Goal: Information Seeking & Learning: Learn about a topic

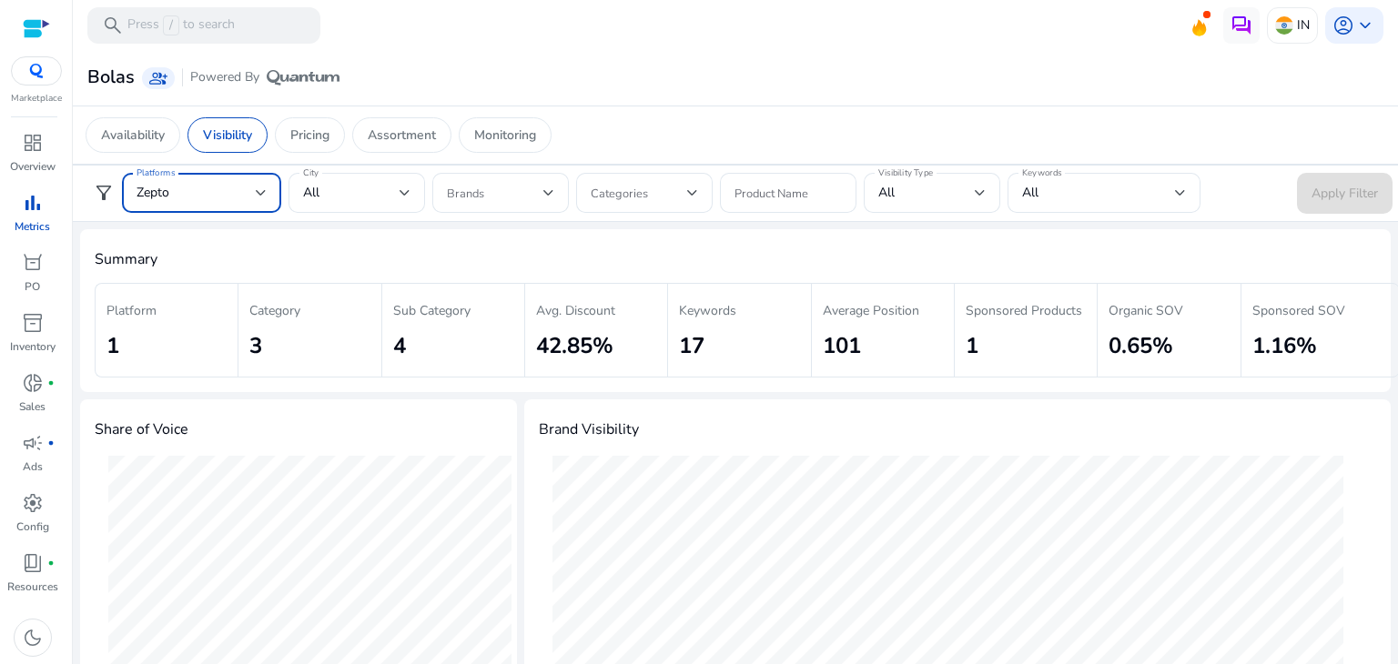
click at [262, 190] on div at bounding box center [261, 192] width 11 height 7
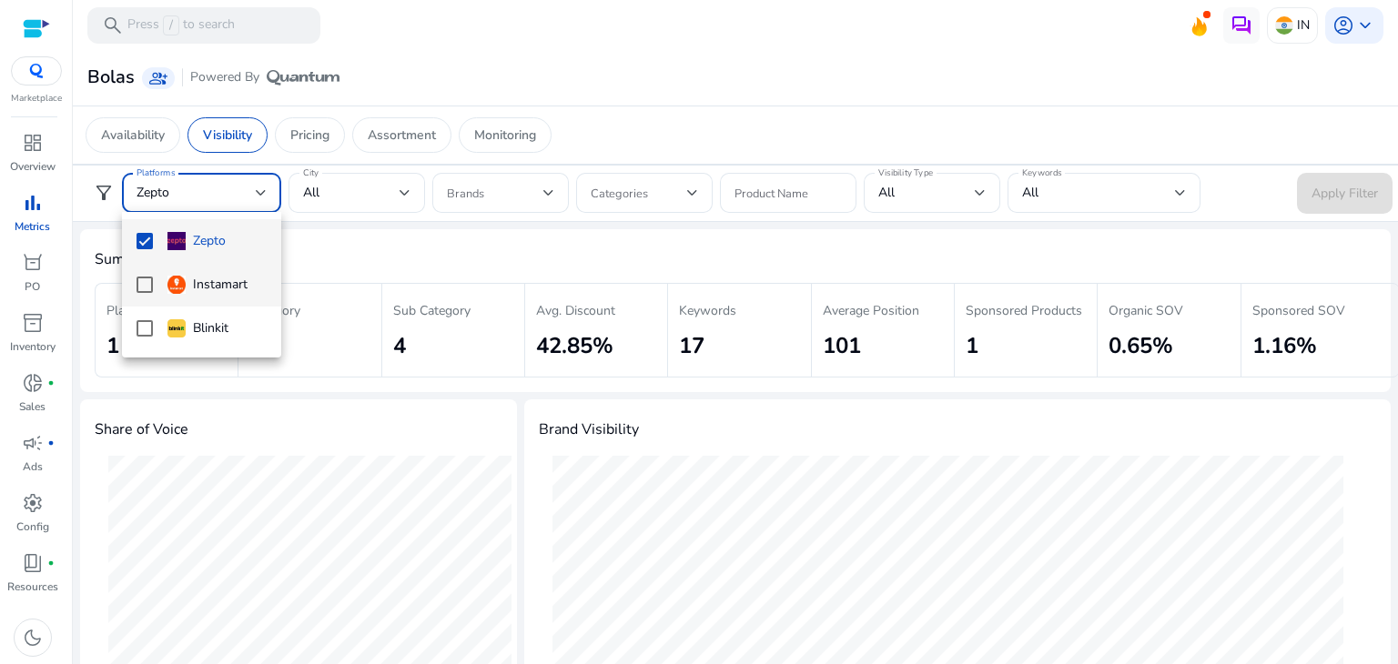
click at [146, 281] on mat-pseudo-checkbox at bounding box center [145, 285] width 16 height 16
click at [145, 244] on mat-pseudo-checkbox at bounding box center [145, 241] width 16 height 16
click at [437, 271] on div at bounding box center [699, 332] width 1398 height 664
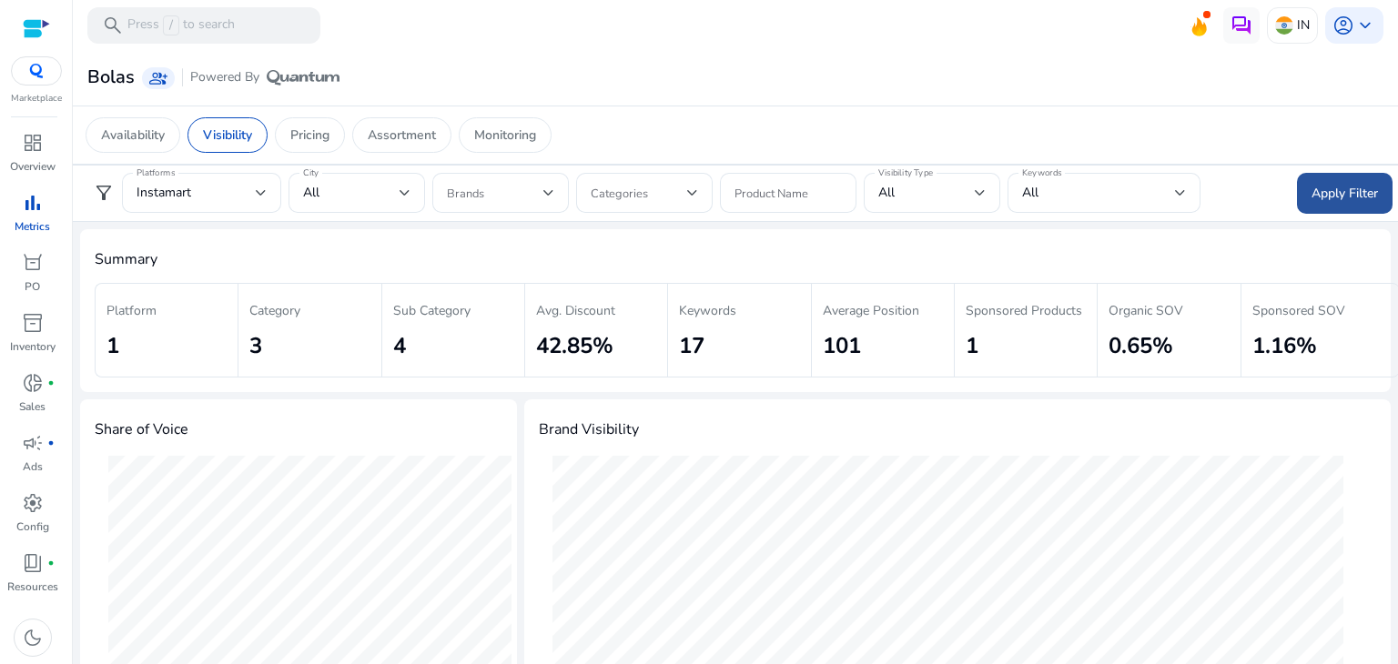
click at [1312, 198] on span "Apply Filter" at bounding box center [1345, 193] width 66 height 19
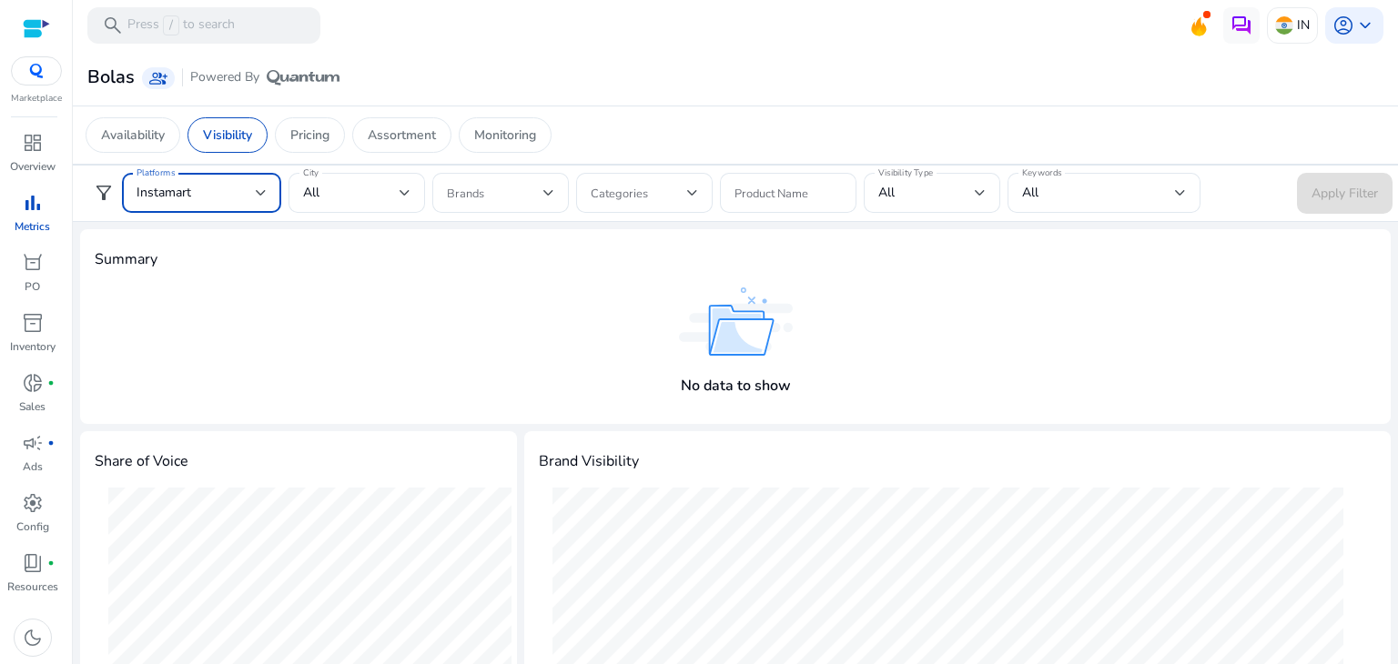
click at [264, 191] on div at bounding box center [261, 192] width 11 height 7
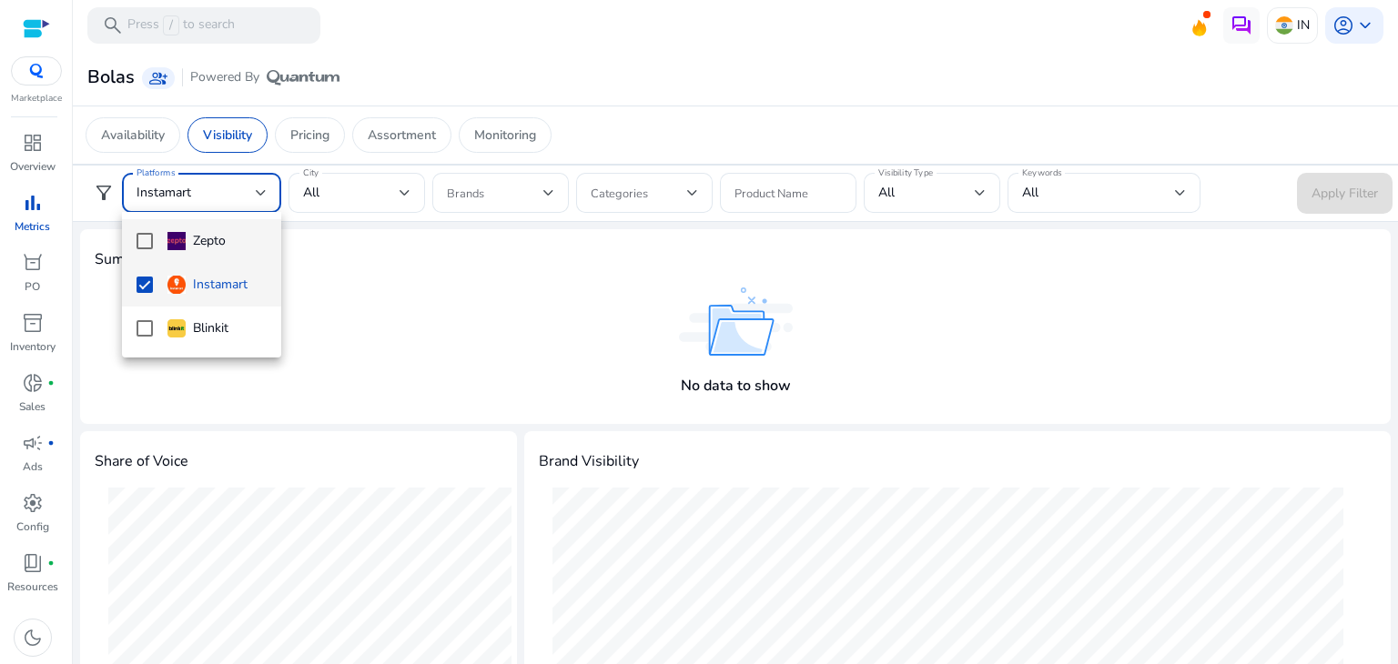
click at [147, 244] on mat-pseudo-checkbox at bounding box center [145, 241] width 16 height 16
click at [146, 274] on mat-option "Instamart" at bounding box center [201, 285] width 159 height 44
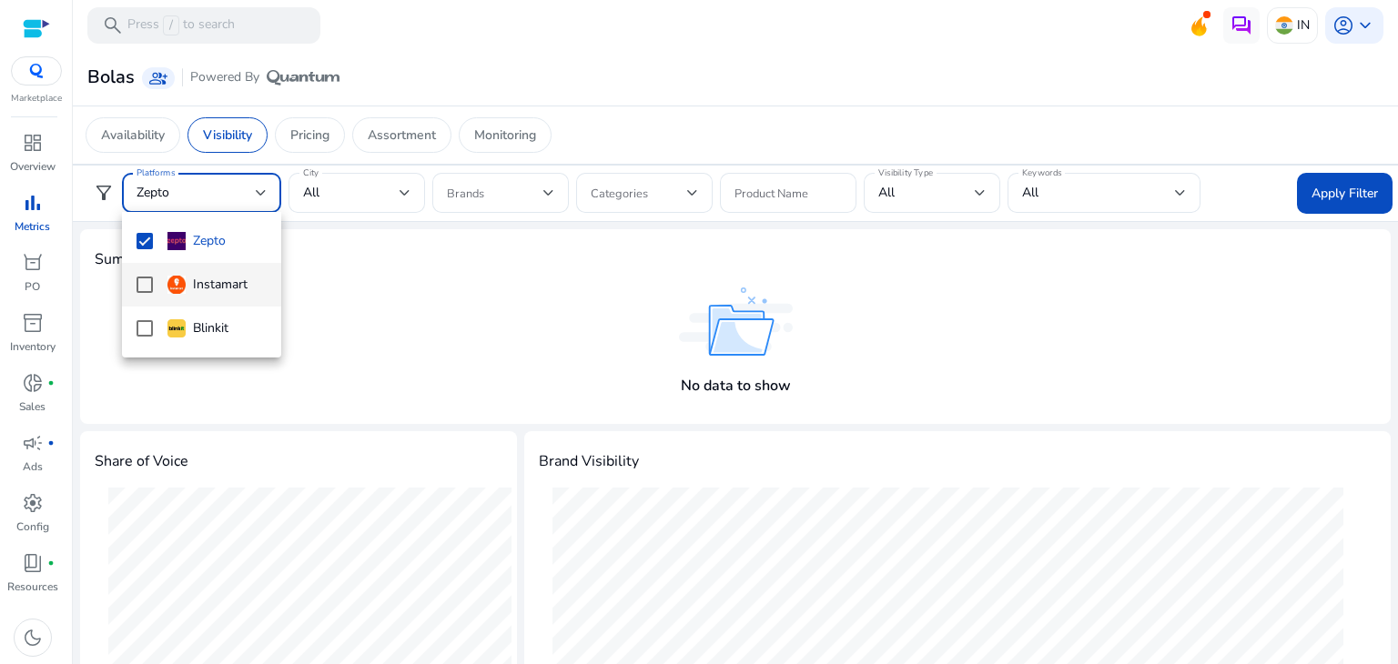
click at [655, 267] on div at bounding box center [699, 332] width 1398 height 664
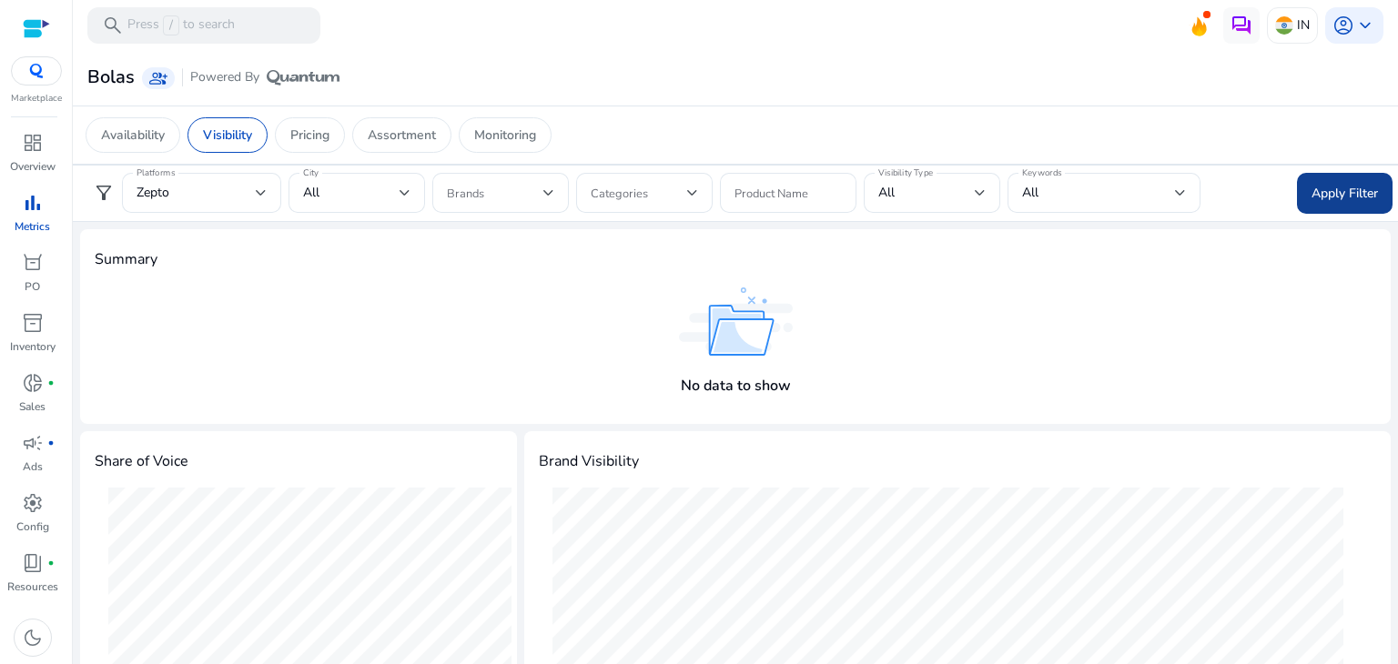
click at [1345, 193] on span "Apply Filter" at bounding box center [1345, 193] width 66 height 19
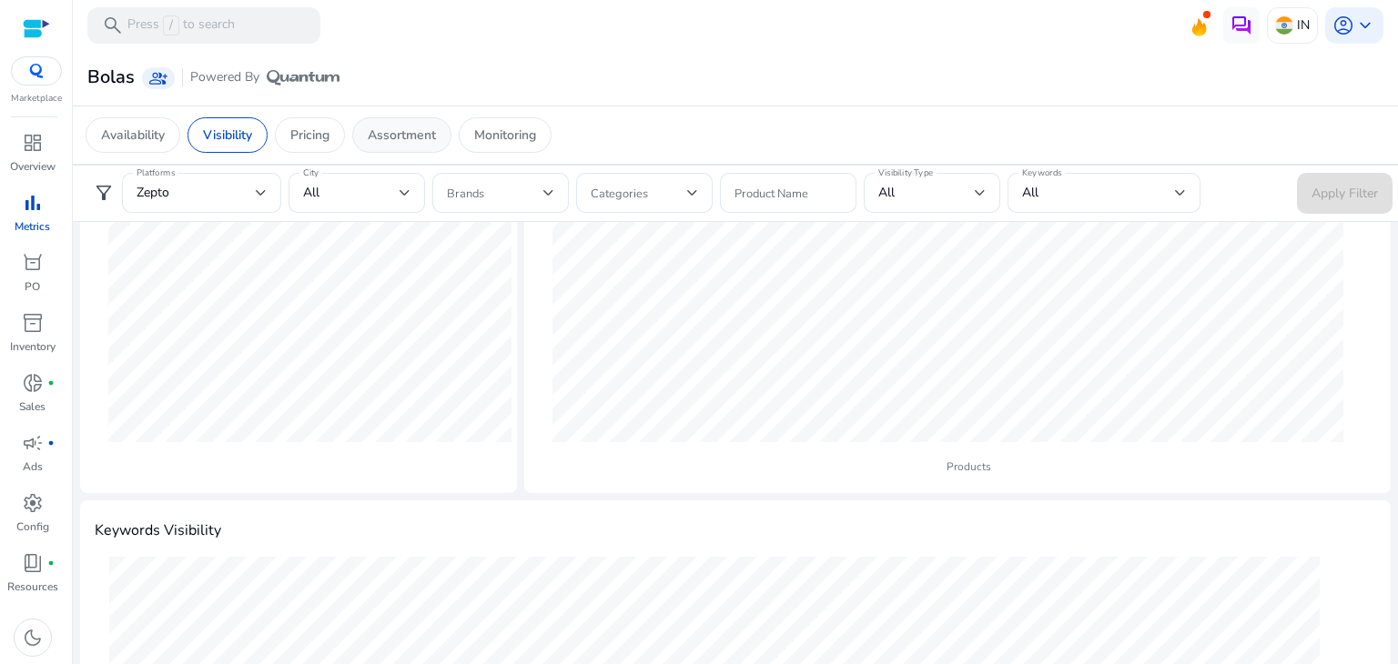
click at [419, 130] on p "Assortment" at bounding box center [402, 135] width 68 height 19
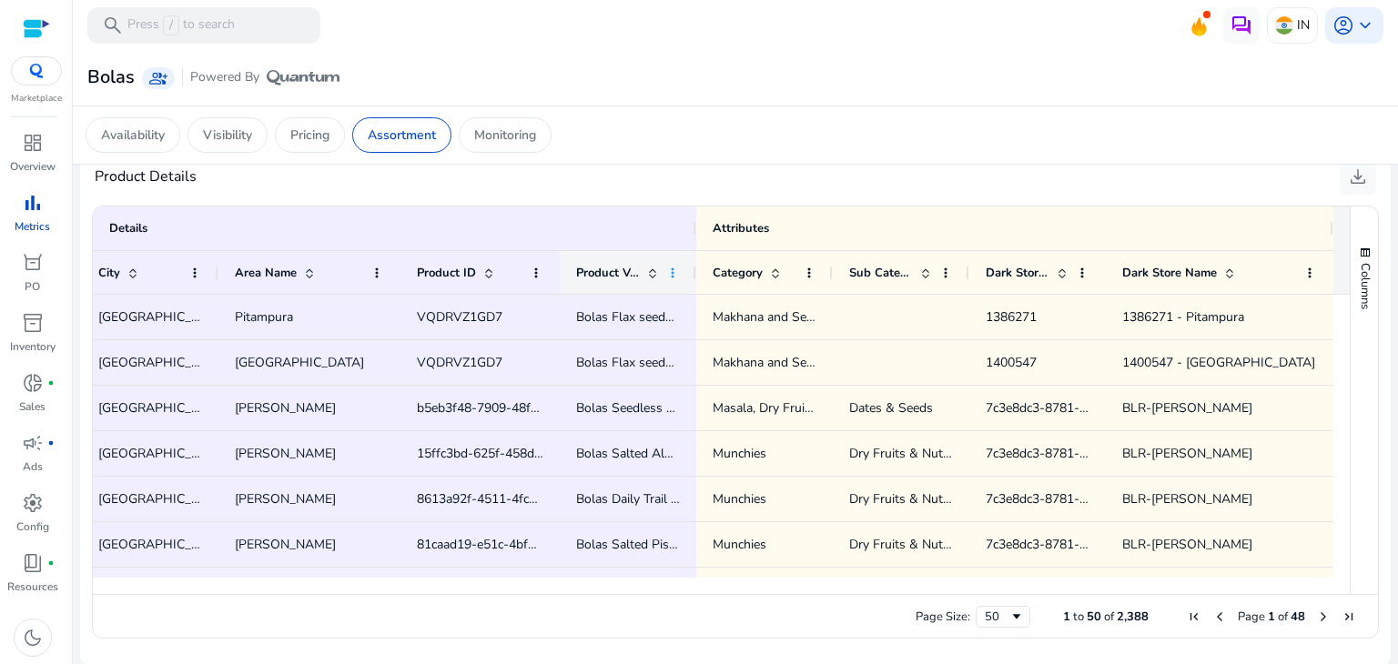
click at [671, 271] on span at bounding box center [672, 273] width 15 height 15
click at [652, 165] on div "Product Details download" at bounding box center [735, 176] width 1281 height 36
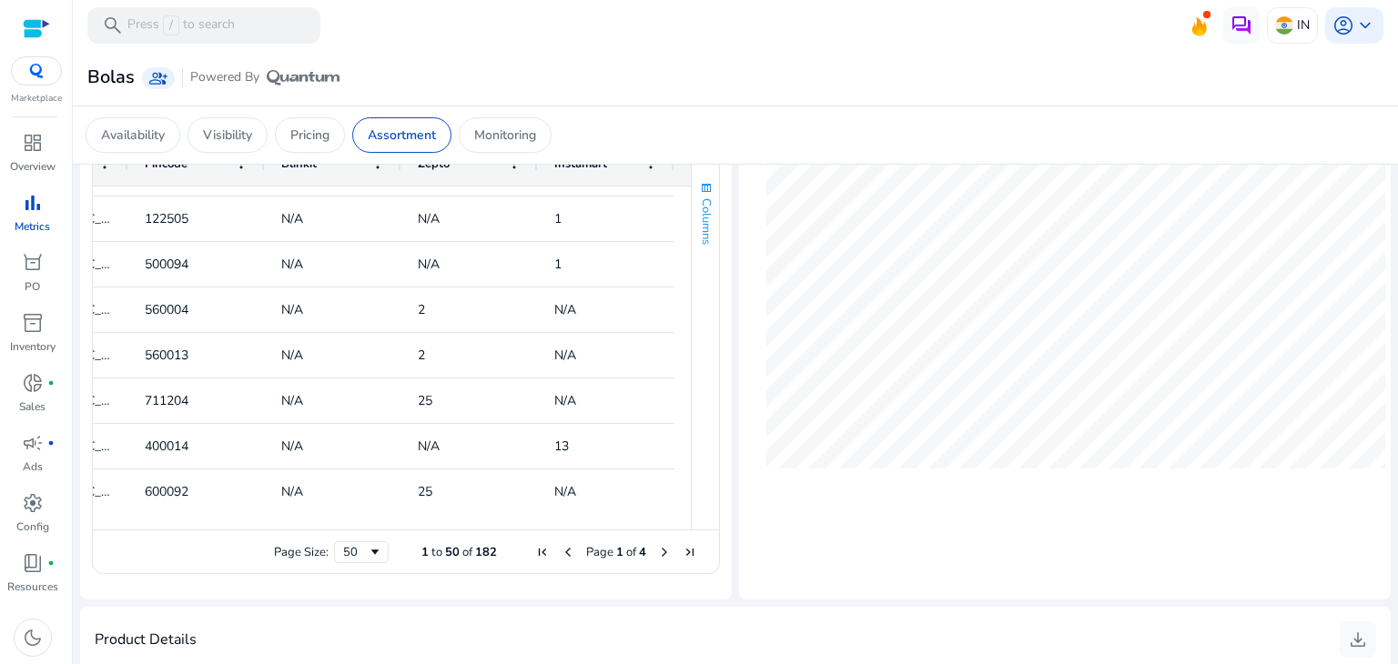
scroll to position [742, 0]
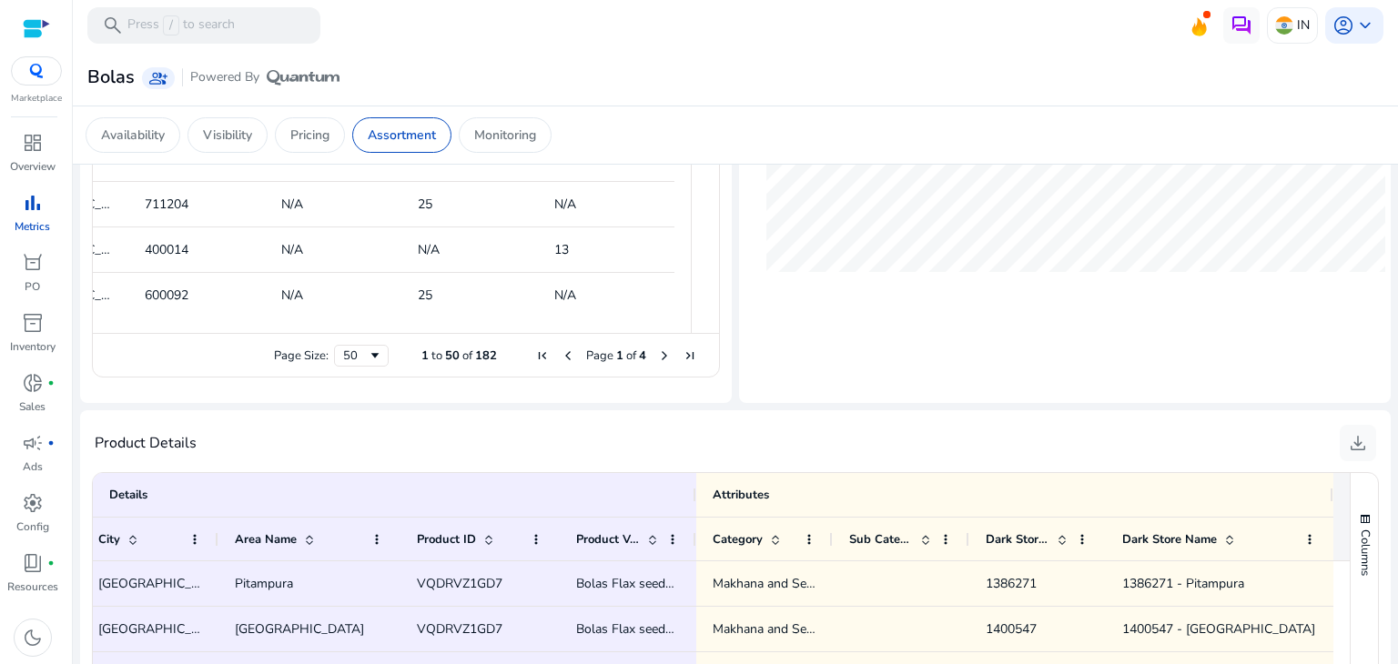
click at [659, 358] on span "Next Page" at bounding box center [664, 356] width 15 height 15
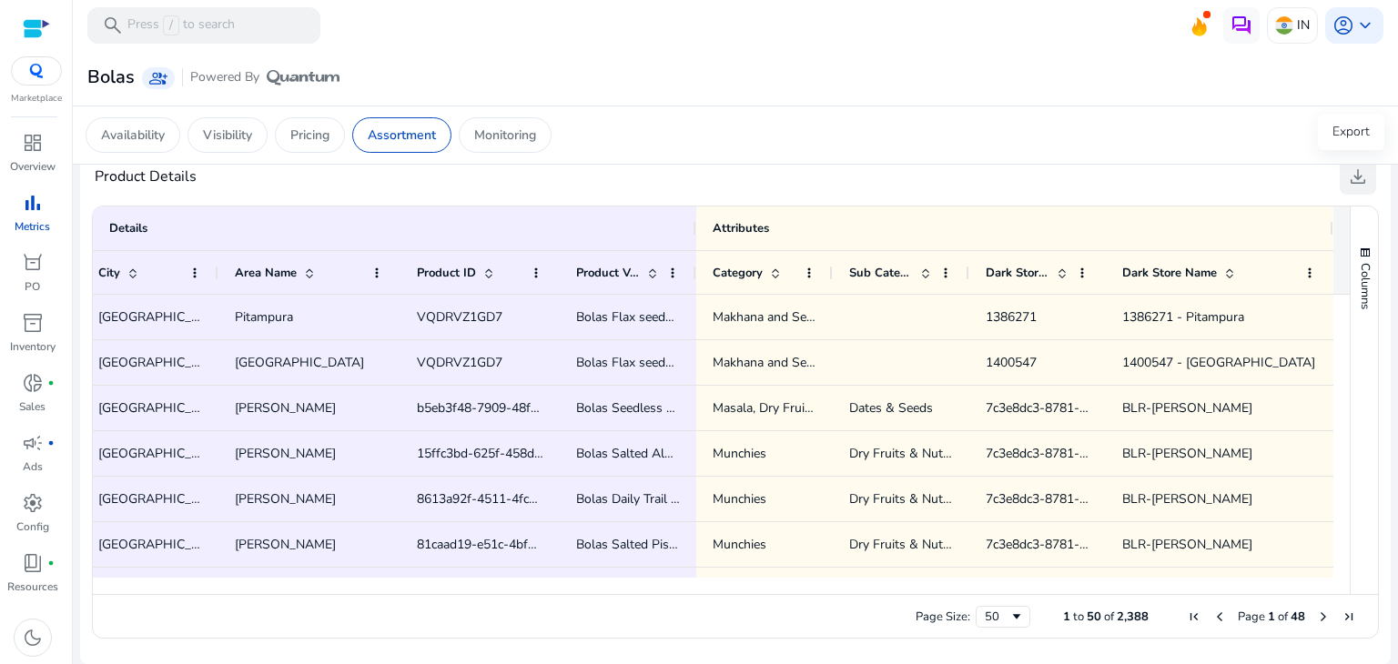
click at [1353, 183] on span "download" at bounding box center [1358, 177] width 22 height 22
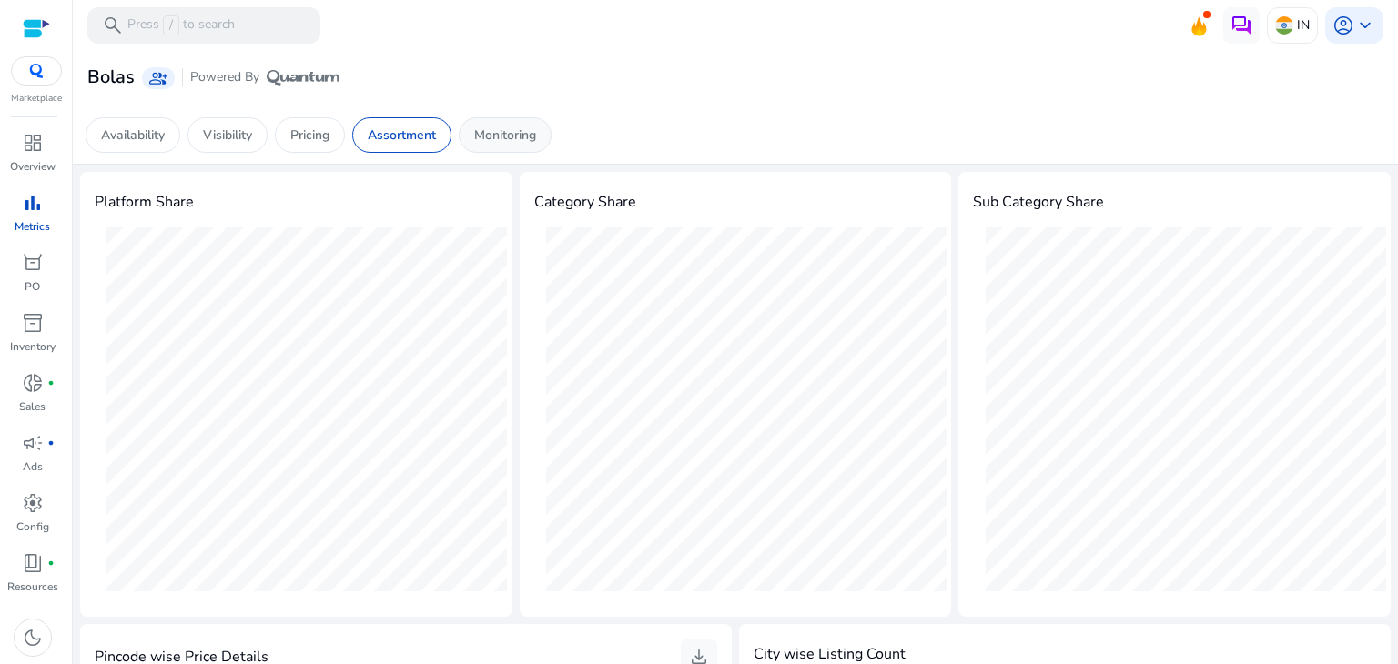
click at [507, 126] on p "Monitoring" at bounding box center [505, 135] width 62 height 19
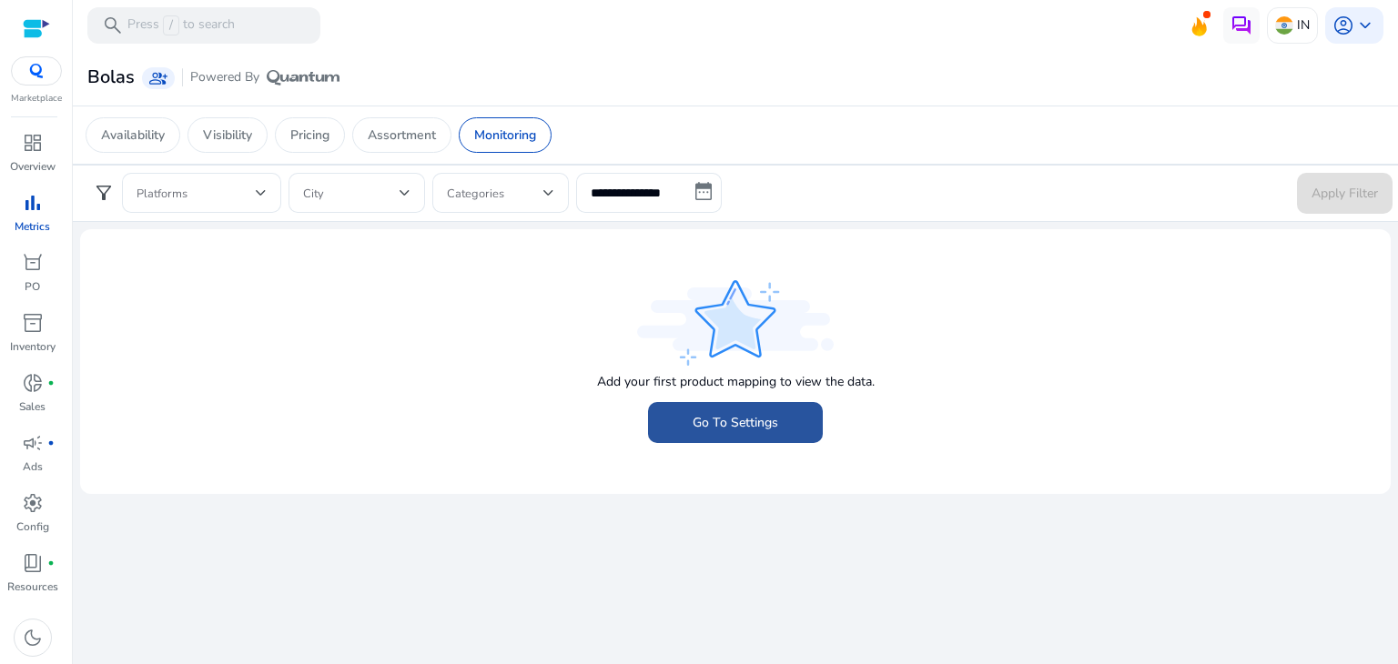
click at [749, 435] on span at bounding box center [735, 423] width 175 height 44
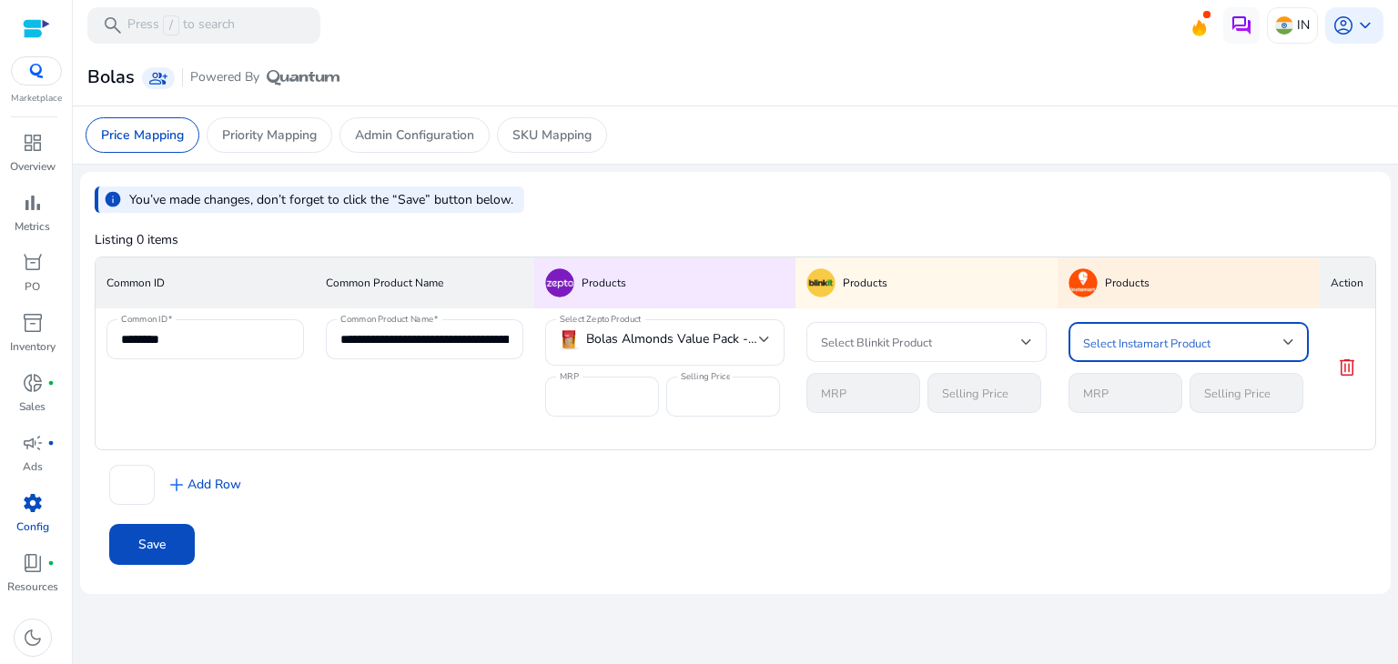
click at [1145, 341] on span at bounding box center [1183, 342] width 200 height 20
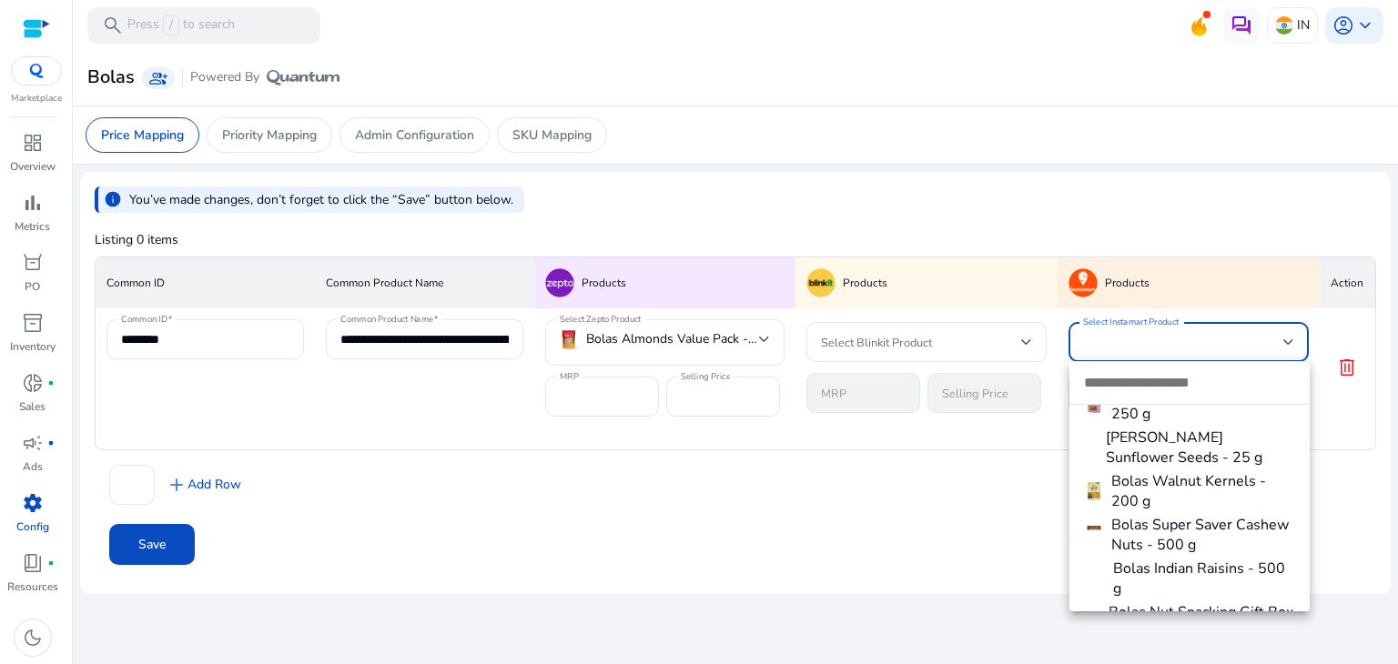
scroll to position [366, 0]
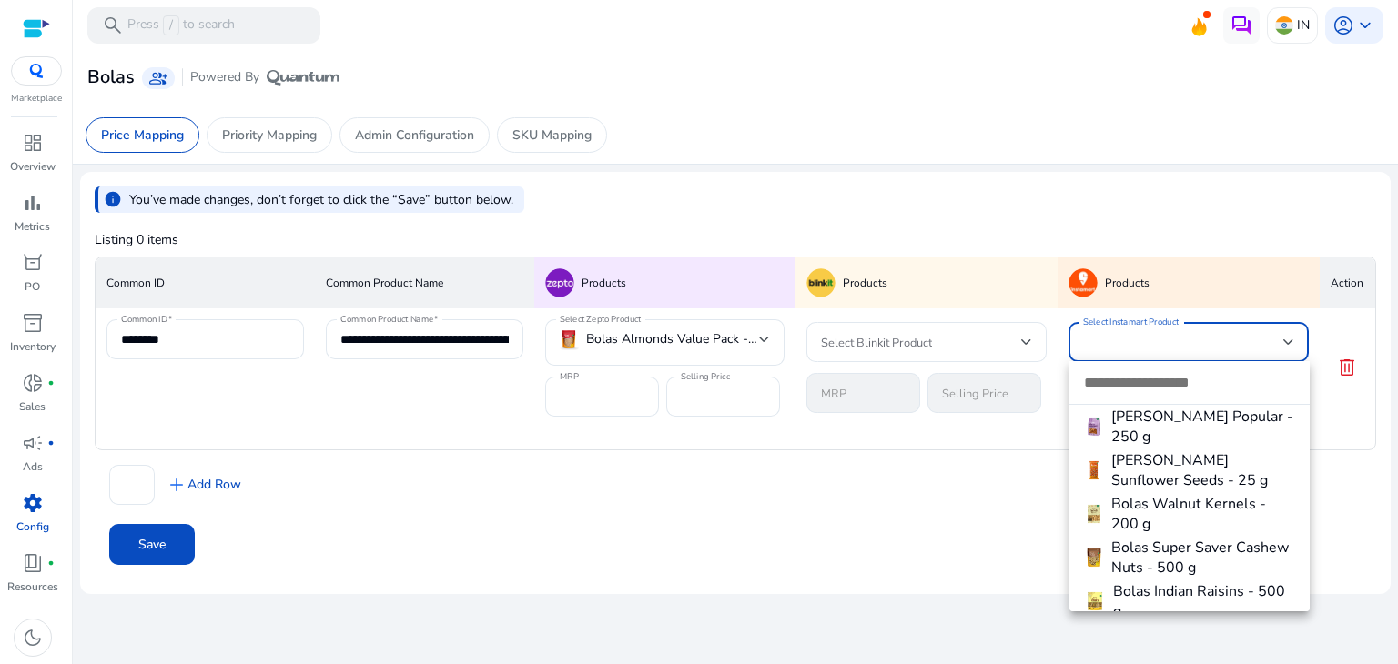
click at [862, 481] on div at bounding box center [699, 332] width 1398 height 664
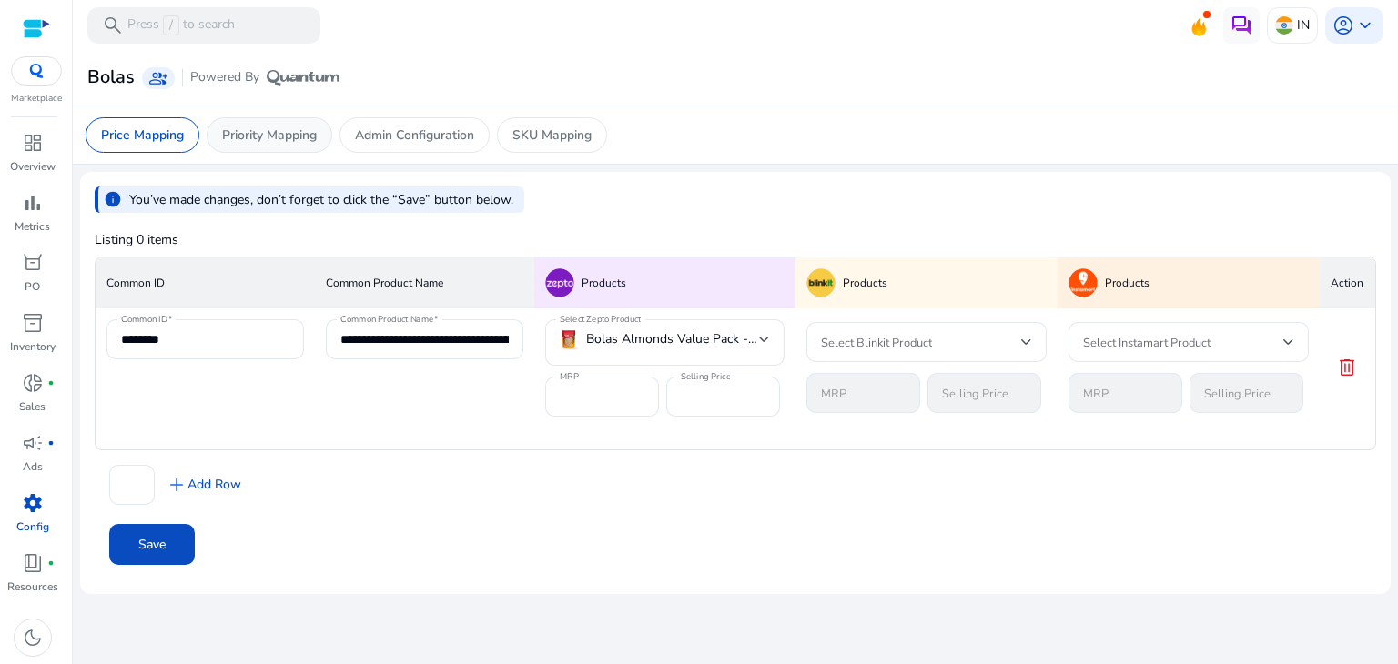
click at [266, 140] on p "Priority Mapping" at bounding box center [269, 135] width 95 height 19
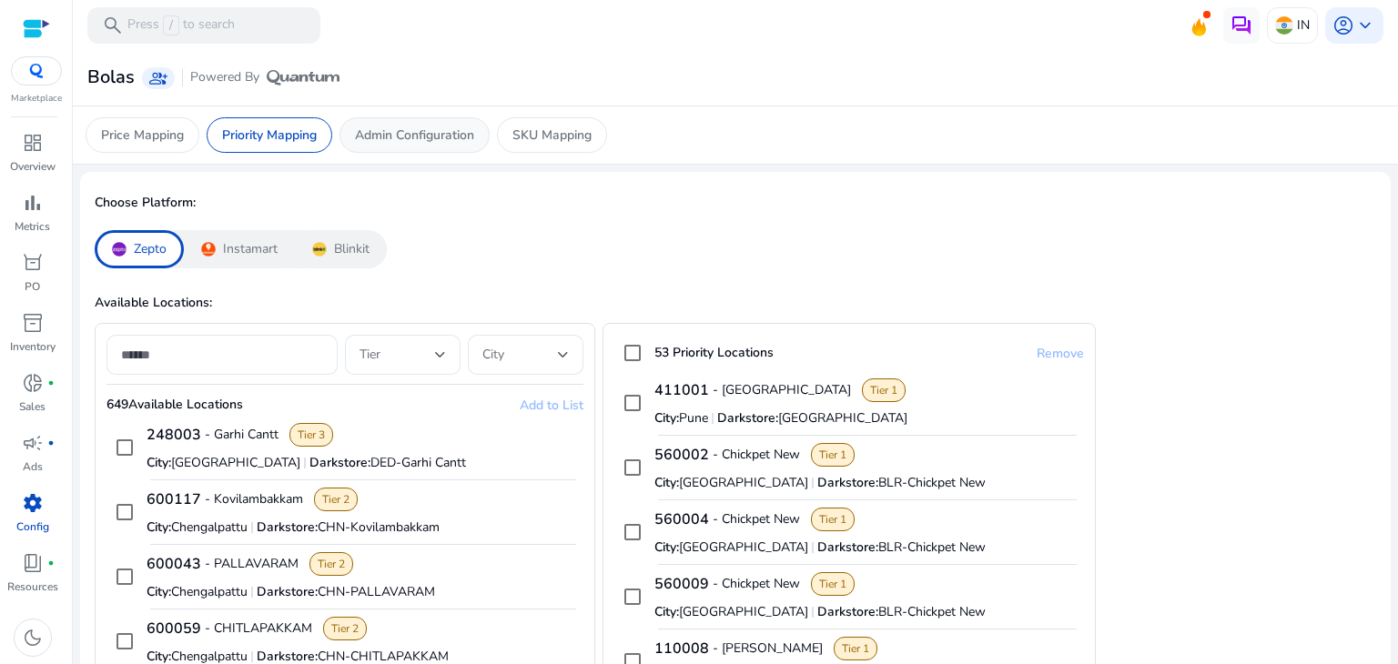
click at [403, 140] on p "Admin Configuration" at bounding box center [414, 135] width 119 height 19
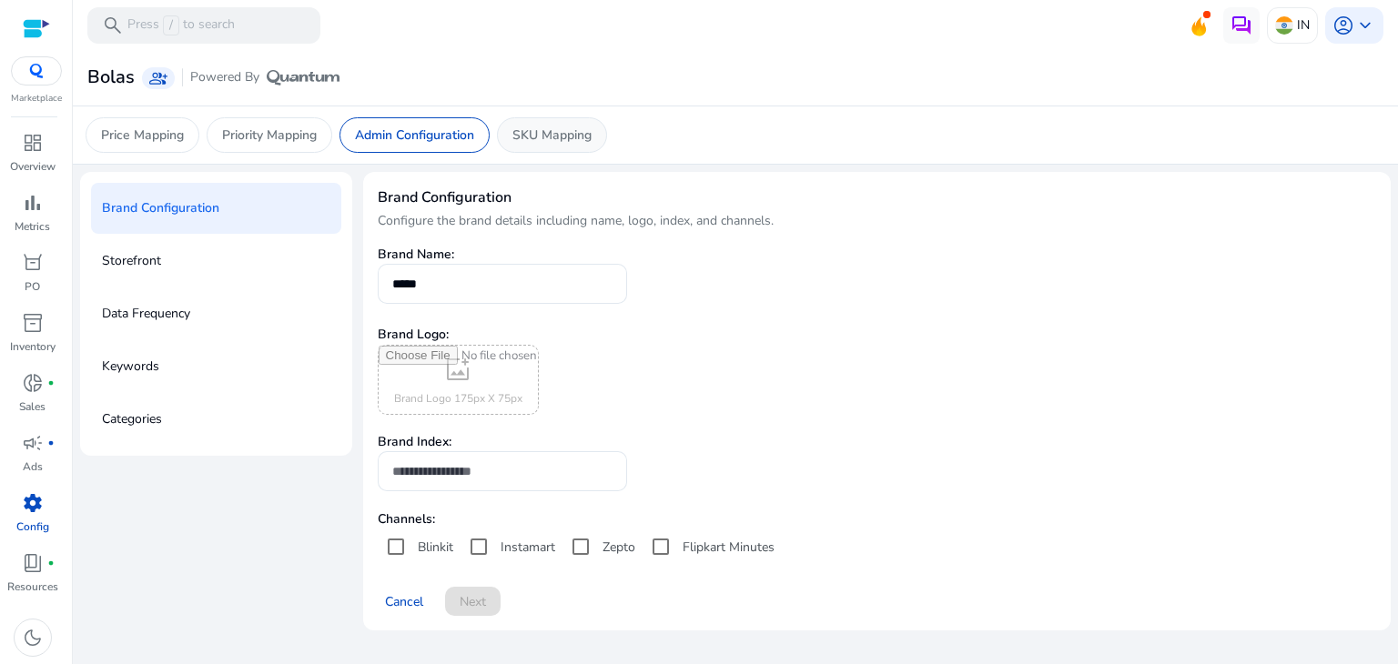
click at [552, 144] on div "SKU Mapping" at bounding box center [552, 134] width 110 height 35
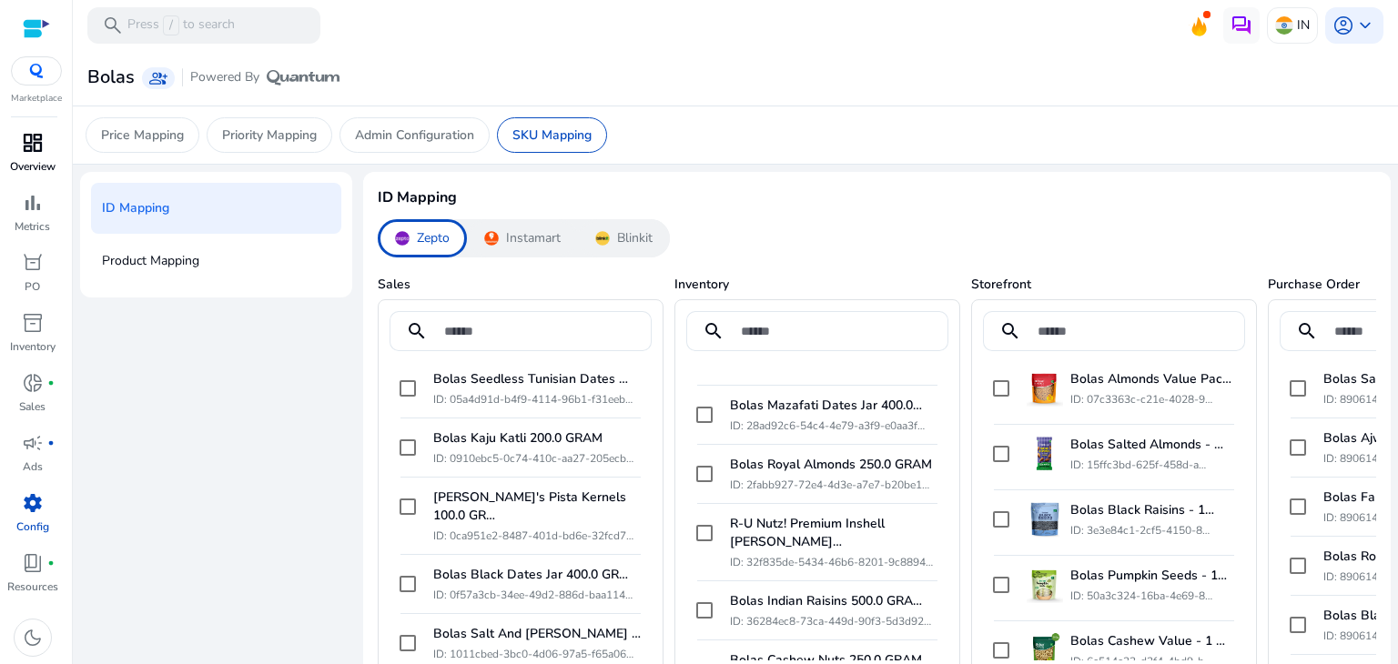
click at [43, 139] on span "dashboard" at bounding box center [33, 143] width 22 height 22
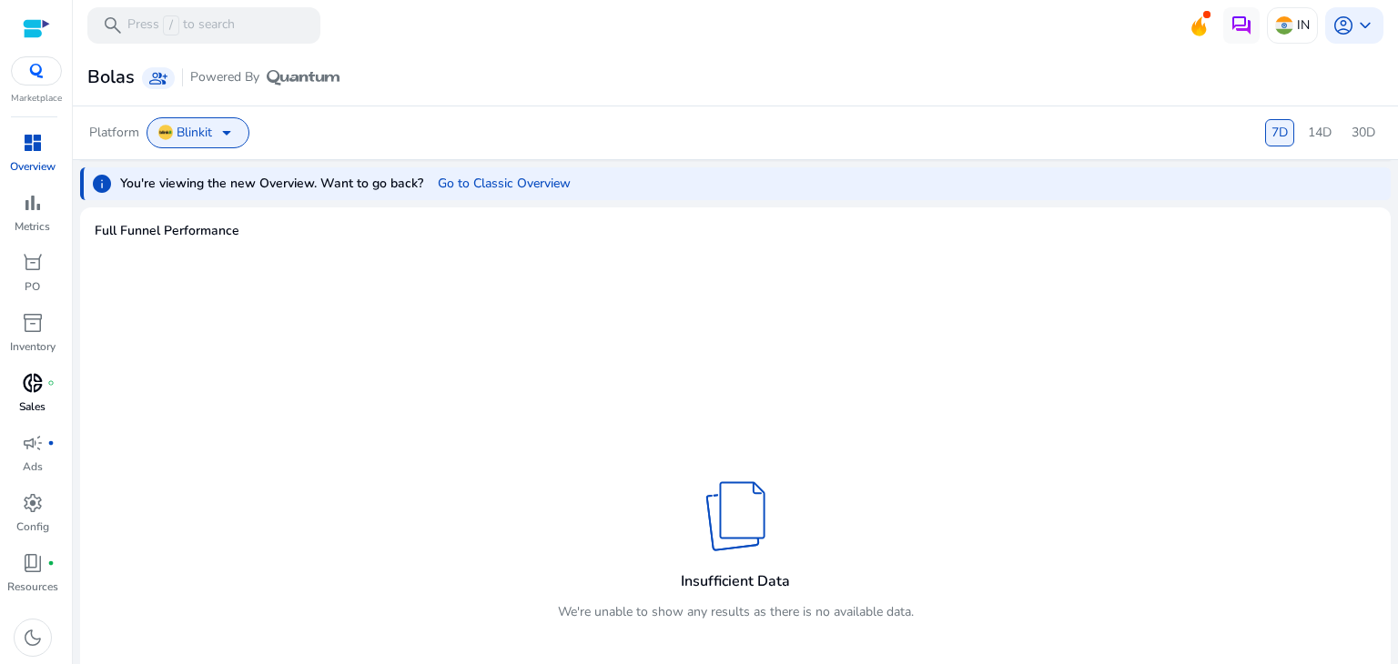
click at [43, 381] on span "donut_small" at bounding box center [33, 383] width 22 height 22
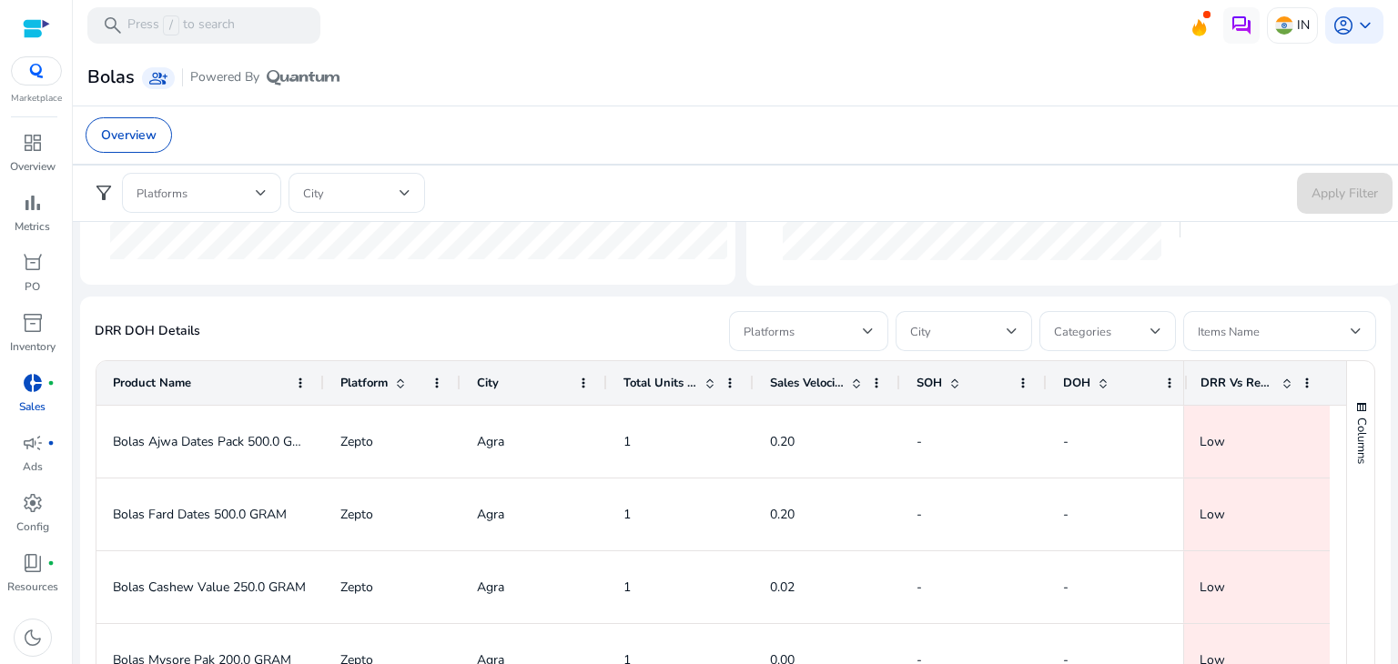
scroll to position [983, 0]
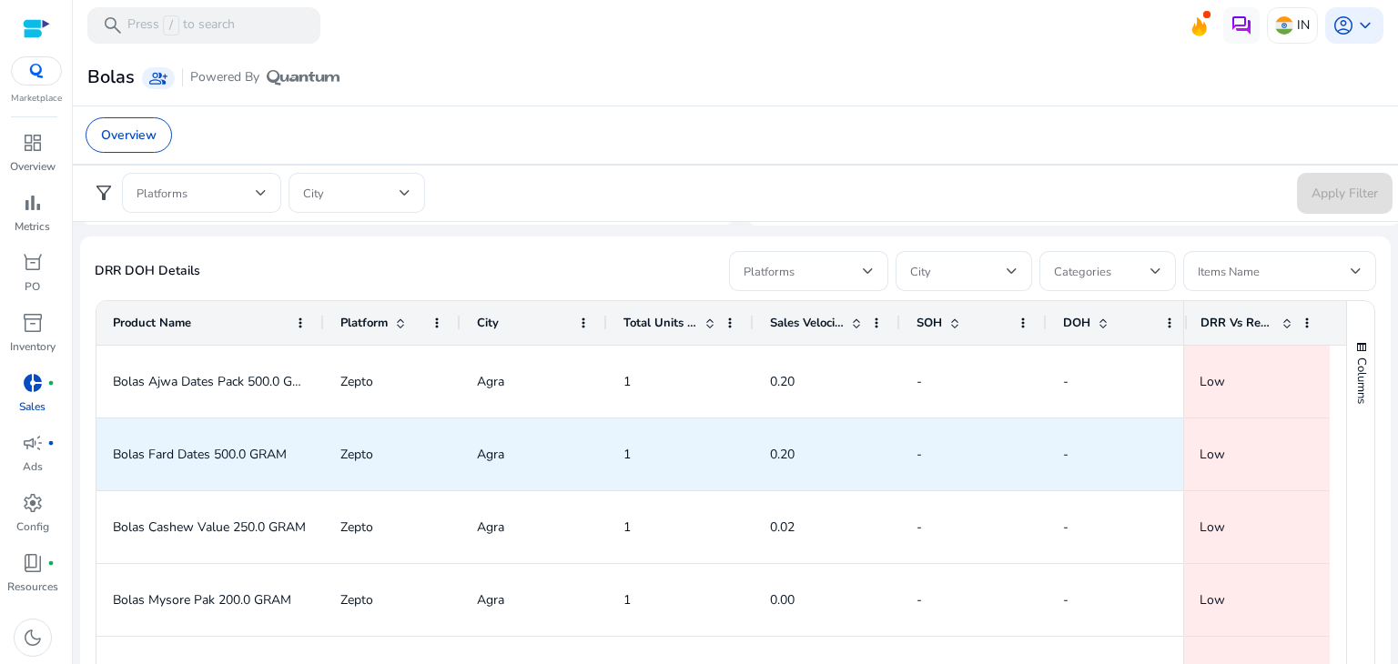
scroll to position [0, 15]
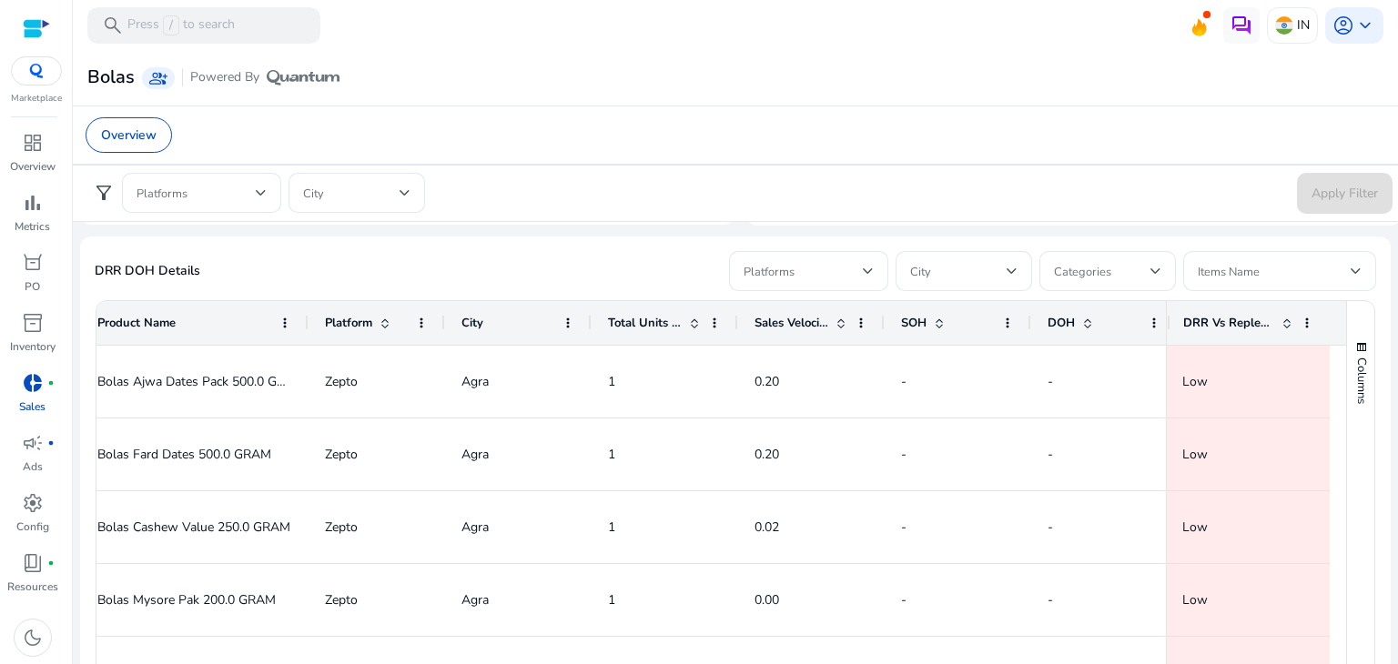
drag, startPoint x: 1178, startPoint y: 321, endPoint x: 1081, endPoint y: 329, distance: 96.8
click at [1081, 329] on div "Product Name Platform City" at bounding box center [721, 323] width 1250 height 45
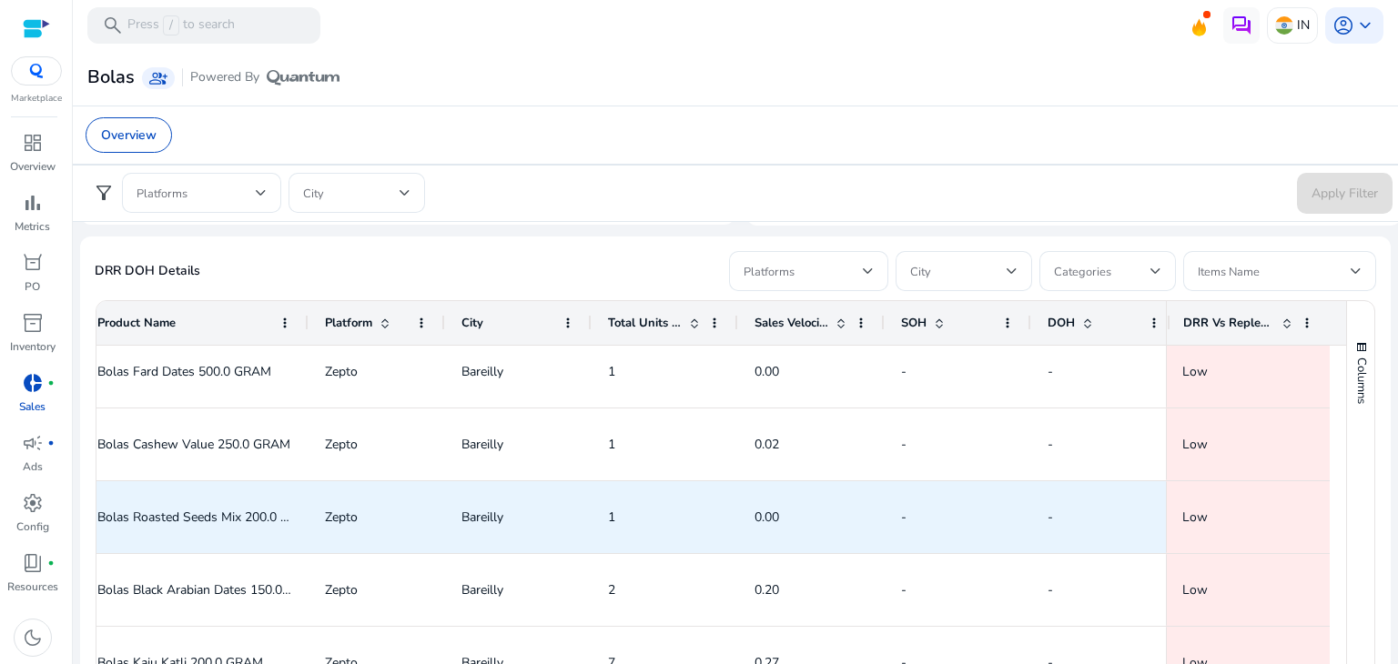
scroll to position [0, 0]
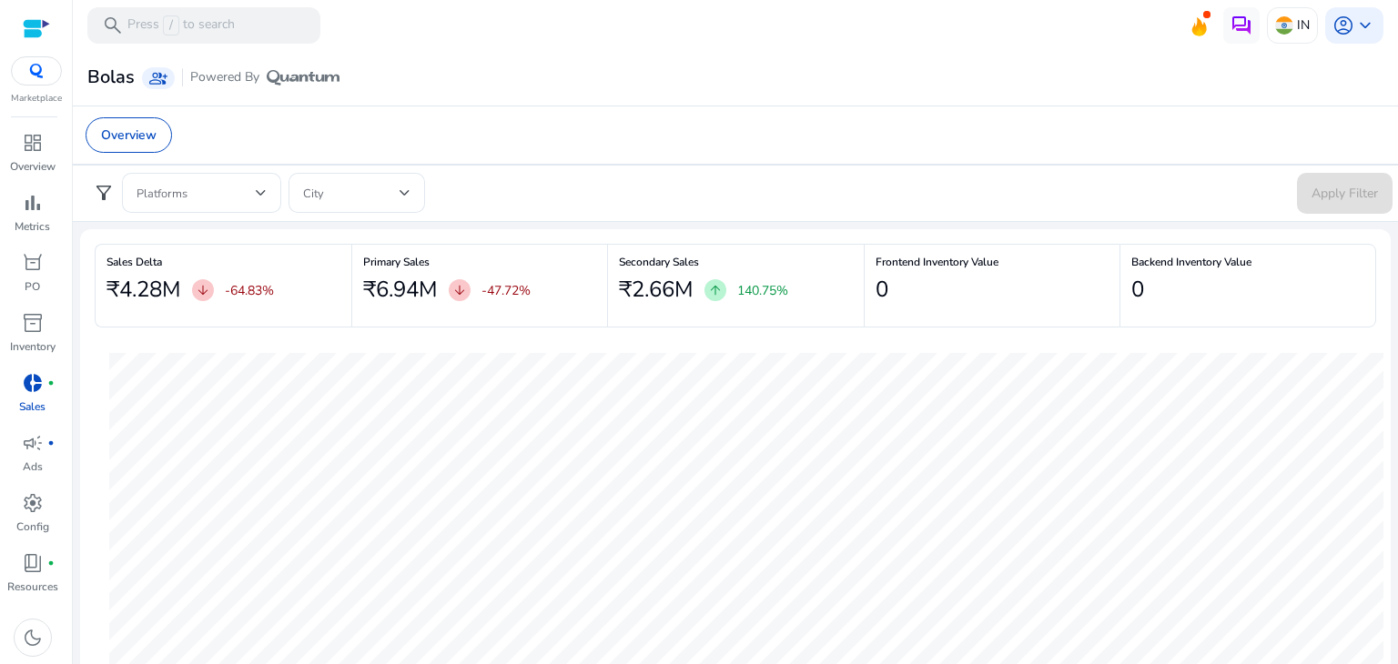
click at [694, 342] on div at bounding box center [746, 535] width 1303 height 386
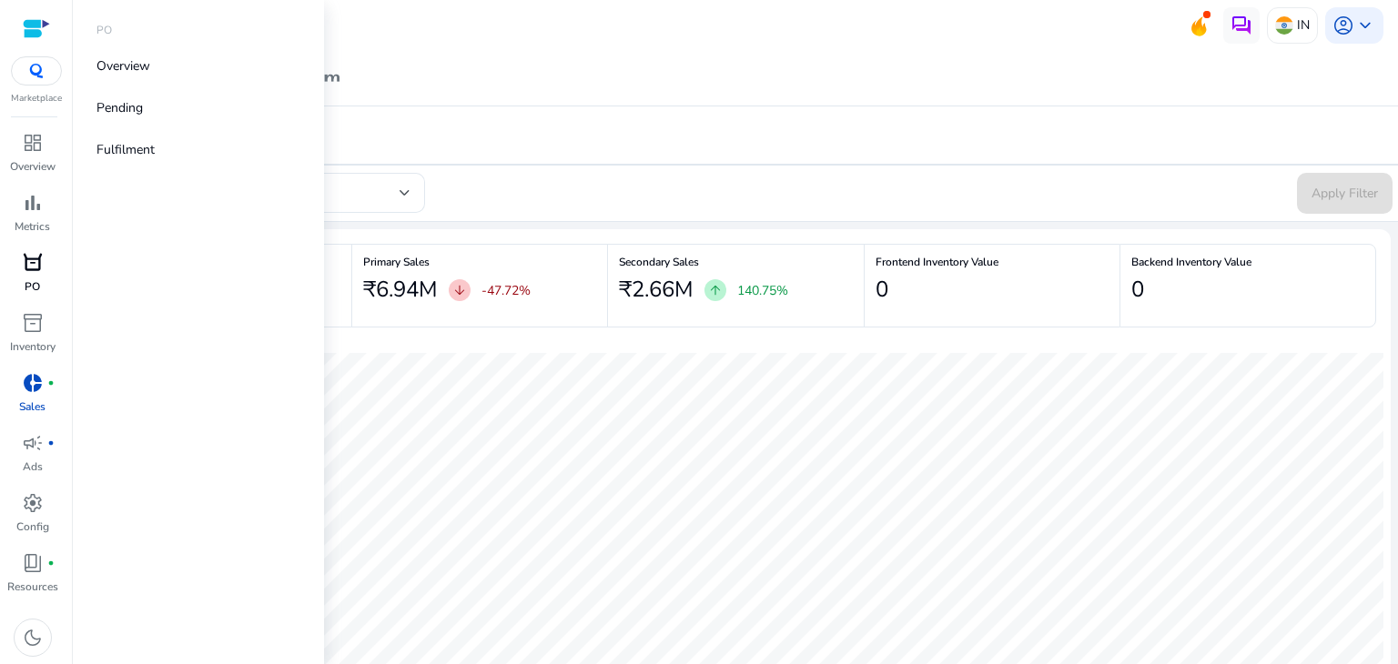
click at [34, 256] on span "orders" at bounding box center [33, 263] width 22 height 22
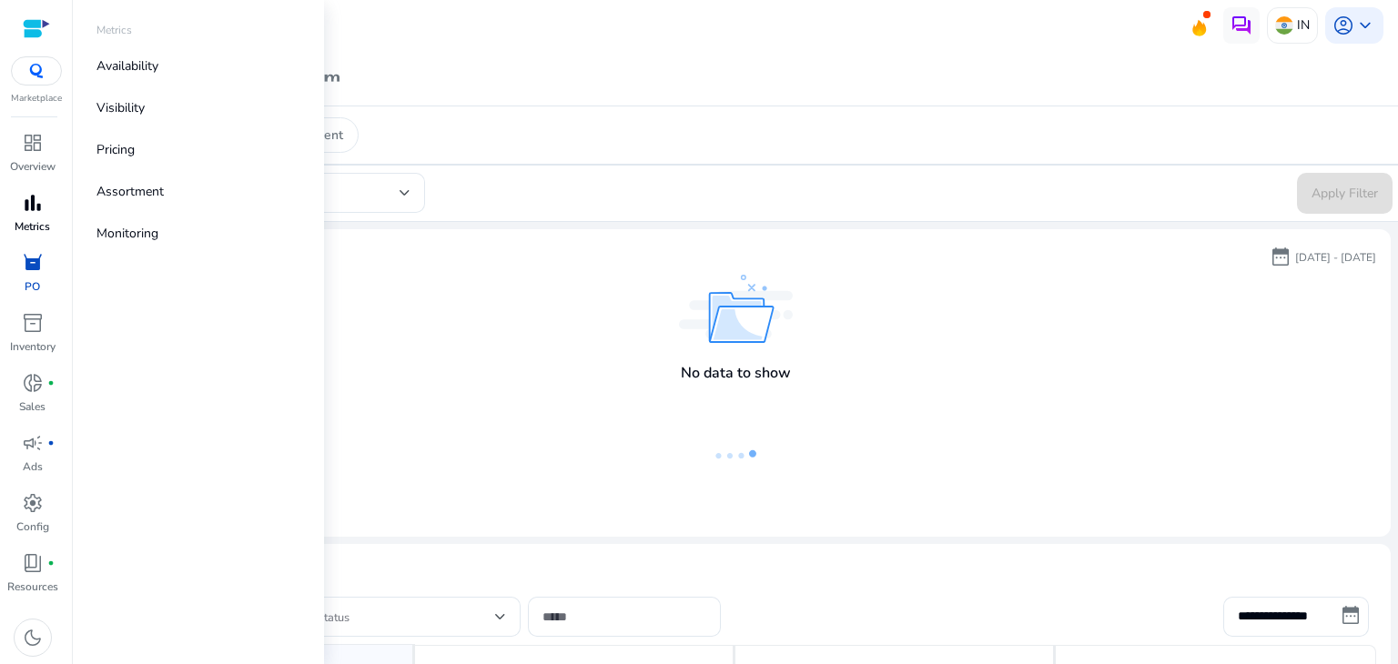
click at [24, 211] on span "bar_chart" at bounding box center [33, 203] width 22 height 22
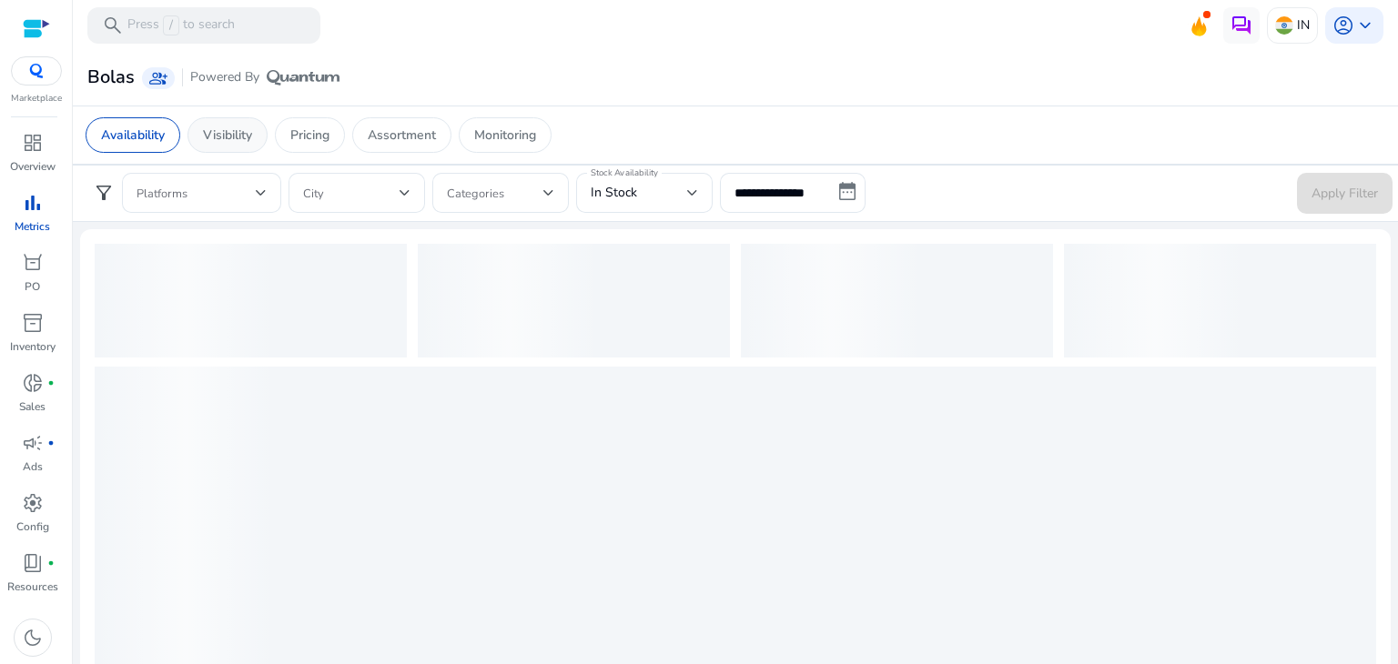
click at [247, 136] on p "Visibility" at bounding box center [227, 135] width 49 height 19
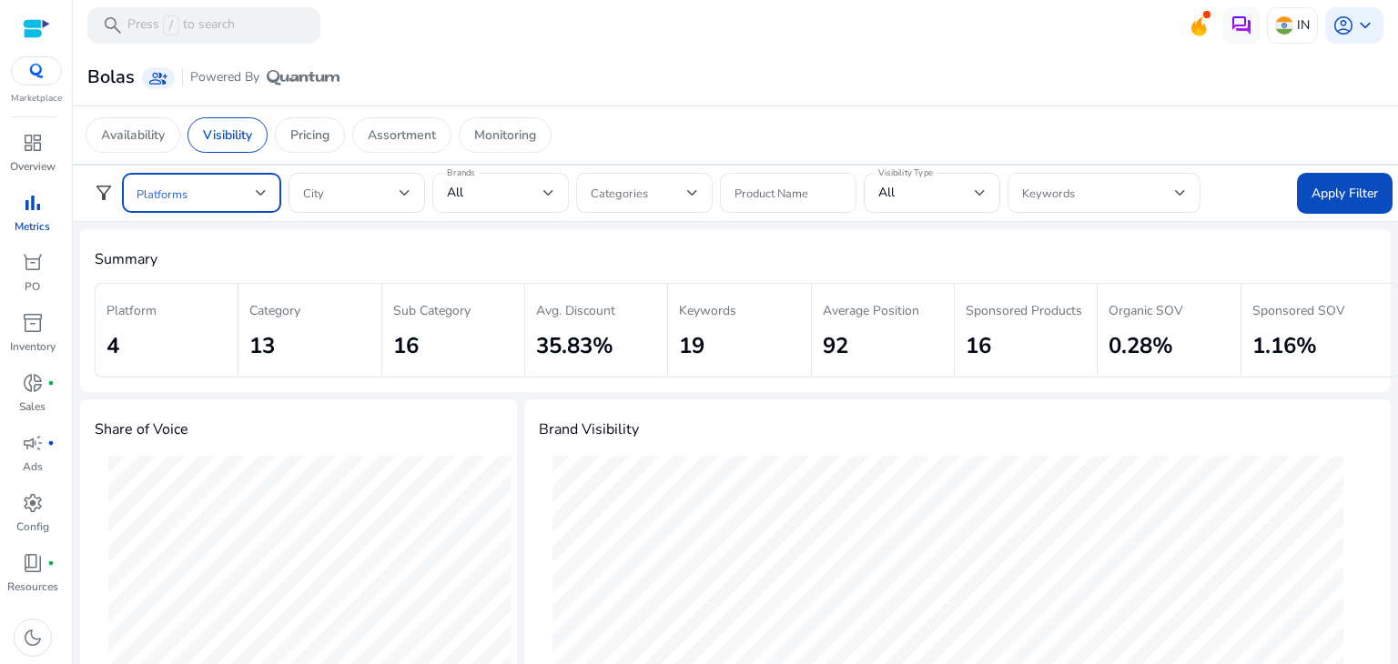
click at [266, 193] on div at bounding box center [261, 192] width 11 height 7
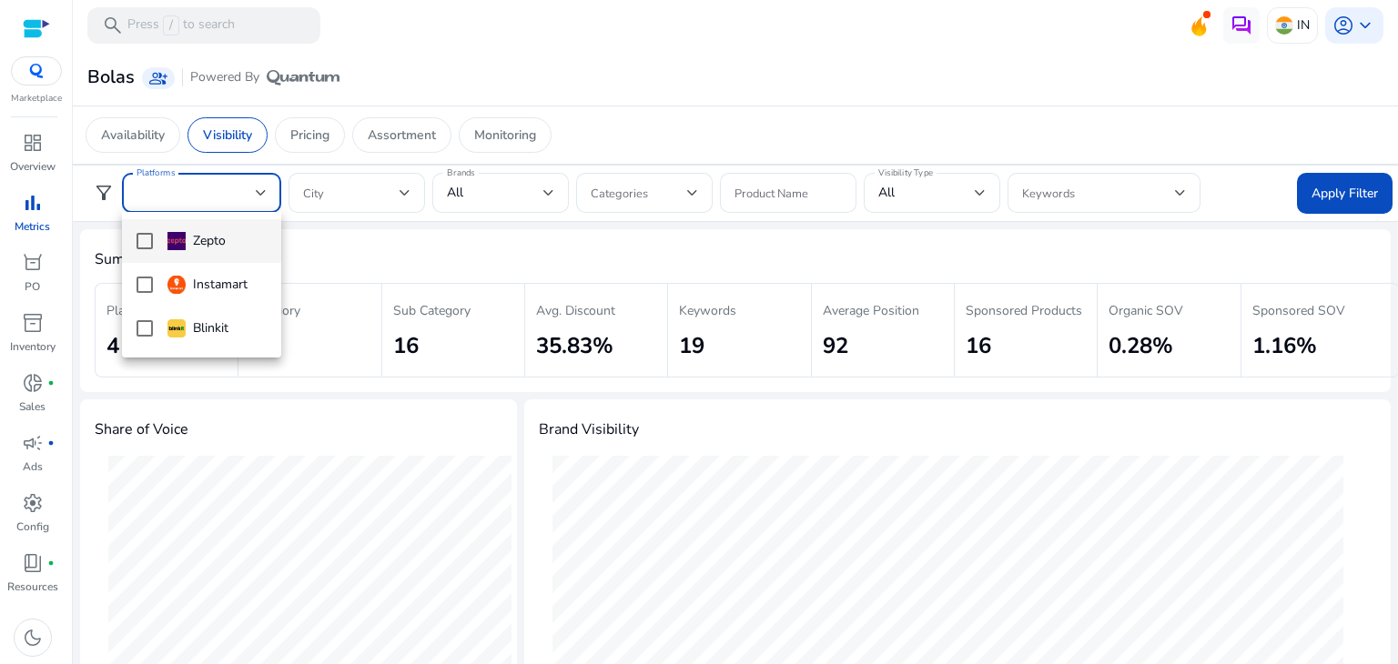
click at [145, 245] on mat-pseudo-checkbox at bounding box center [145, 241] width 16 height 16
click at [456, 245] on div at bounding box center [699, 332] width 1398 height 664
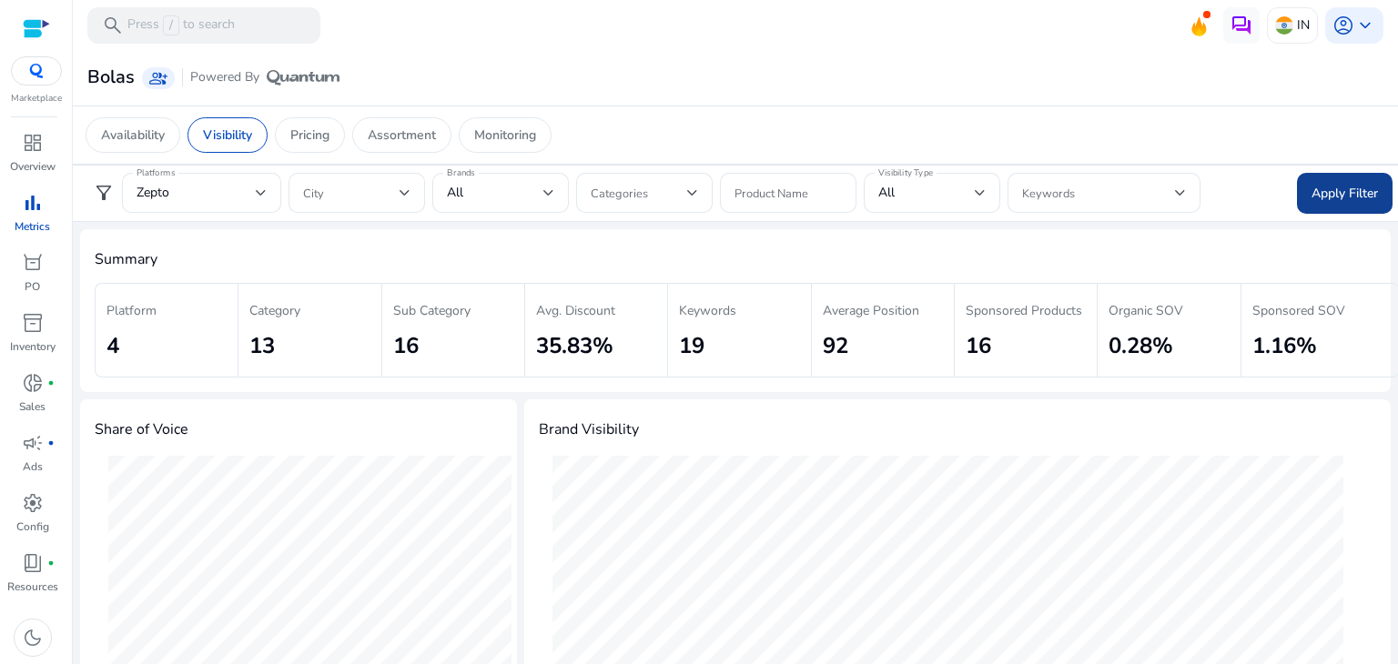
click at [1322, 207] on span at bounding box center [1345, 193] width 96 height 44
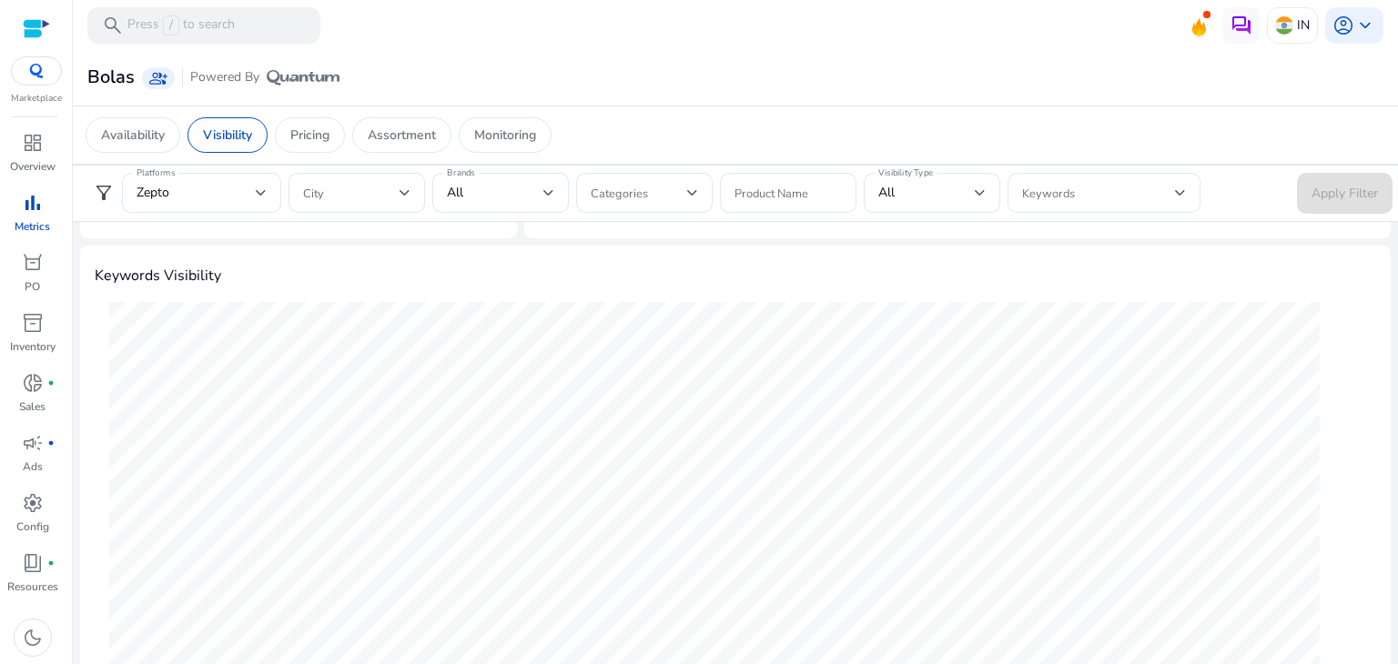
scroll to position [579, 0]
click at [313, 129] on p "Pricing" at bounding box center [309, 135] width 39 height 19
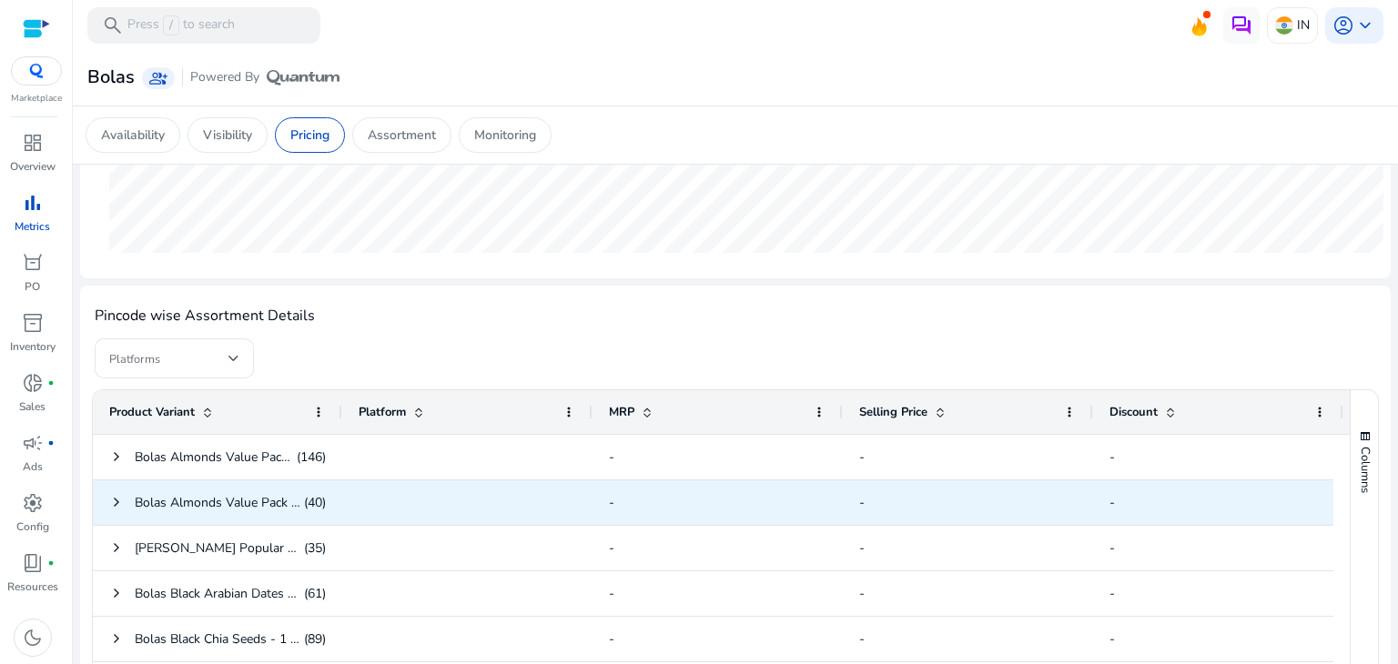
scroll to position [469, 0]
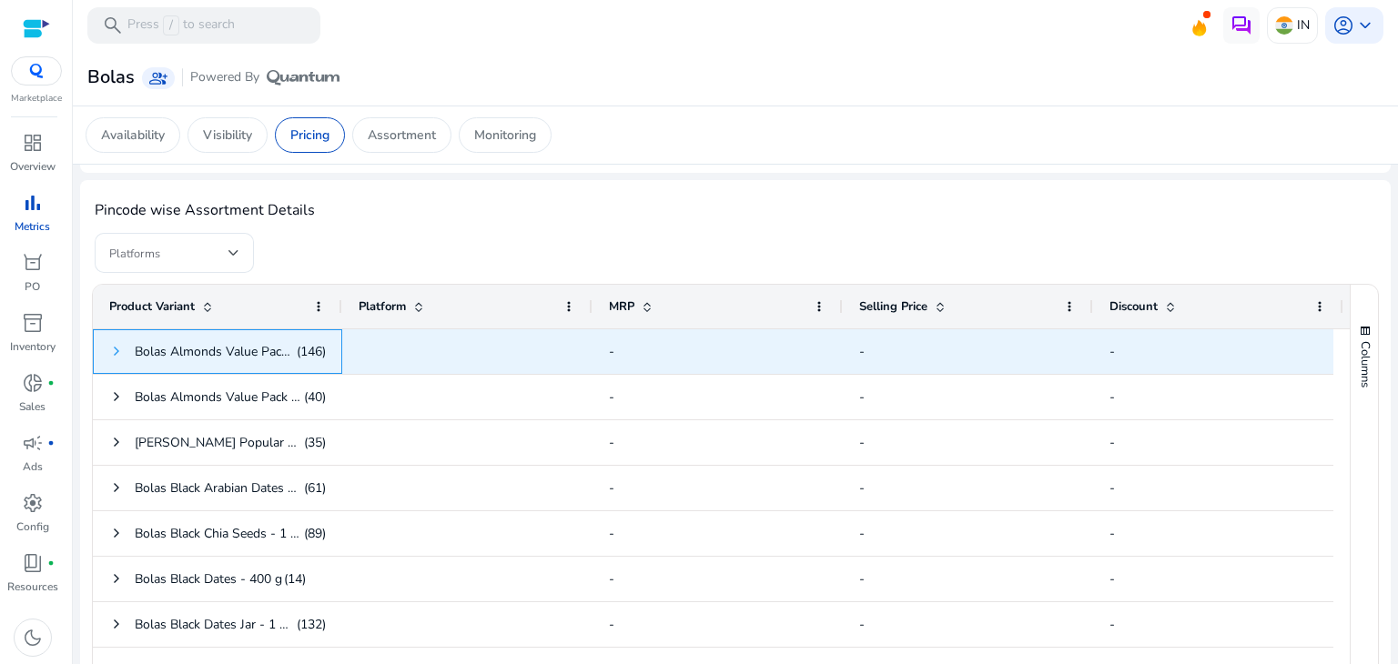
click at [113, 347] on span at bounding box center [116, 351] width 15 height 15
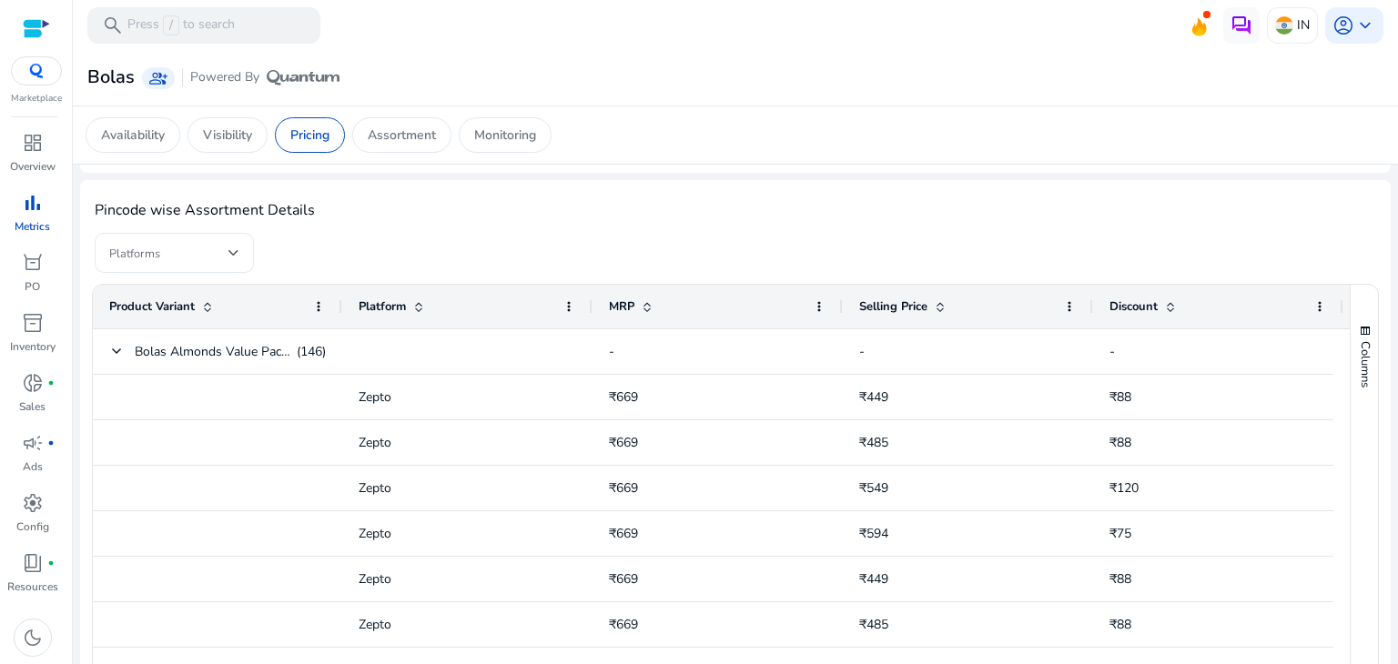
click at [223, 266] on div at bounding box center [174, 253] width 130 height 40
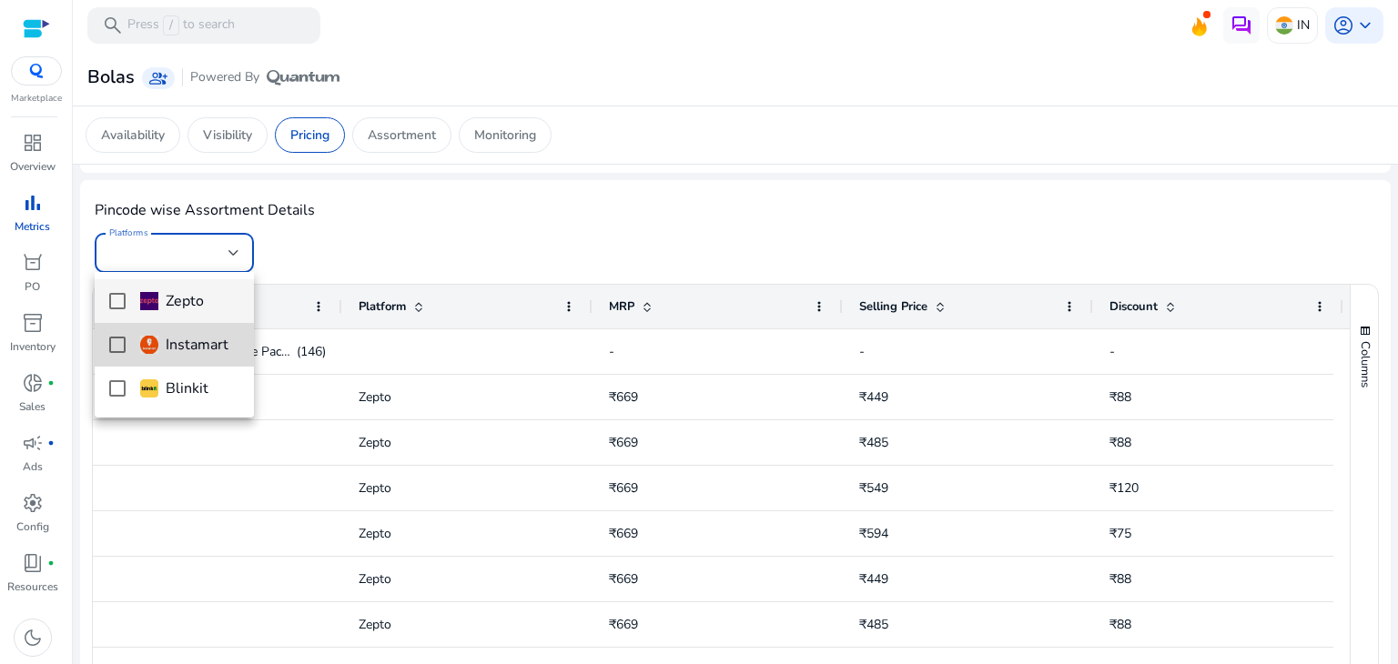
click at [113, 347] on mat-pseudo-checkbox at bounding box center [117, 345] width 16 height 16
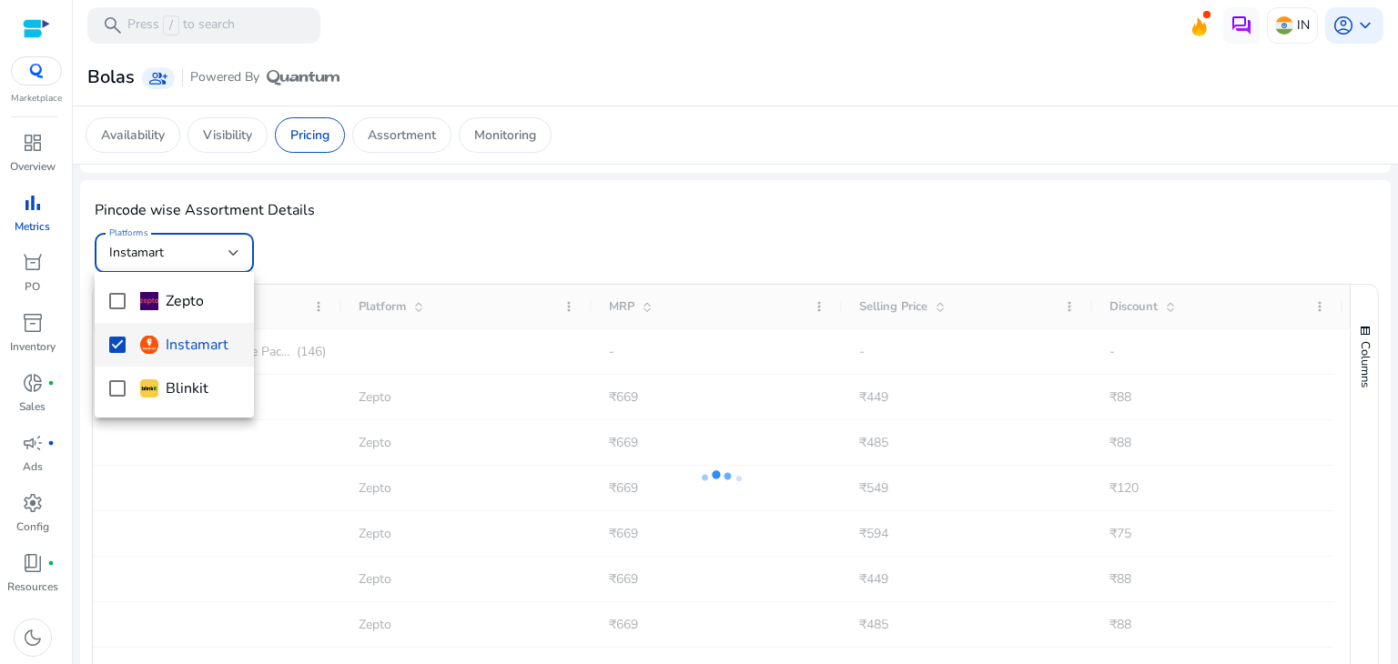
click at [423, 239] on div at bounding box center [699, 332] width 1398 height 664
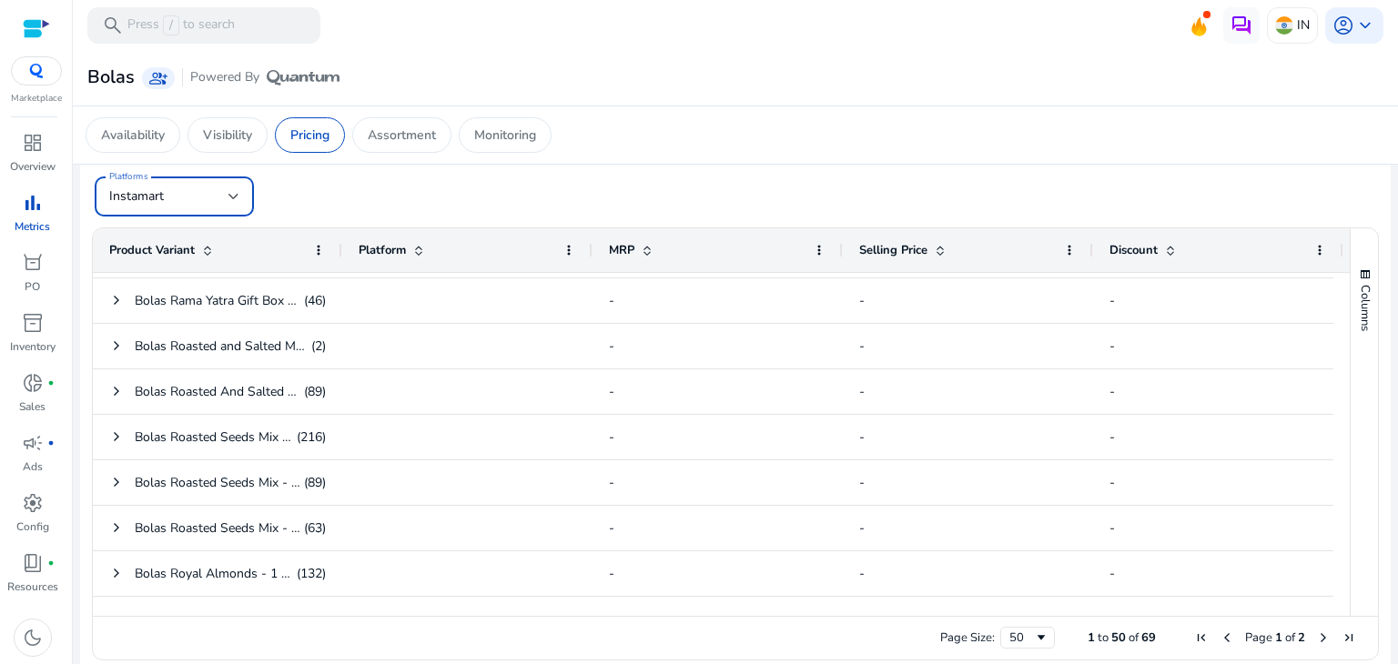
click at [218, 202] on div "Instamart" at bounding box center [168, 197] width 119 height 20
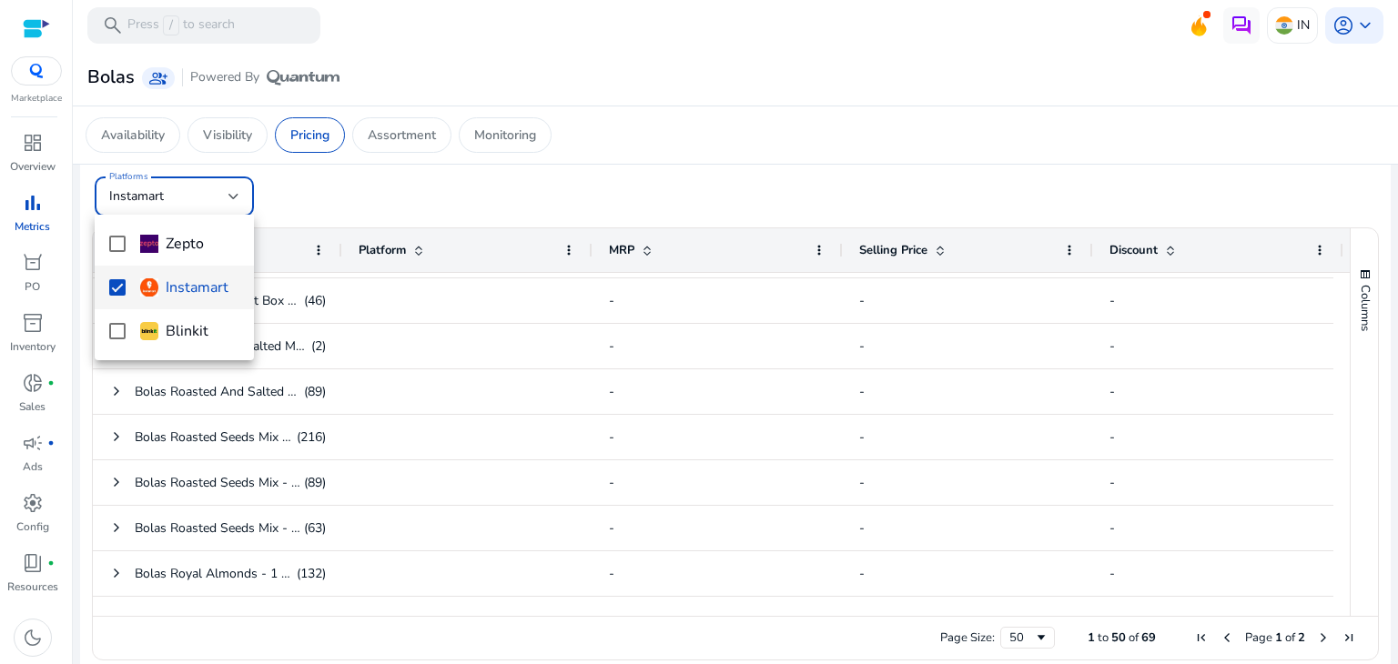
click at [162, 286] on div "Instamart" at bounding box center [184, 288] width 88 height 20
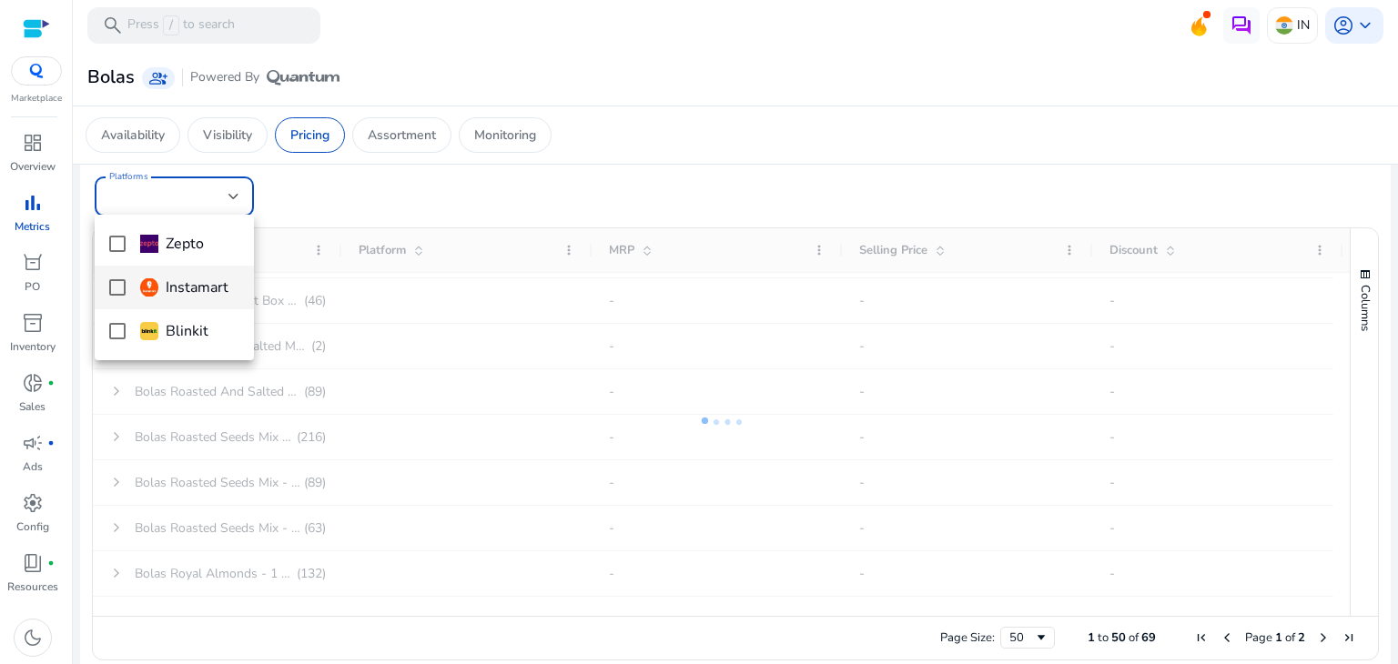
click at [116, 289] on mat-pseudo-checkbox at bounding box center [117, 287] width 16 height 16
click at [441, 194] on div at bounding box center [699, 332] width 1398 height 664
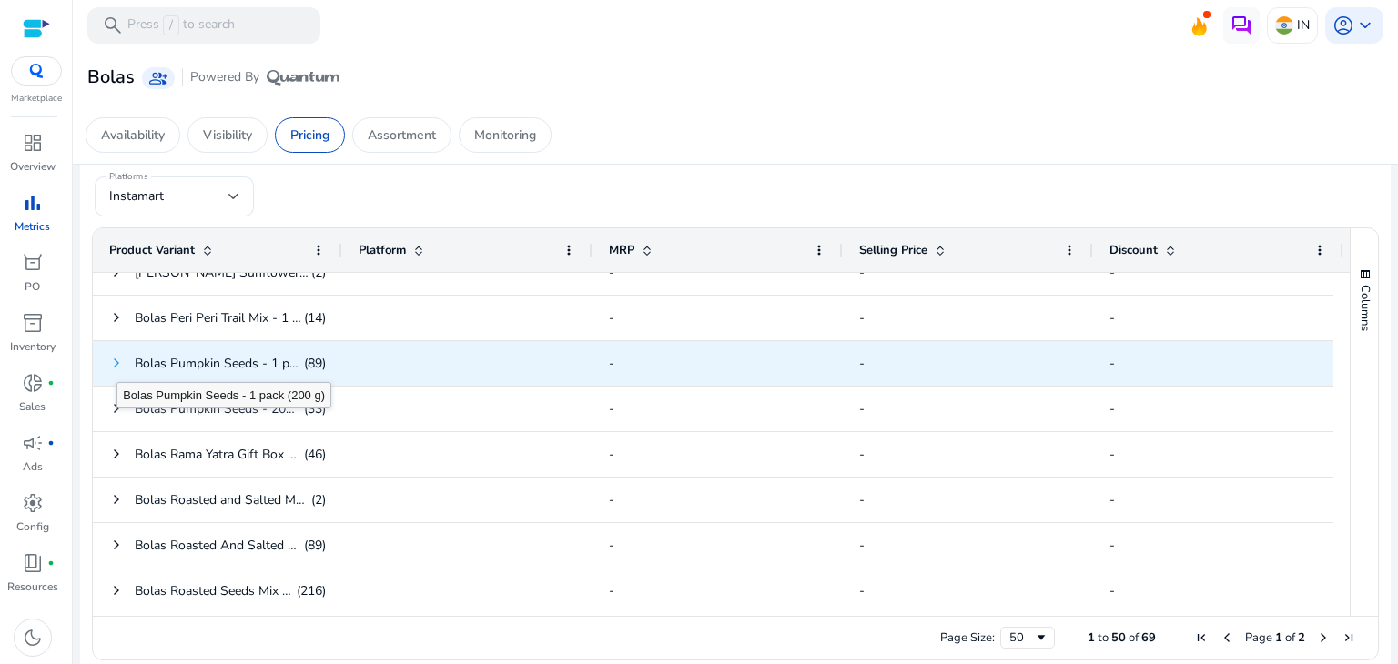
click at [115, 363] on span at bounding box center [116, 363] width 15 height 15
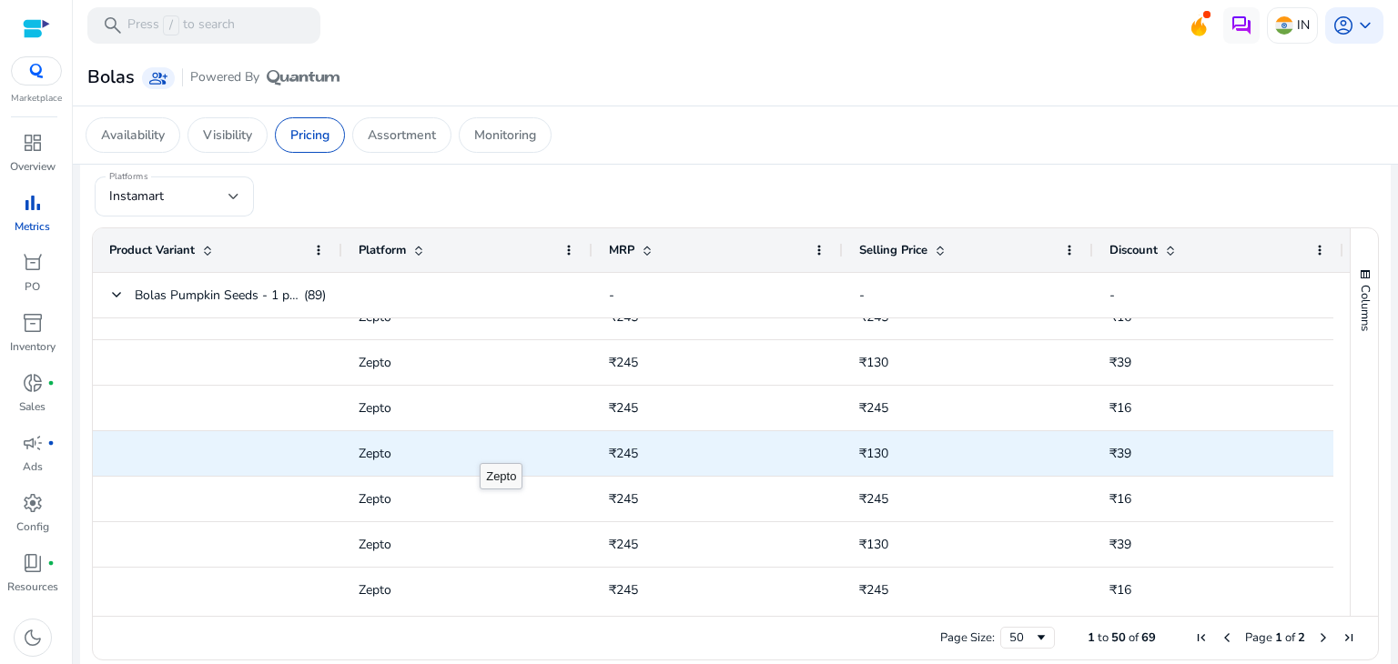
scroll to position [0, 15]
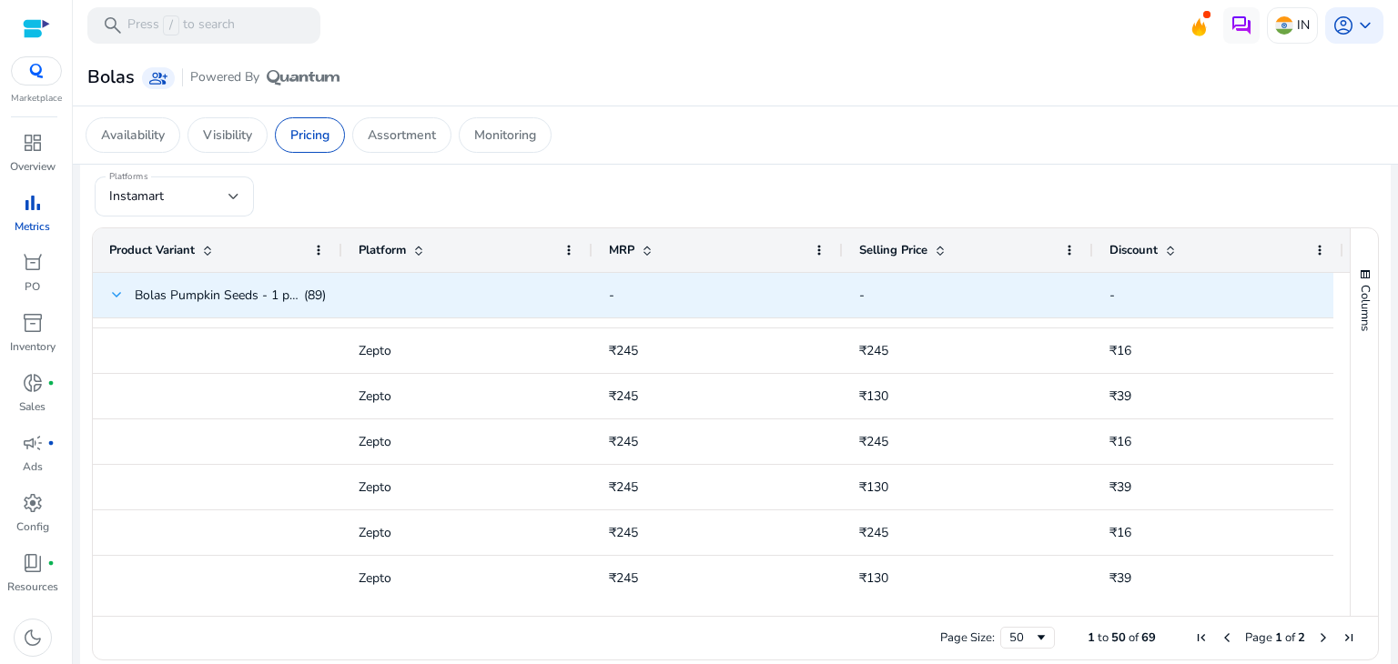
click at [116, 292] on span at bounding box center [116, 295] width 15 height 15
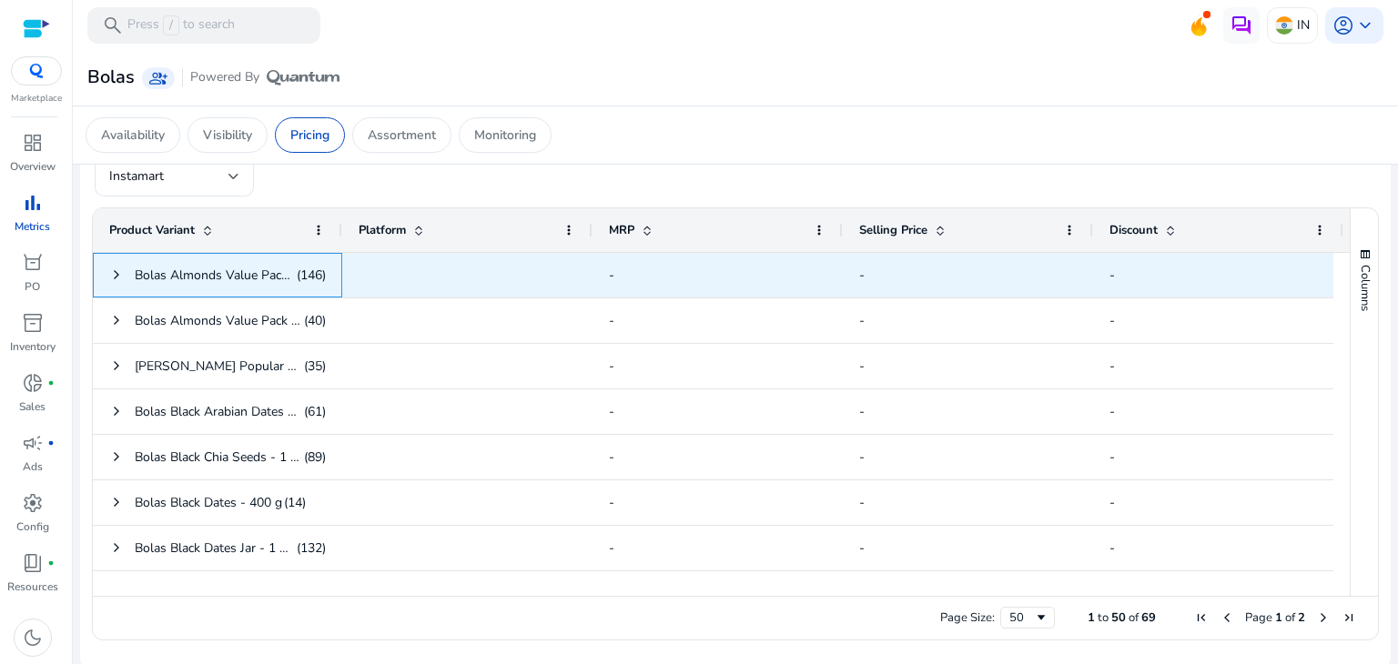
click at [258, 279] on span "Bolas Almonds Value Pack - 1 pack (500 g)" at bounding box center [258, 275] width 246 height 17
click at [116, 272] on span at bounding box center [116, 275] width 15 height 15
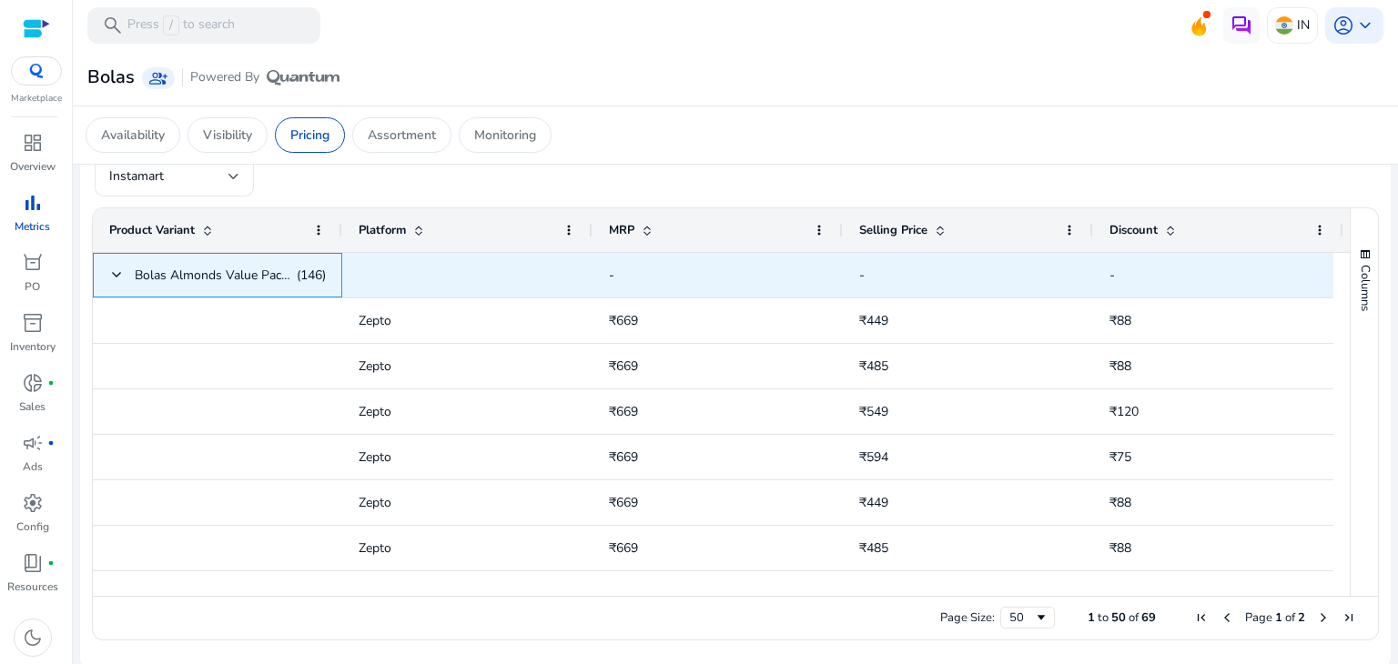
click at [116, 272] on span at bounding box center [116, 275] width 15 height 15
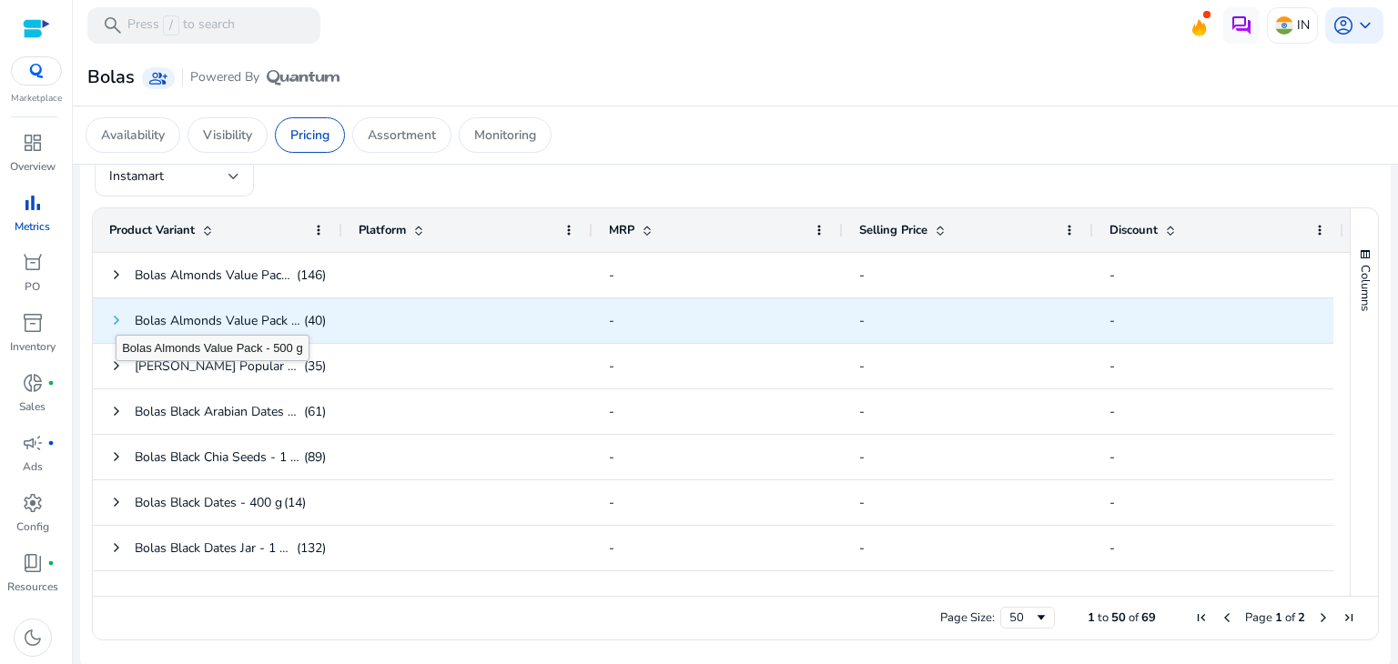
click at [116, 318] on span at bounding box center [116, 320] width 15 height 15
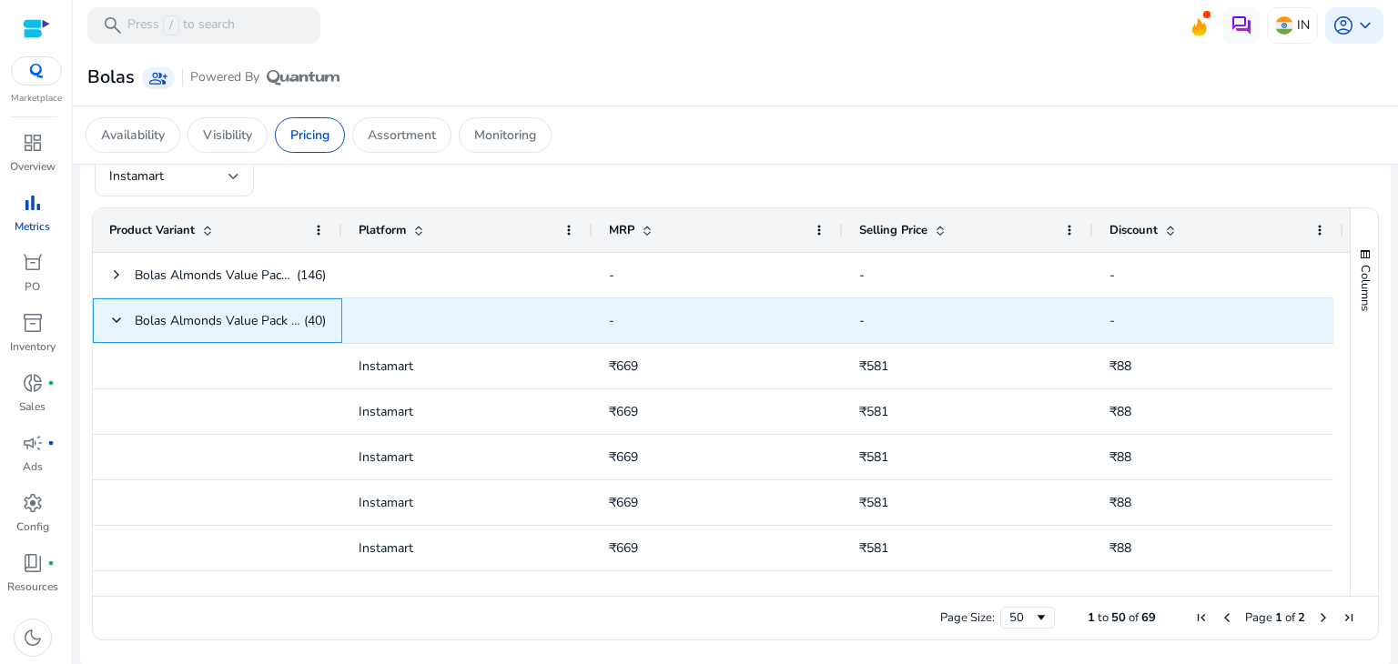
click at [116, 318] on span at bounding box center [116, 320] width 15 height 15
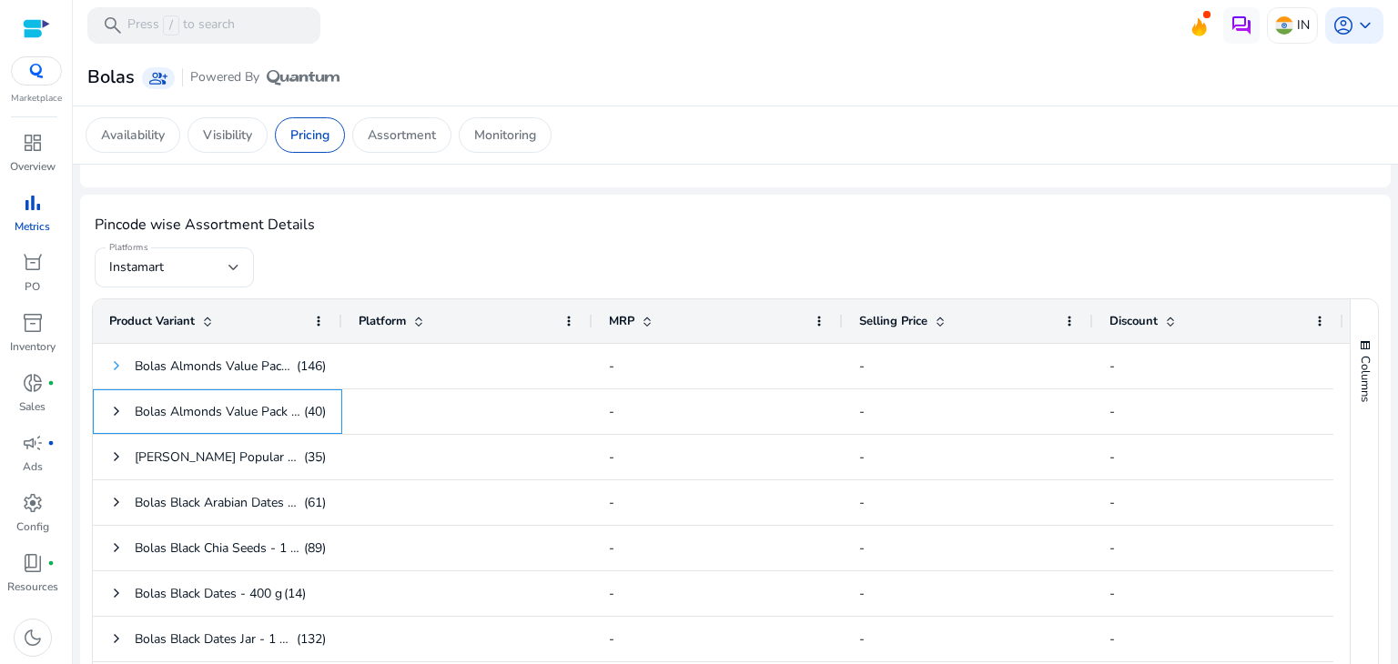
scroll to position [574, 0]
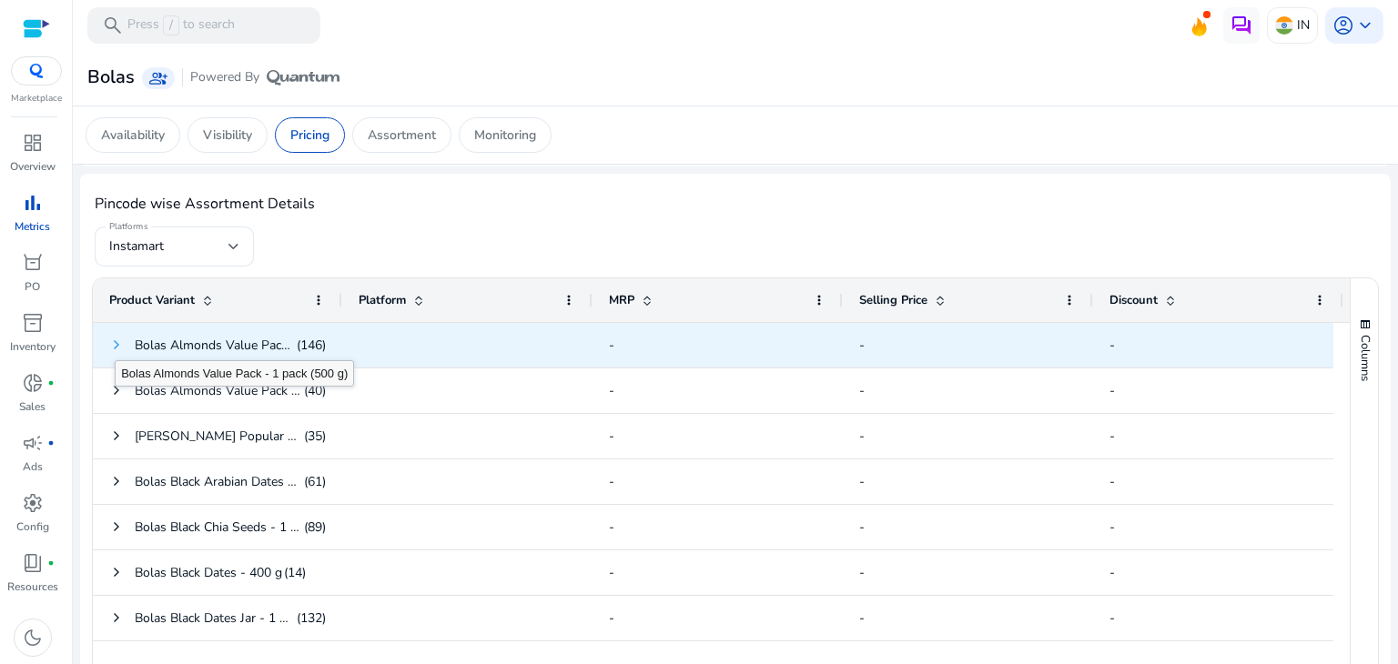
click at [115, 344] on span at bounding box center [116, 345] width 15 height 15
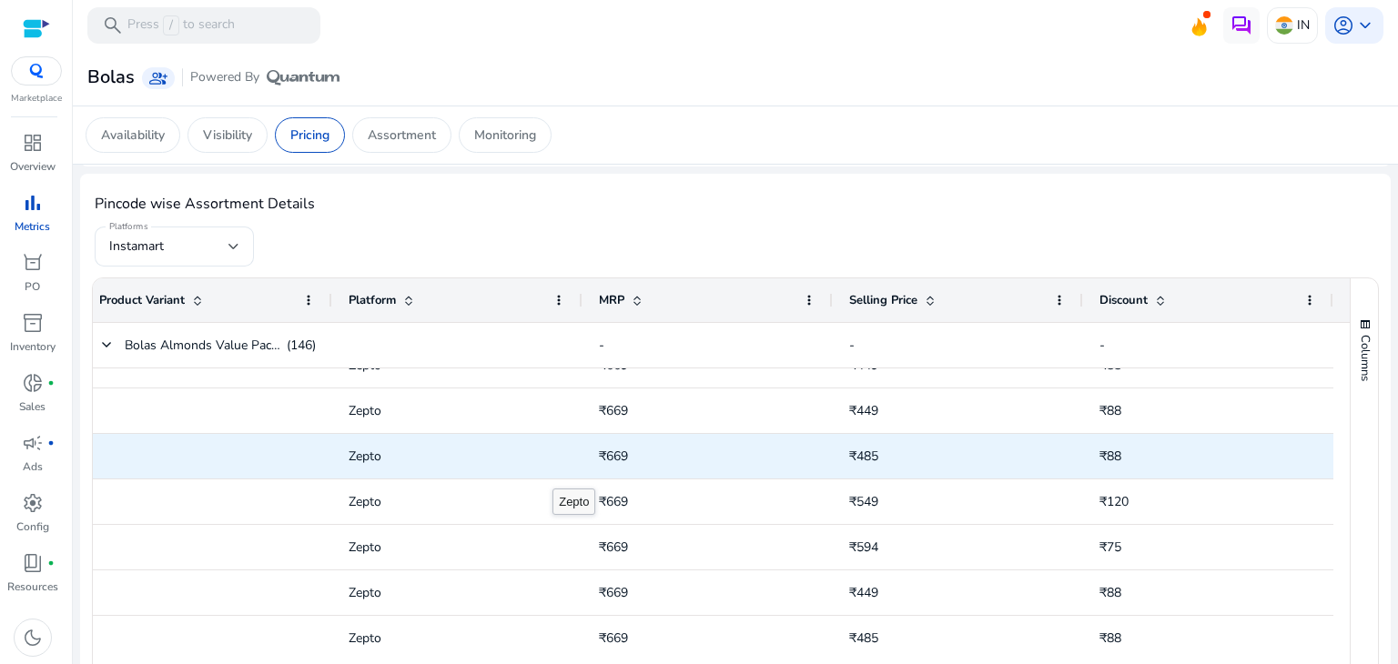
scroll to position [562, 0]
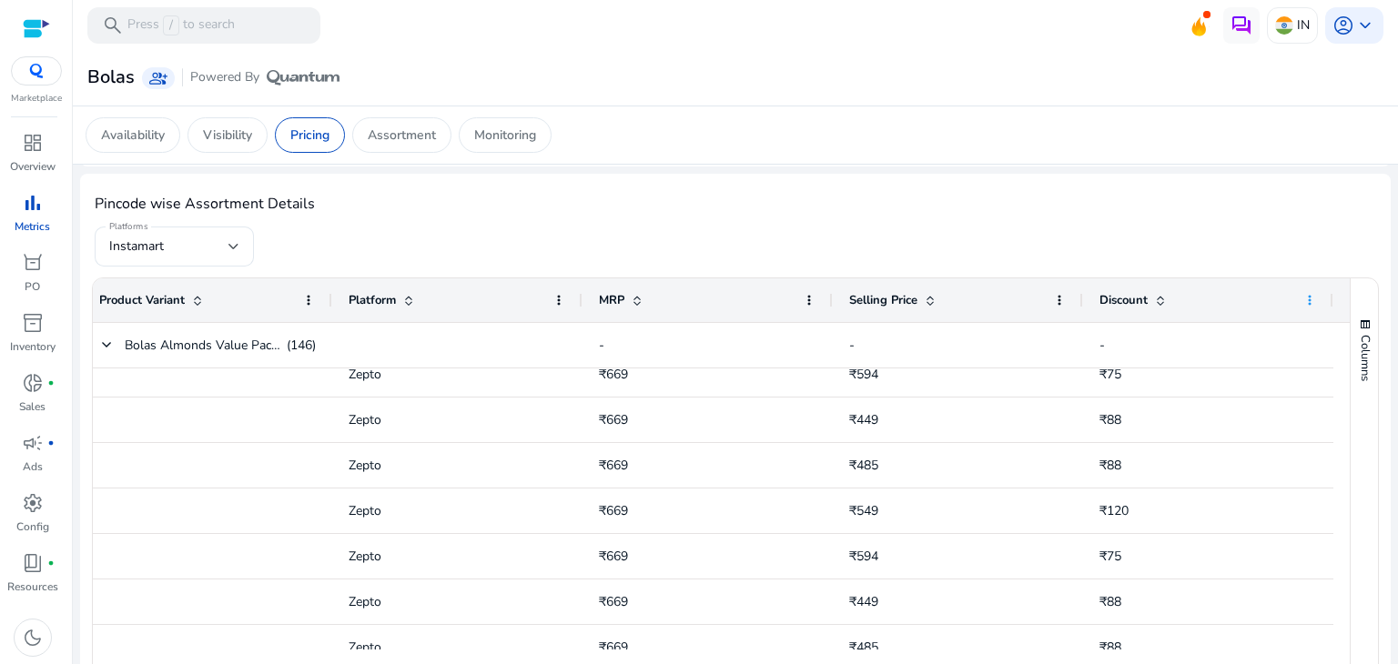
click at [1305, 302] on span at bounding box center [1309, 300] width 15 height 15
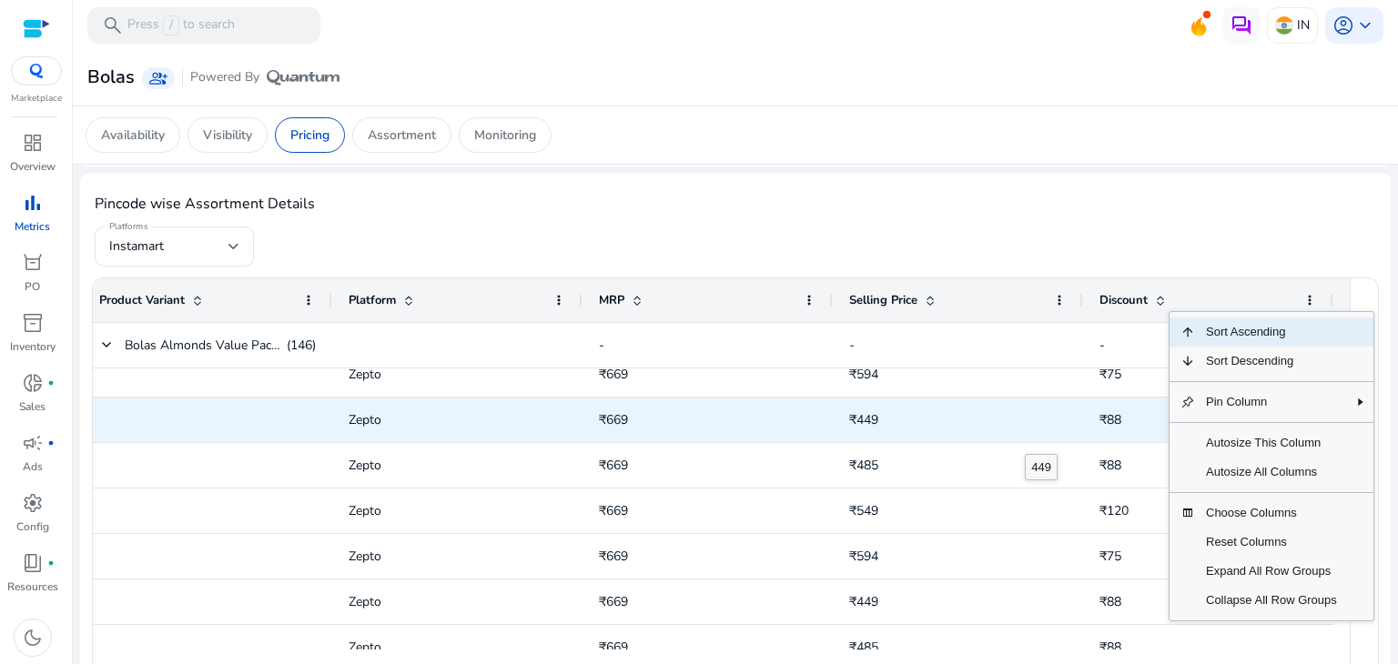
click at [1025, 436] on span "₹449" at bounding box center [958, 419] width 218 height 37
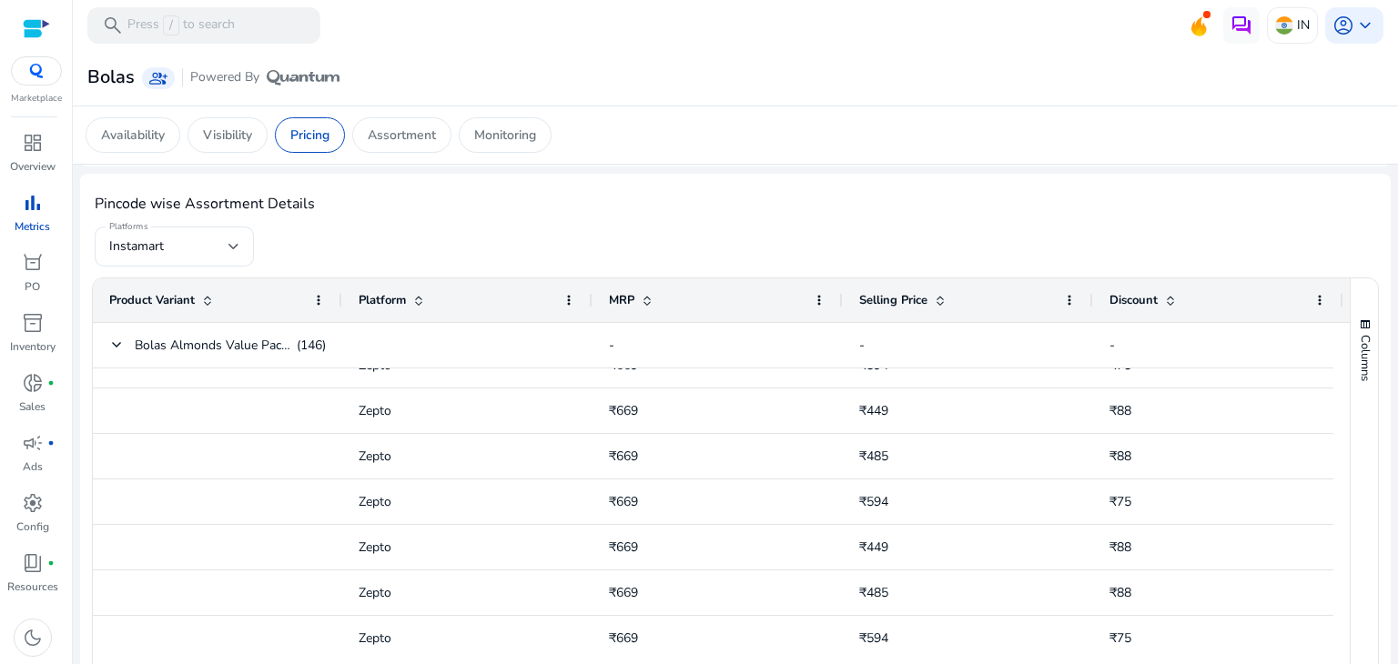
scroll to position [1911, 0]
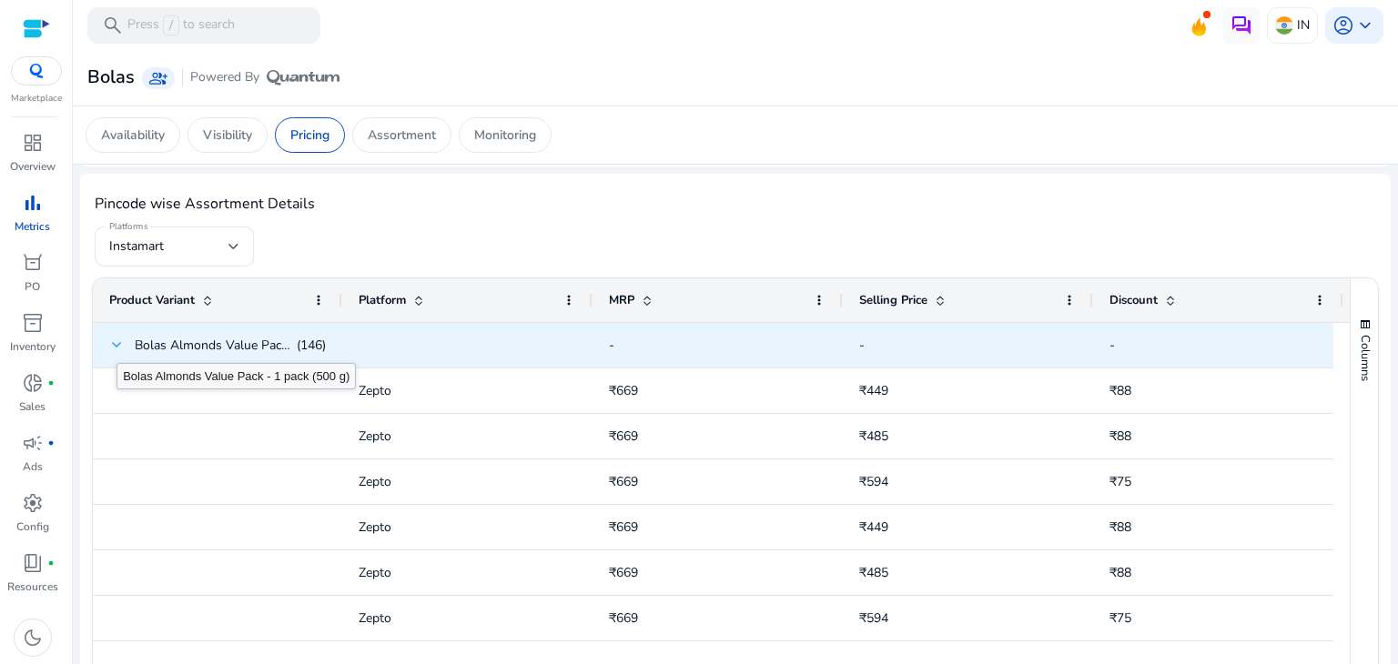
click at [115, 345] on span at bounding box center [116, 345] width 15 height 15
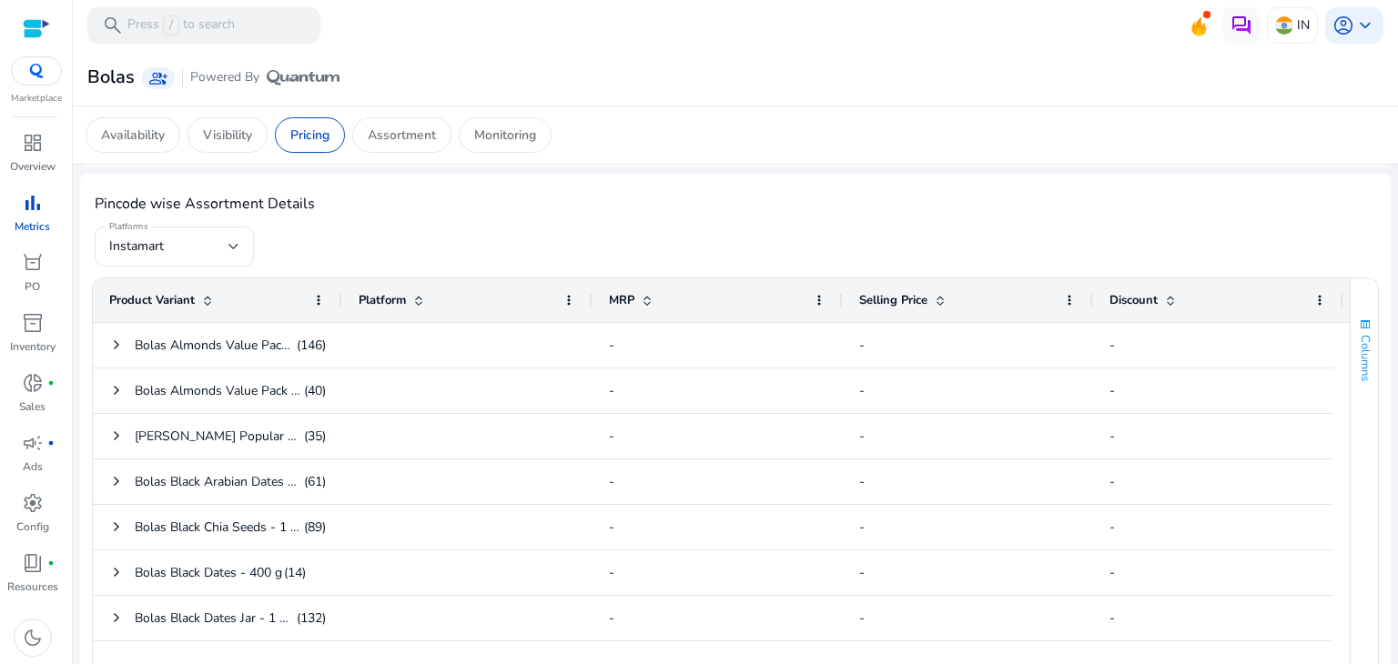
click at [1358, 321] on span "button" at bounding box center [1365, 325] width 15 height 15
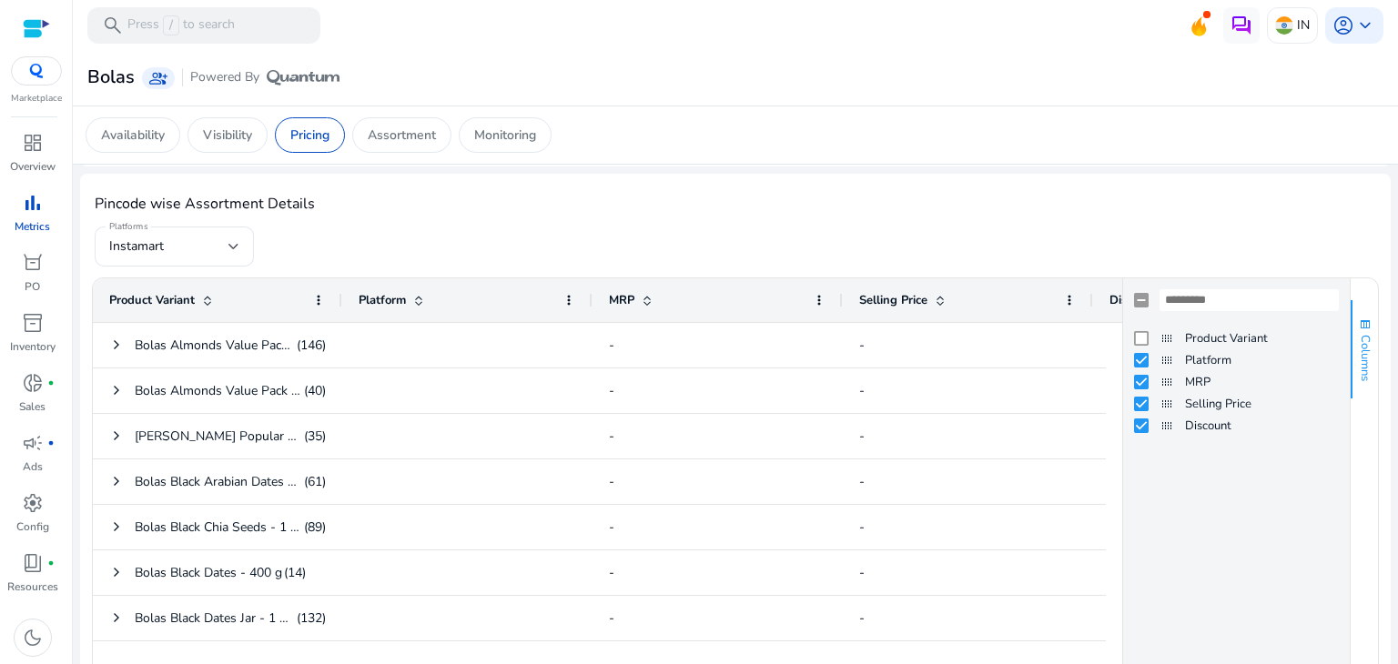
click at [1358, 324] on span "button" at bounding box center [1365, 325] width 15 height 15
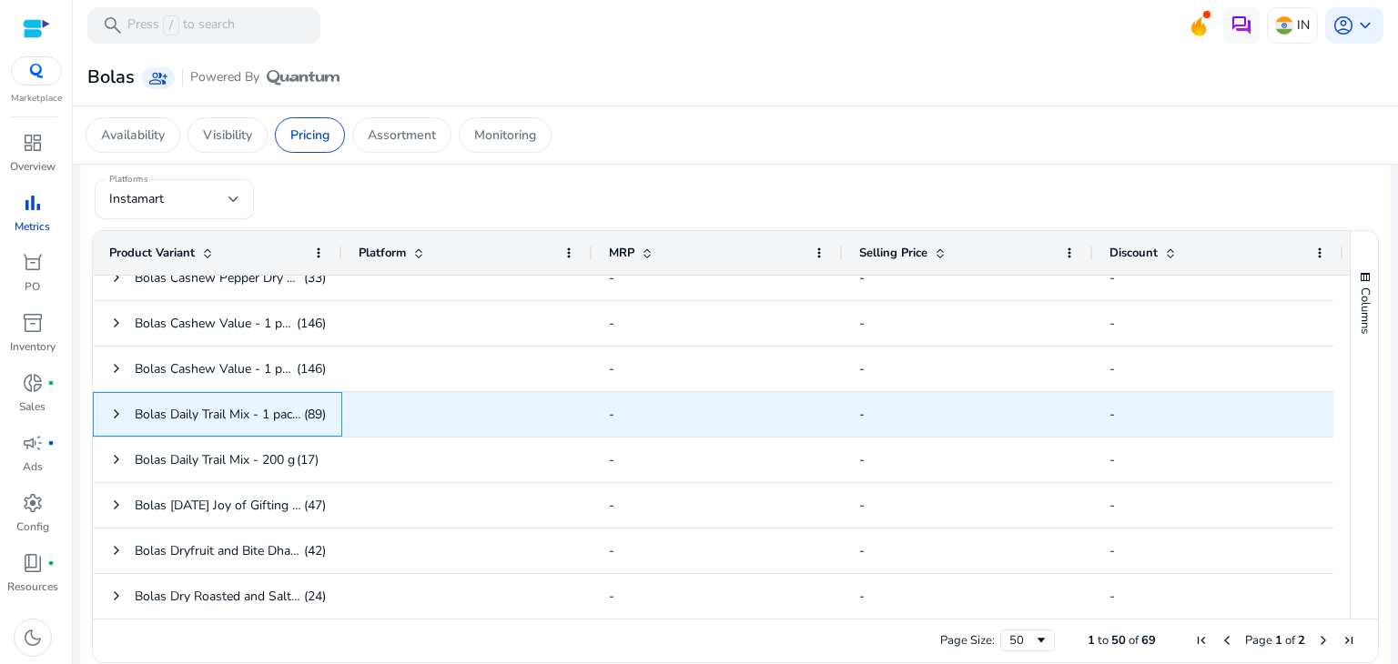
click at [319, 419] on span "(89)" at bounding box center [315, 414] width 22 height 37
click at [113, 411] on span at bounding box center [116, 414] width 15 height 15
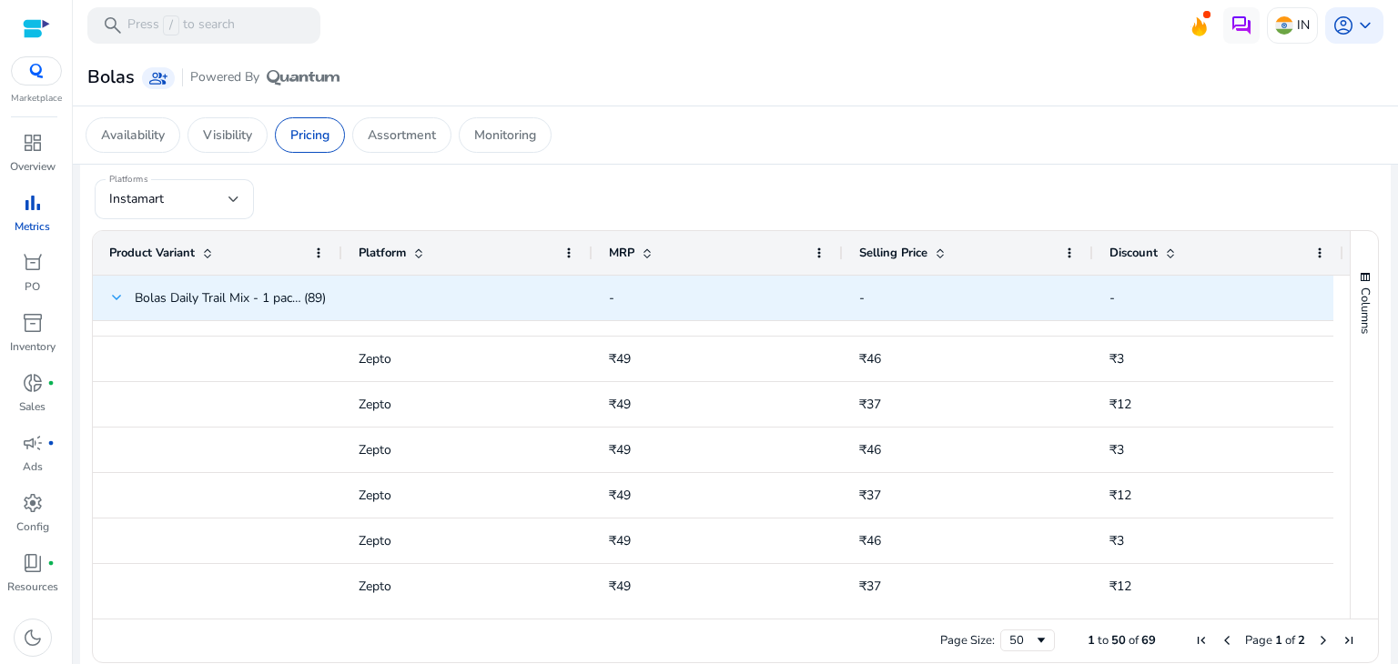
click at [112, 297] on span at bounding box center [116, 297] width 15 height 15
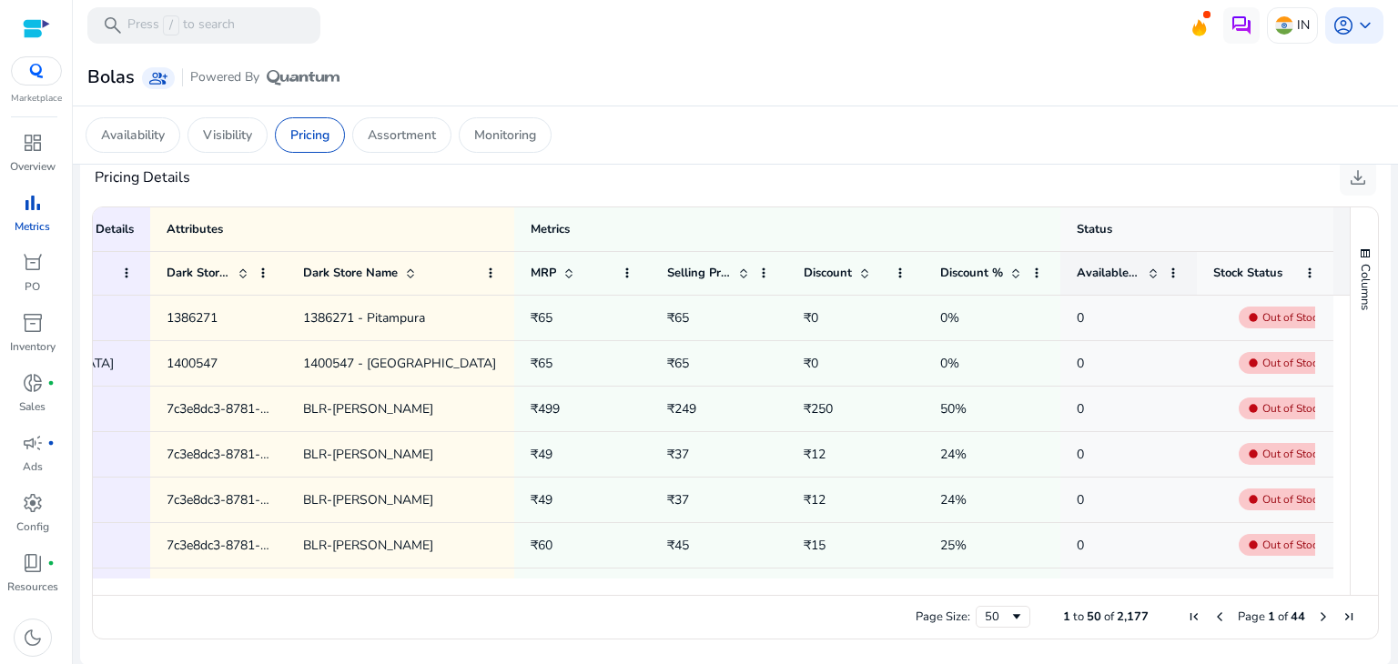
click at [1102, 268] on span "Available Qty." at bounding box center [1109, 273] width 64 height 16
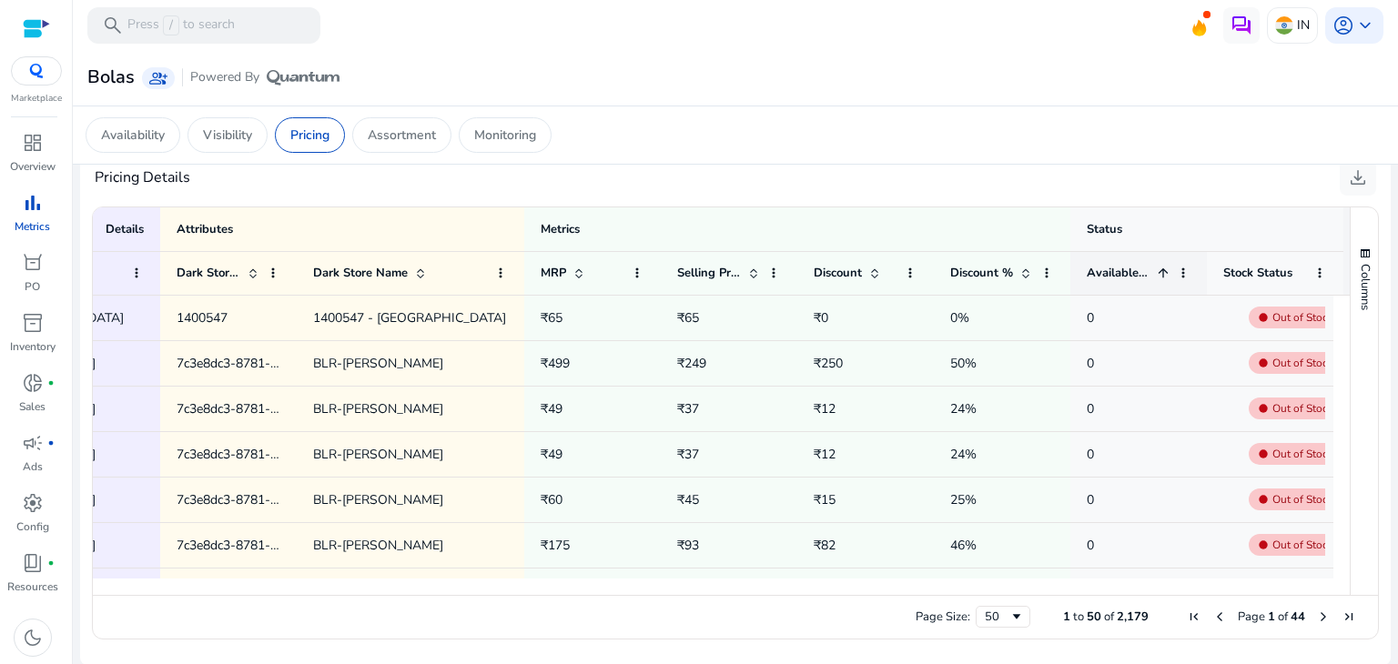
click at [1102, 268] on span "Available Qty." at bounding box center [1119, 273] width 64 height 16
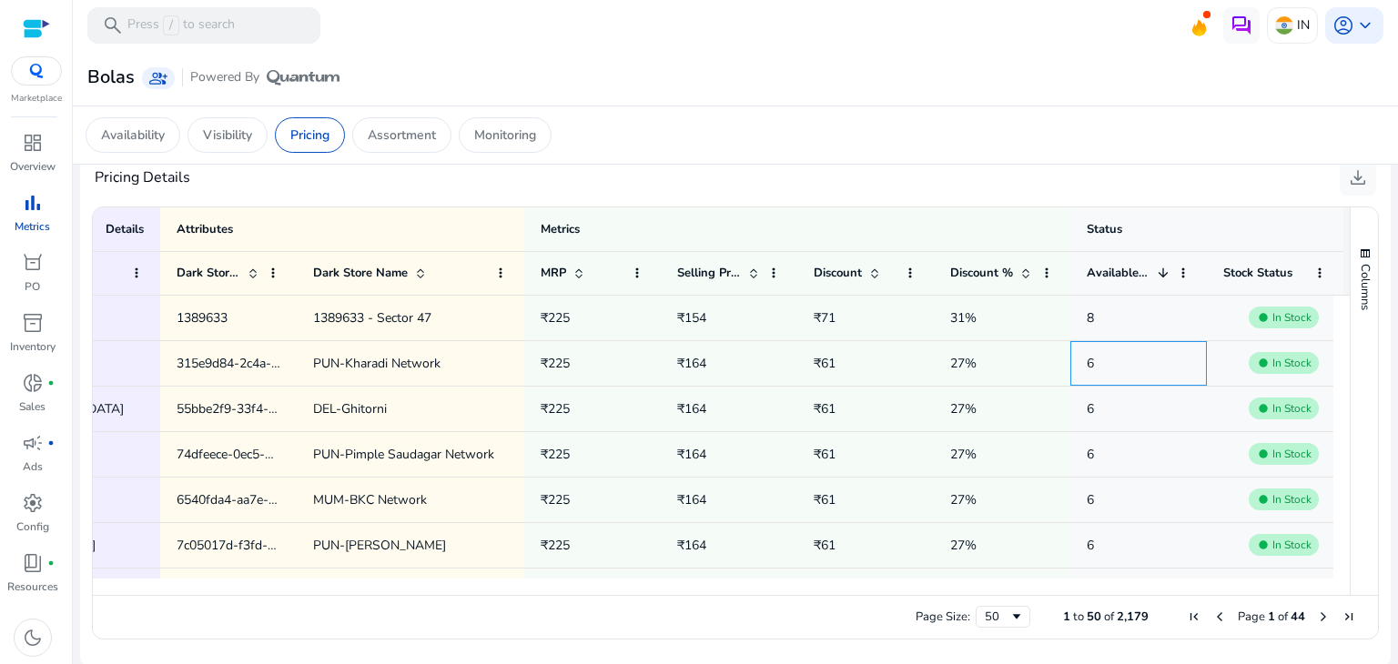
drag, startPoint x: 1087, startPoint y: 353, endPoint x: 897, endPoint y: 391, distance: 194.0
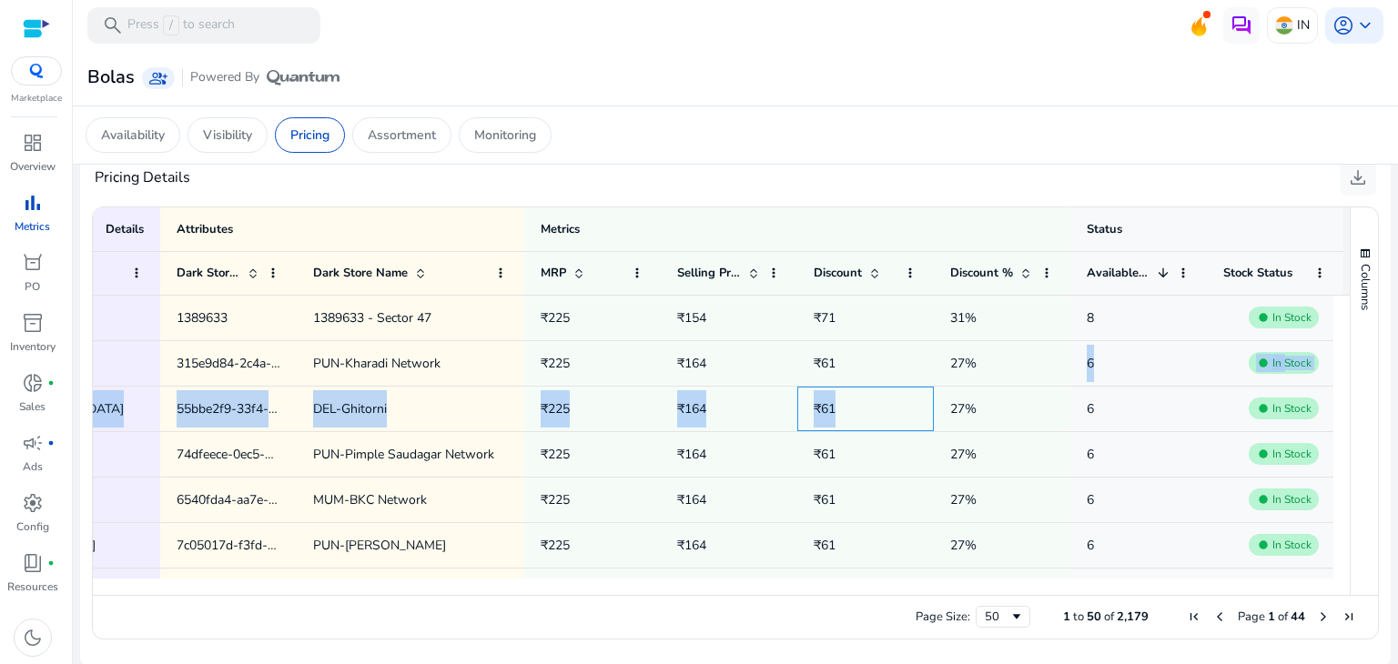
click at [897, 391] on span "₹61" at bounding box center [866, 408] width 104 height 37
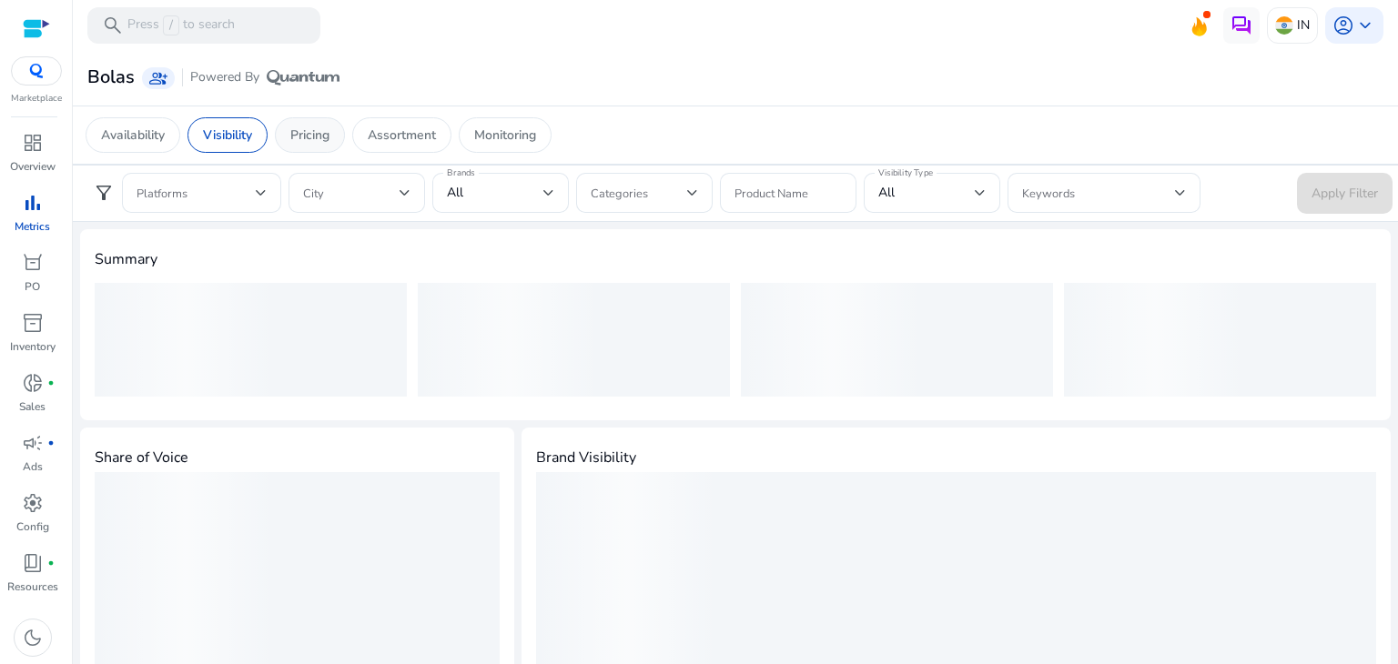
click at [323, 139] on p "Pricing" at bounding box center [309, 135] width 39 height 19
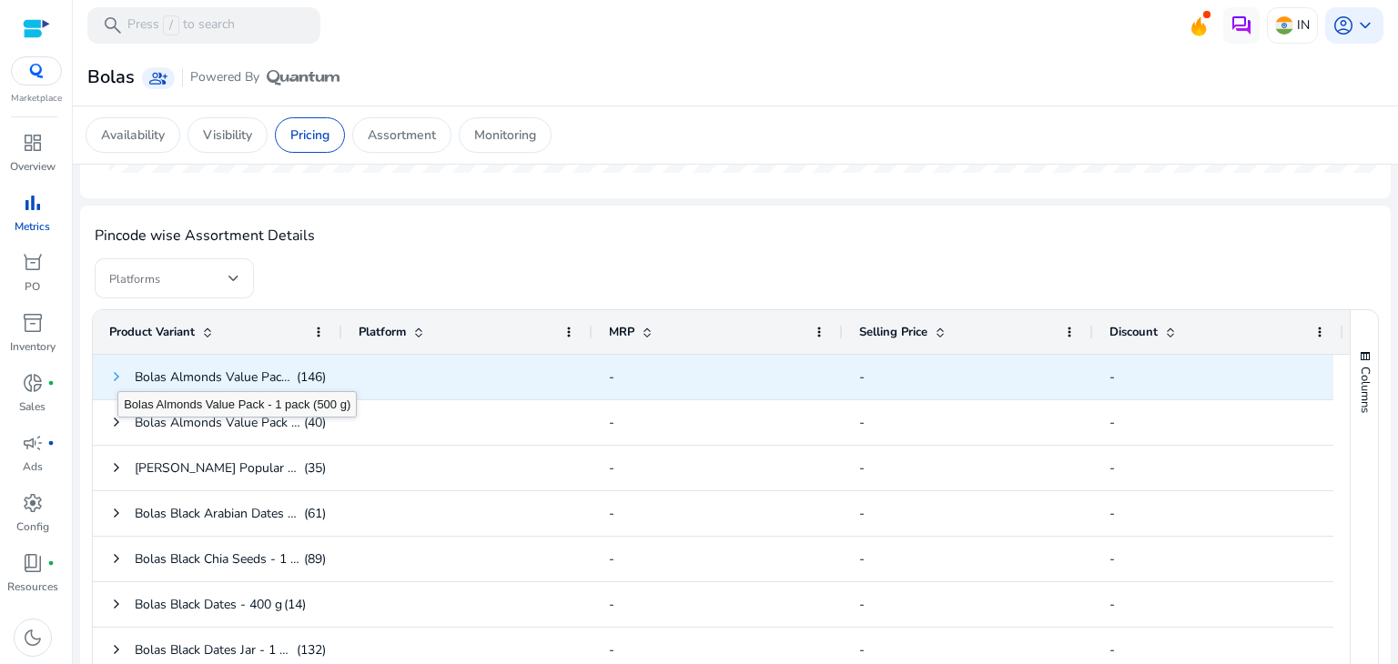
click at [116, 374] on span at bounding box center [116, 377] width 15 height 15
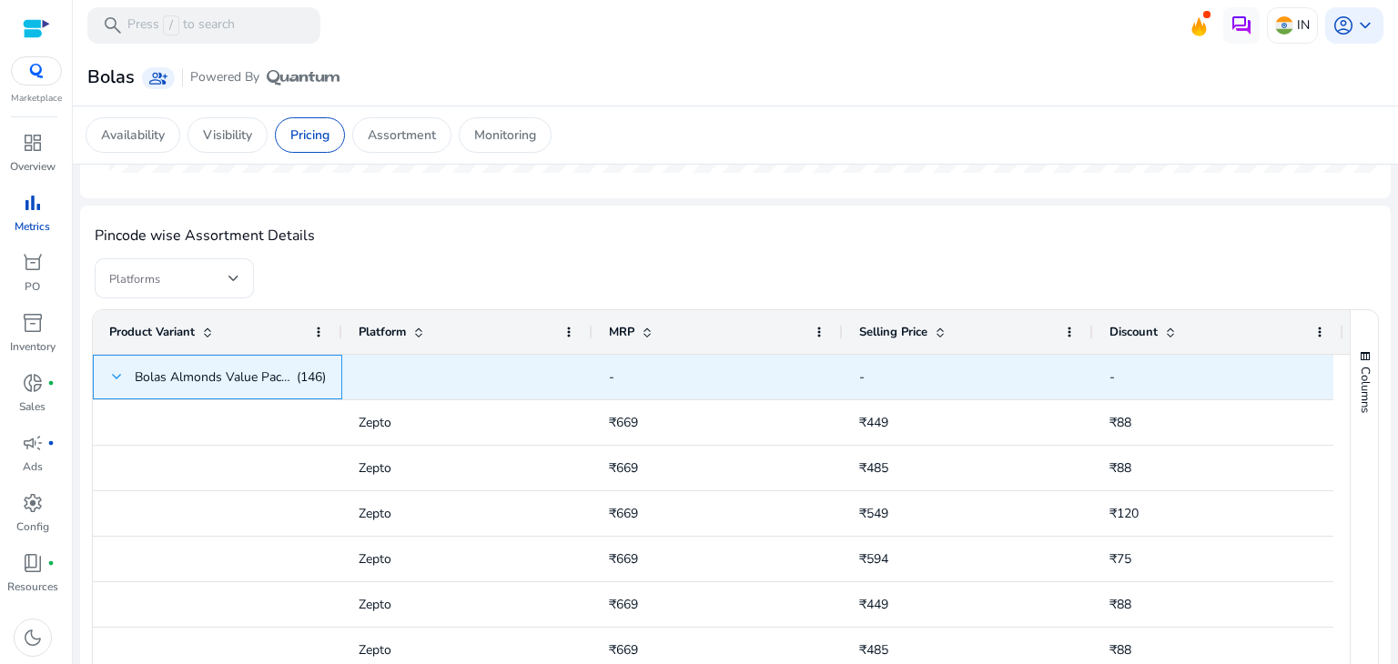
click at [116, 376] on span at bounding box center [116, 377] width 15 height 15
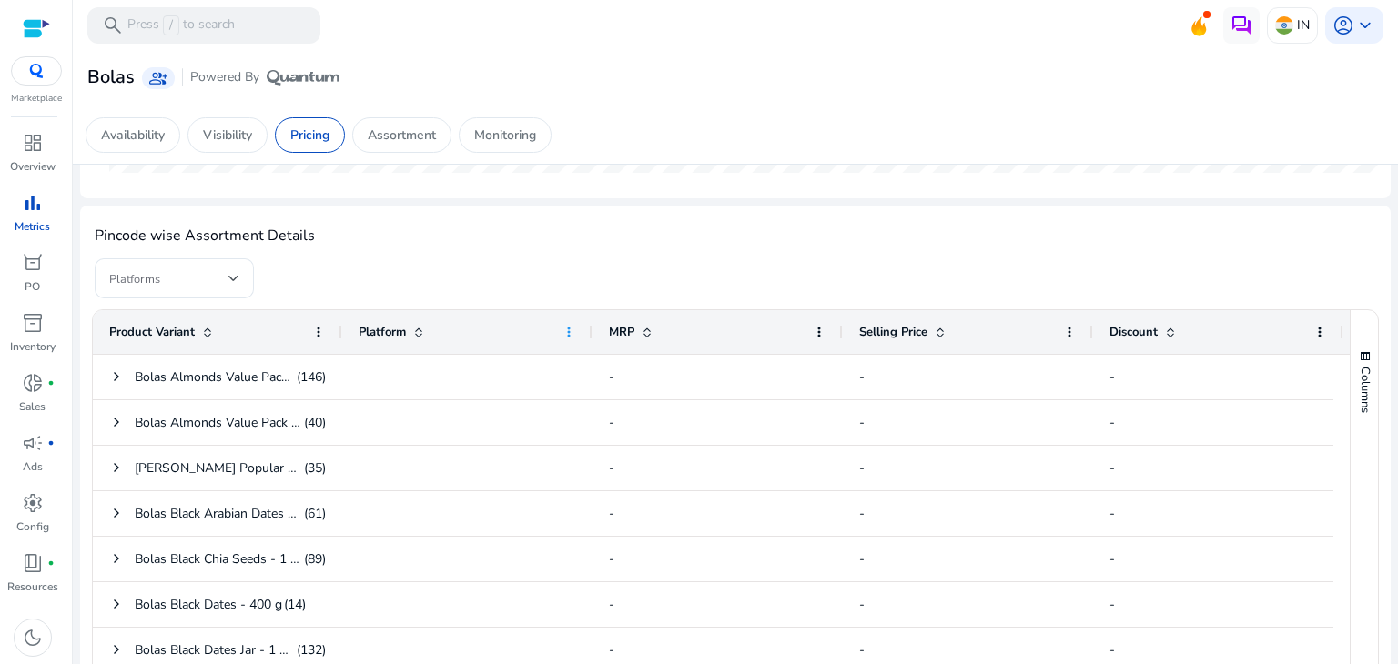
click at [572, 328] on span at bounding box center [569, 332] width 15 height 15
click at [394, 228] on div "Pincode wise Assortment Details" at bounding box center [735, 239] width 1281 height 38
click at [236, 278] on div at bounding box center [233, 278] width 11 height 7
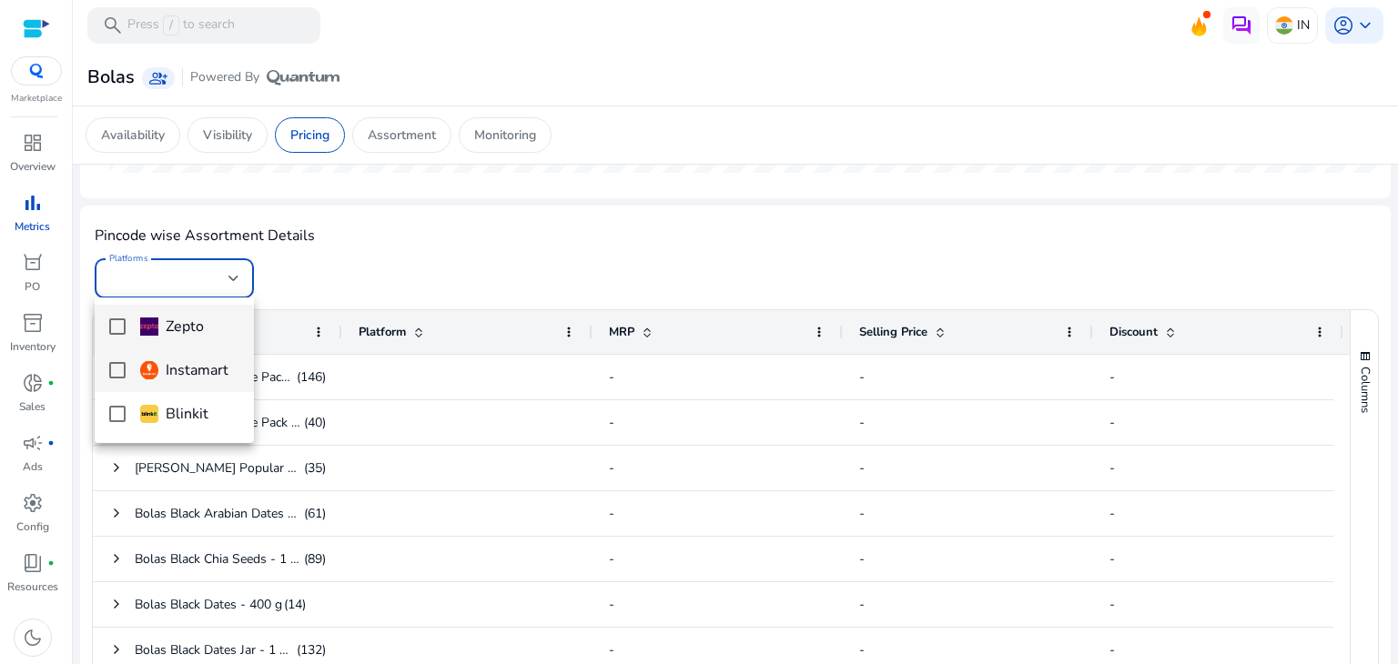
click at [116, 368] on mat-pseudo-checkbox at bounding box center [117, 370] width 16 height 16
click at [304, 380] on div at bounding box center [699, 332] width 1398 height 664
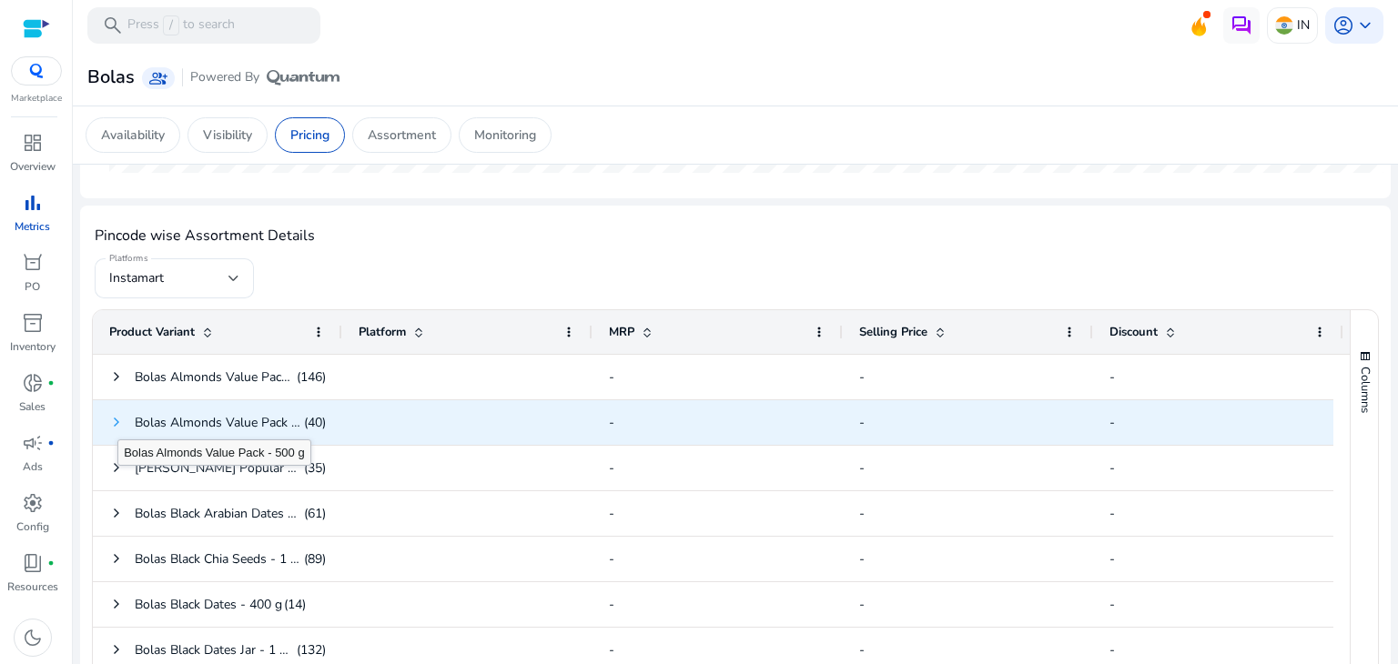
click at [116, 422] on span at bounding box center [116, 422] width 15 height 15
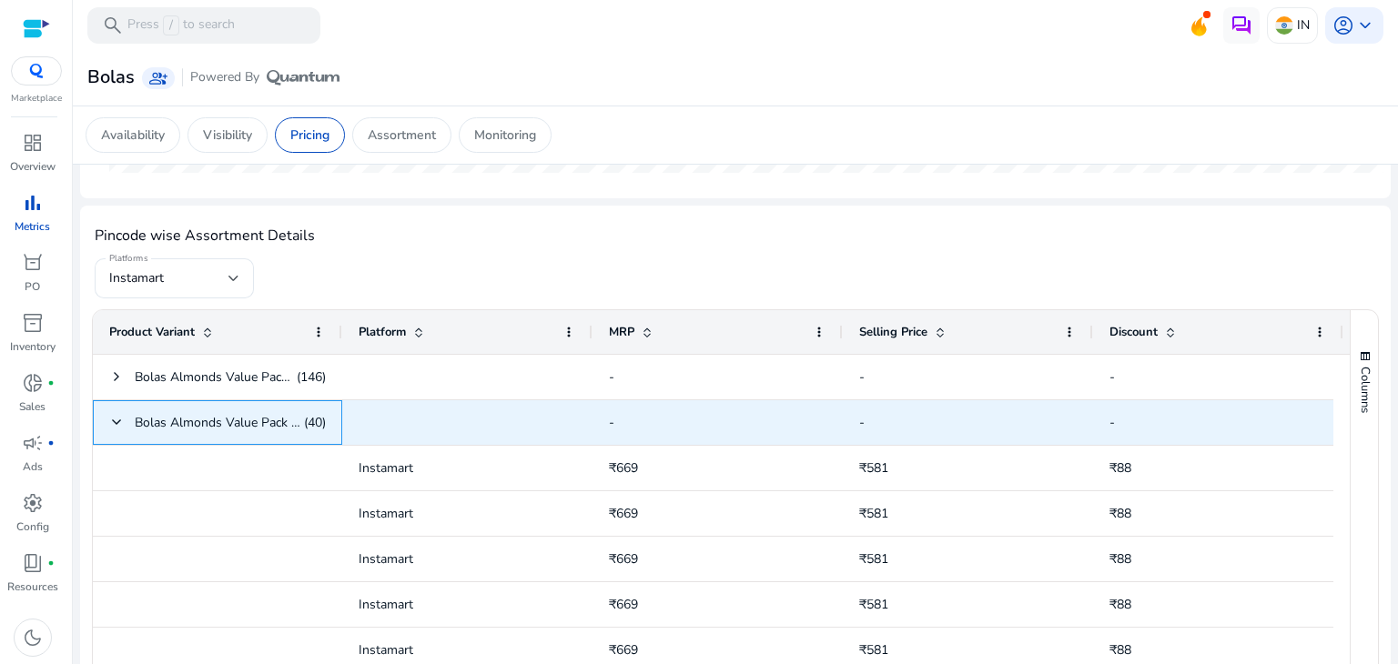
click at [116, 422] on span at bounding box center [116, 422] width 15 height 15
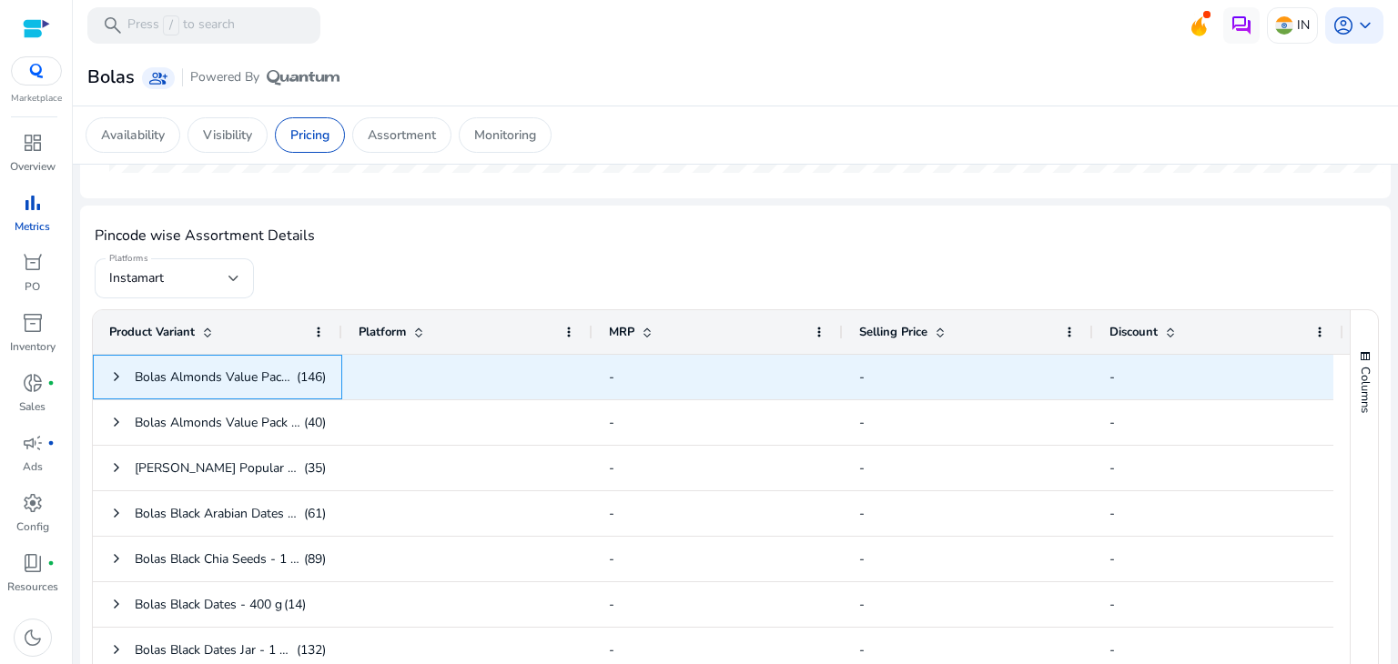
click at [115, 387] on span at bounding box center [116, 377] width 15 height 37
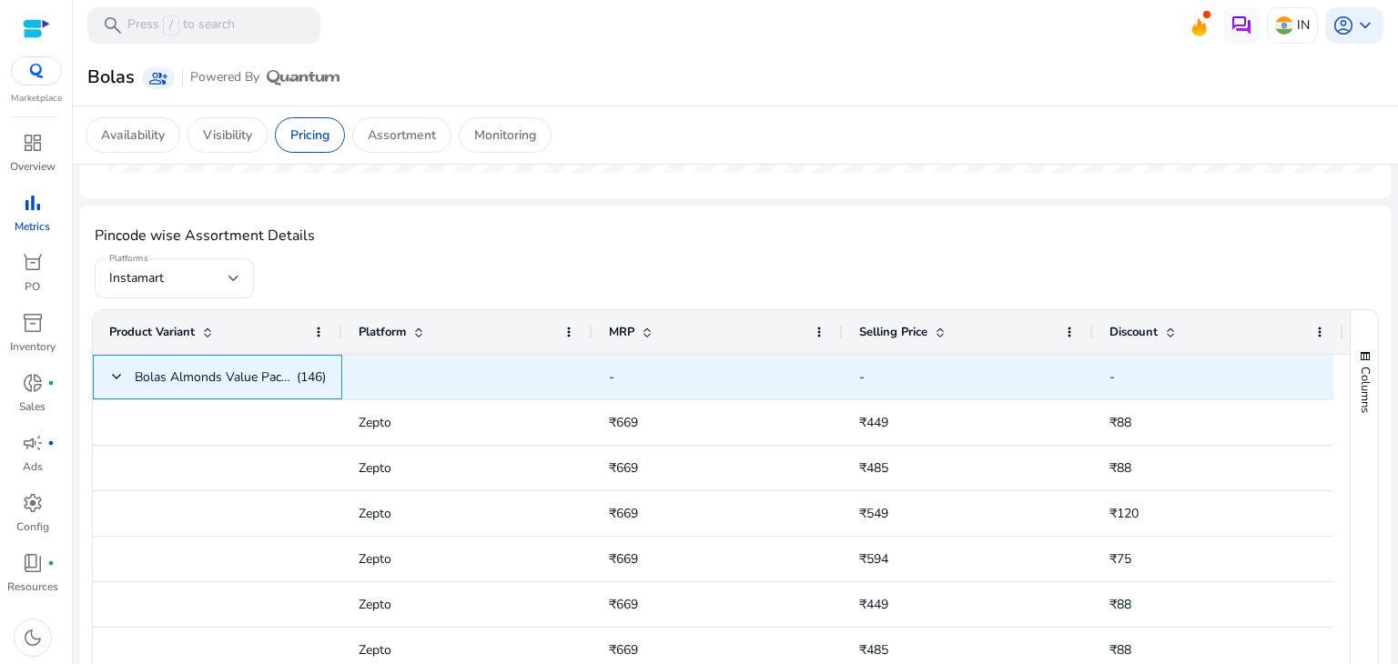
click at [115, 387] on span at bounding box center [116, 377] width 15 height 37
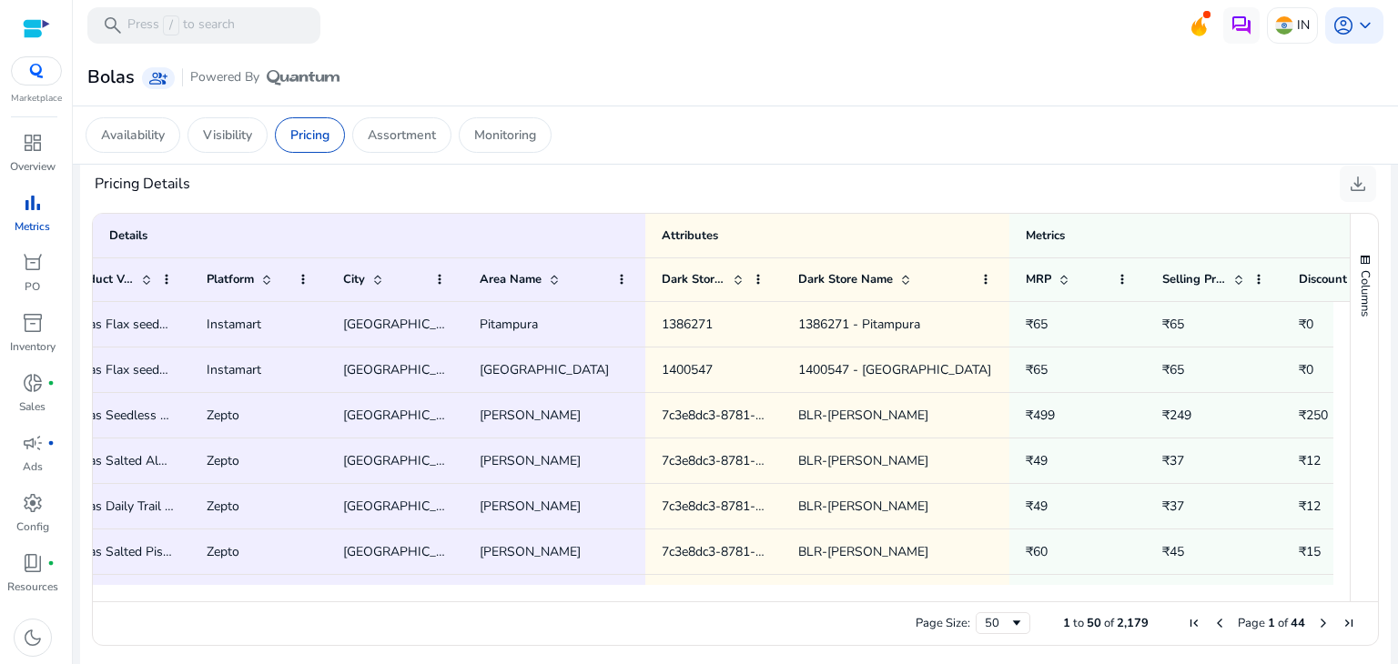
scroll to position [0, 366]
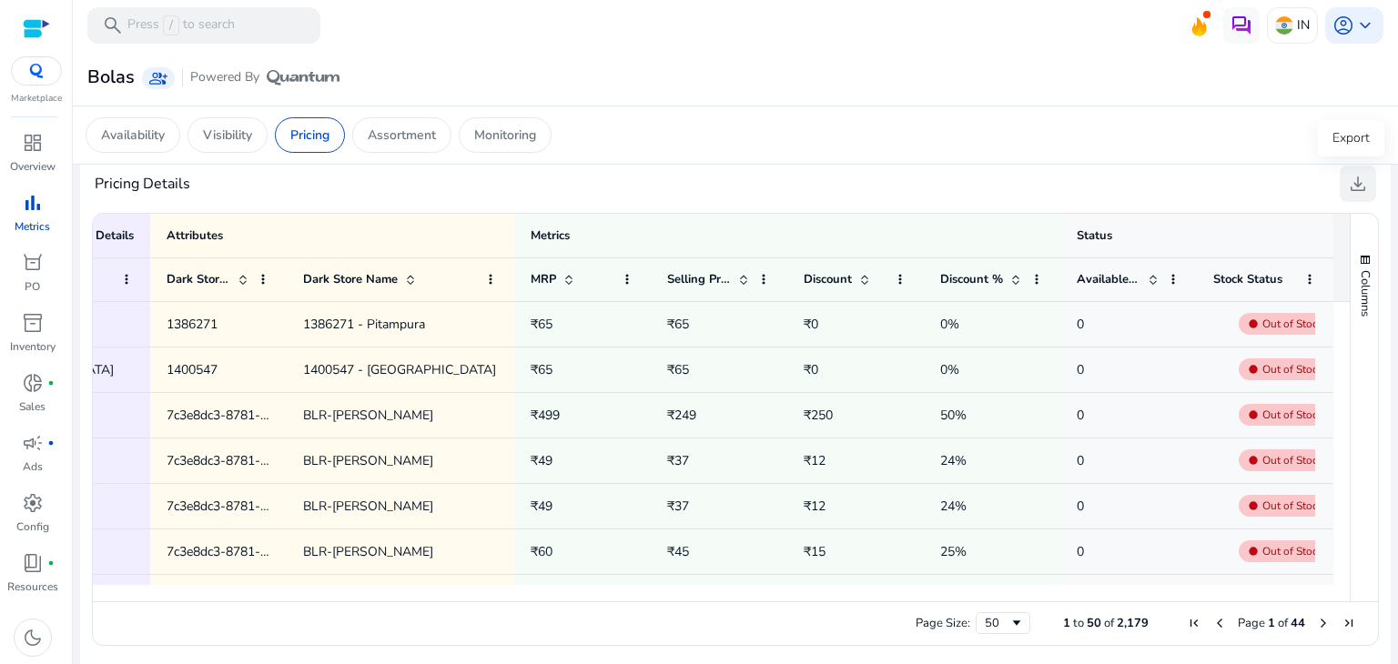
click at [1353, 183] on span "download" at bounding box center [1358, 184] width 22 height 22
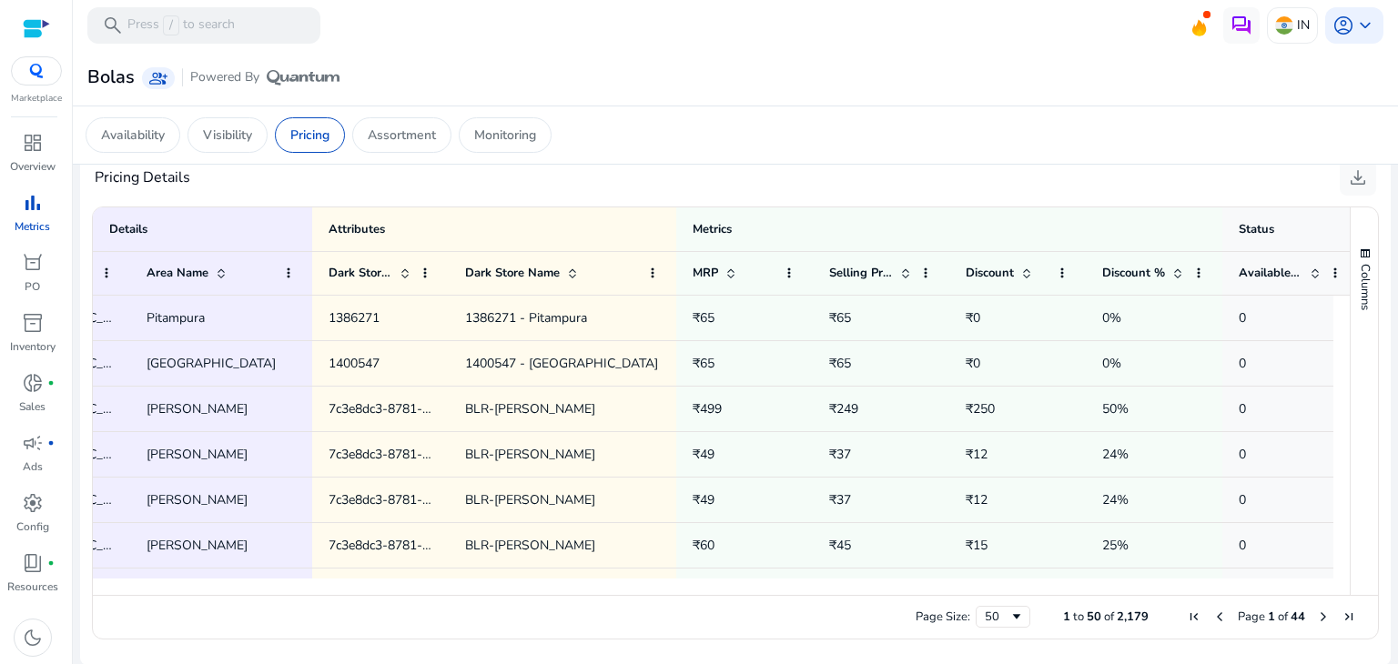
scroll to position [0, 667]
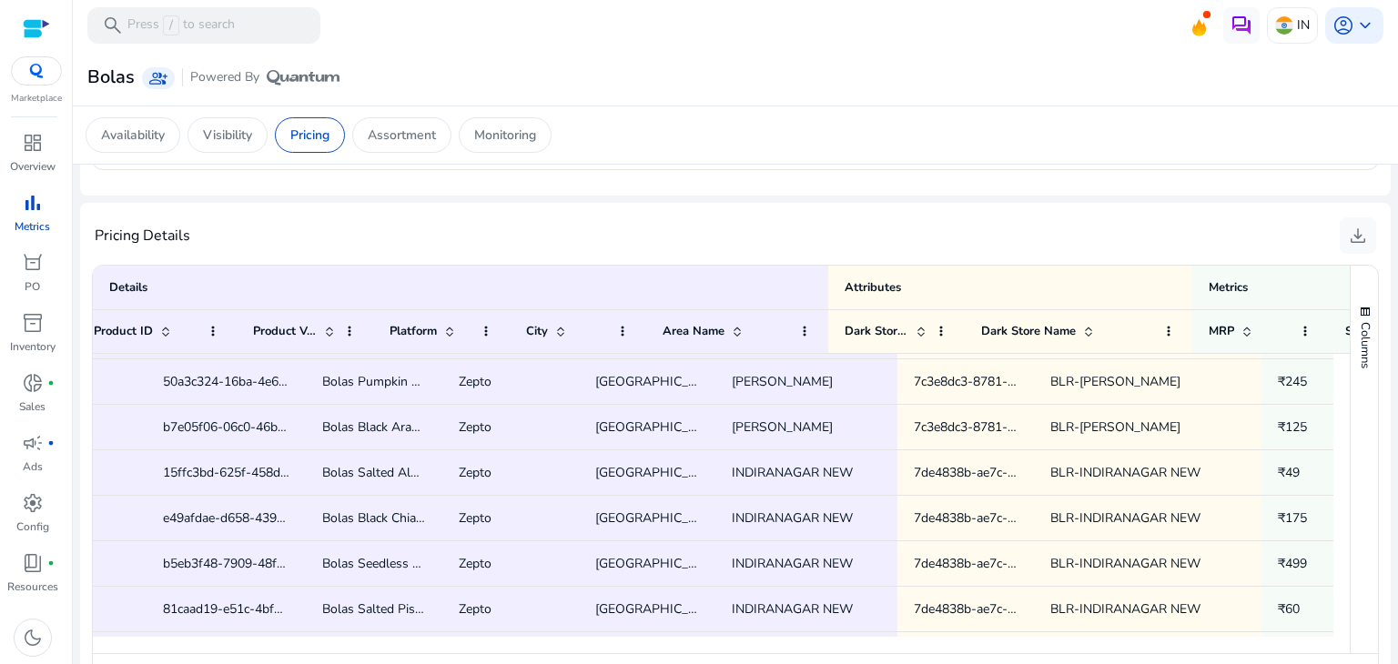
scroll to position [0, 83]
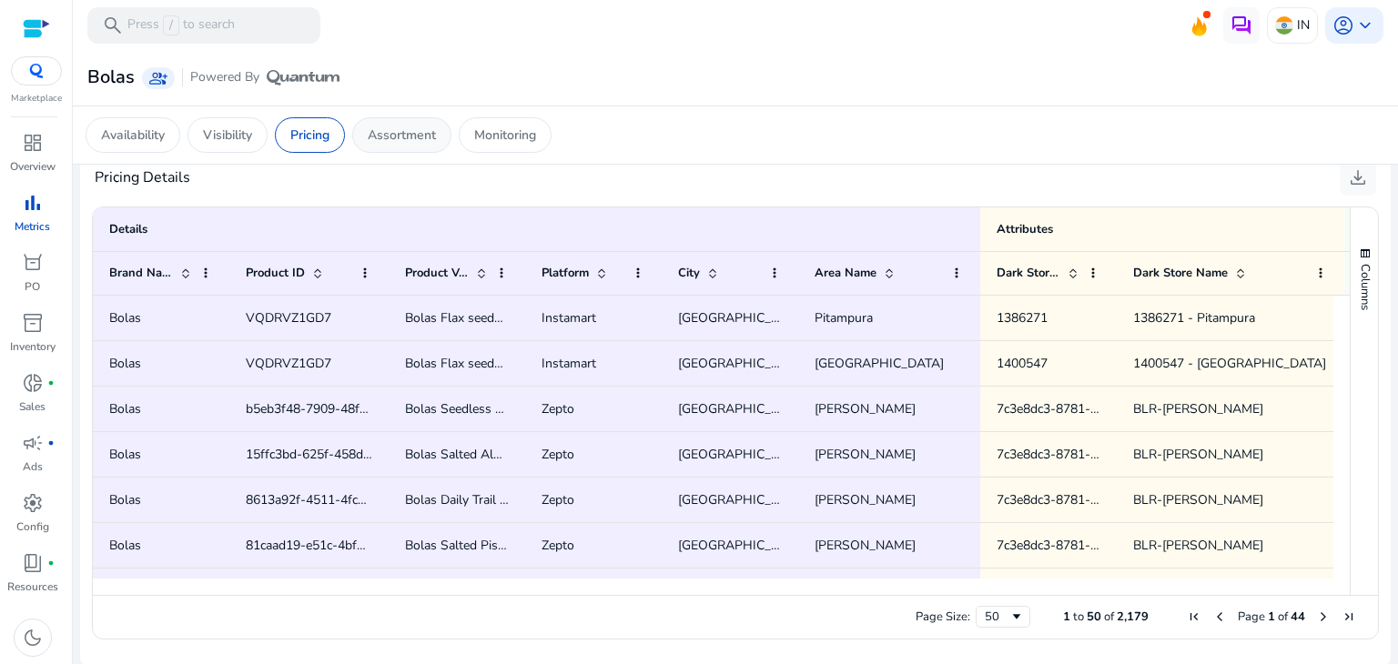
click at [402, 135] on p "Assortment" at bounding box center [402, 135] width 68 height 19
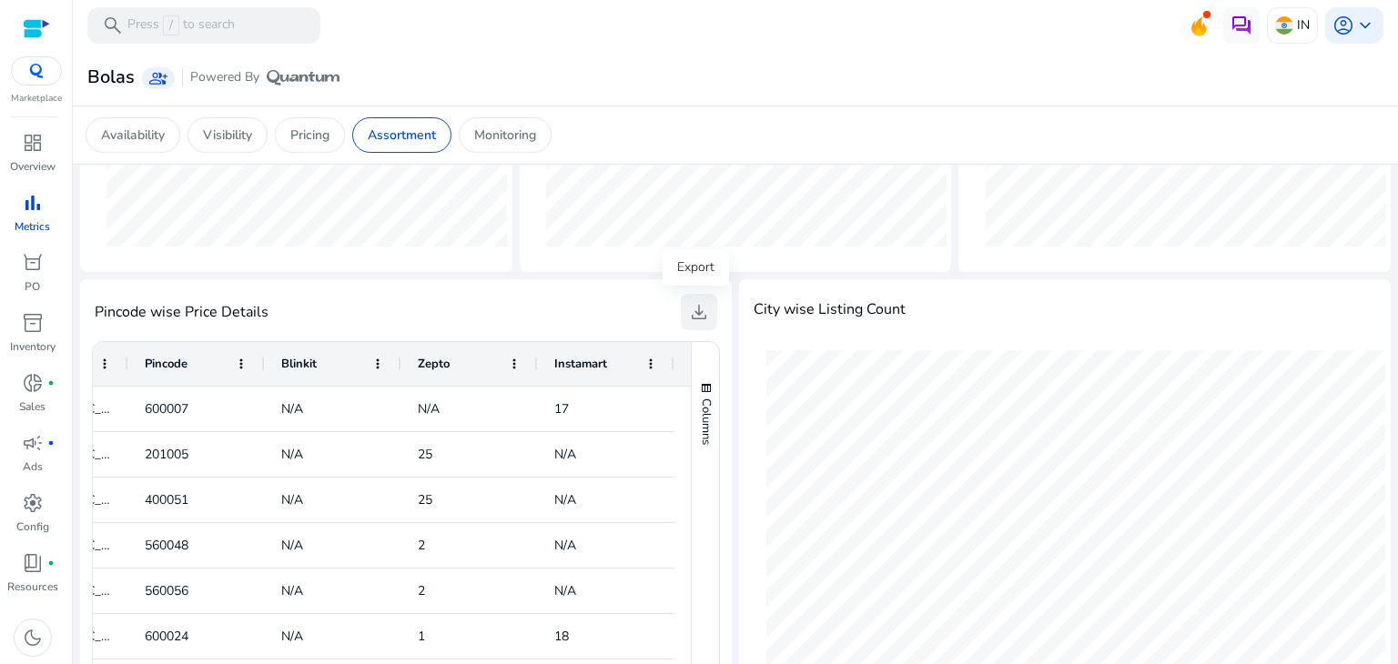
click at [697, 313] on span "download" at bounding box center [699, 312] width 22 height 22
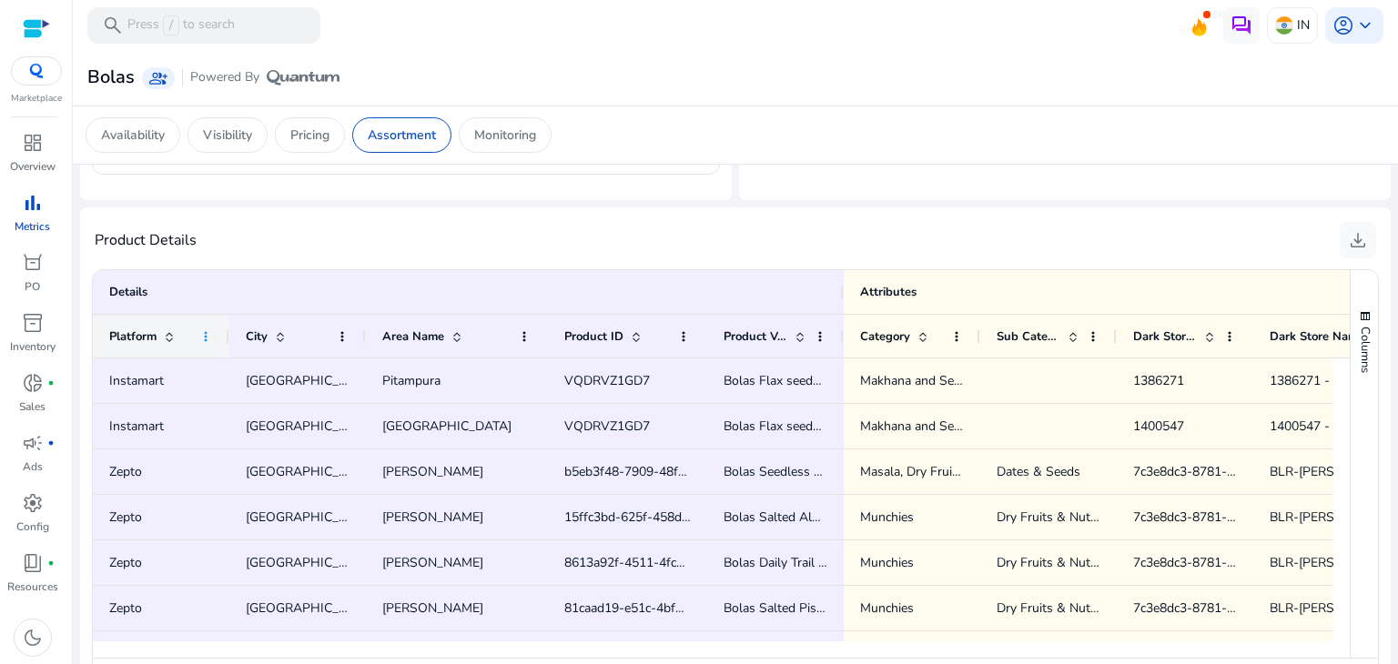
click at [207, 334] on span at bounding box center [205, 336] width 15 height 15
click at [165, 335] on span at bounding box center [169, 336] width 15 height 15
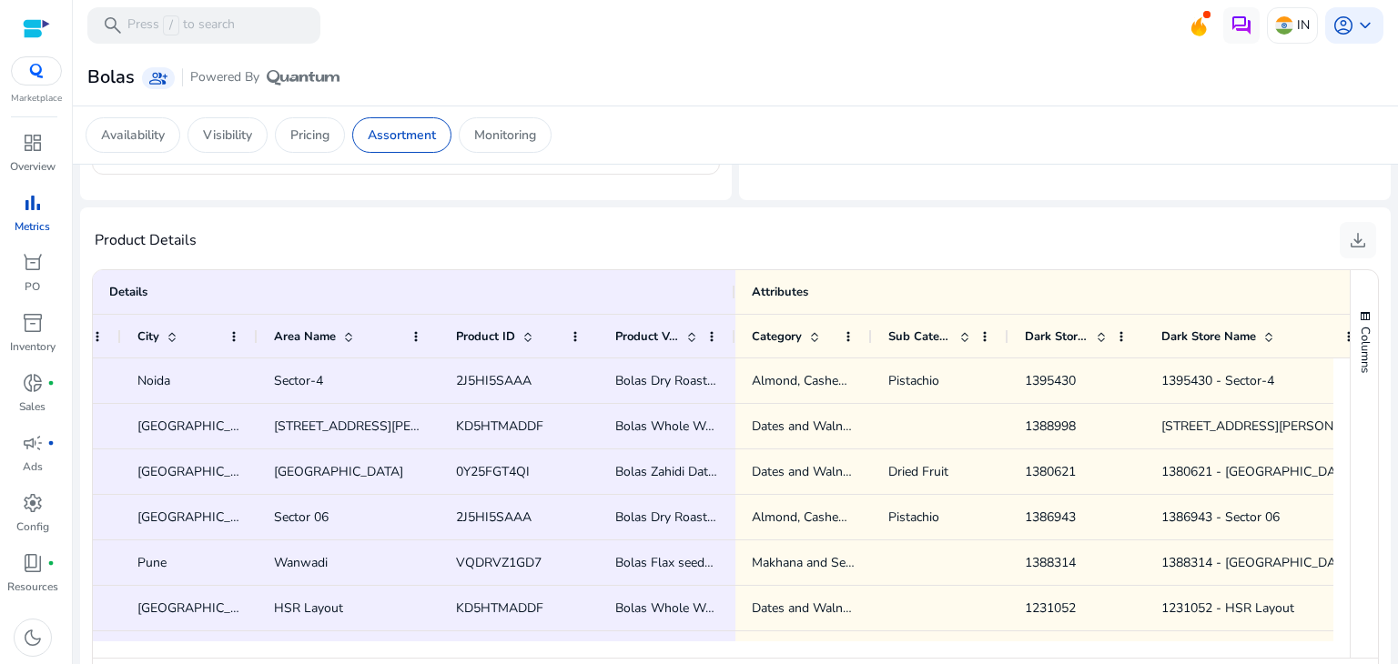
scroll to position [0, 116]
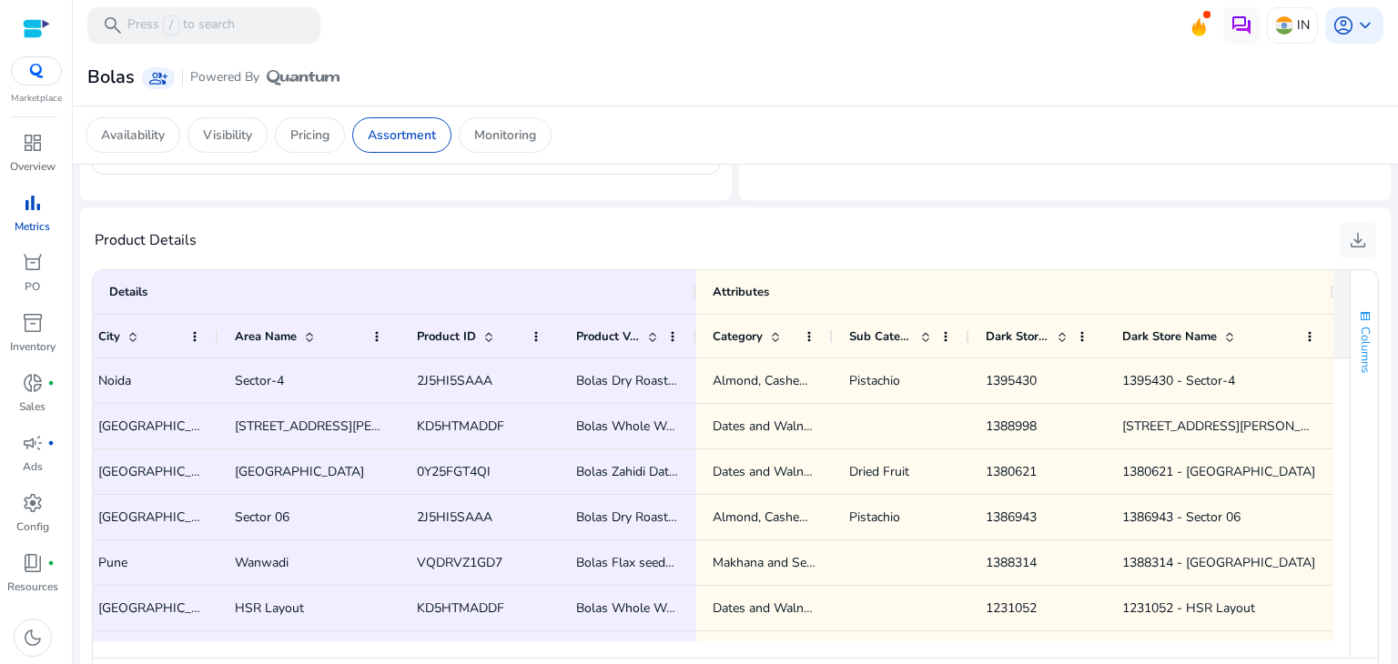
click at [1358, 319] on span "button" at bounding box center [1365, 316] width 15 height 15
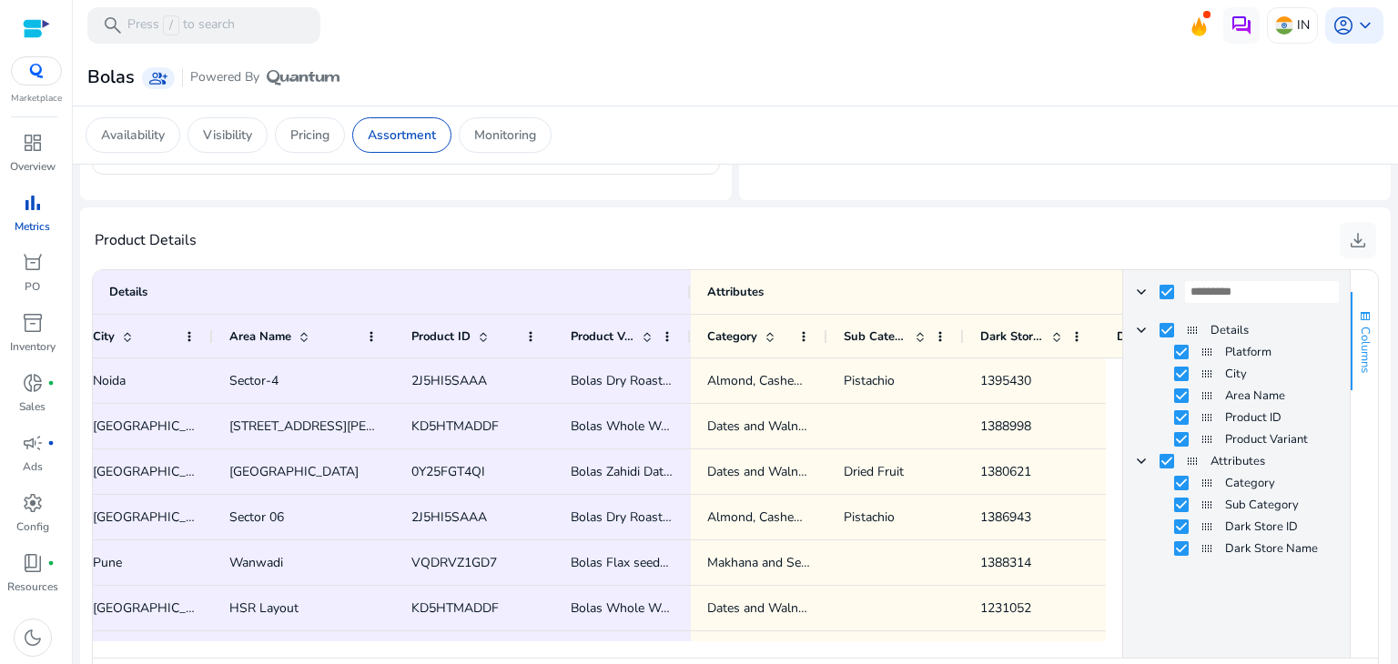
click at [1358, 319] on span "button" at bounding box center [1365, 316] width 15 height 15
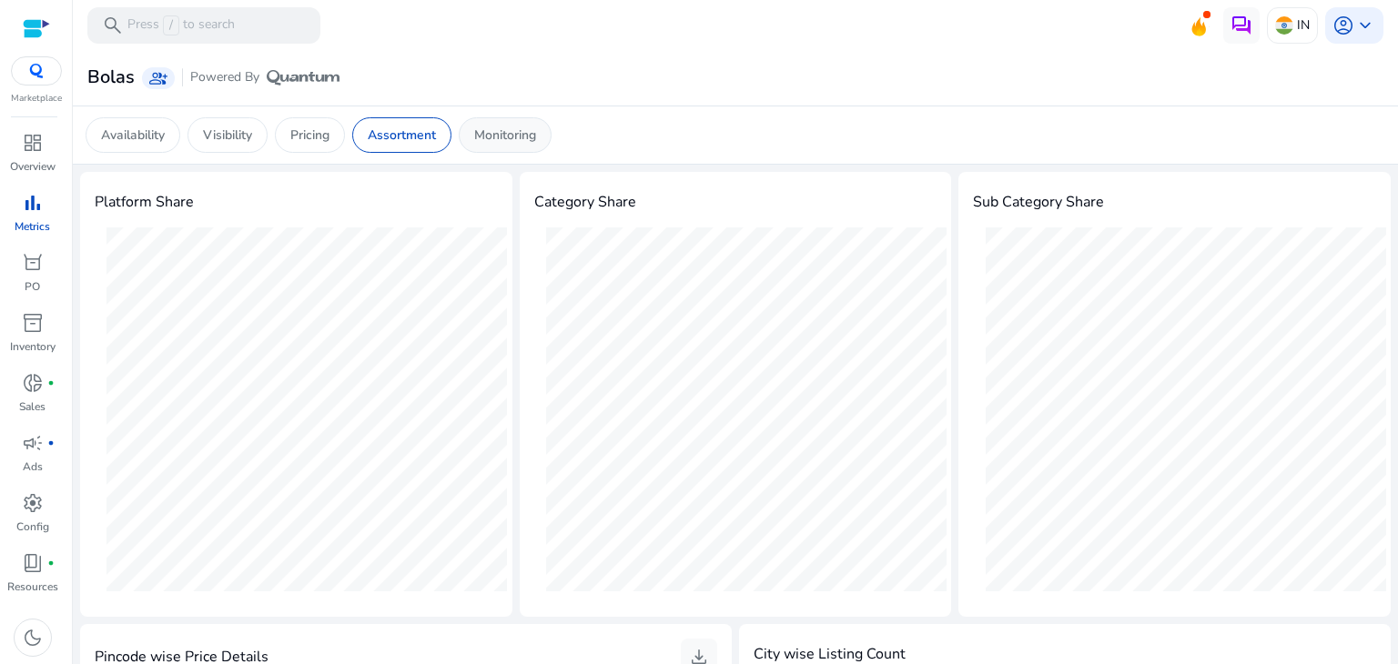
click at [528, 129] on p "Monitoring" at bounding box center [505, 135] width 62 height 19
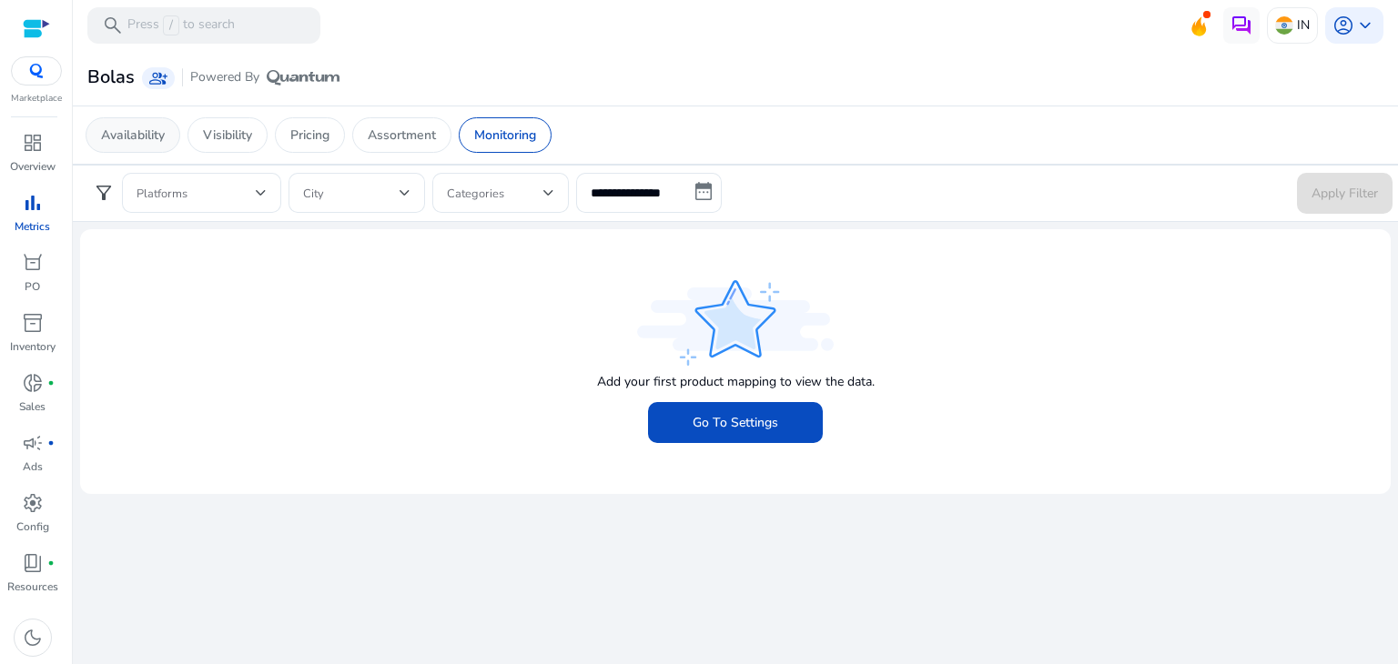
click at [125, 145] on div "Availability" at bounding box center [133, 134] width 95 height 35
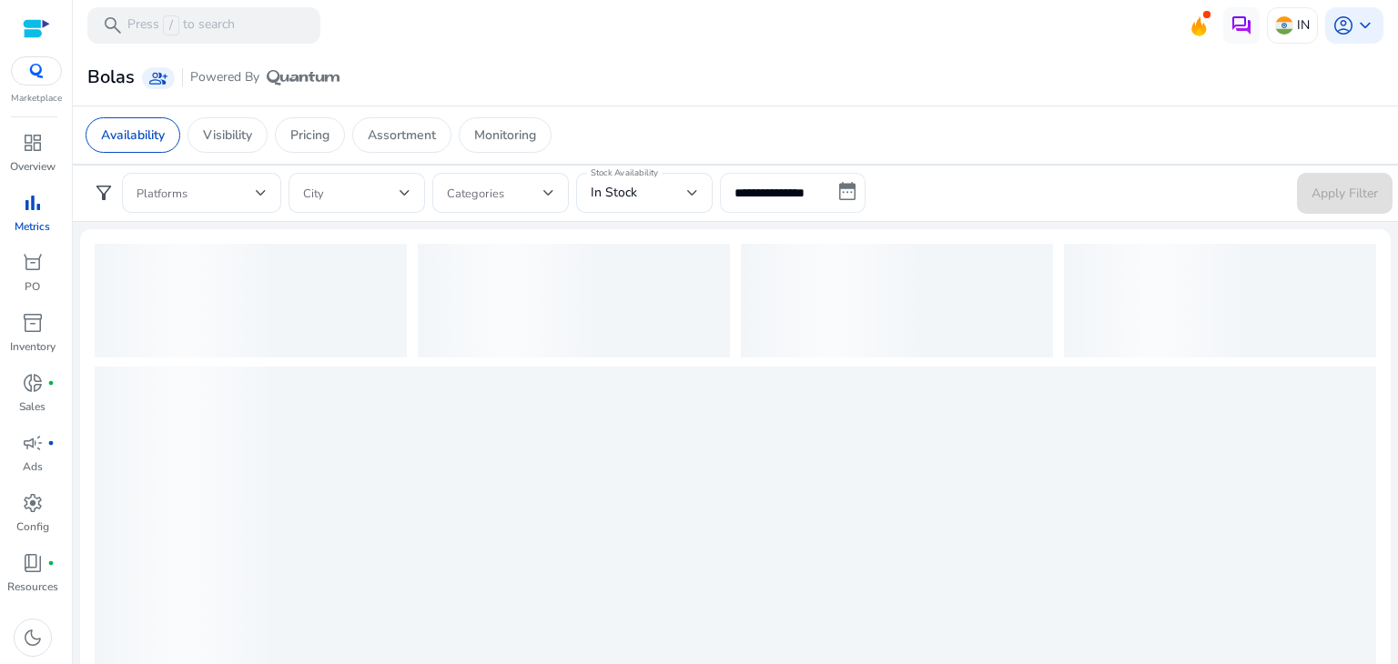
click at [773, 177] on input "**********" at bounding box center [793, 193] width 146 height 40
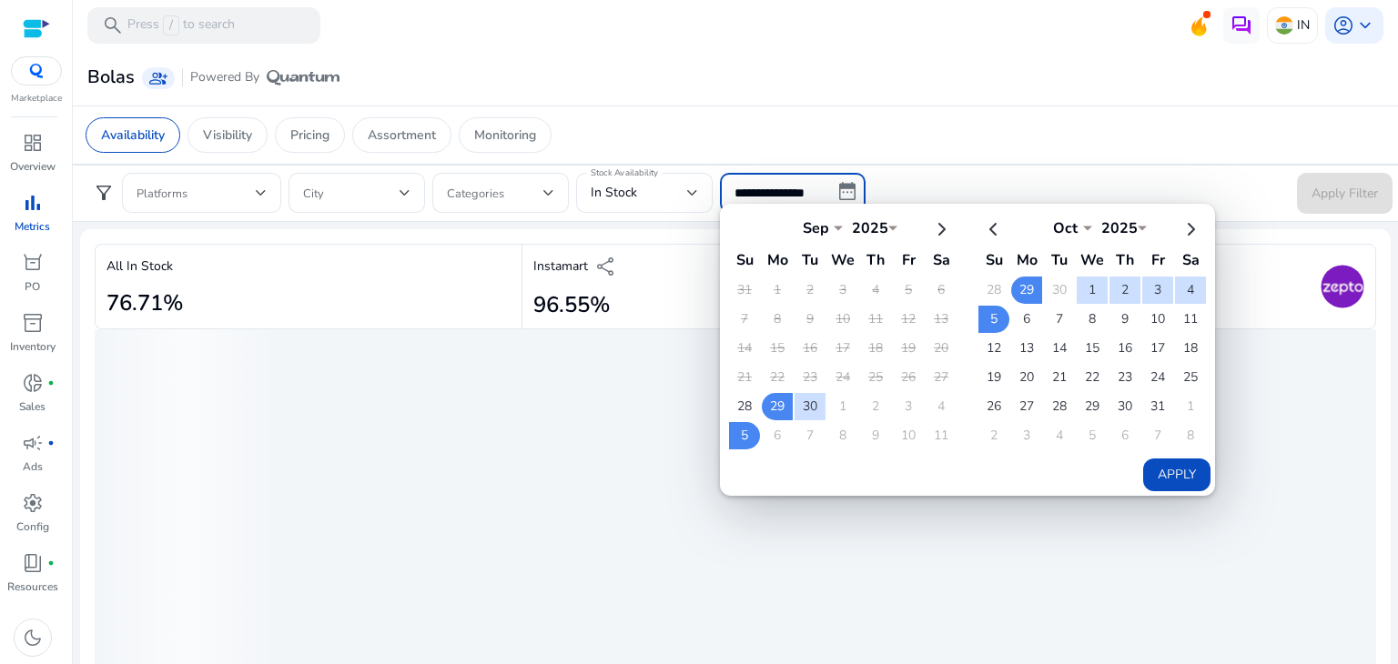
select select "*"
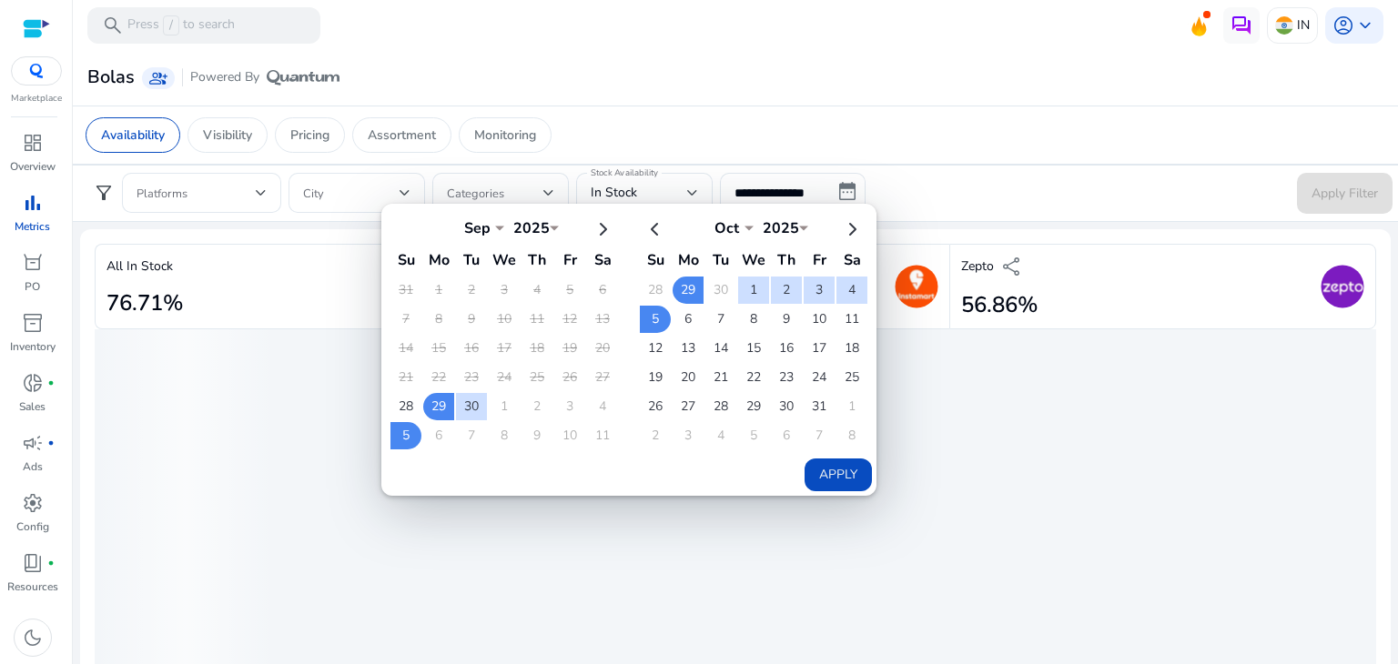
click at [965, 176] on form "**********" at bounding box center [735, 193] width 1314 height 41
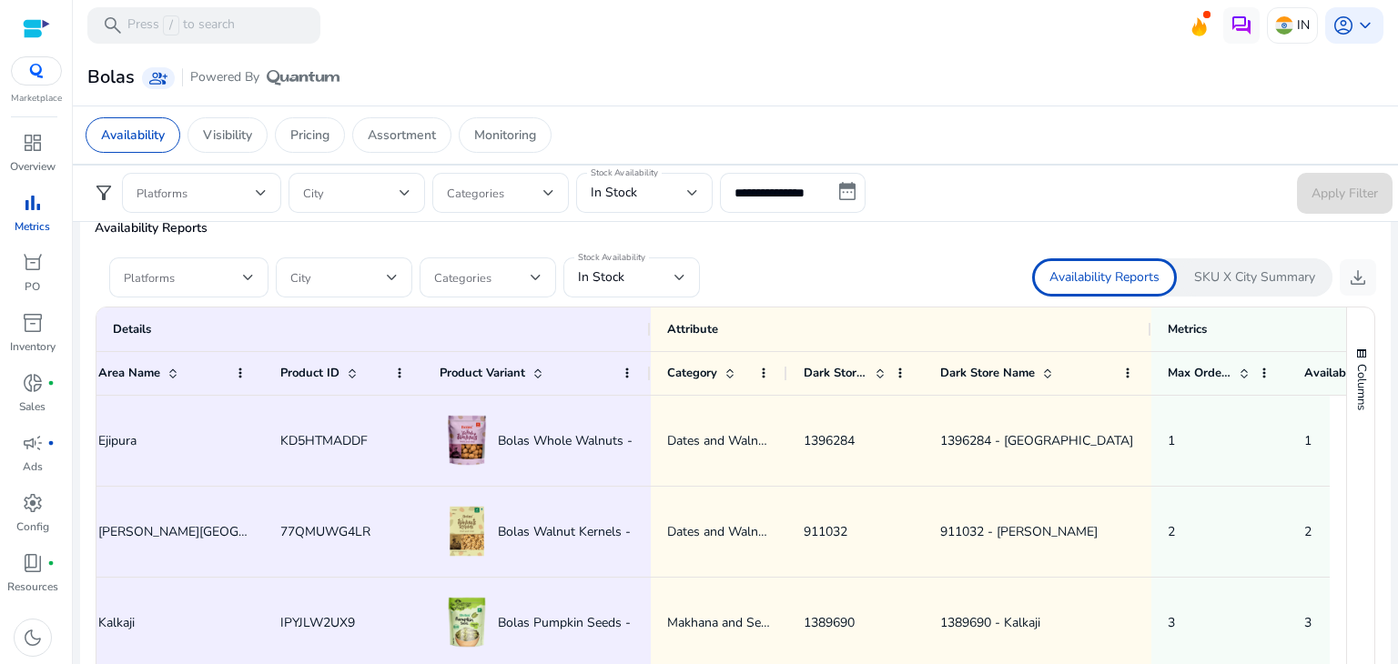
scroll to position [0, 300]
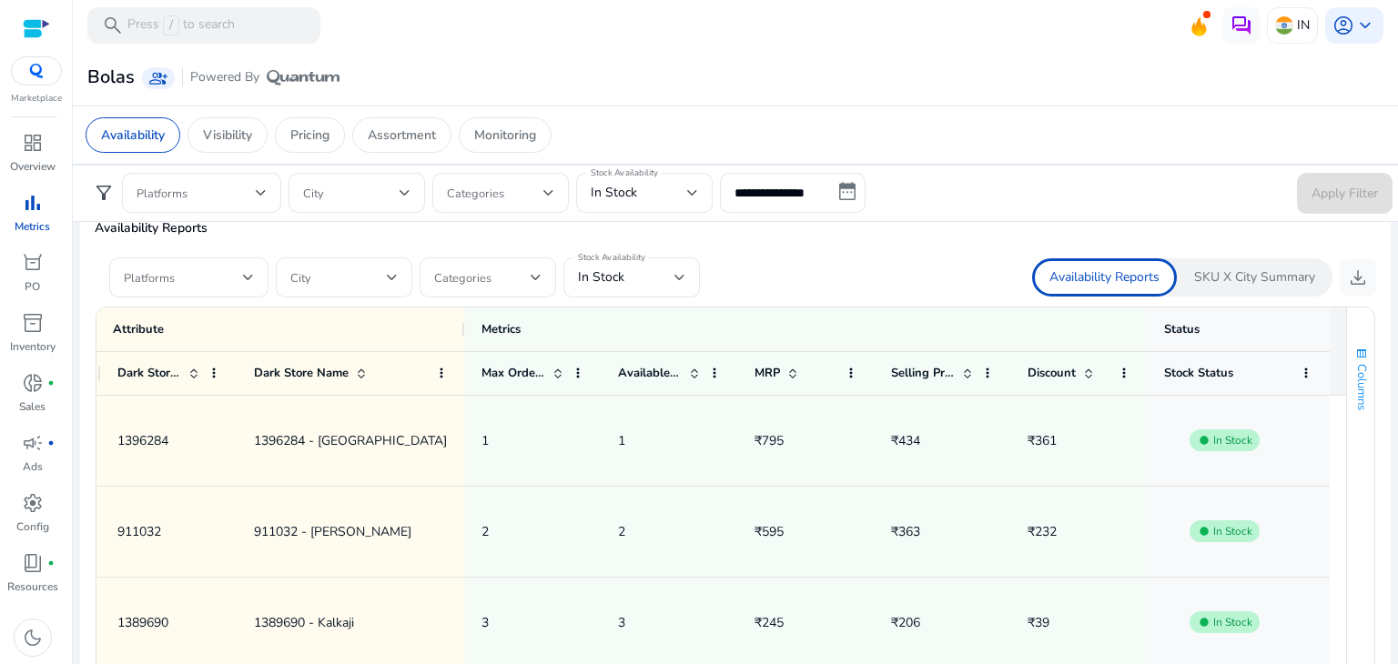
click at [1354, 351] on span "button" at bounding box center [1361, 354] width 15 height 15
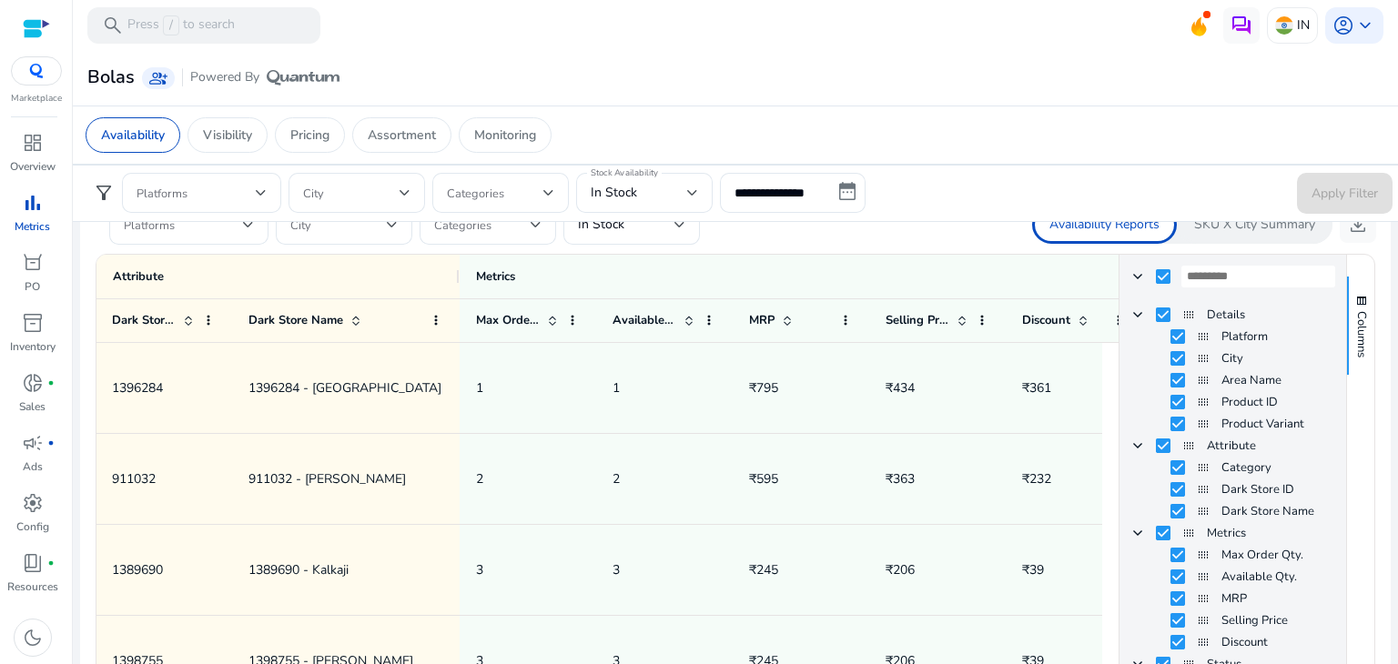
click at [921, 230] on div "Availability Reports SKU X City Summary download" at bounding box center [1055, 225] width 641 height 38
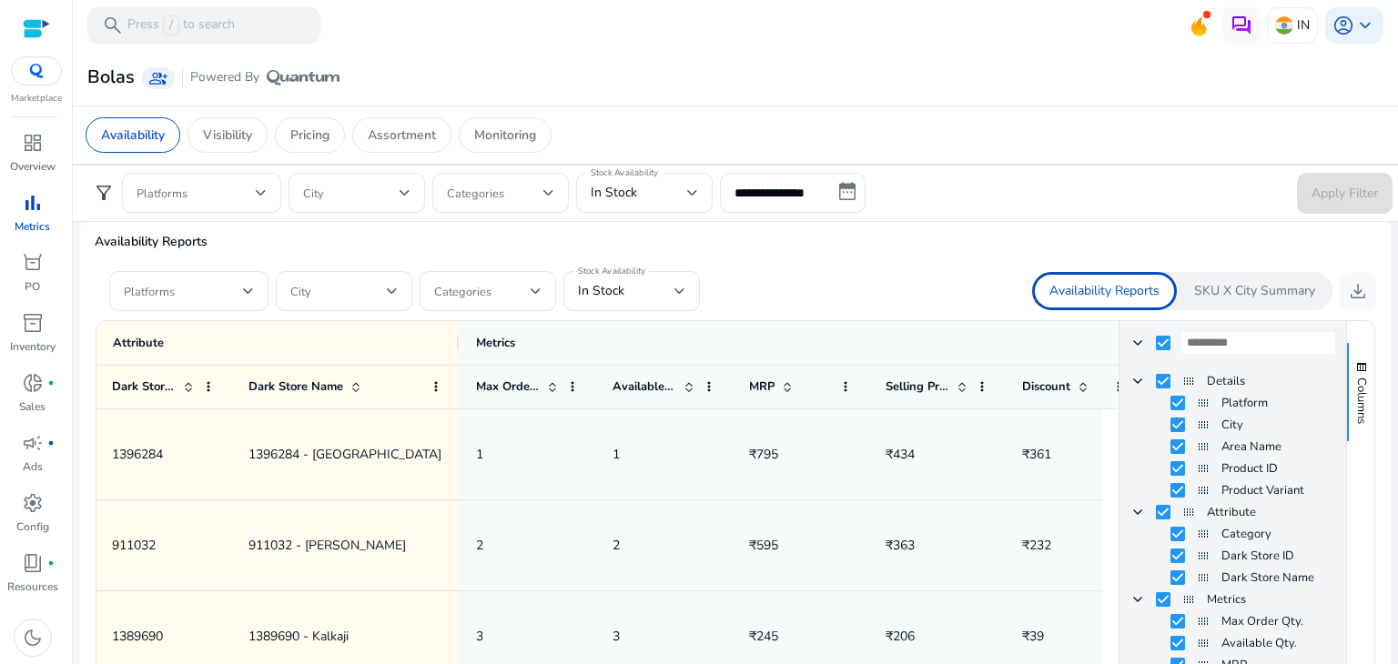
click at [1239, 282] on p "SKU X City Summary" at bounding box center [1254, 291] width 121 height 18
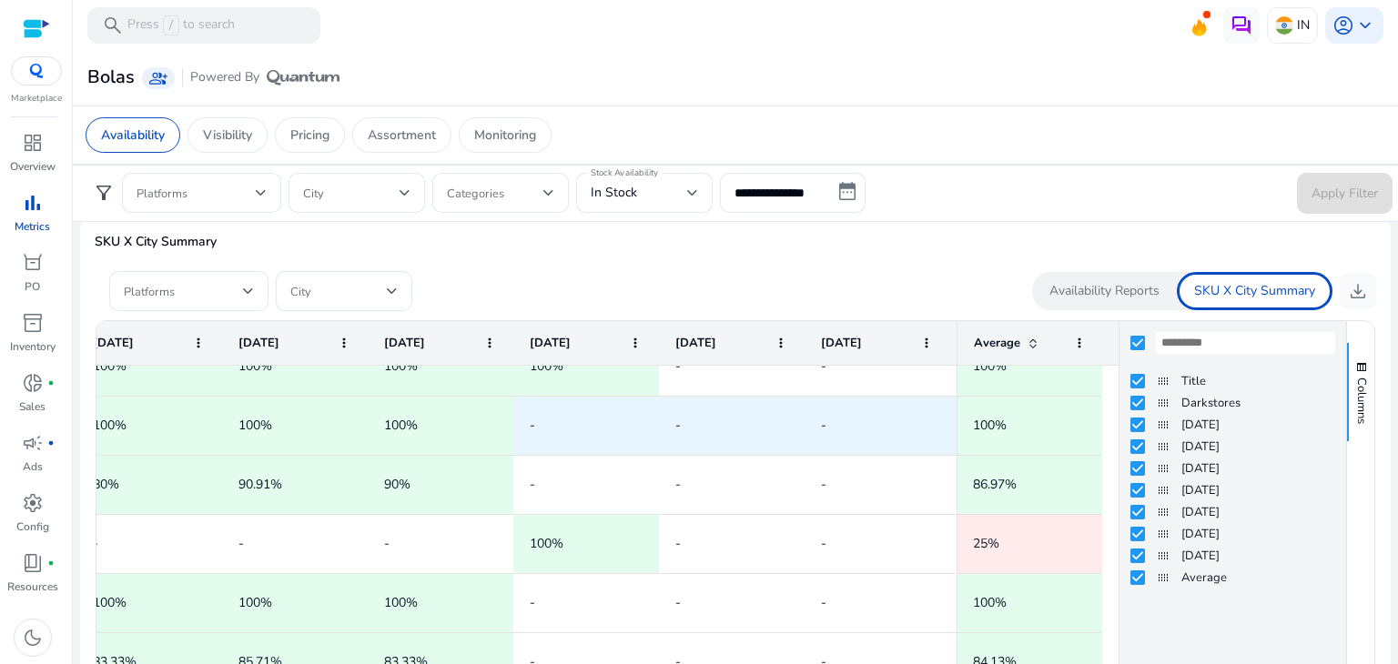
scroll to position [35, 0]
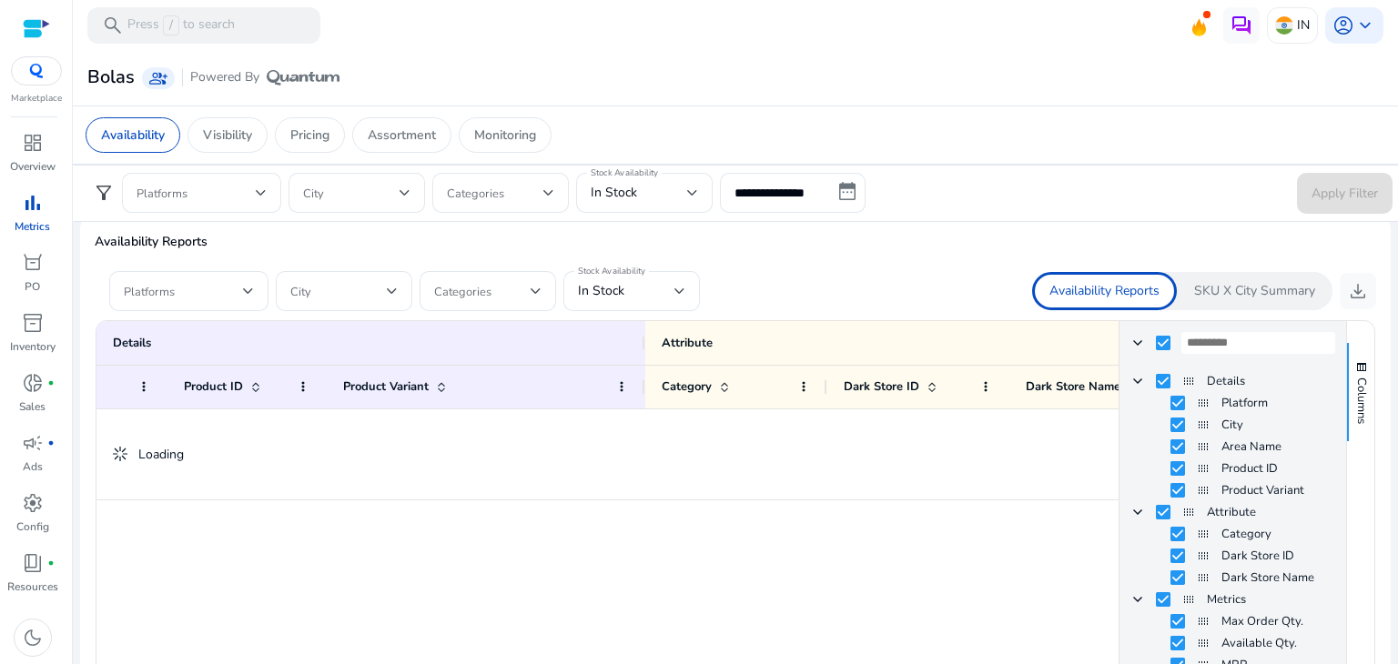
click at [852, 275] on div "Availability Reports SKU X City Summary download" at bounding box center [1055, 291] width 641 height 38
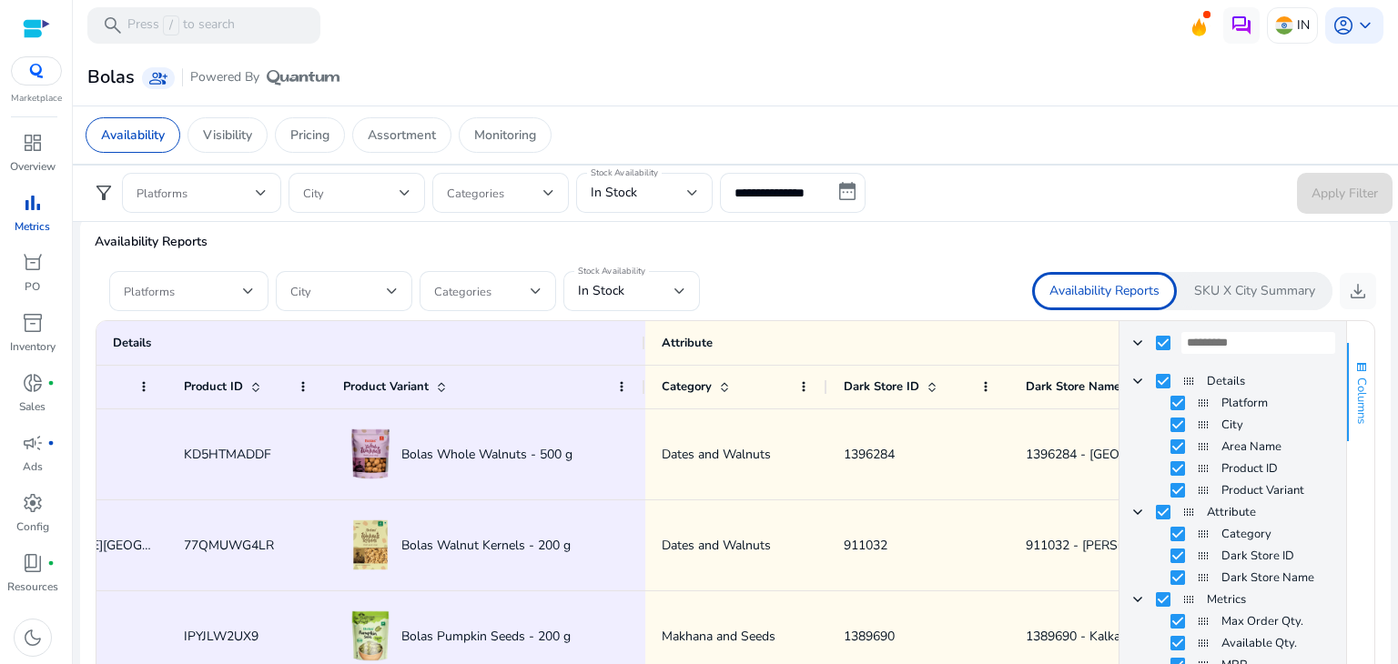
click at [1354, 362] on span "button" at bounding box center [1361, 367] width 15 height 15
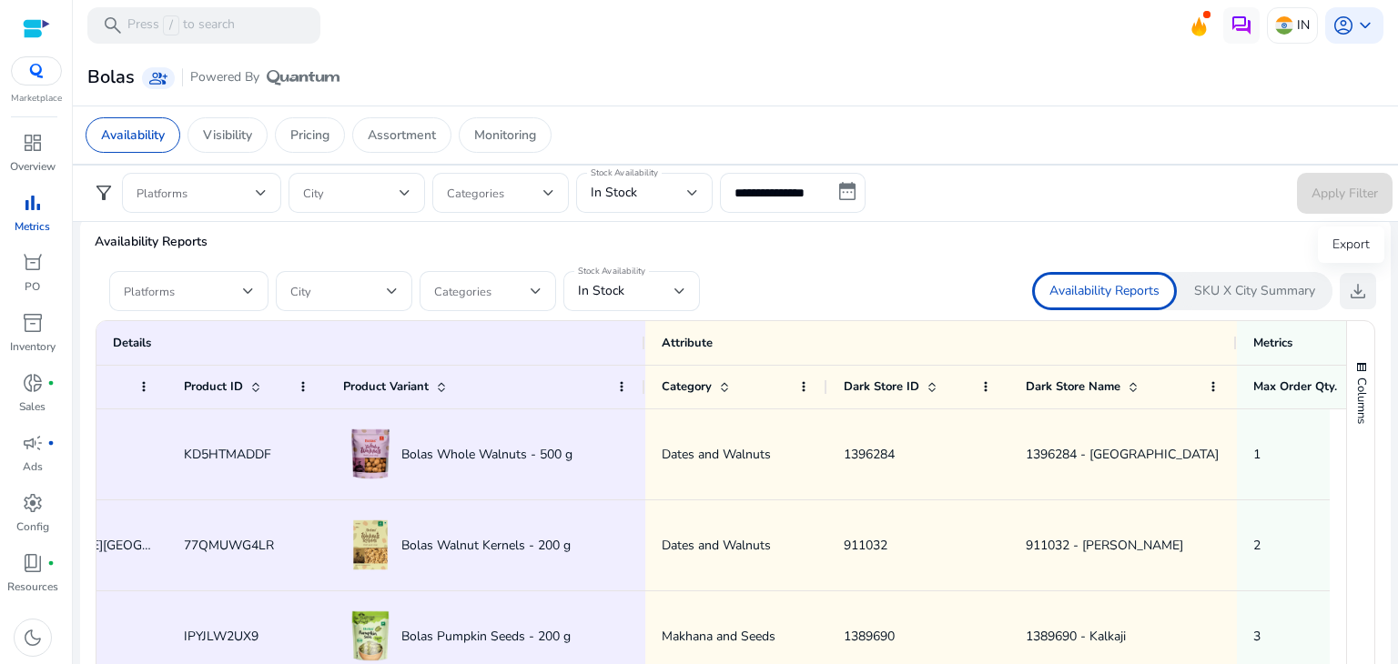
click at [1347, 292] on span "download" at bounding box center [1358, 291] width 22 height 22
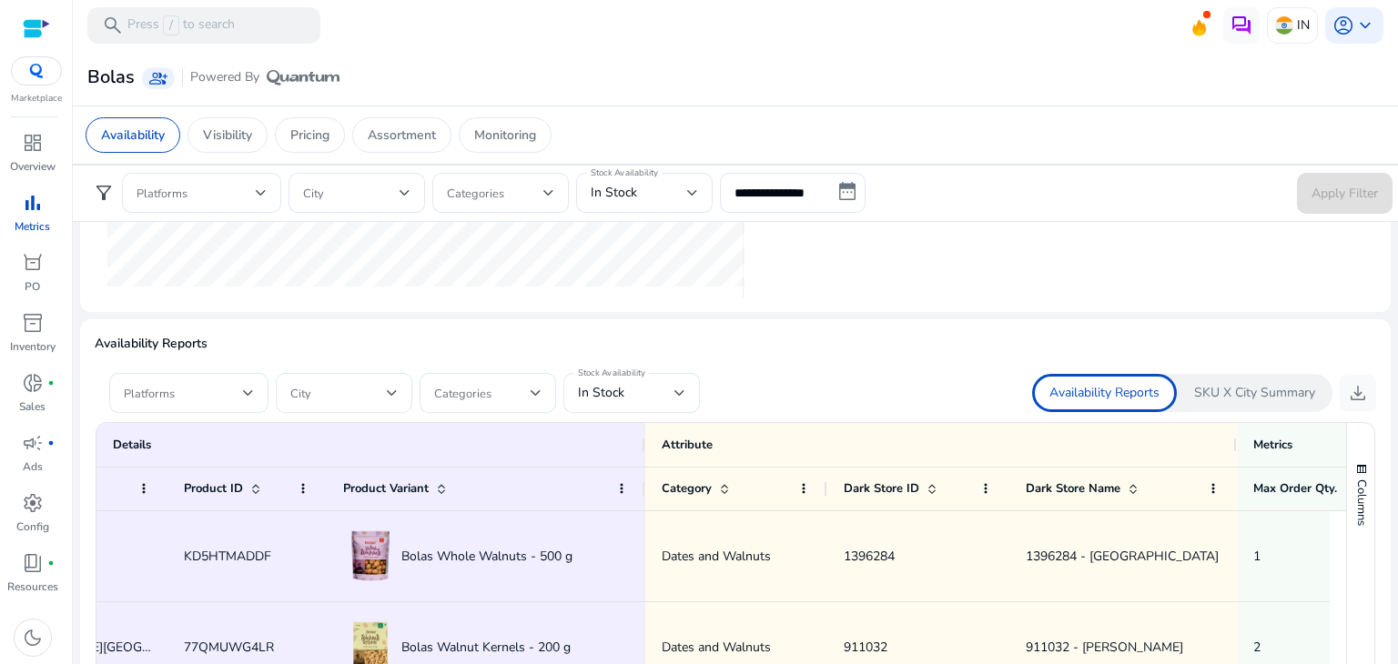
scroll to position [1009, 0]
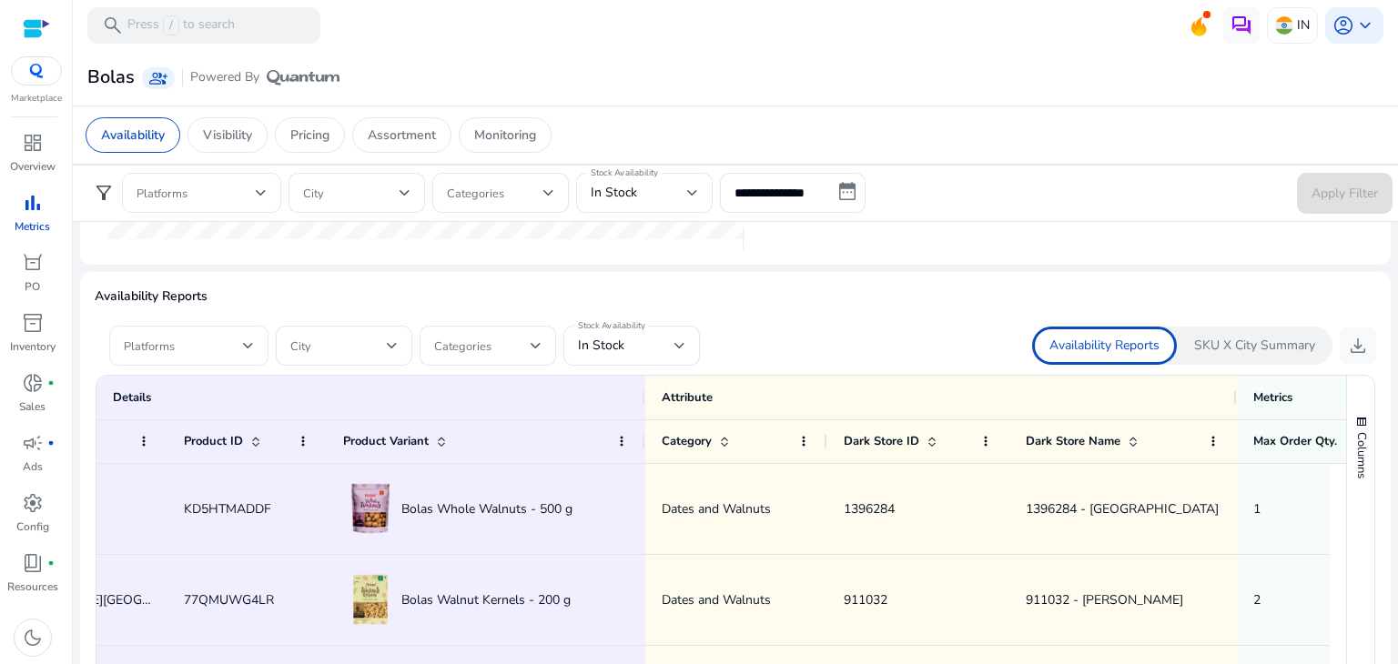
click at [200, 352] on span at bounding box center [183, 346] width 119 height 20
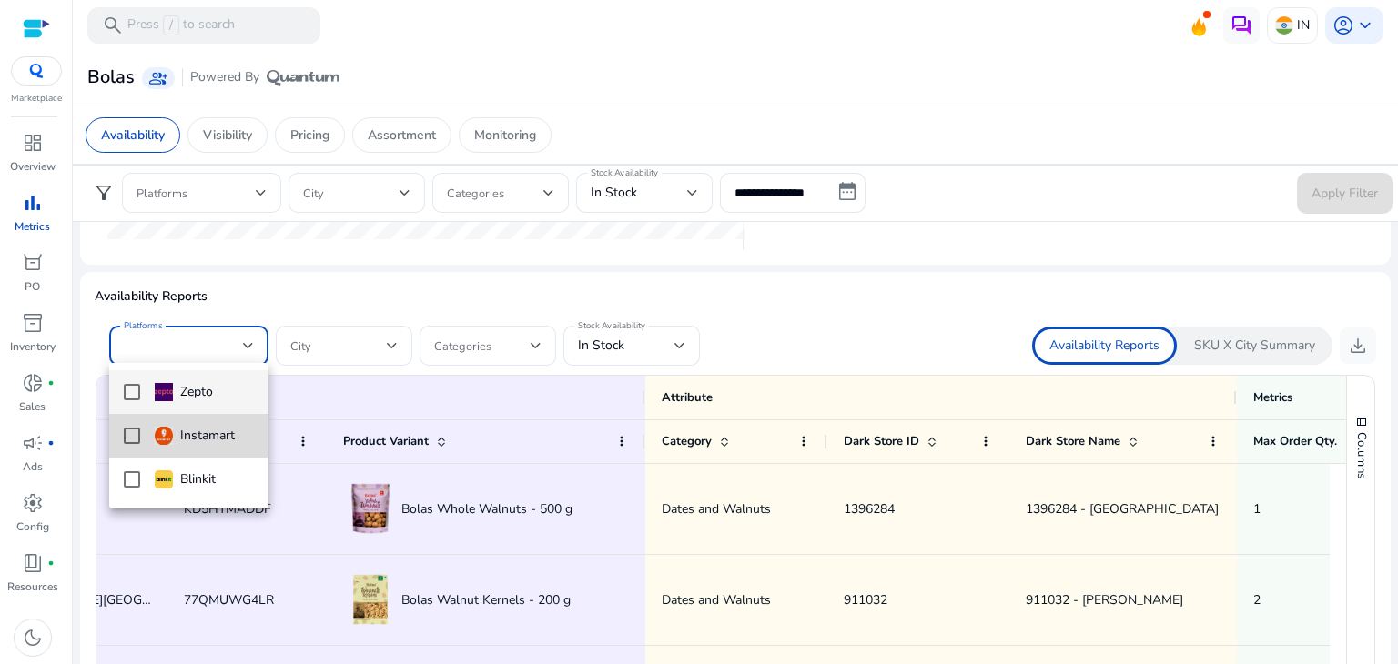
click at [140, 434] on mat-option "Instamart" at bounding box center [188, 436] width 159 height 44
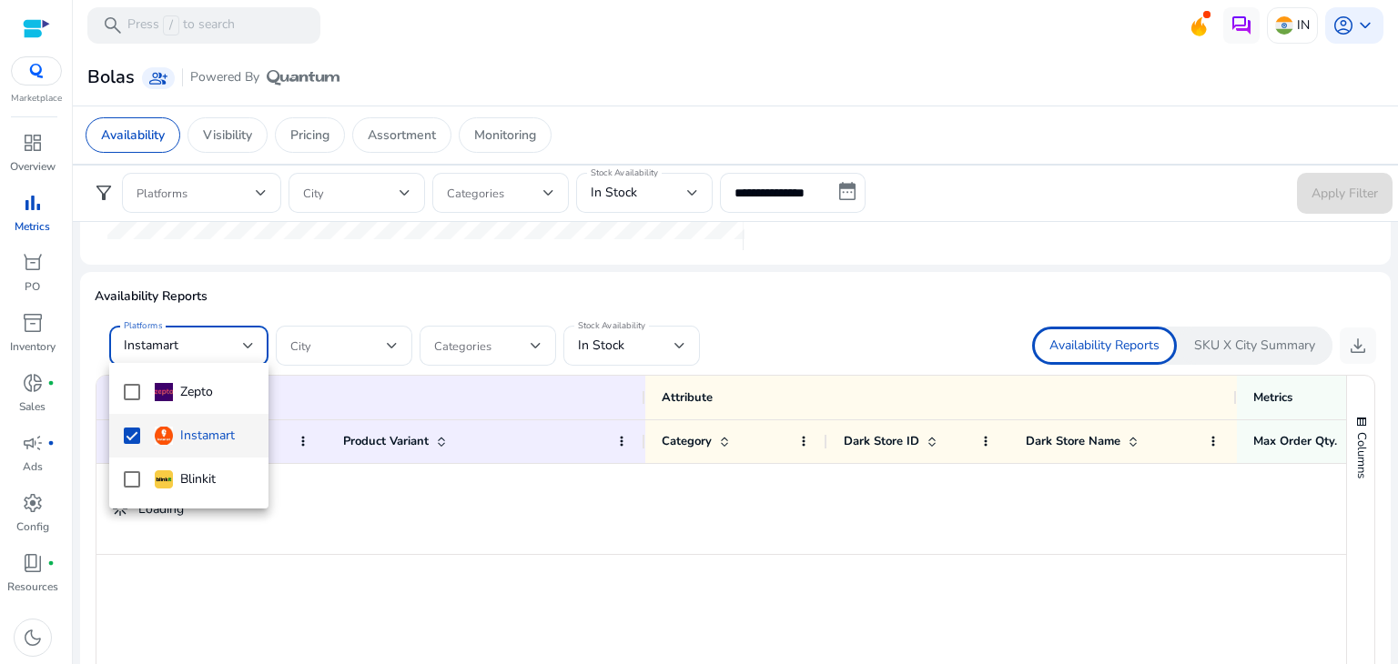
click at [848, 336] on div at bounding box center [699, 332] width 1398 height 664
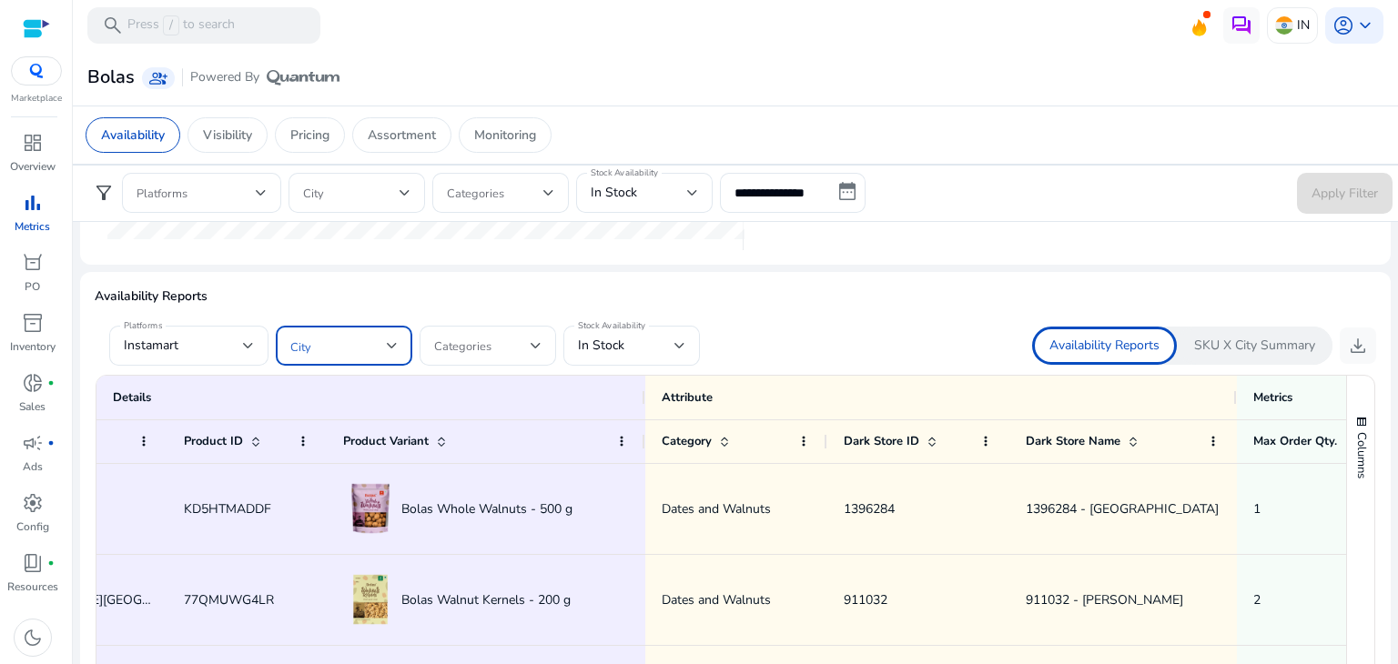
click at [354, 352] on span at bounding box center [338, 346] width 96 height 20
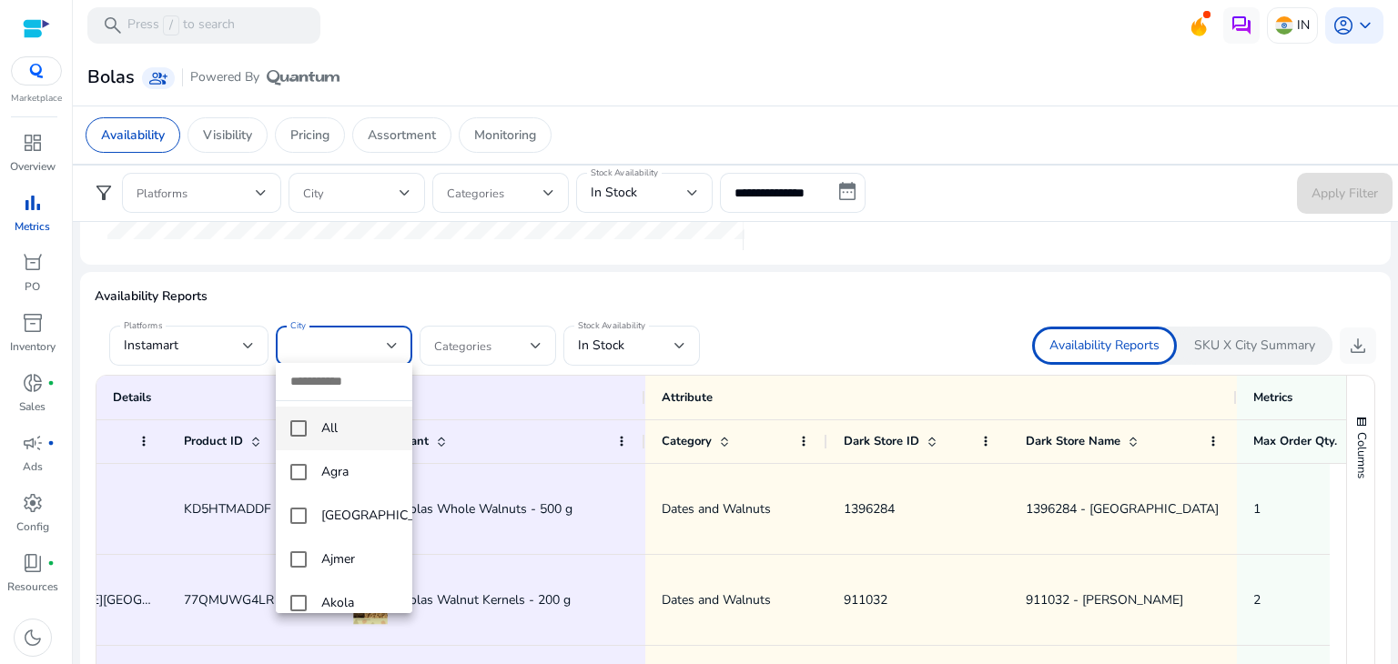
click at [319, 376] on input "dropdown search" at bounding box center [344, 381] width 137 height 37
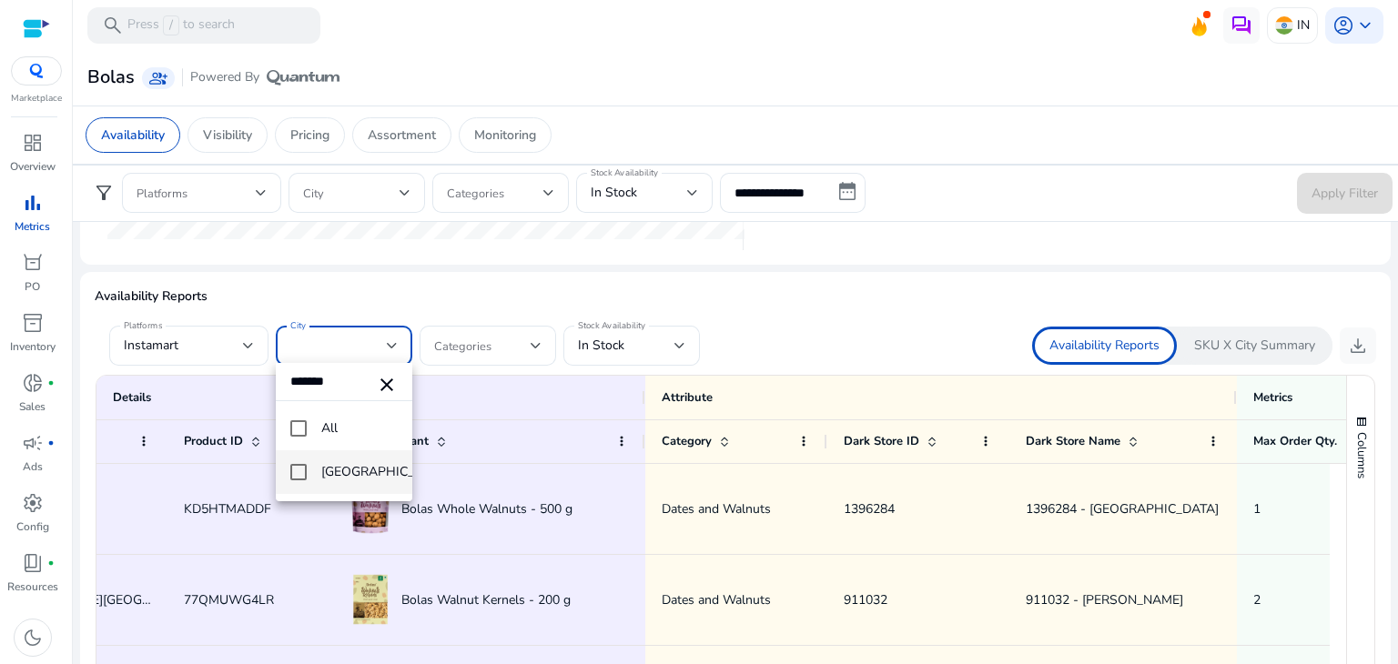
type input "*******"
click at [301, 472] on mat-pseudo-checkbox at bounding box center [298, 472] width 16 height 16
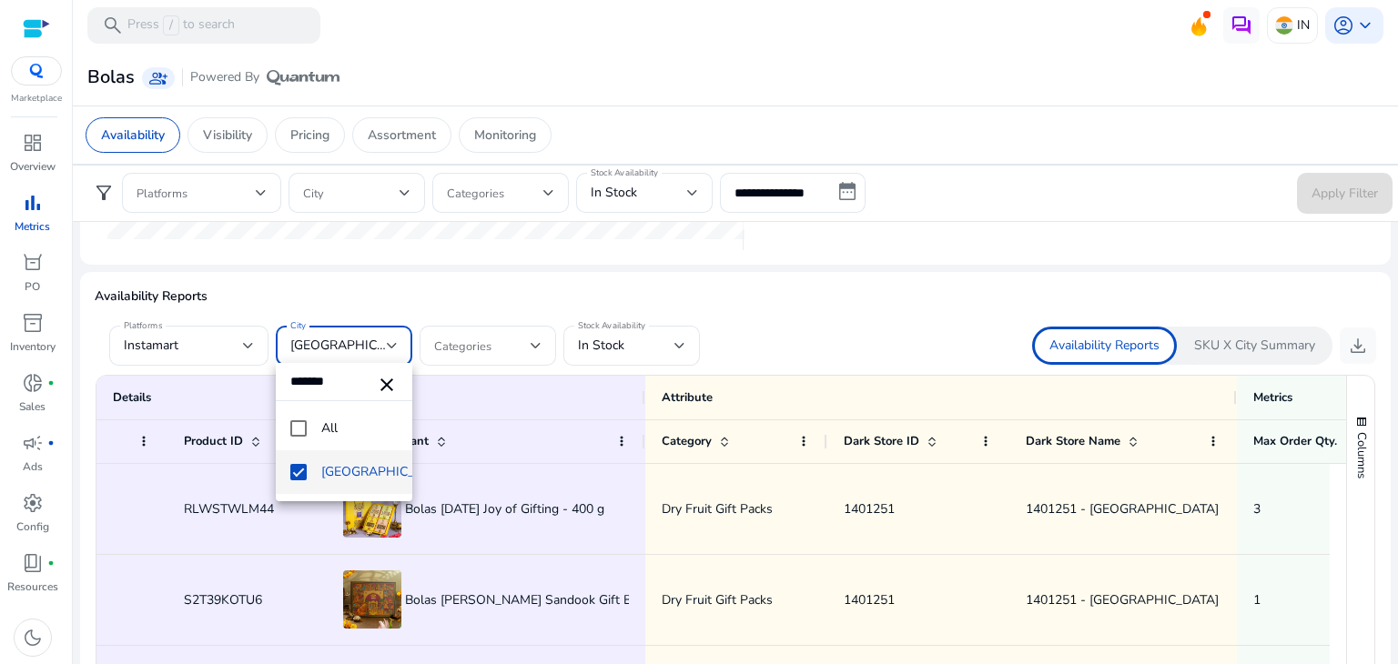
click at [798, 344] on div at bounding box center [699, 332] width 1398 height 664
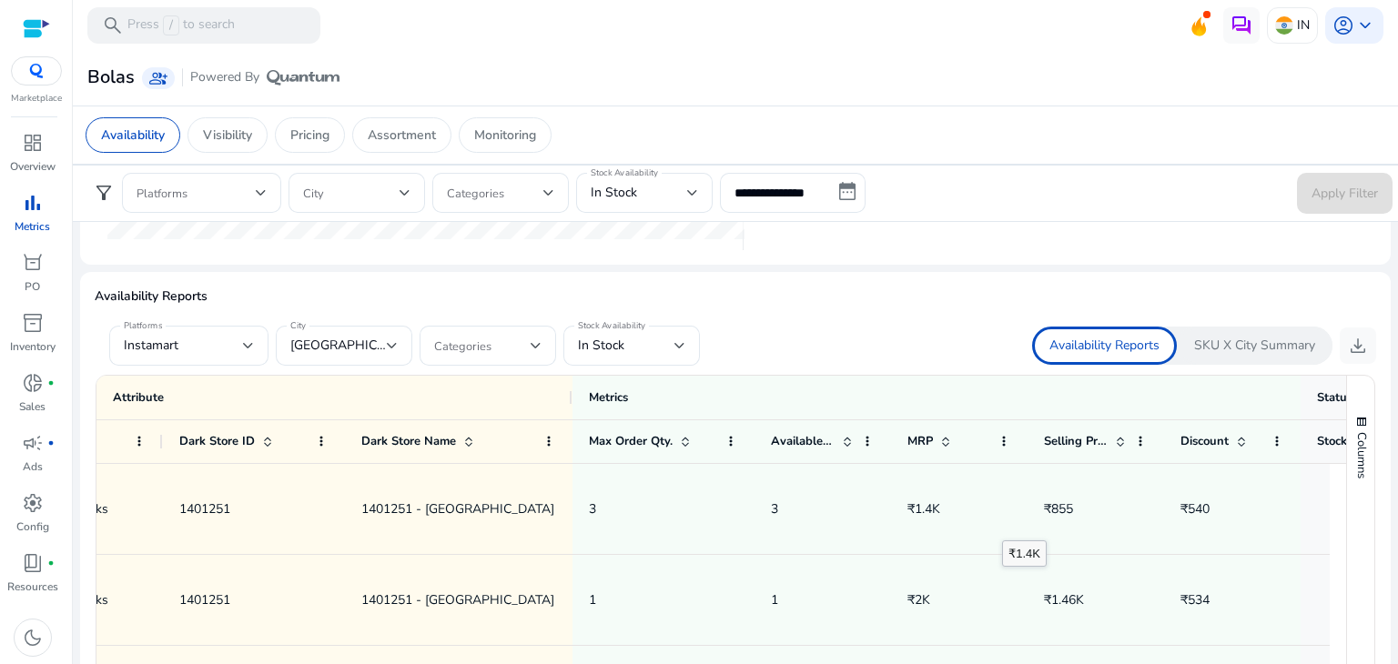
scroll to position [0, 1140]
click at [1200, 354] on div "SKU X City Summary" at bounding box center [1255, 346] width 156 height 38
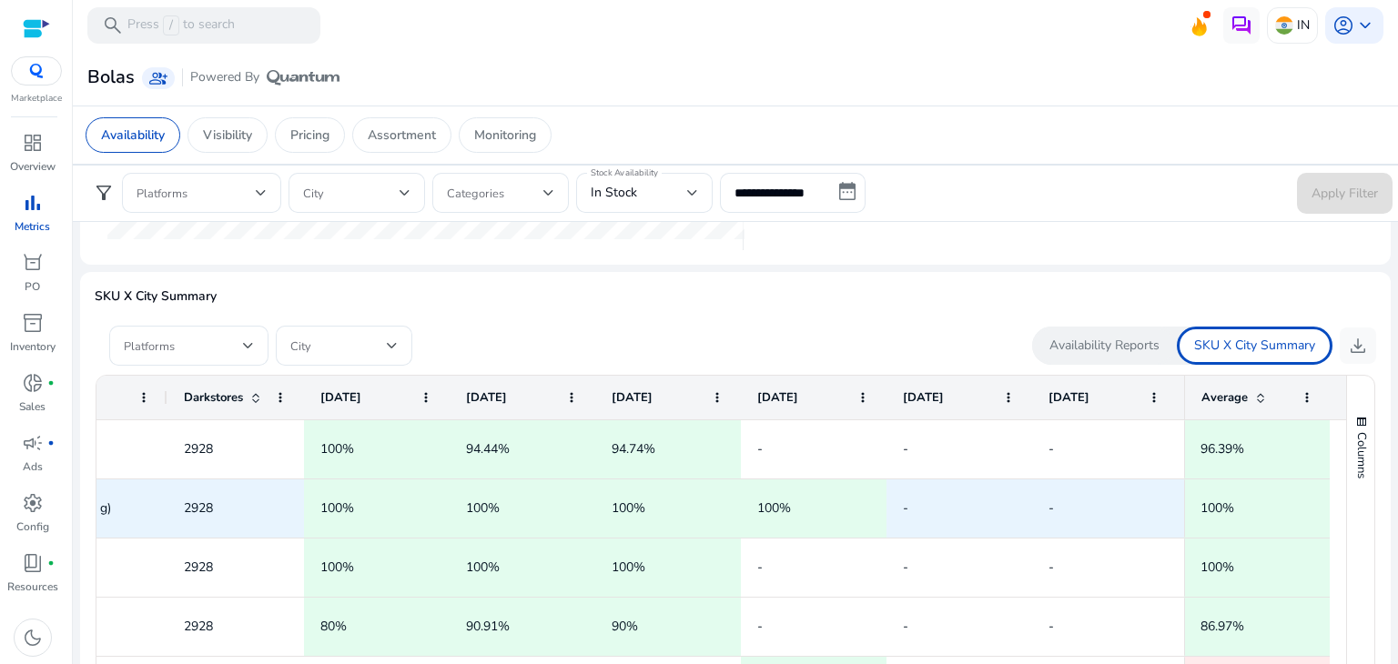
scroll to position [0, 225]
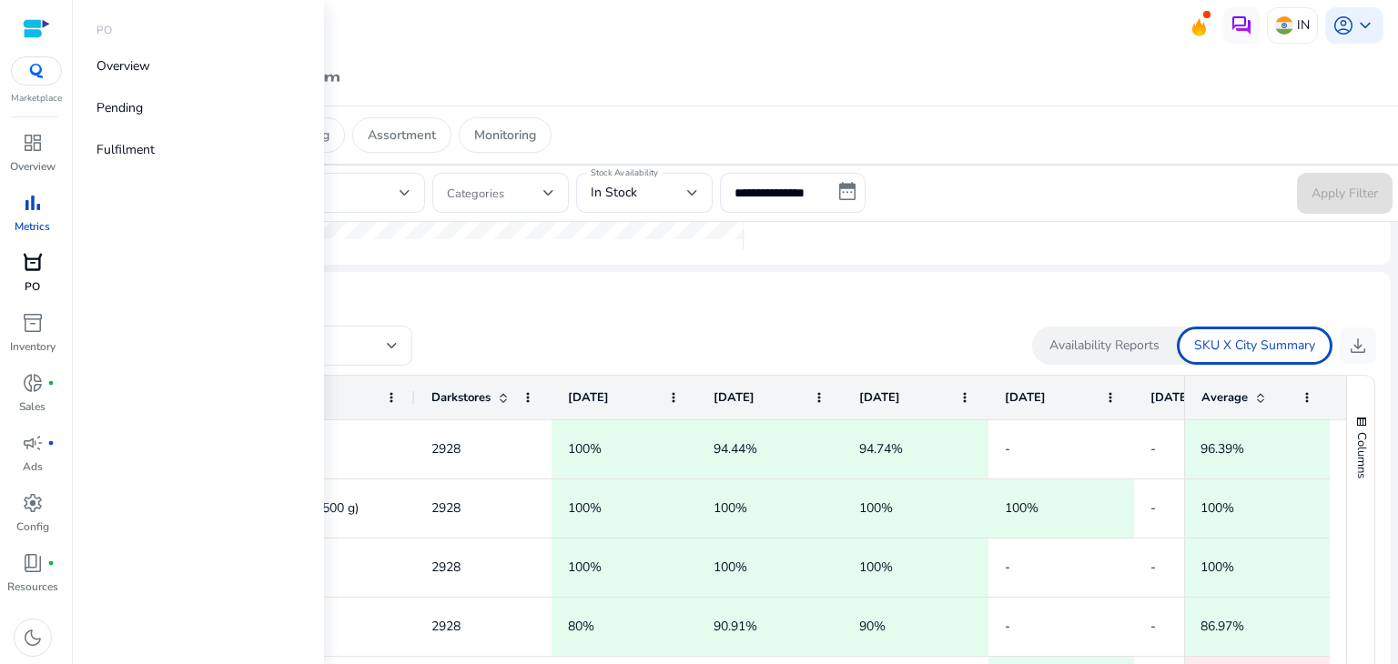
click at [34, 264] on span "orders" at bounding box center [33, 263] width 22 height 22
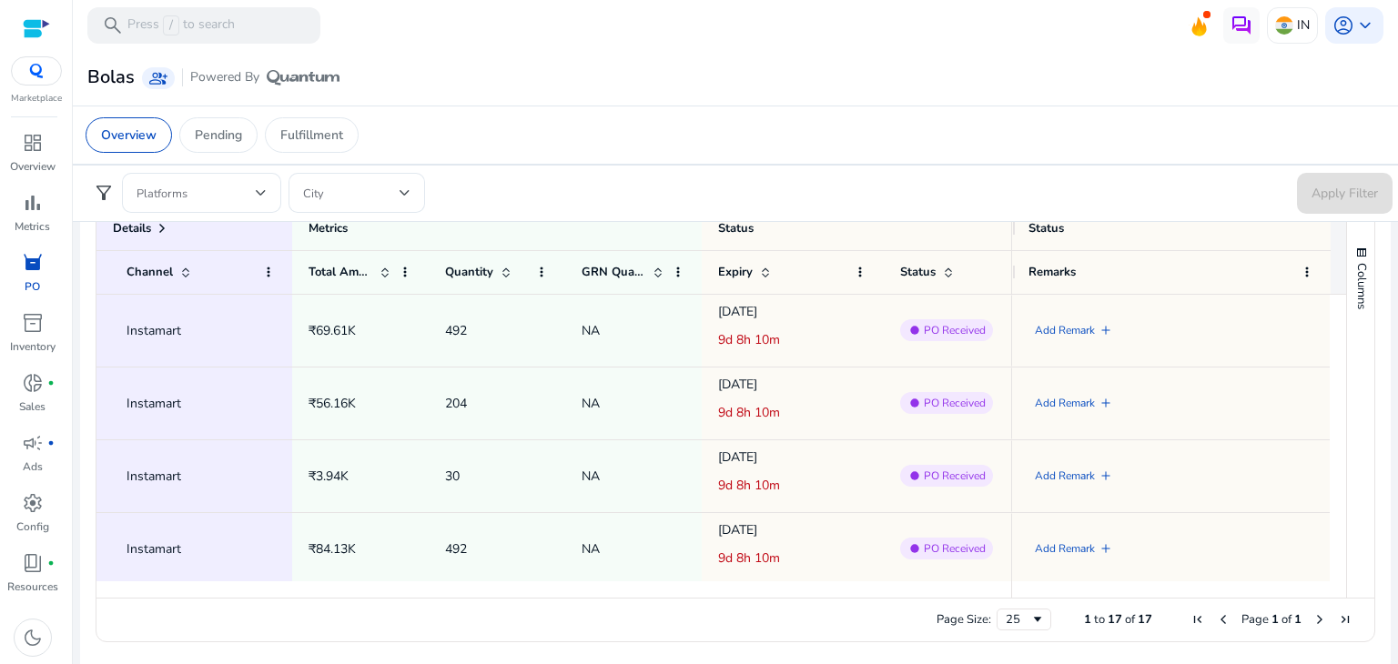
scroll to position [0, 215]
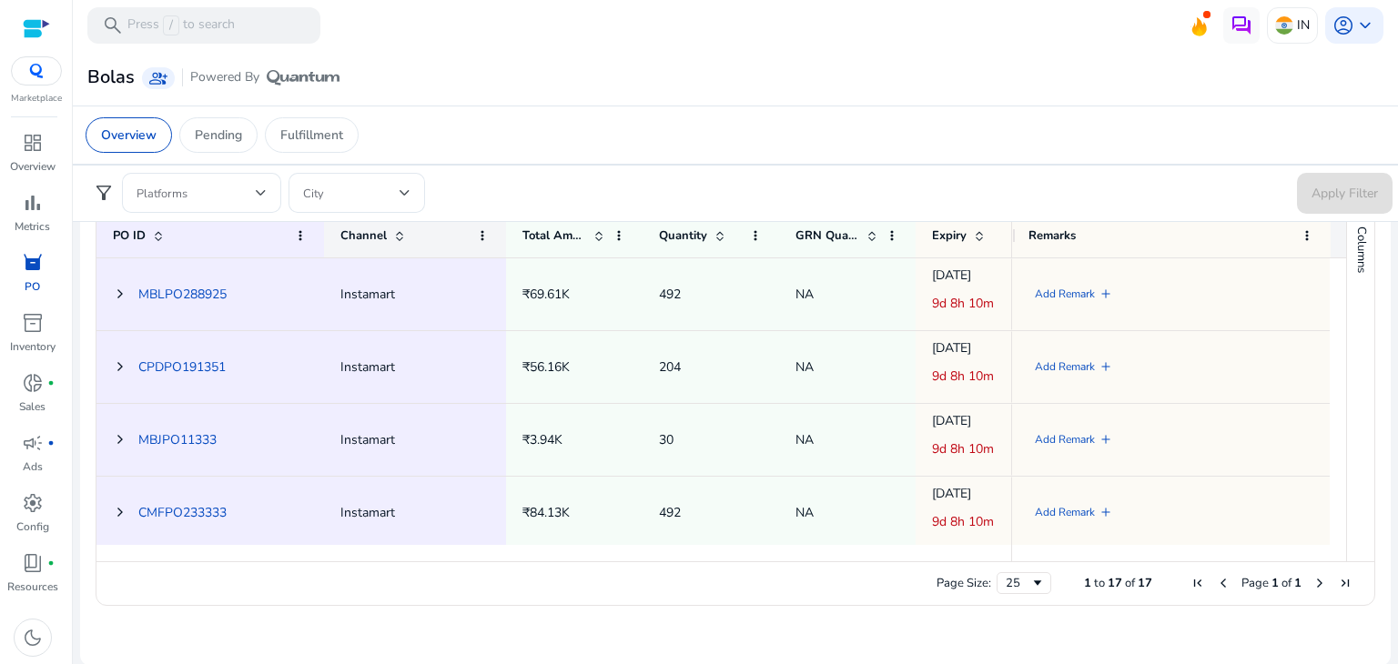
click at [380, 231] on span "Channel" at bounding box center [363, 236] width 46 height 16
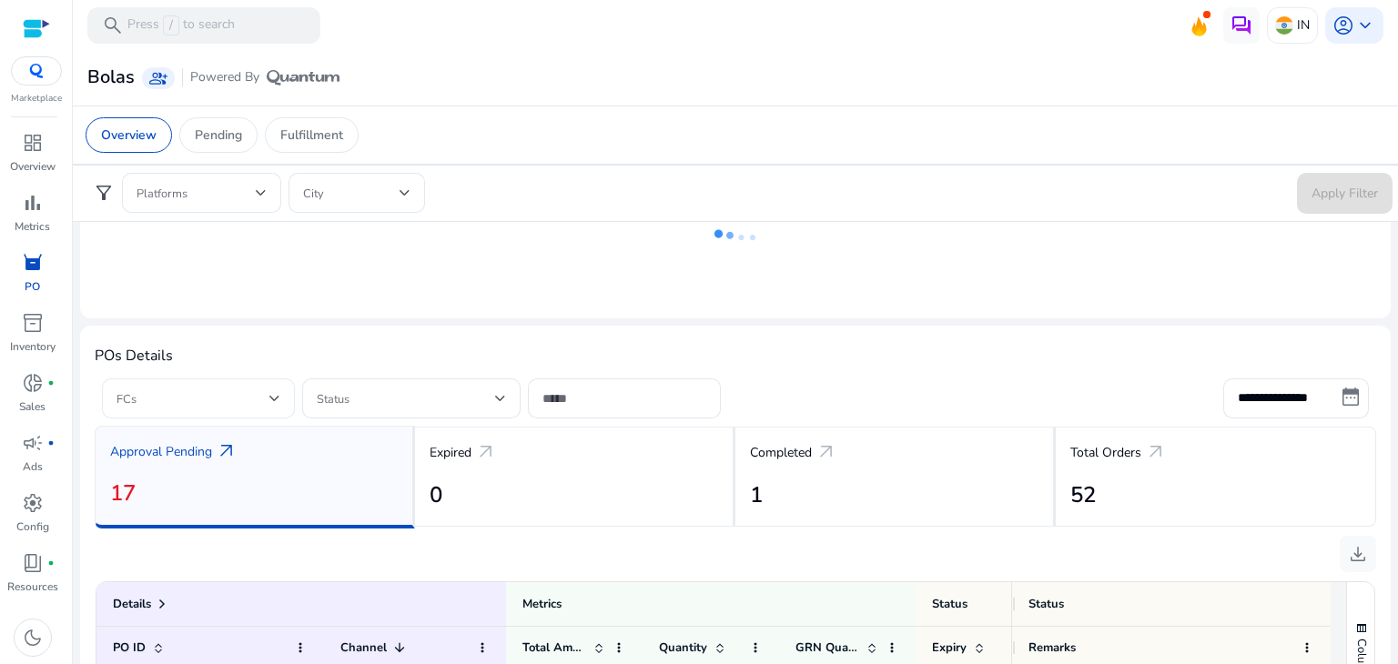
click at [282, 392] on div "FCs" at bounding box center [198, 399] width 193 height 40
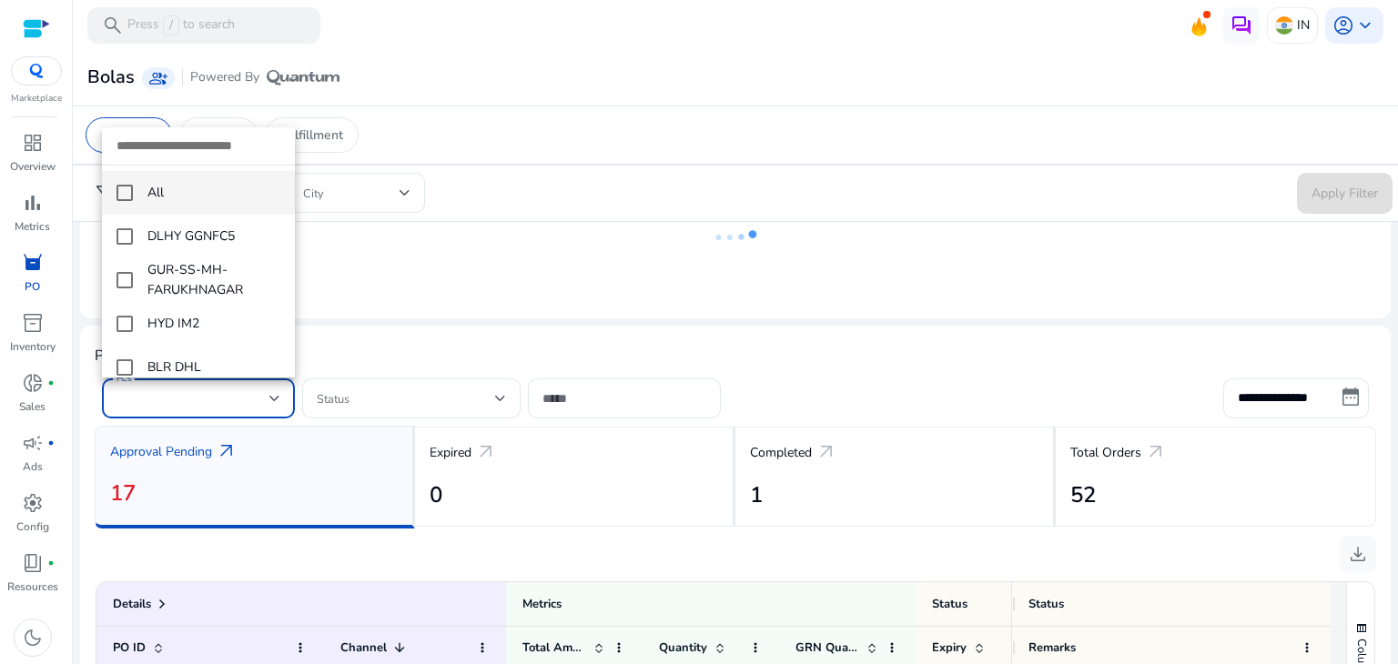
click at [282, 392] on div at bounding box center [699, 332] width 1398 height 664
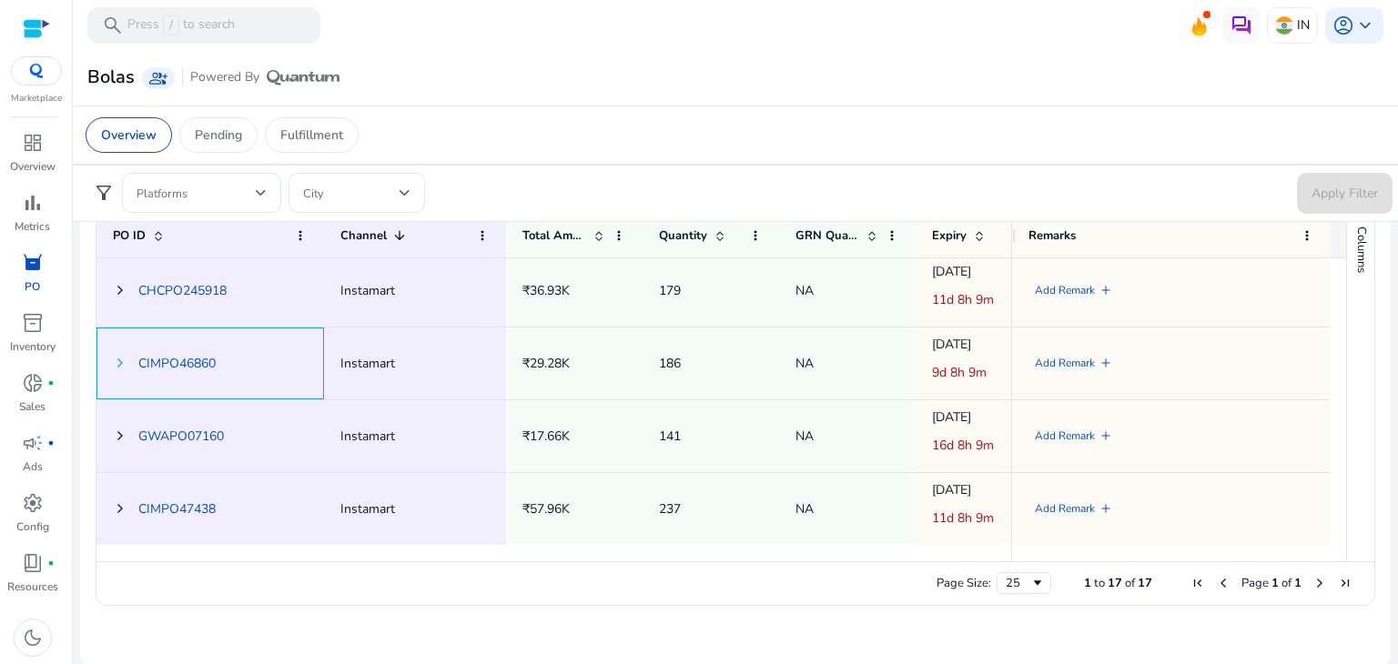
click at [120, 357] on span at bounding box center [120, 363] width 15 height 15
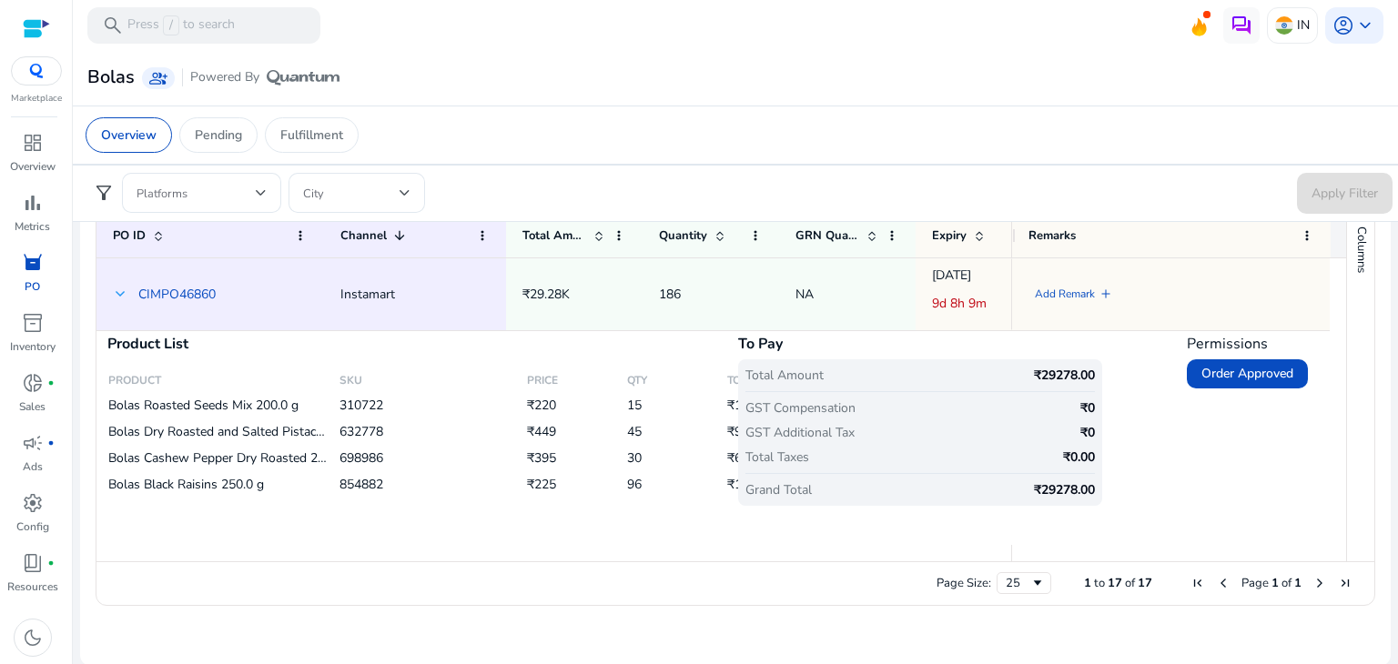
click at [116, 287] on span at bounding box center [120, 294] width 15 height 15
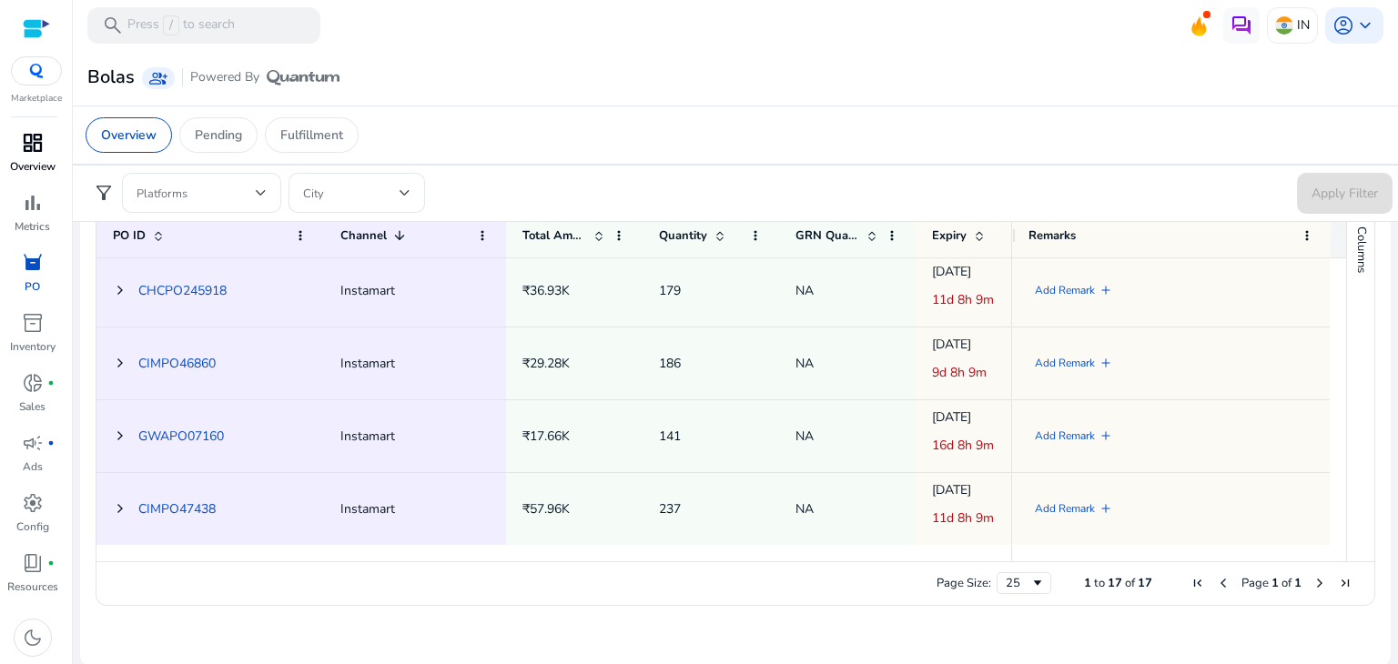
click at [37, 145] on span "dashboard" at bounding box center [33, 143] width 22 height 22
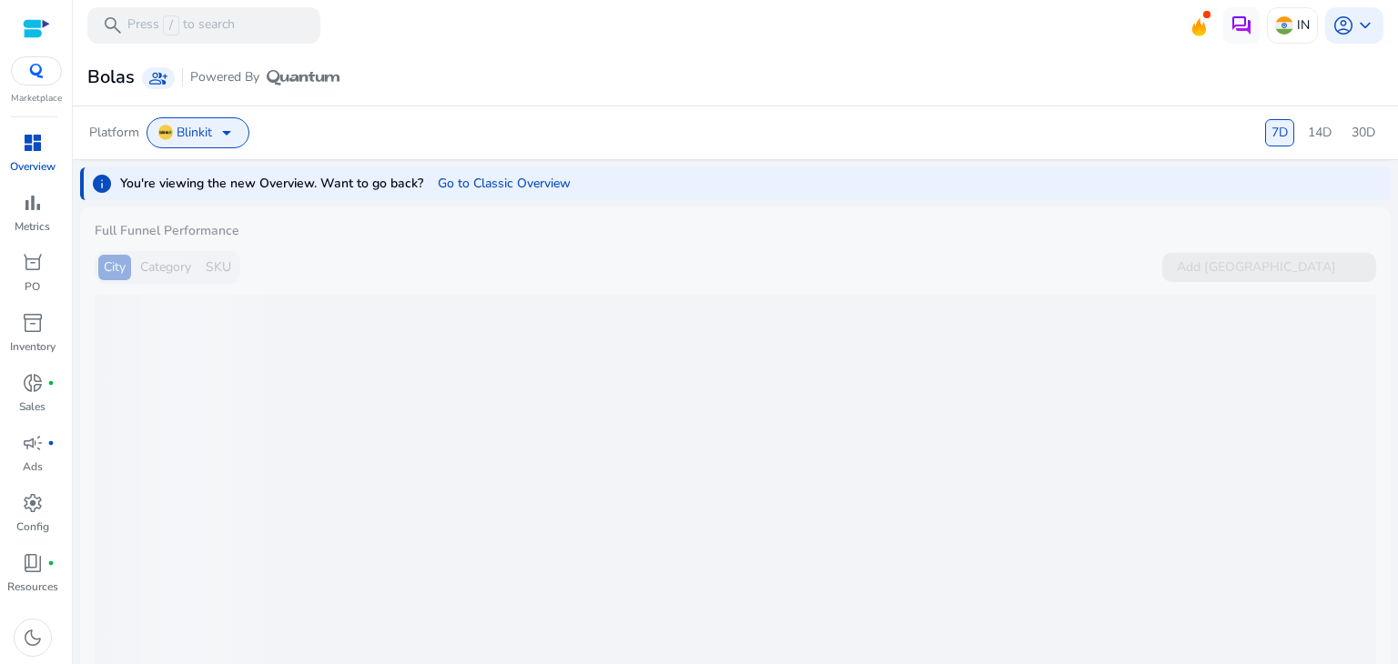
click at [216, 123] on span "arrow_drop_down" at bounding box center [227, 133] width 22 height 22
click at [238, 132] on div "Blinkit arrow_drop_down" at bounding box center [198, 132] width 103 height 31
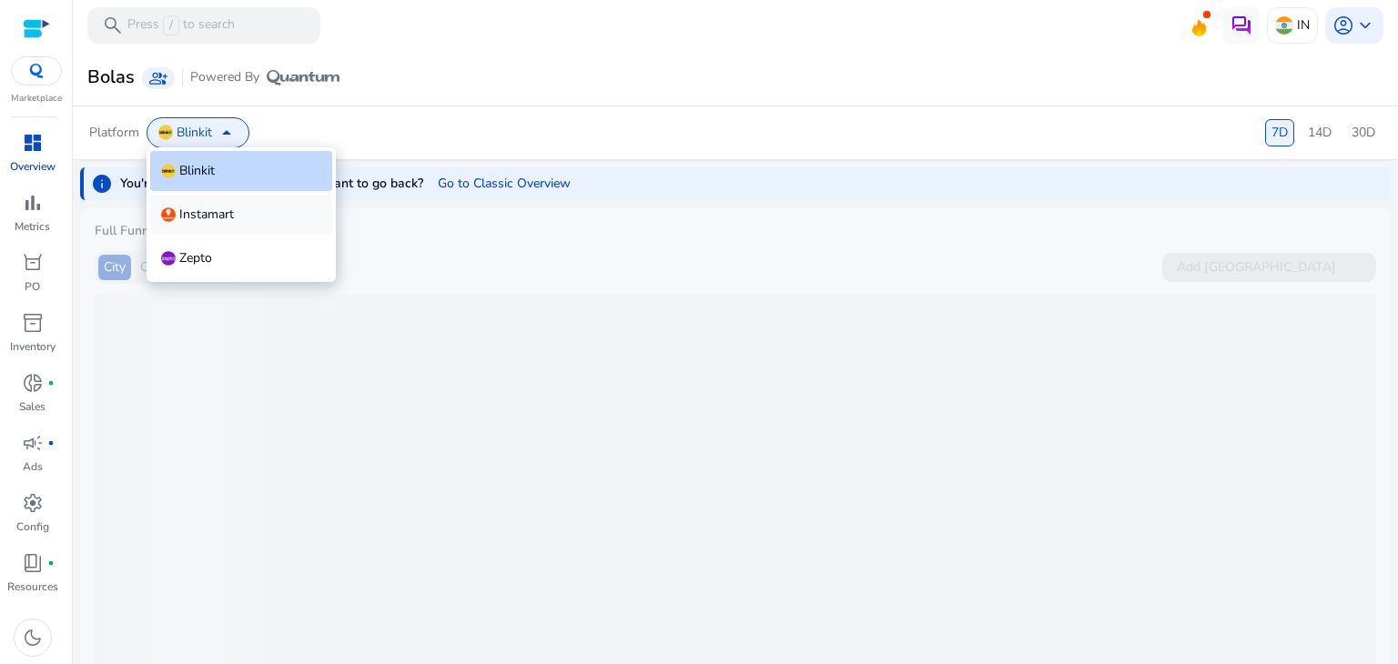
click at [226, 218] on span "Instamart" at bounding box center [206, 215] width 55 height 18
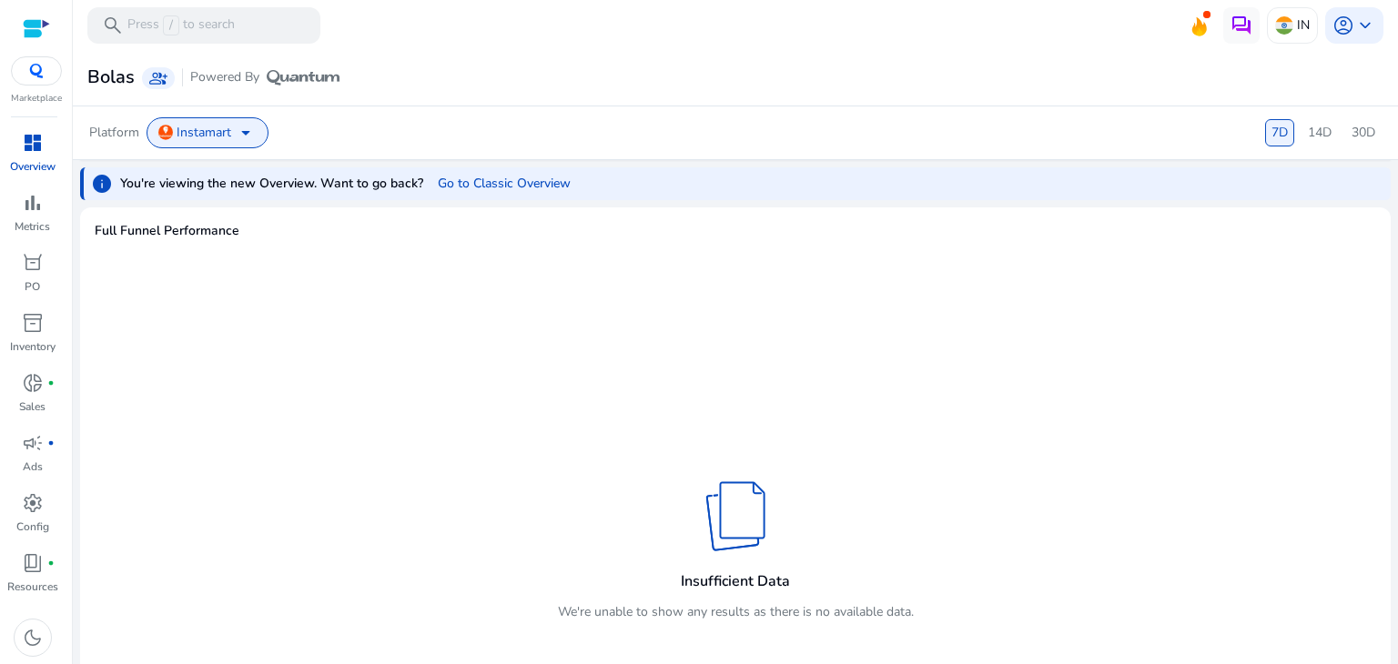
click at [35, 147] on span "dashboard" at bounding box center [33, 143] width 22 height 22
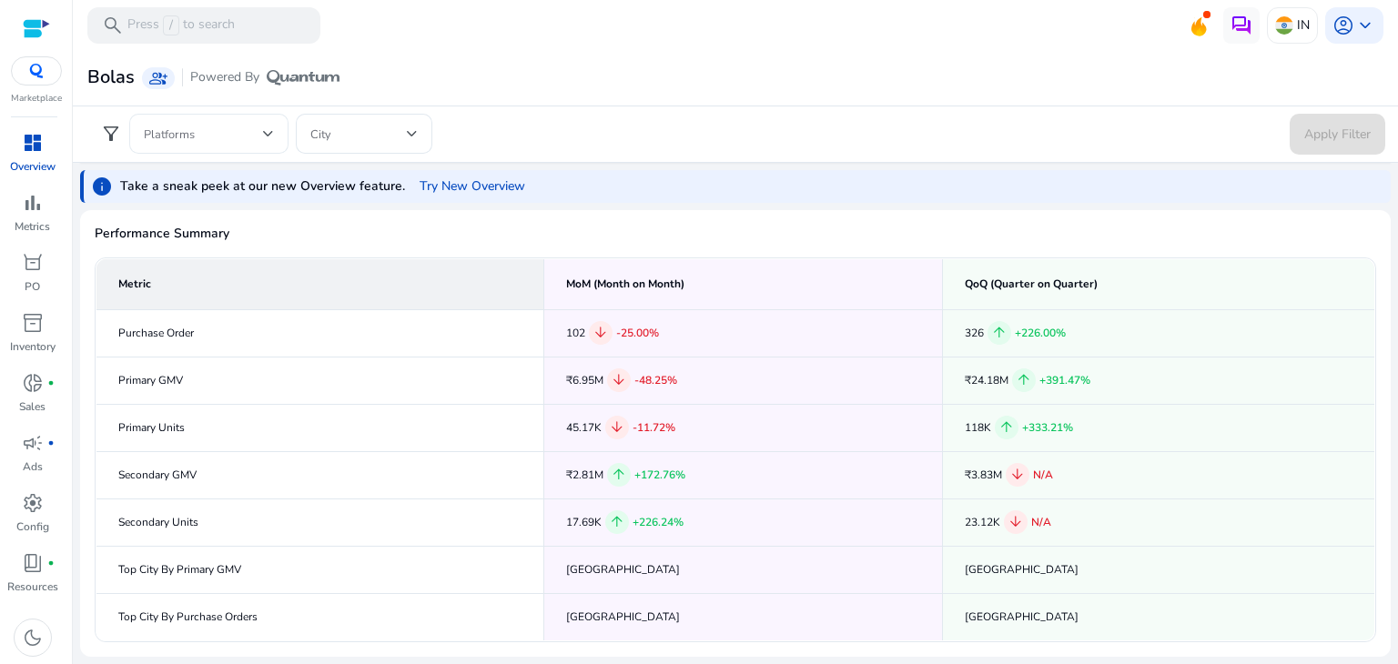
click at [274, 136] on div "Platforms" at bounding box center [208, 134] width 159 height 40
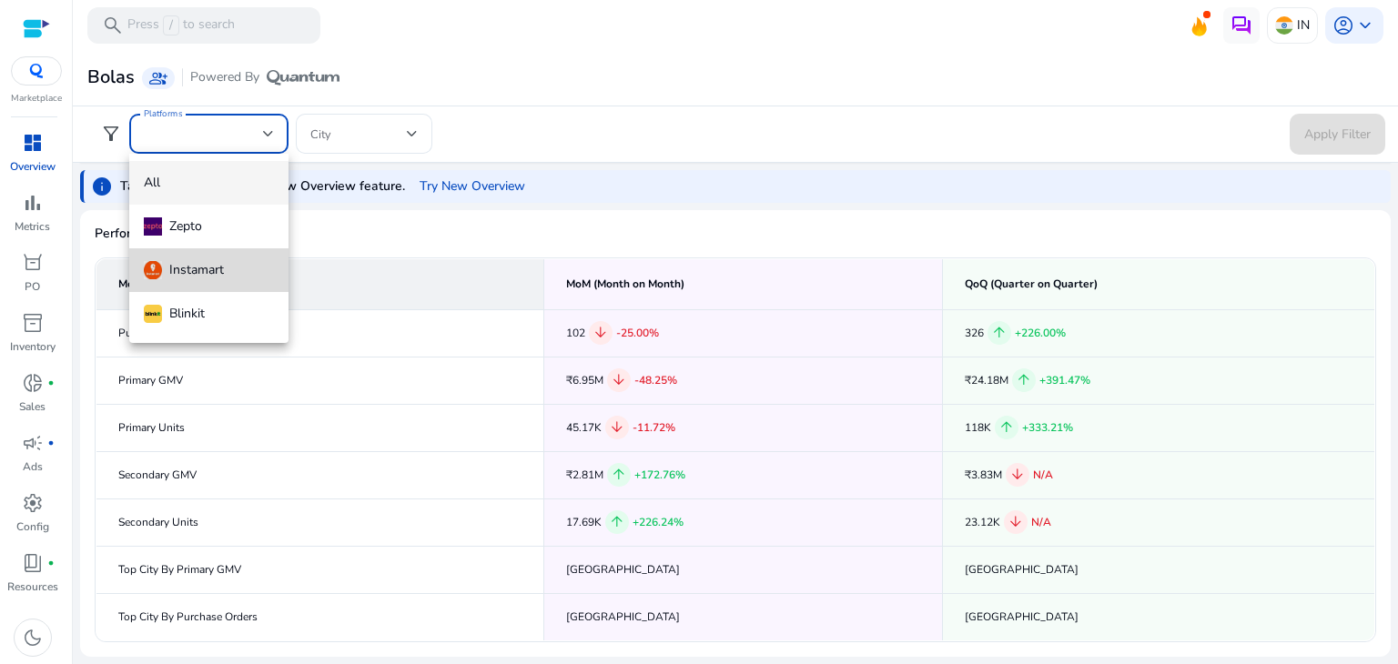
click at [216, 268] on div "Instamart" at bounding box center [184, 270] width 80 height 20
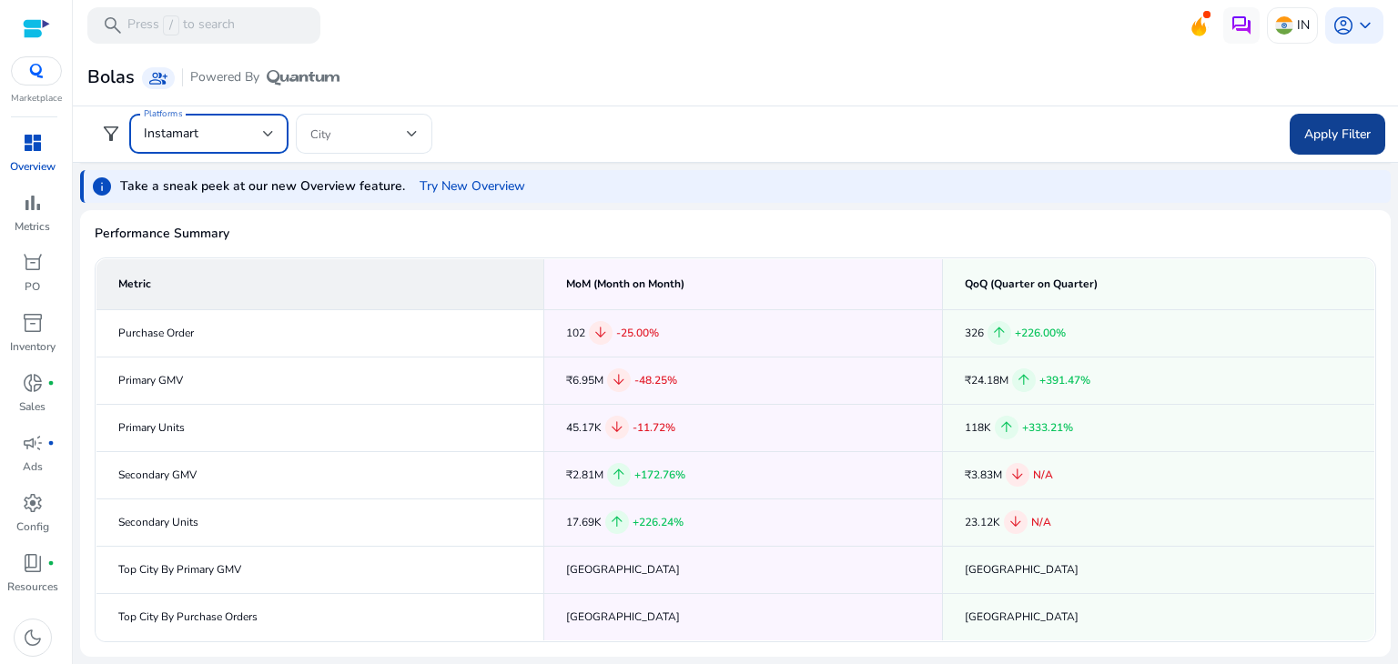
click at [1309, 141] on span "Apply Filter" at bounding box center [1337, 134] width 66 height 19
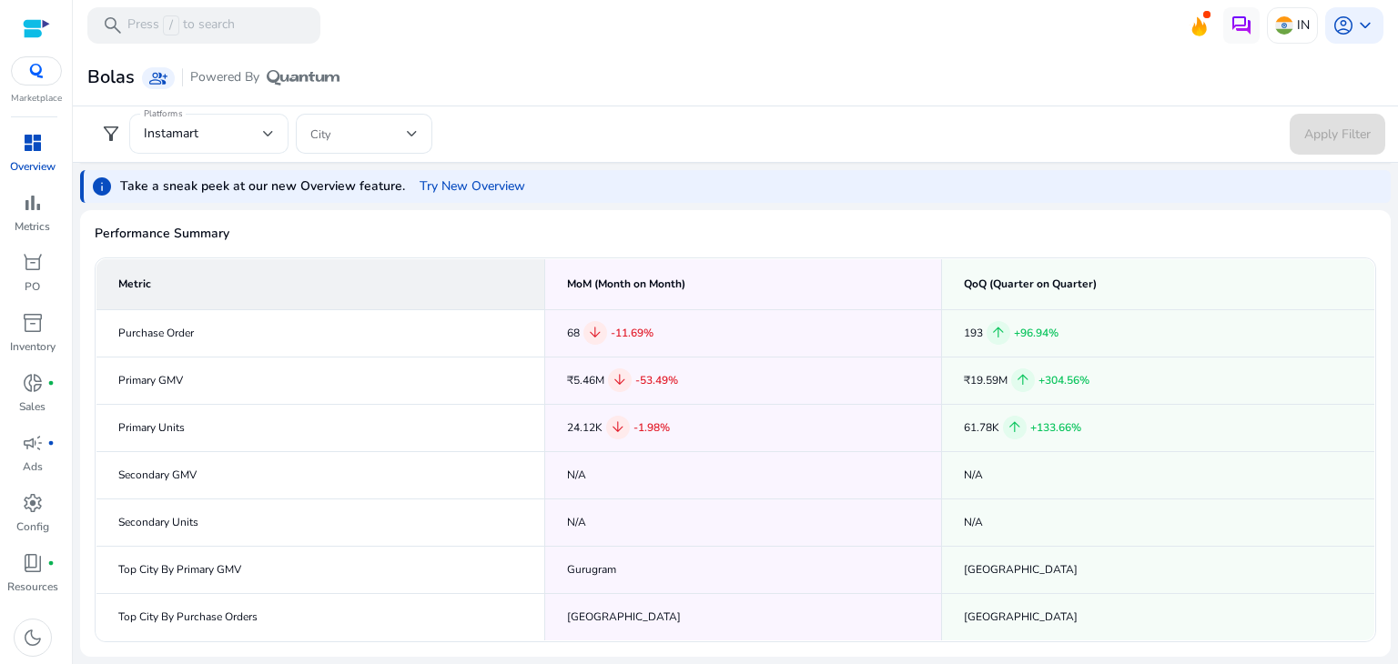
click at [245, 136] on div "Instamart" at bounding box center [203, 134] width 119 height 20
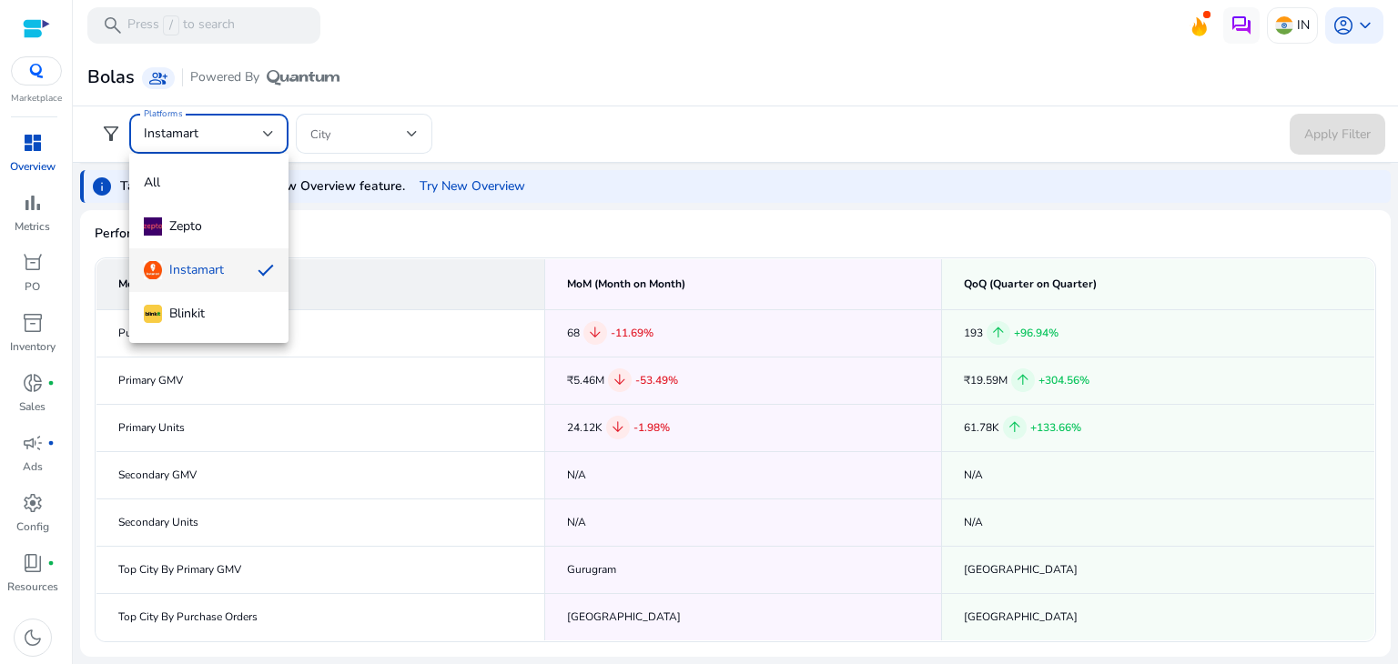
click at [625, 103] on div at bounding box center [699, 332] width 1398 height 664
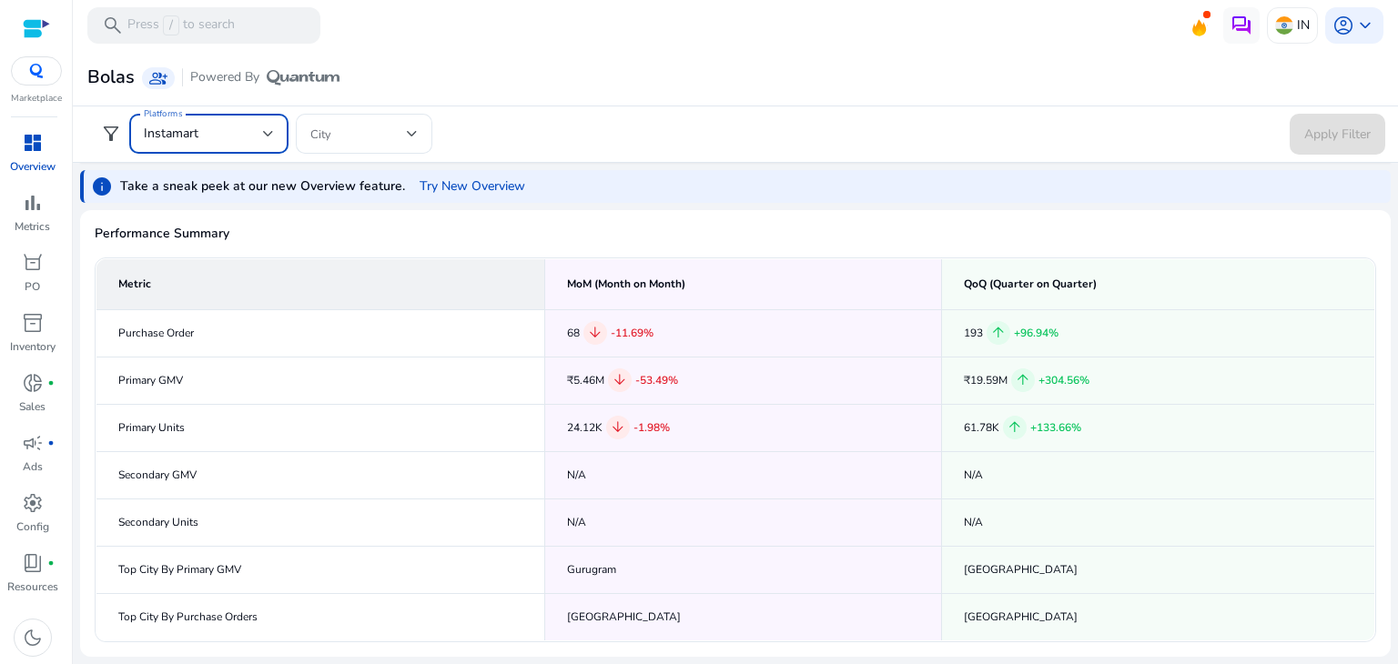
click at [247, 135] on div "Instamart" at bounding box center [203, 134] width 119 height 20
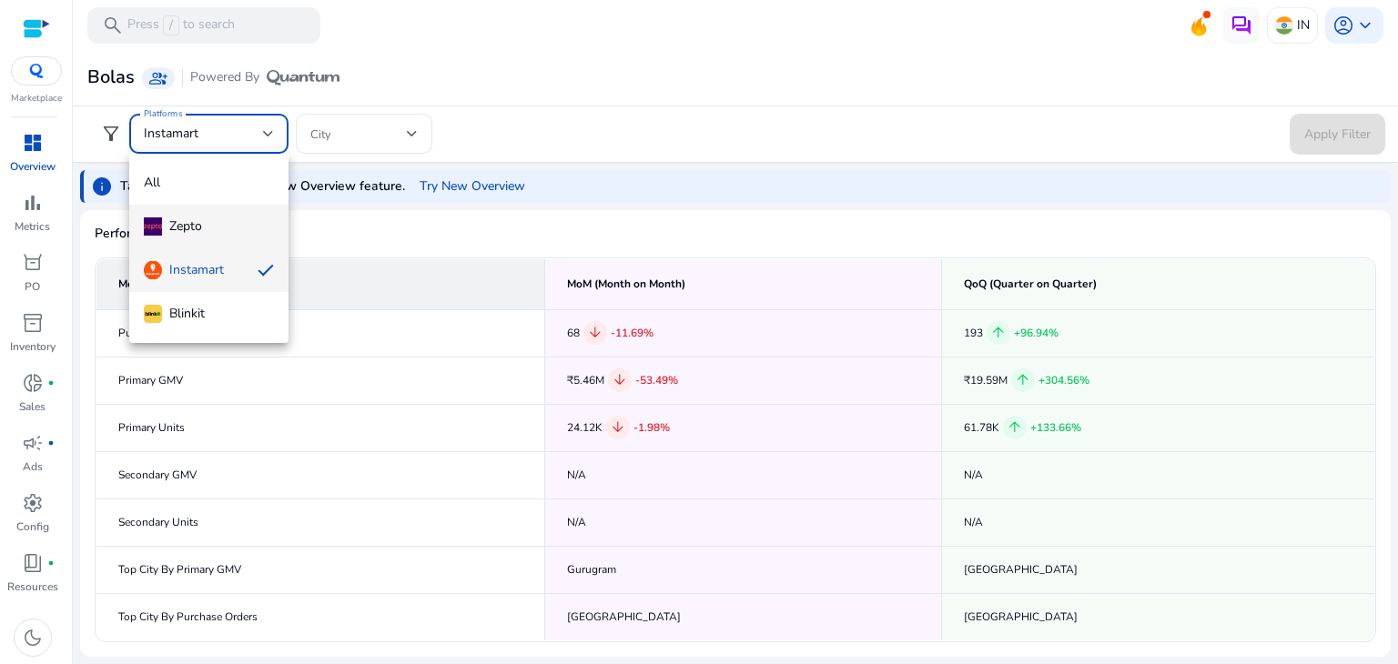
click at [204, 230] on span "Zepto" at bounding box center [209, 227] width 130 height 20
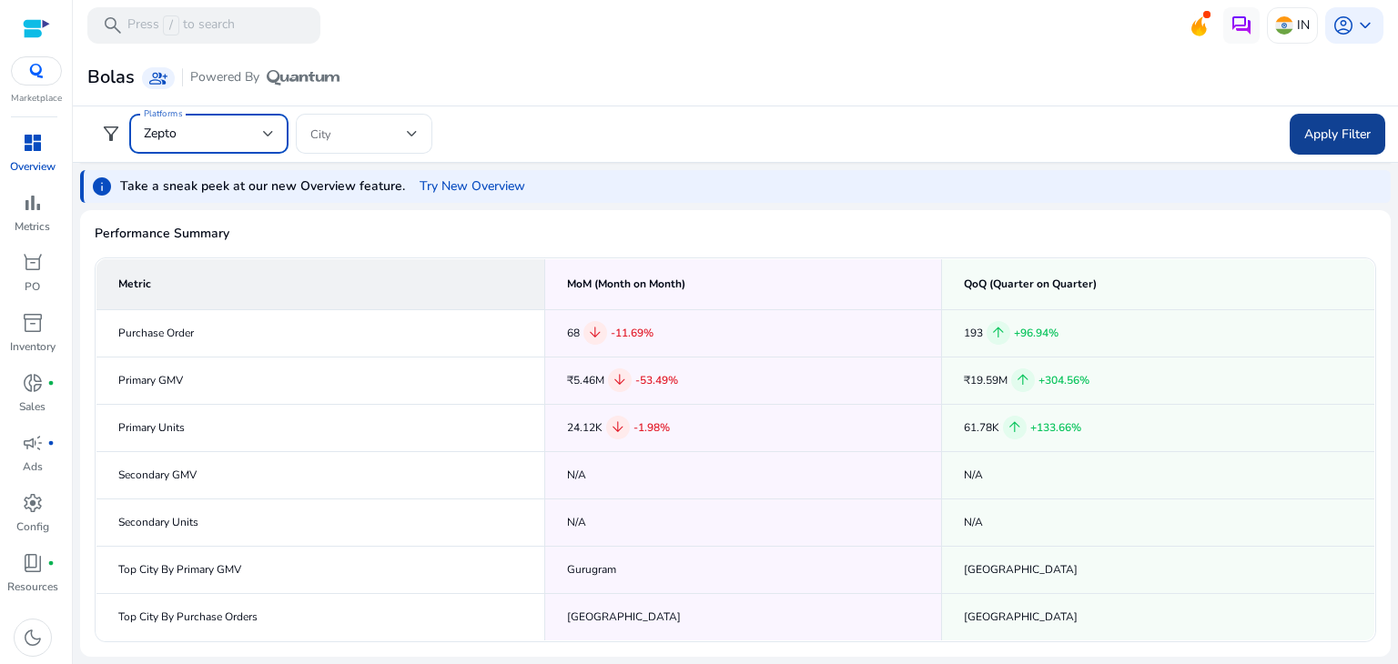
click at [1340, 145] on span at bounding box center [1338, 134] width 96 height 44
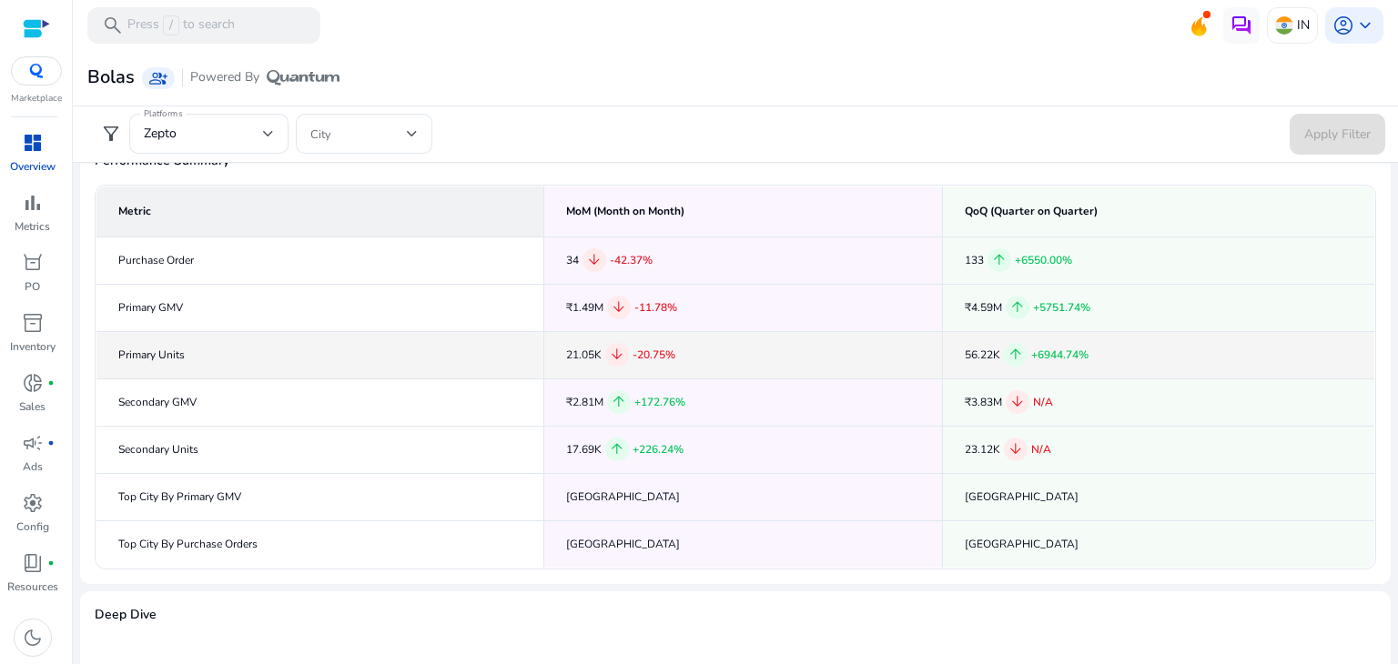
scroll to position [109, 0]
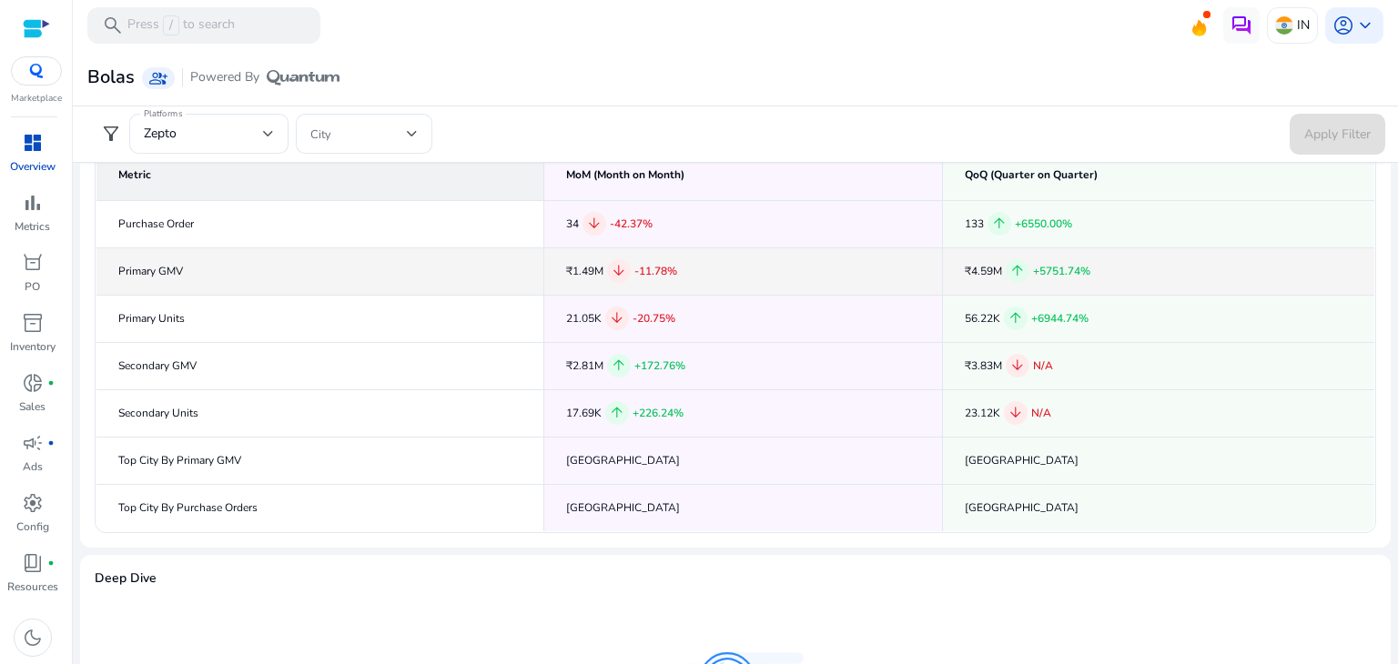
drag, startPoint x: 563, startPoint y: 269, endPoint x: 601, endPoint y: 269, distance: 37.3
click at [601, 269] on div "₹1.49M arrow_downward -11.78%" at bounding box center [743, 271] width 354 height 24
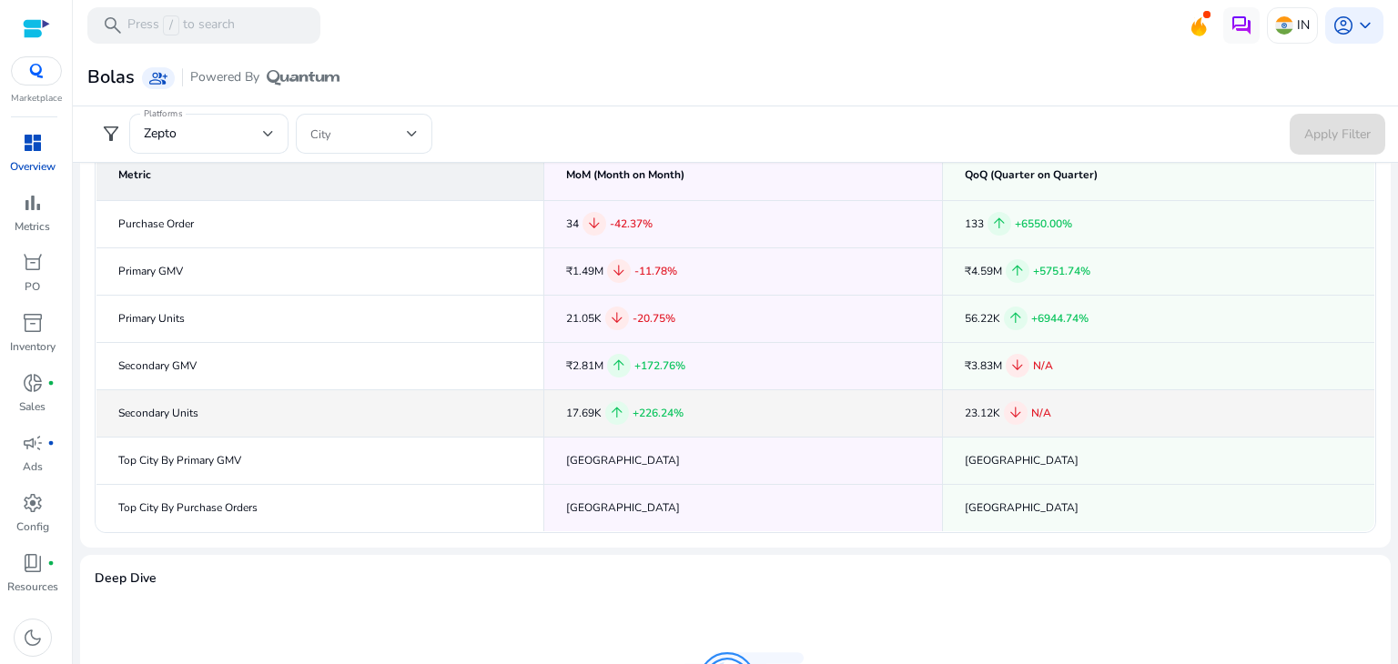
scroll to position [237, 0]
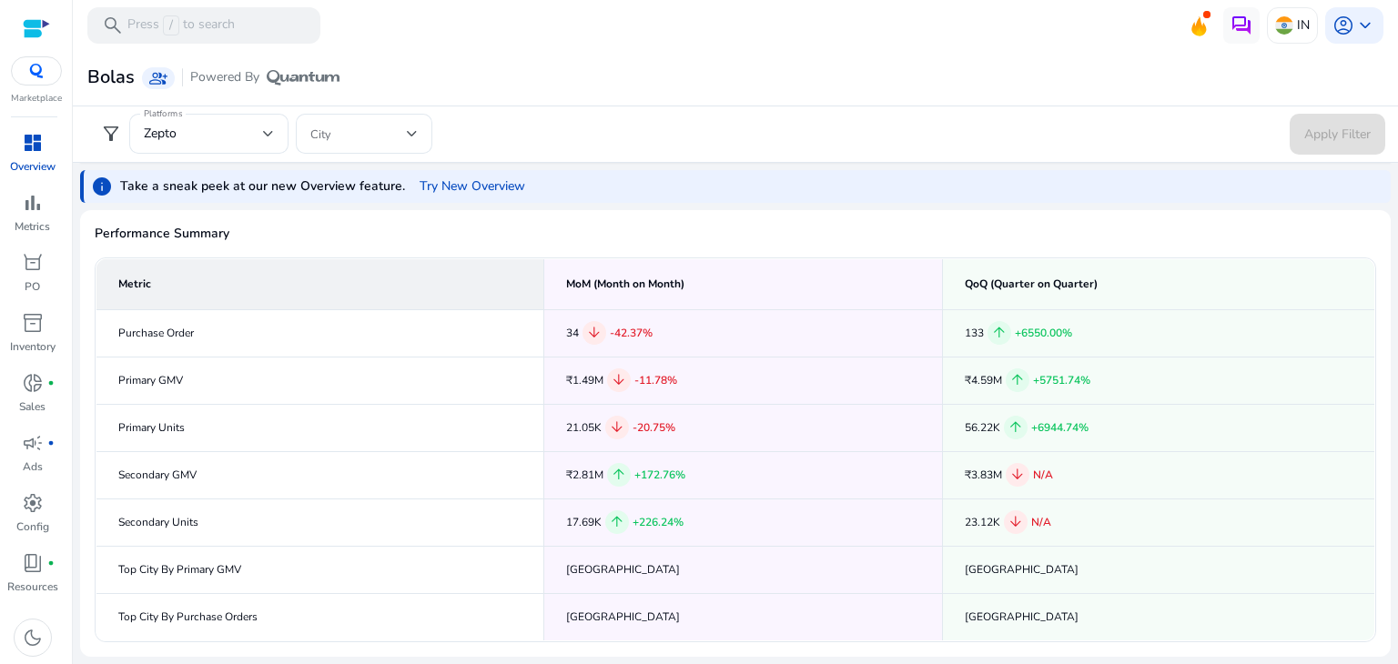
scroll to position [237, 0]
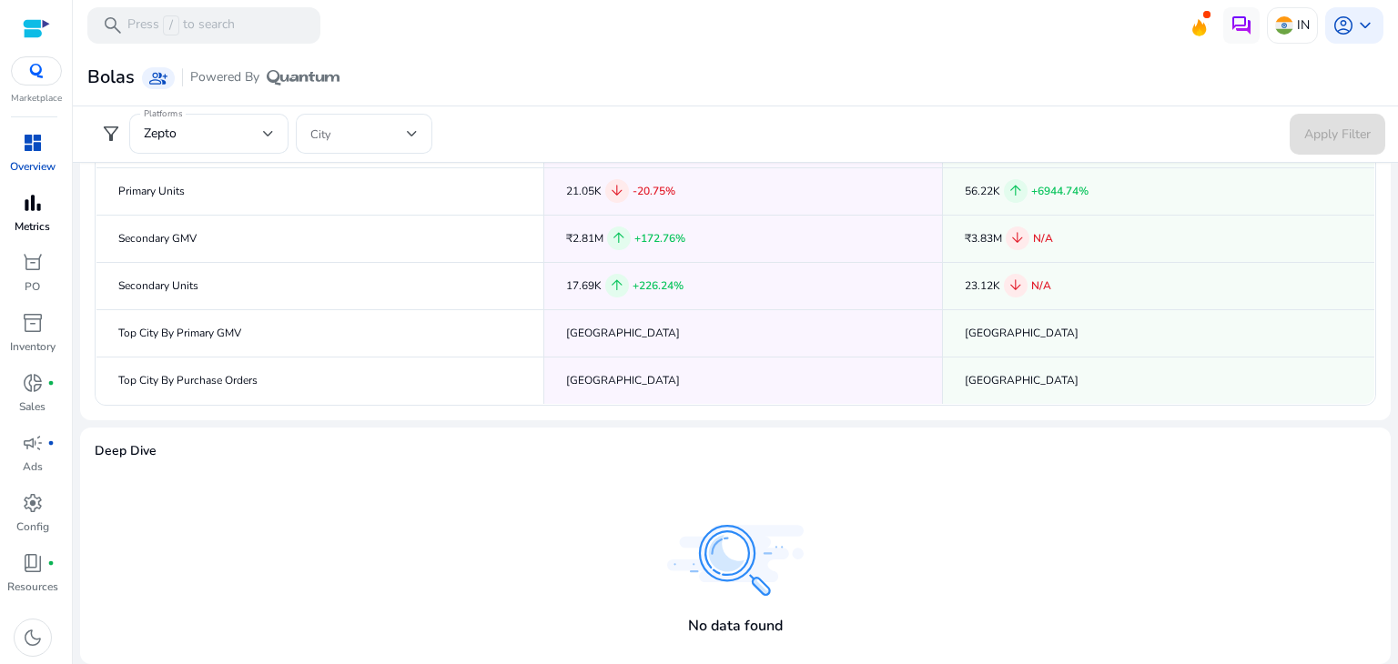
click at [25, 203] on span "bar_chart" at bounding box center [33, 203] width 22 height 22
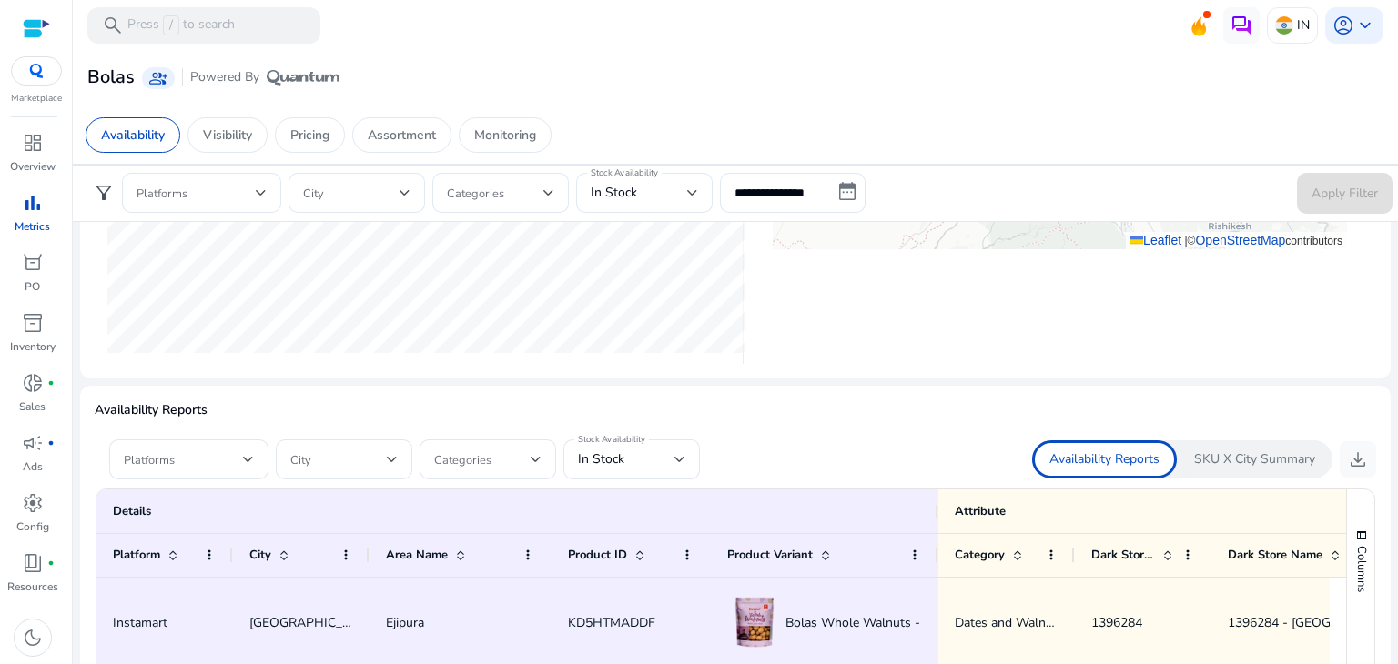
scroll to position [1043, 0]
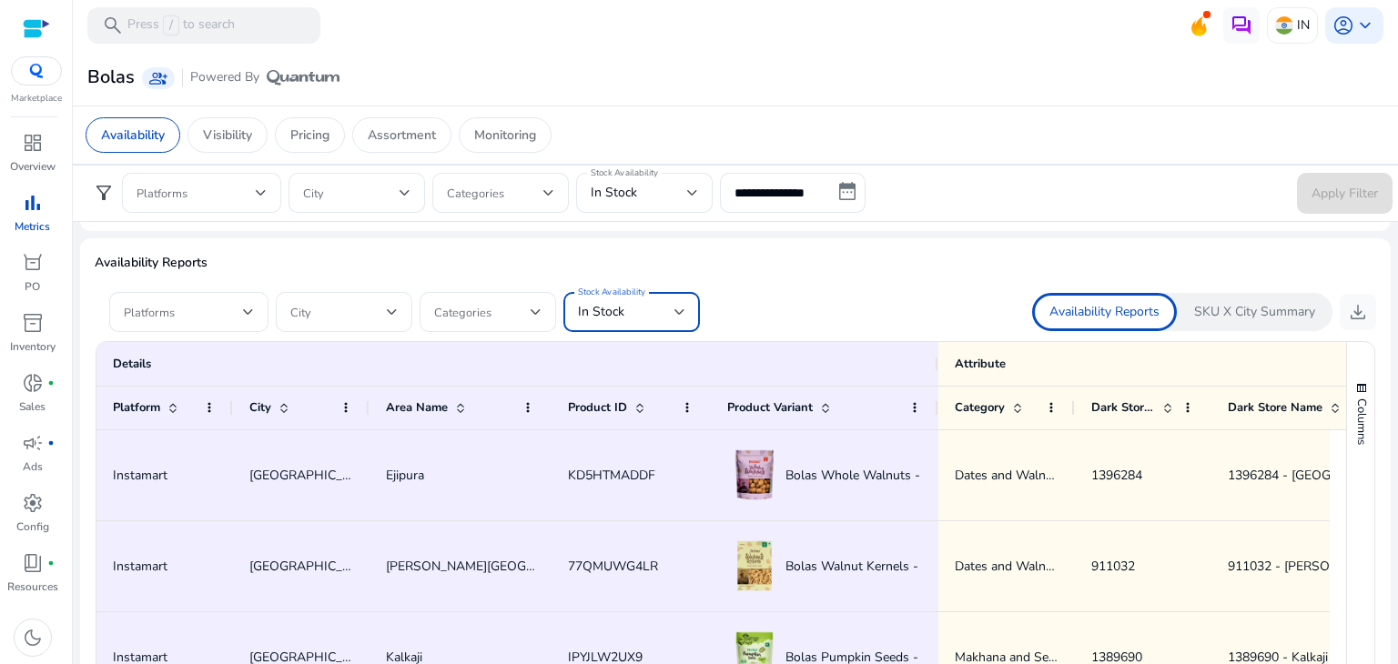
click at [677, 309] on div at bounding box center [679, 312] width 11 height 7
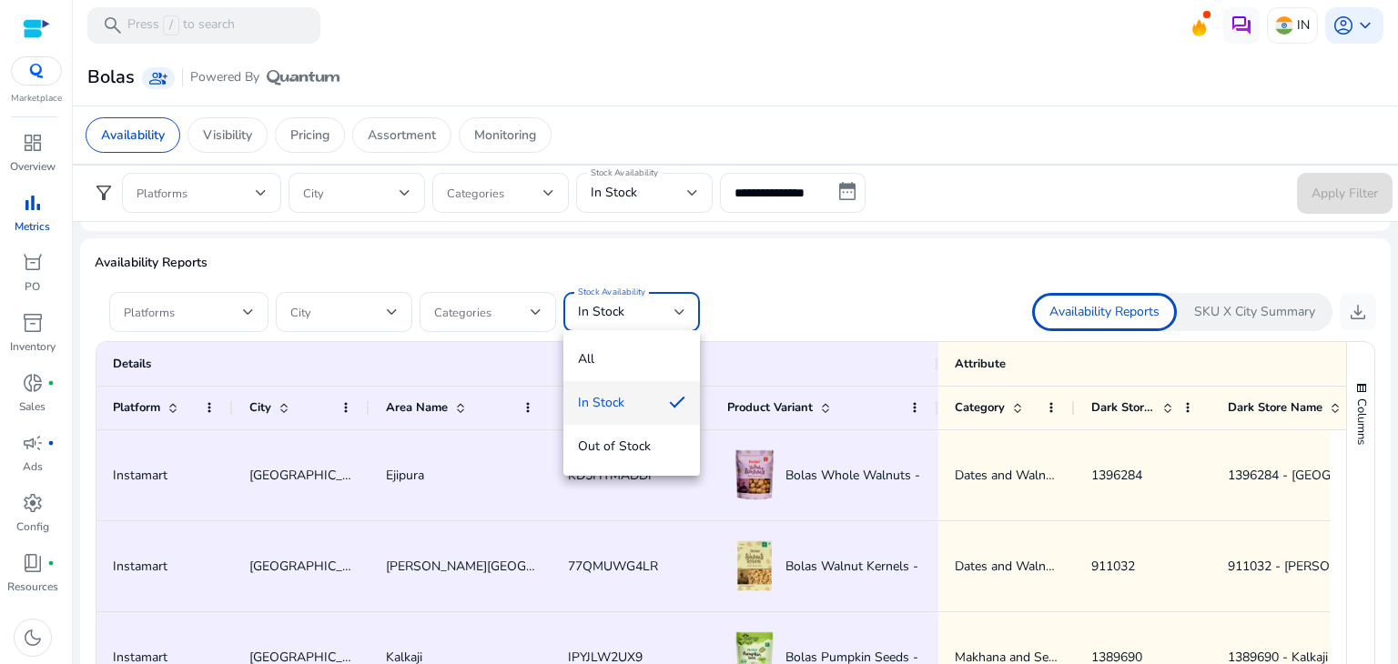
click at [778, 289] on div at bounding box center [699, 332] width 1398 height 664
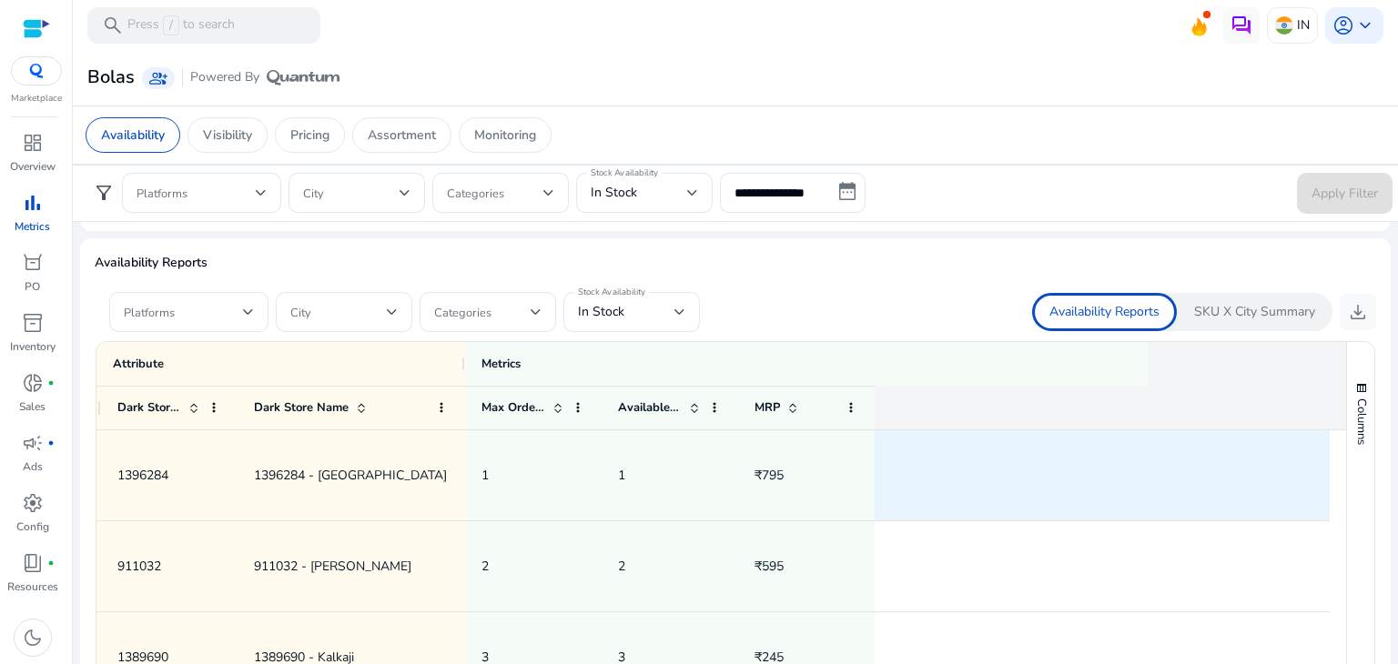
scroll to position [0, 0]
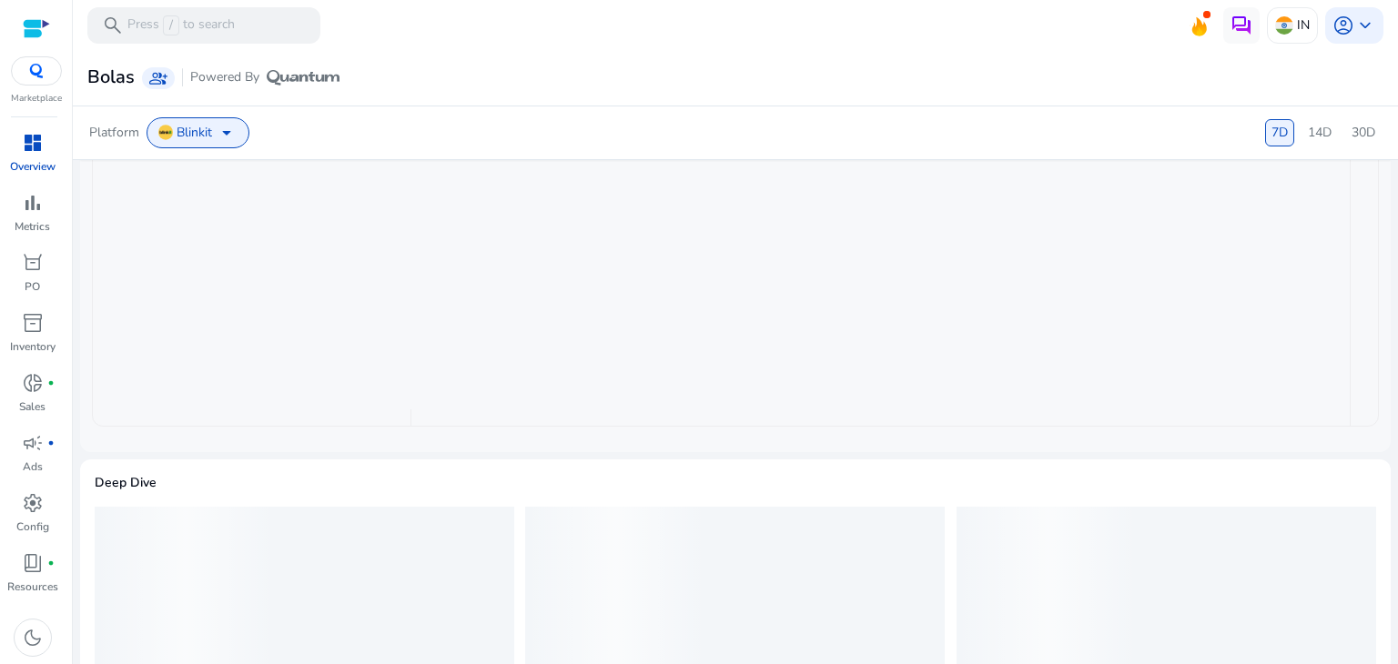
scroll to position [4, 0]
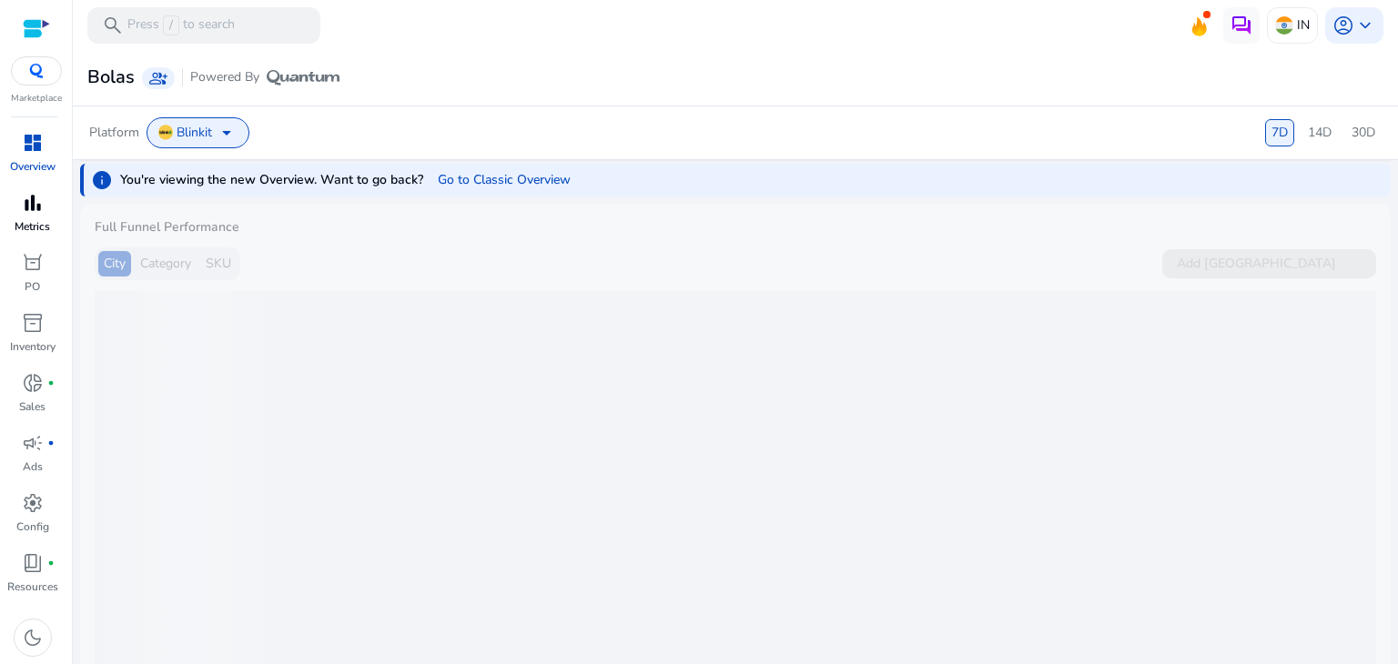
click at [33, 214] on span "bar_chart" at bounding box center [33, 203] width 22 height 22
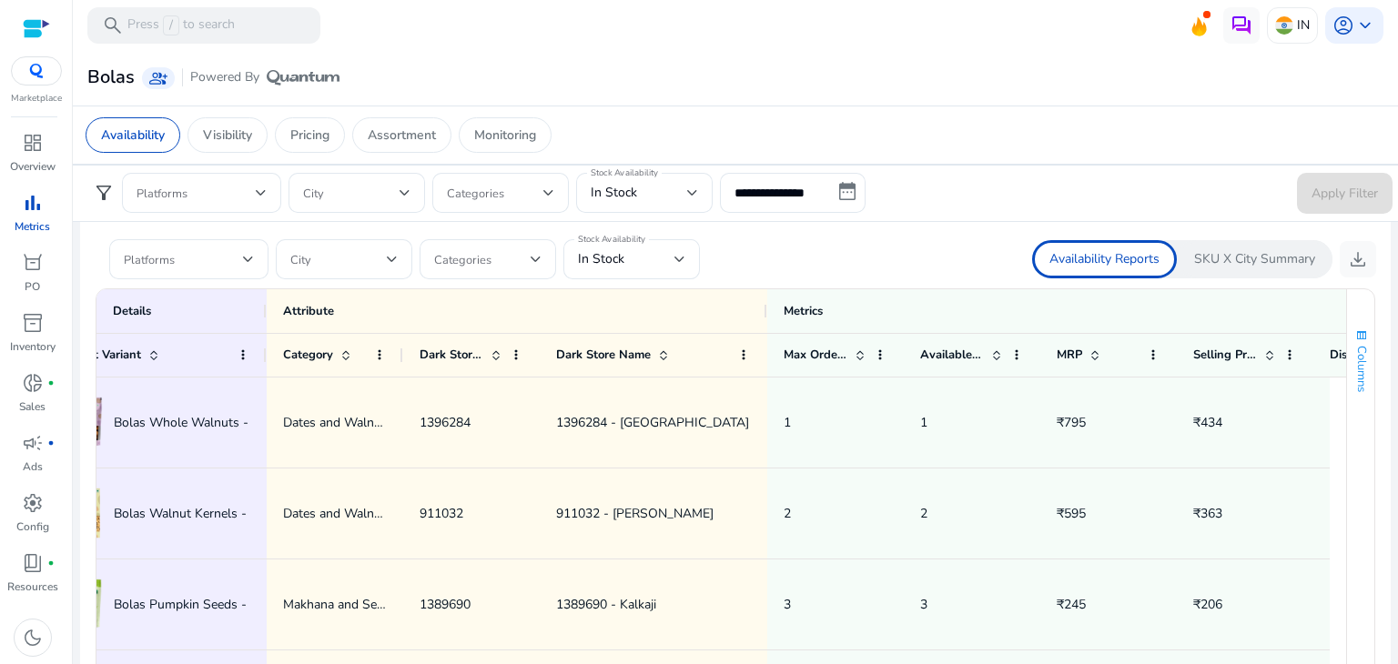
click at [1354, 335] on span "button" at bounding box center [1361, 336] width 15 height 15
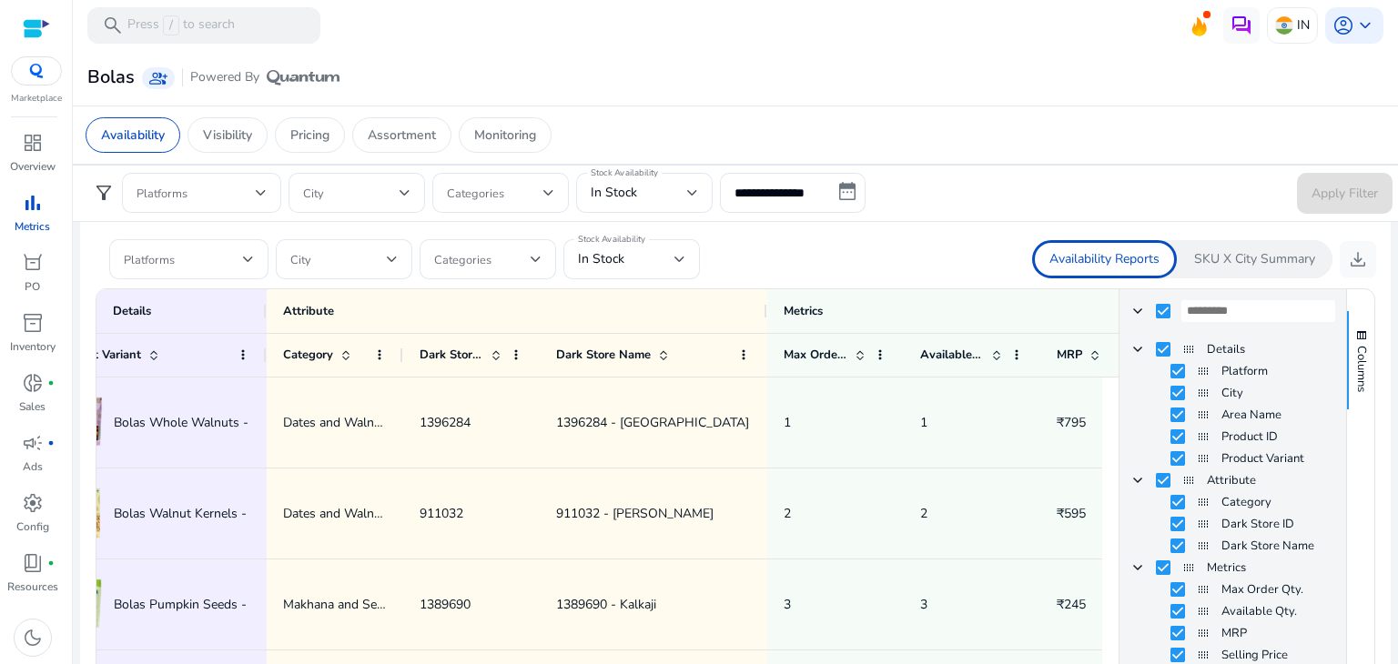
click at [871, 274] on div "Availability Reports SKU X City Summary download" at bounding box center [1055, 259] width 641 height 38
click at [1354, 346] on span "Columns" at bounding box center [1361, 369] width 16 height 46
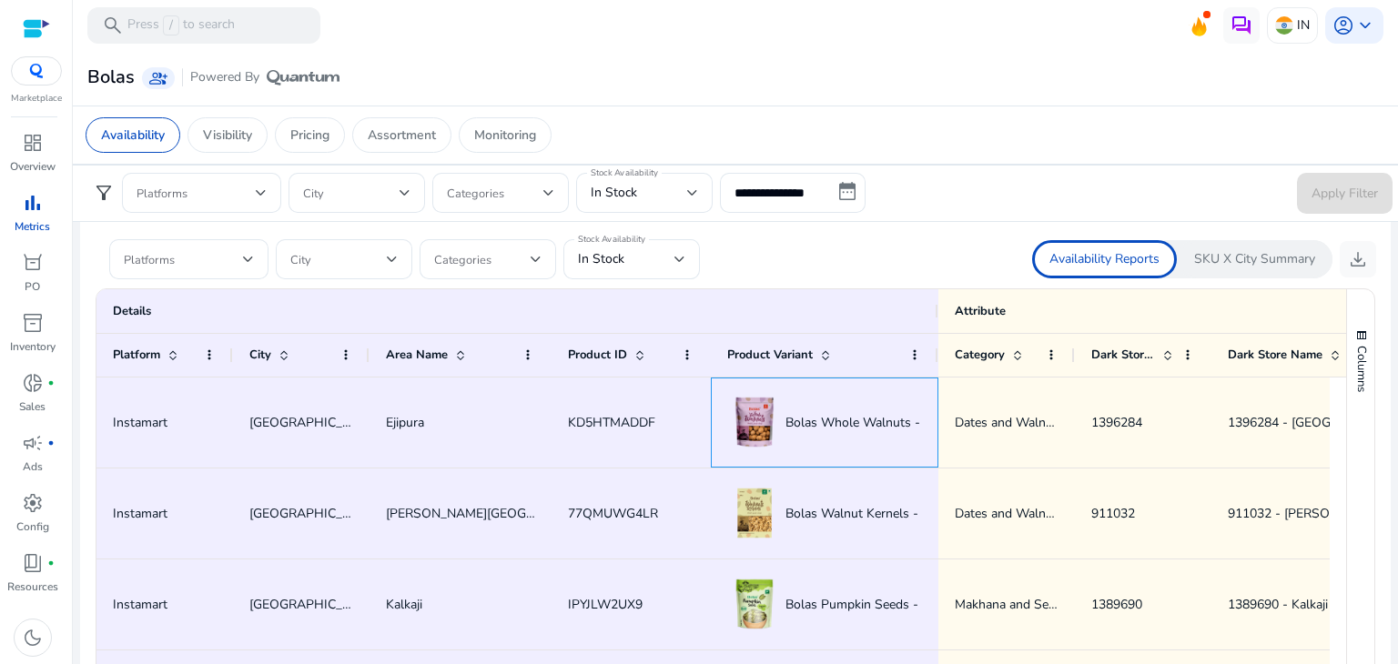
click at [797, 433] on span "Bolas Whole Walnuts - 500 g" at bounding box center [870, 422] width 171 height 37
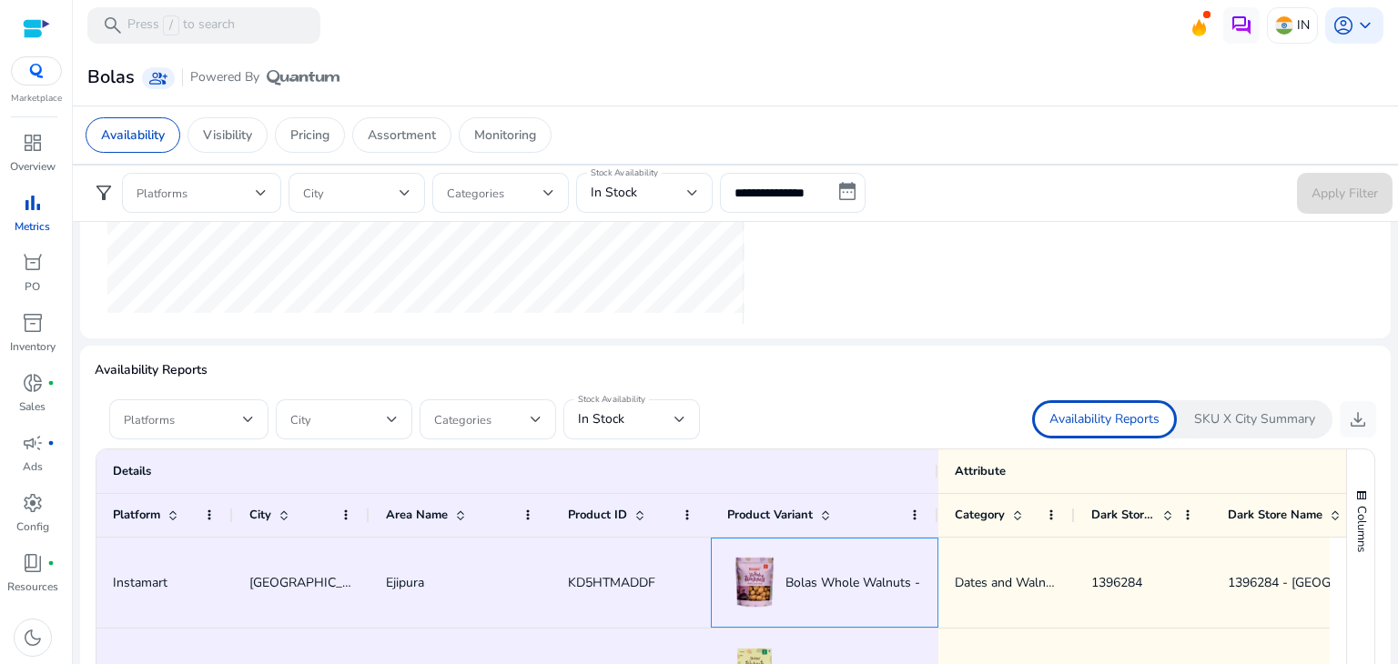
scroll to position [968, 0]
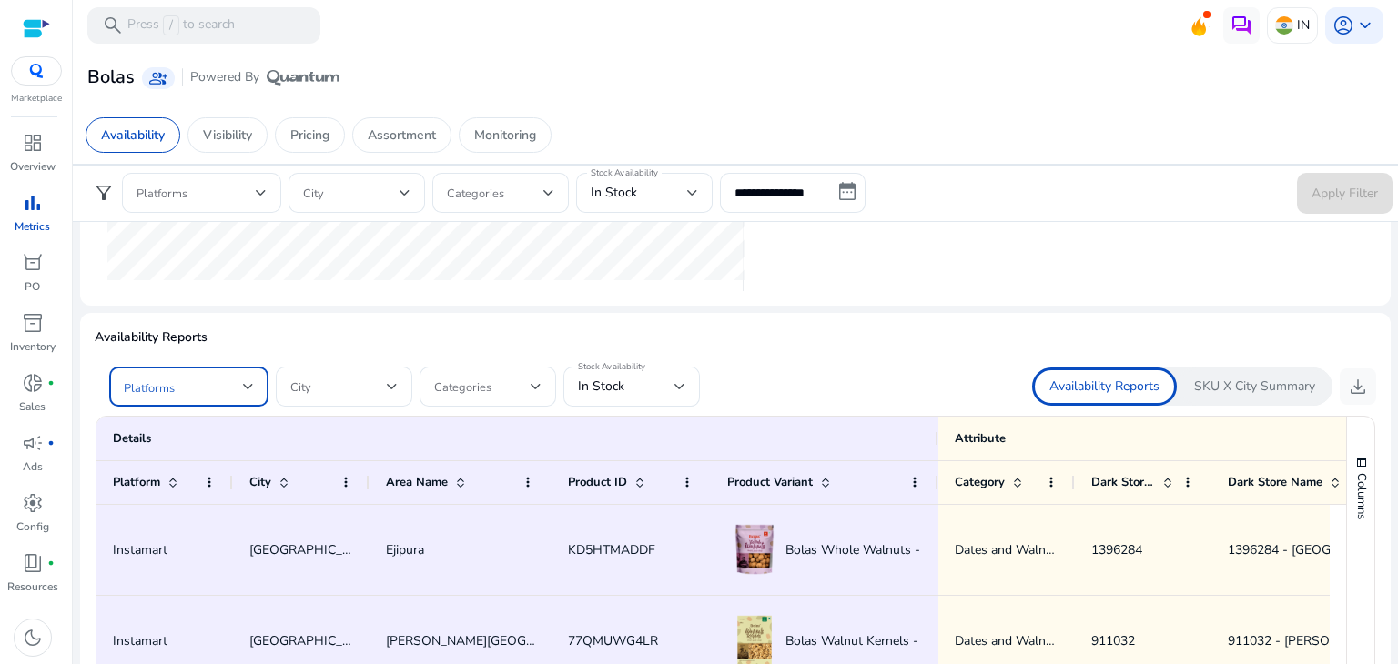
click at [248, 383] on div at bounding box center [248, 386] width 11 height 7
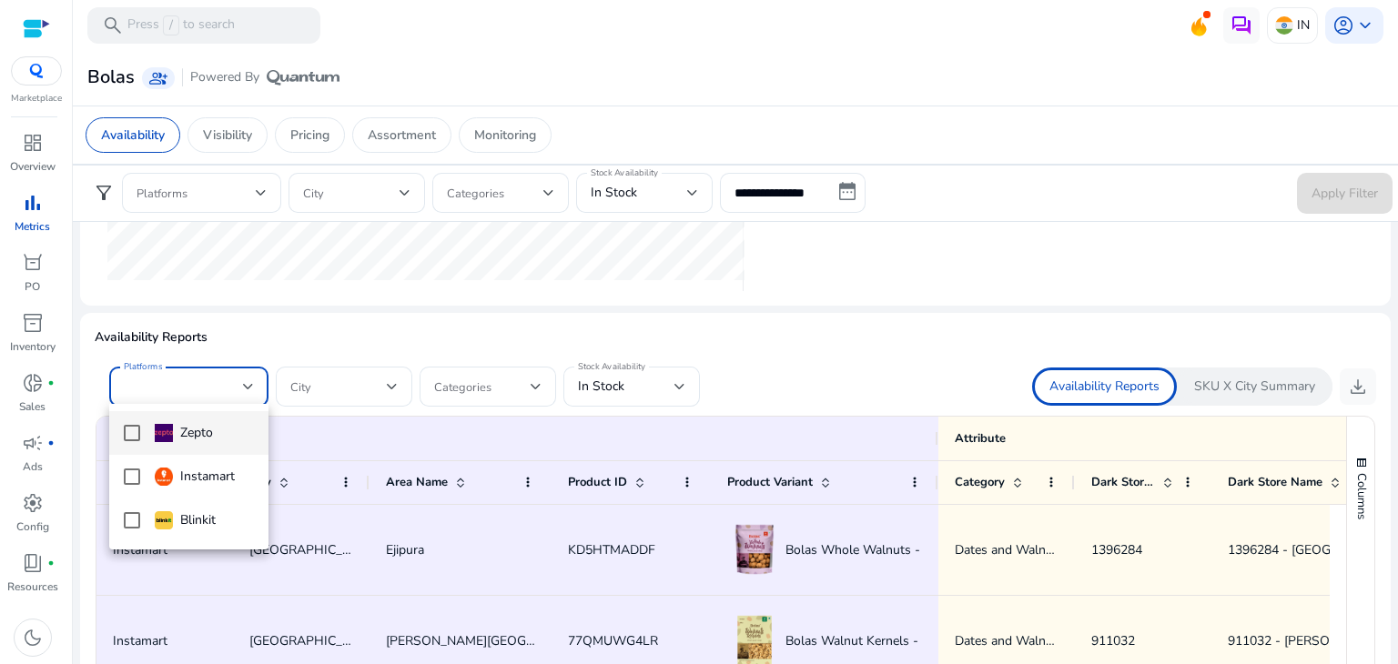
click at [795, 392] on div at bounding box center [699, 332] width 1398 height 664
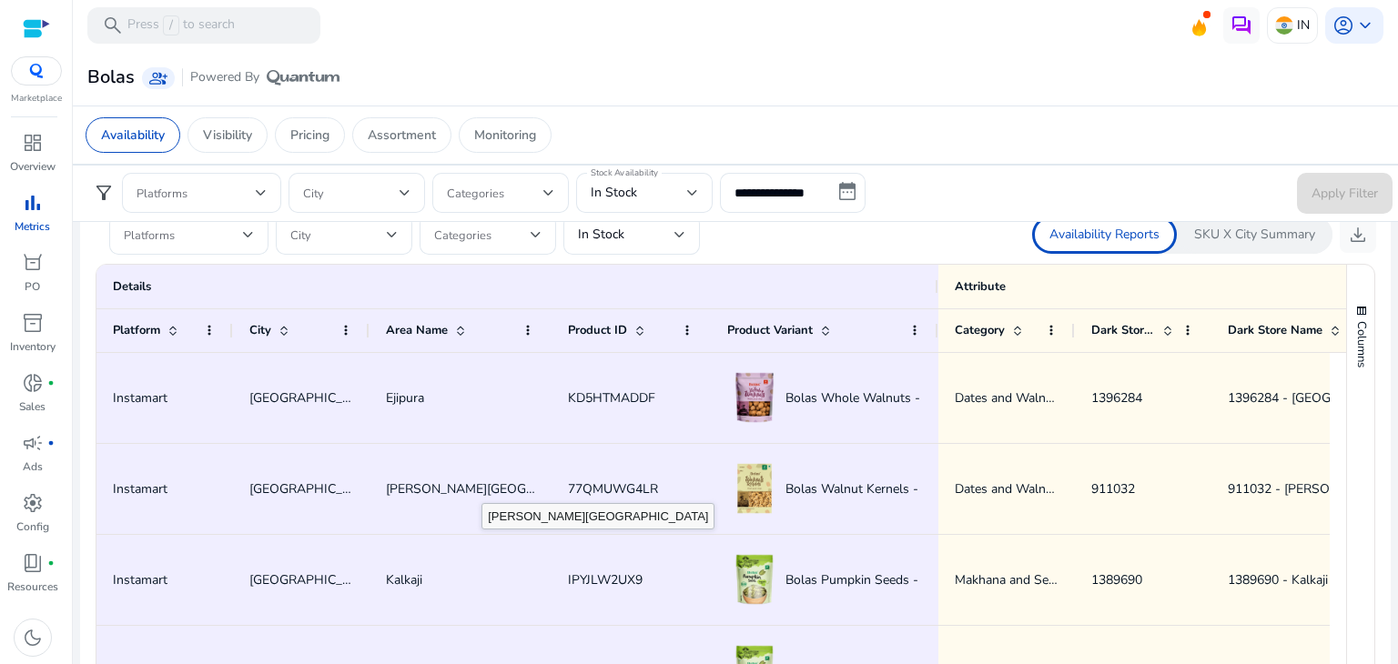
scroll to position [922, 0]
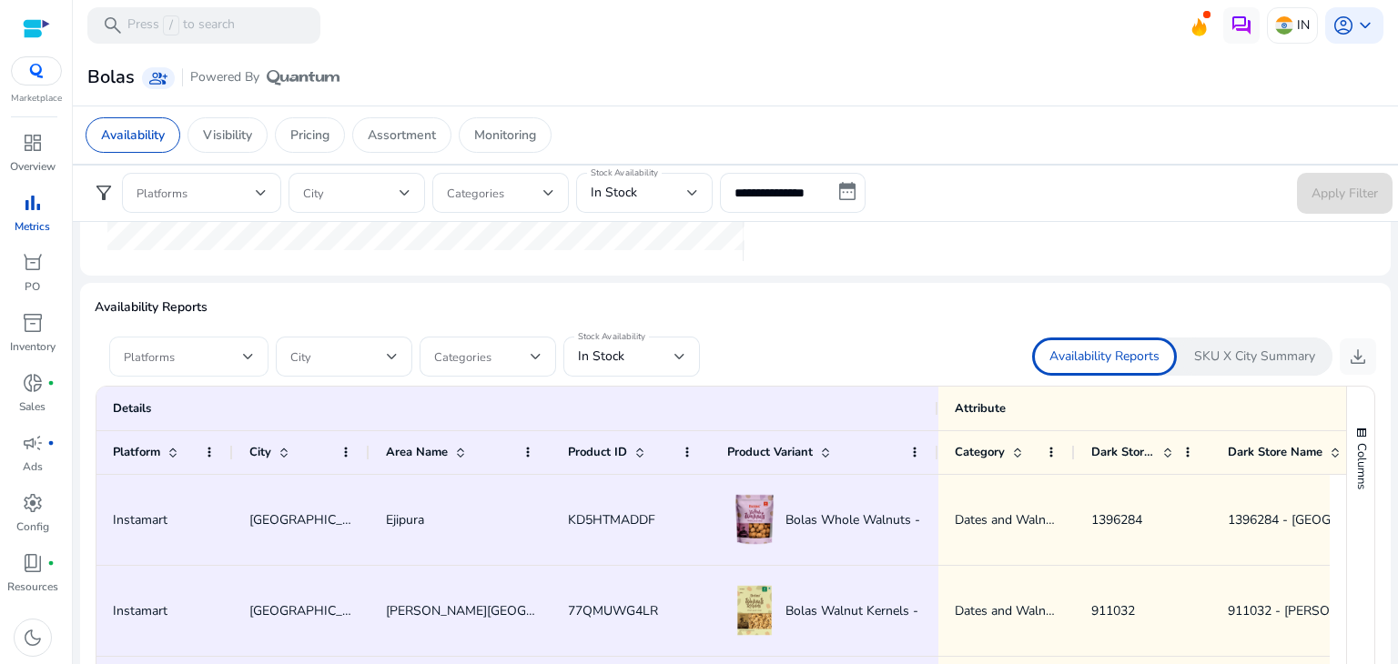
click at [246, 358] on div at bounding box center [248, 357] width 11 height 22
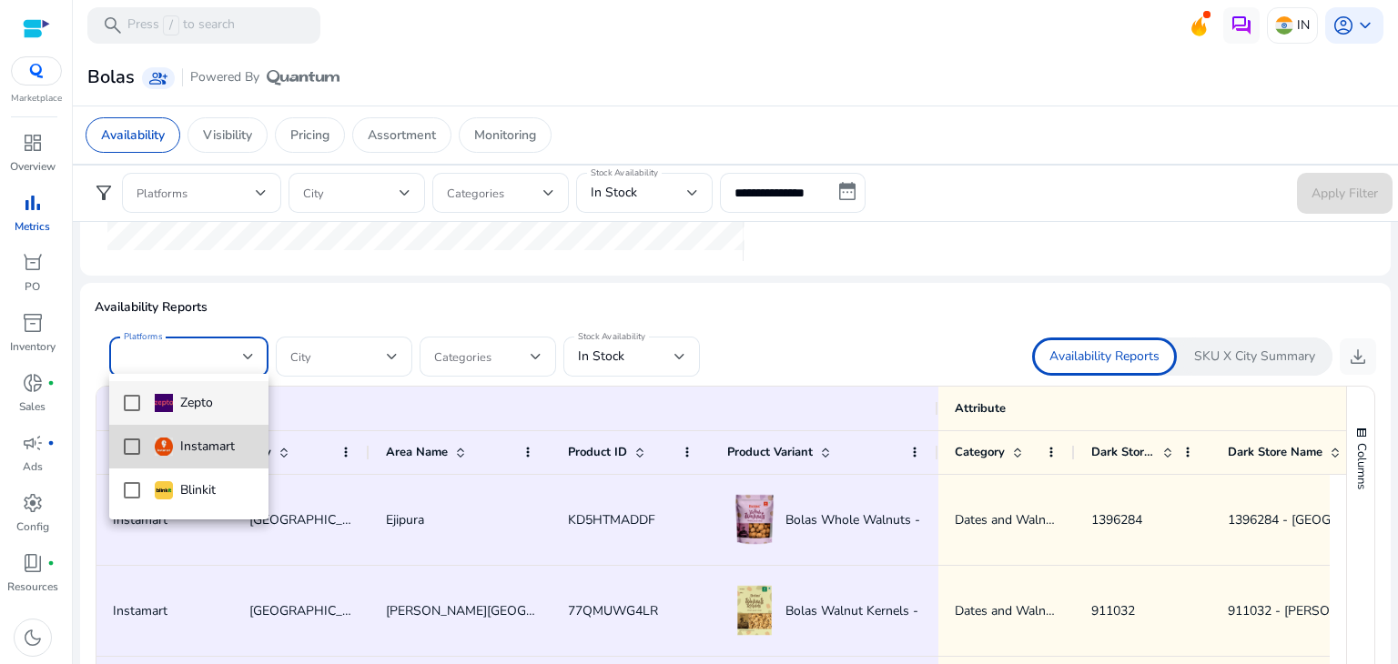
click at [137, 451] on mat-pseudo-checkbox at bounding box center [132, 447] width 16 height 16
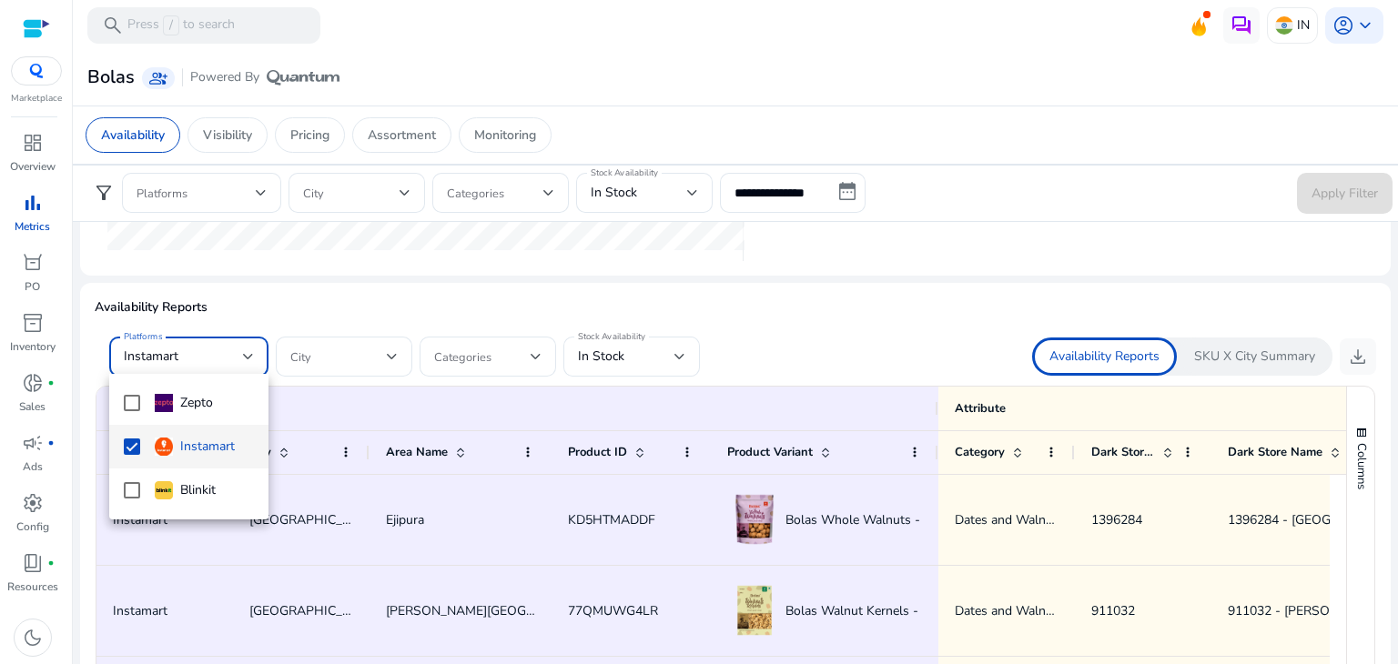
click at [481, 311] on div at bounding box center [699, 332] width 1398 height 664
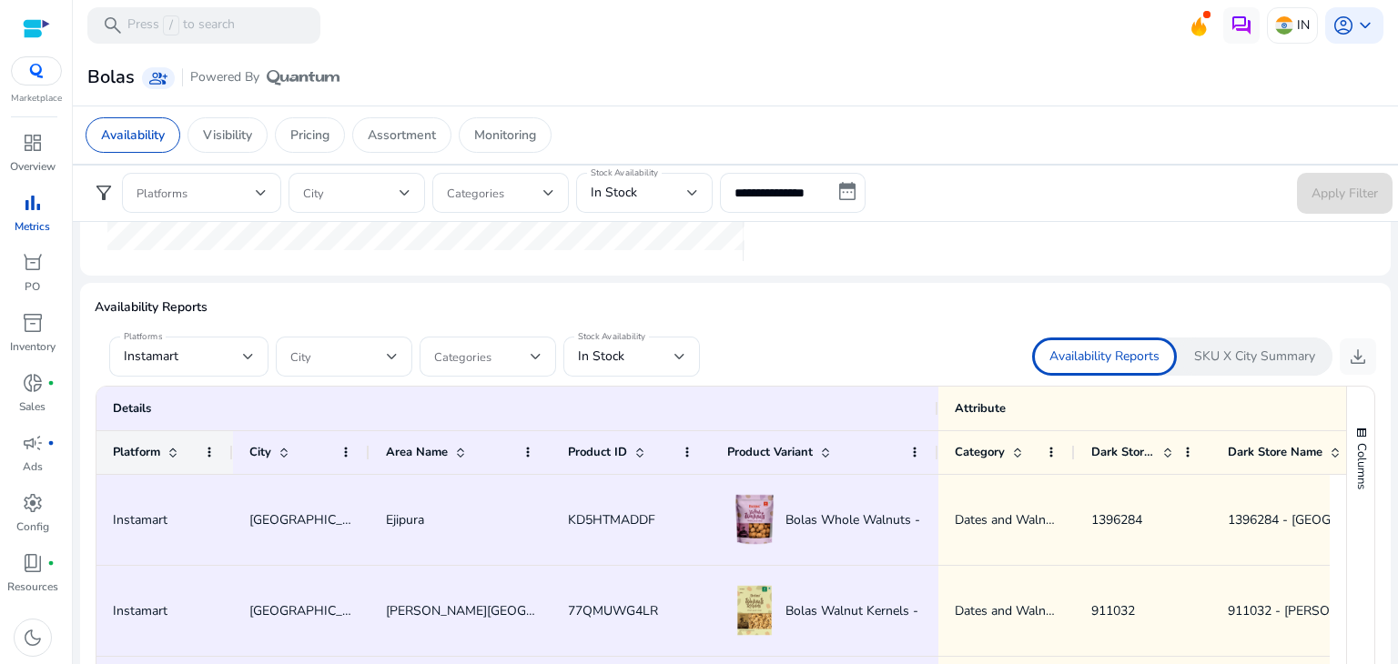
click at [177, 452] on span at bounding box center [173, 452] width 15 height 15
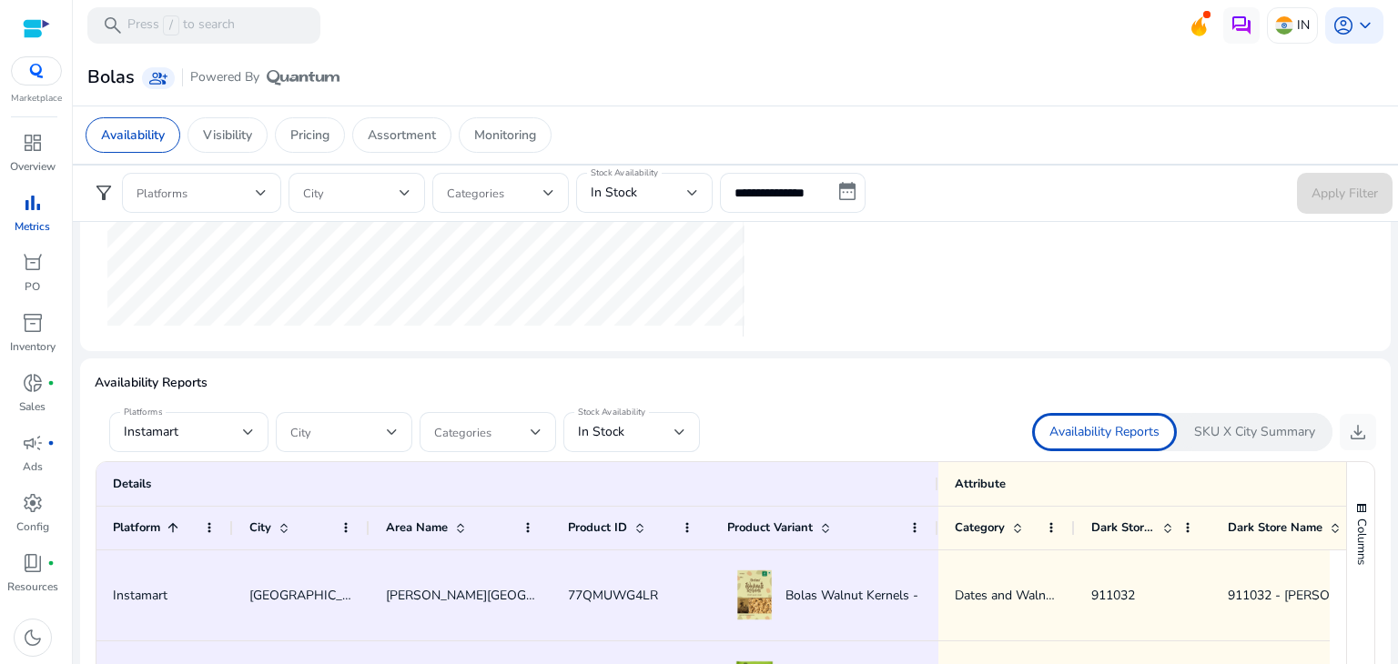
scroll to position [1059, 0]
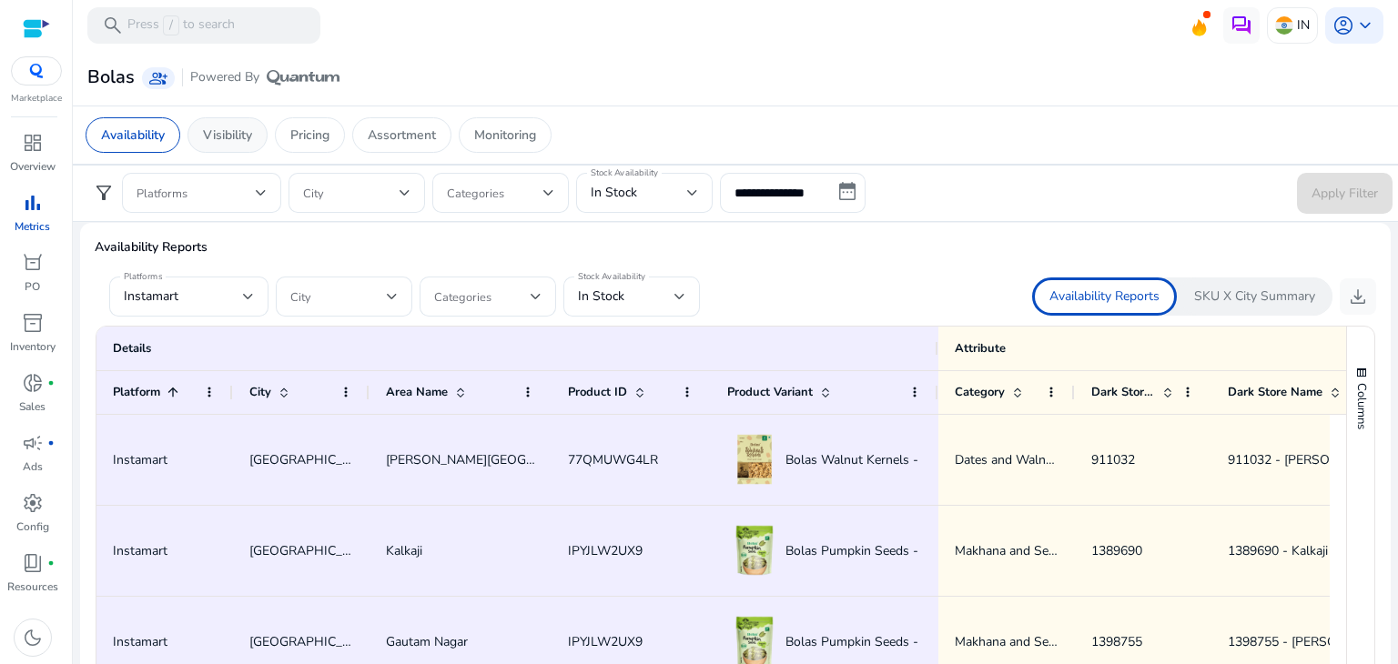
click at [218, 126] on p "Visibility" at bounding box center [227, 135] width 49 height 19
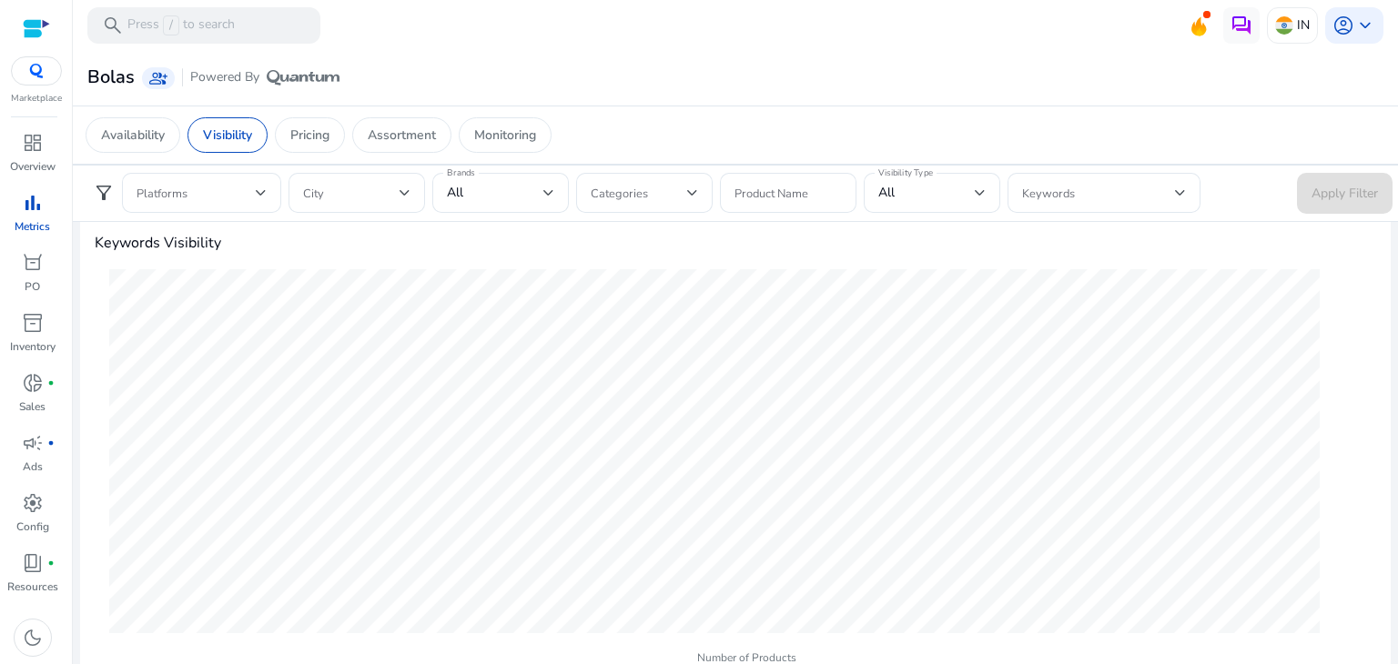
scroll to position [663, 0]
click at [551, 183] on div at bounding box center [548, 193] width 11 height 22
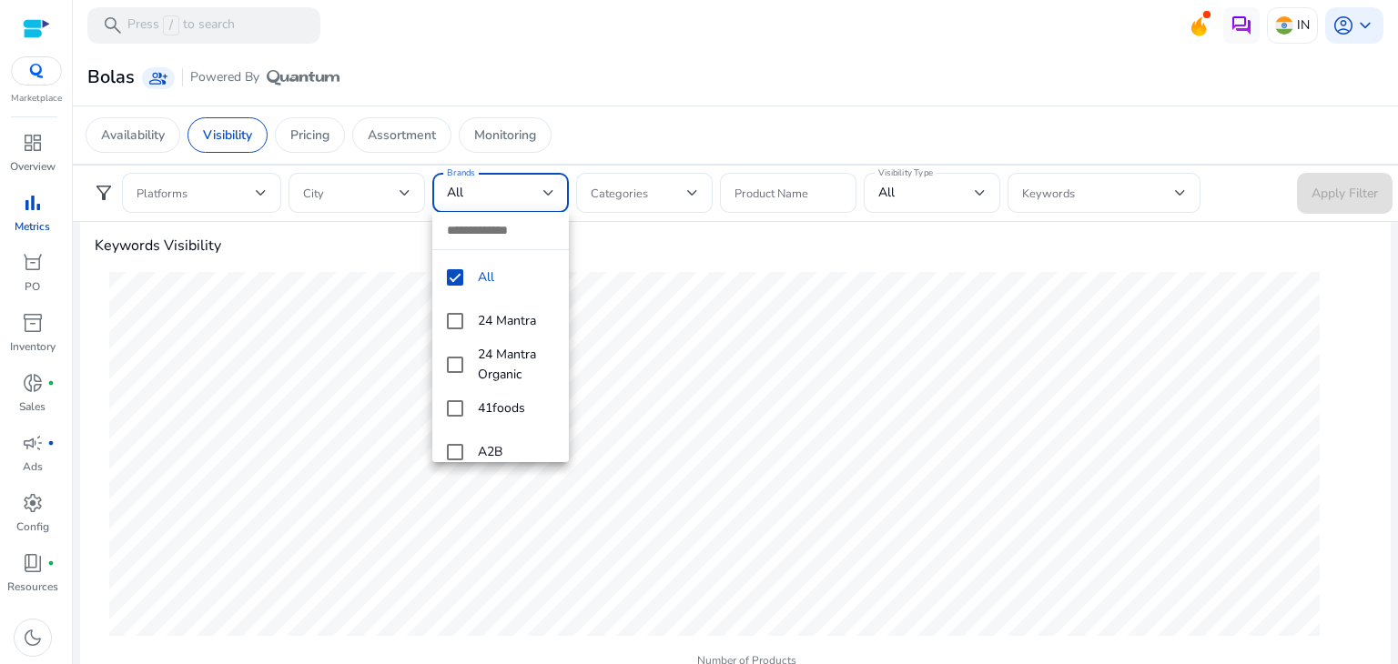
click at [468, 233] on input "dropdown search" at bounding box center [500, 230] width 137 height 37
type input "*****"
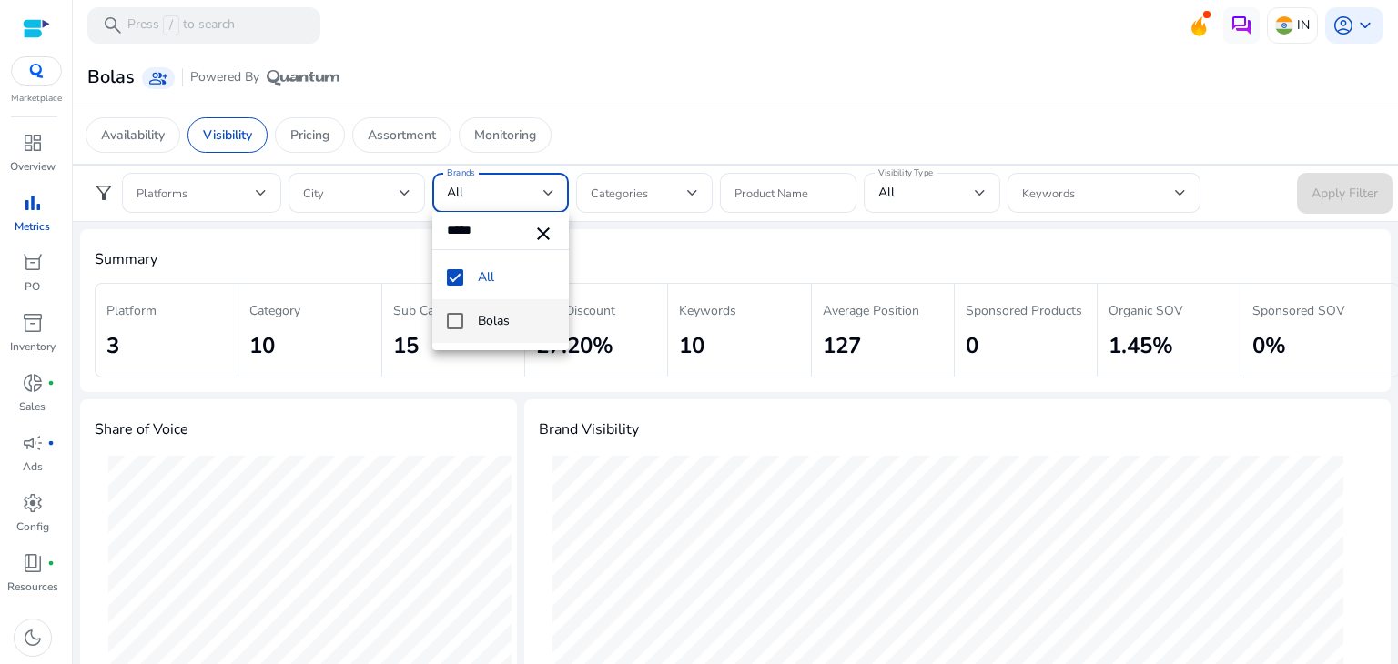
scroll to position [663, 0]
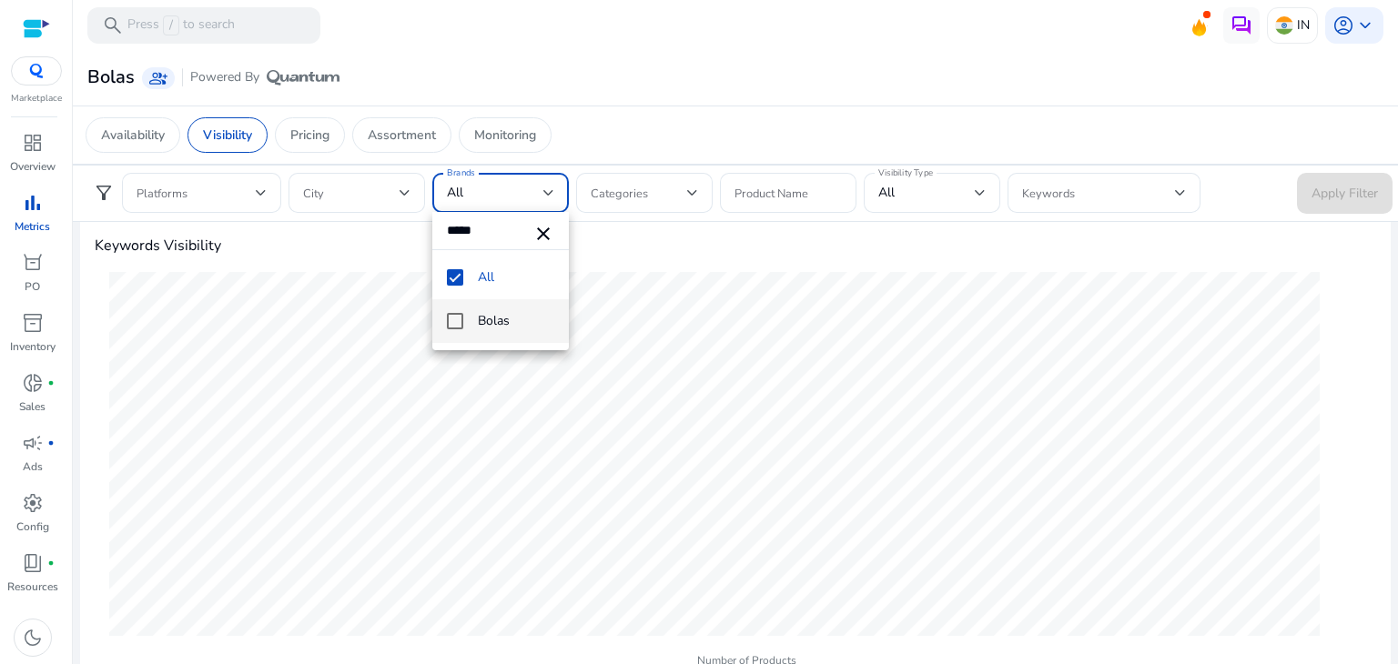
type input "*****"
click at [454, 324] on mat-pseudo-checkbox at bounding box center [455, 321] width 16 height 16
click at [454, 277] on mat-pseudo-checkbox at bounding box center [455, 277] width 16 height 16
click at [1342, 195] on div at bounding box center [699, 332] width 1398 height 664
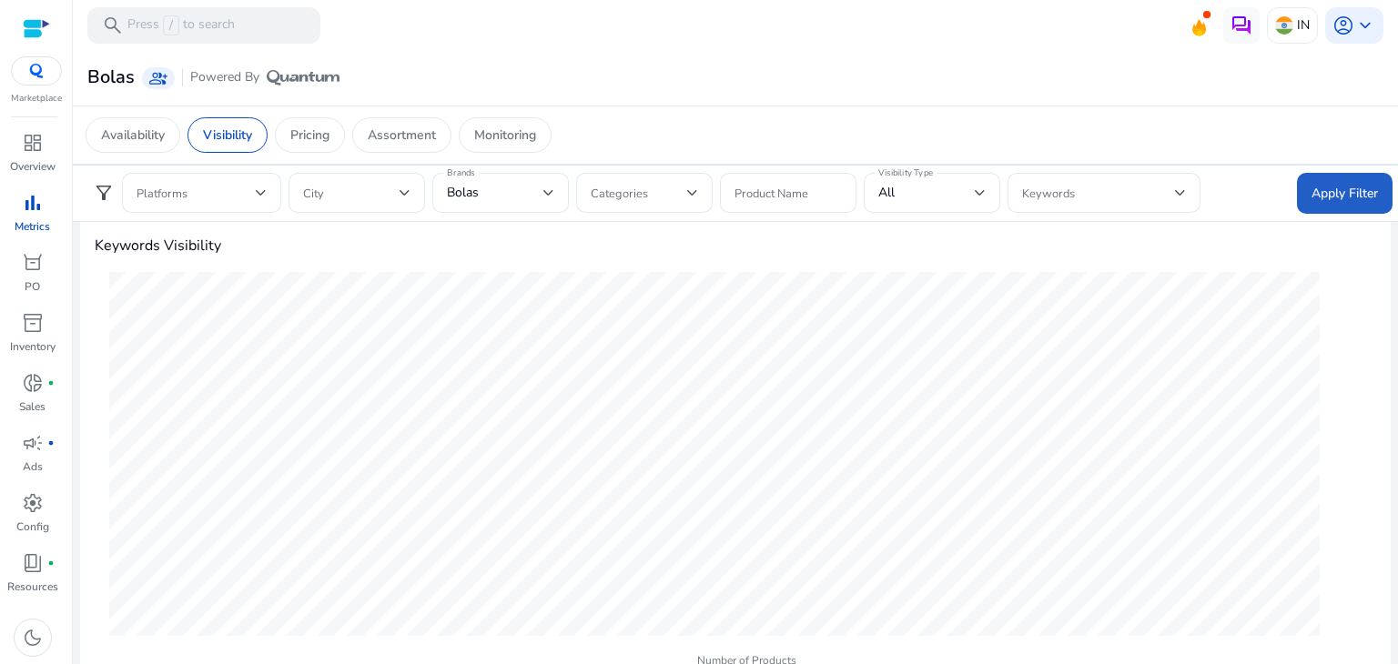
click at [1342, 195] on span "Apply Filter" at bounding box center [1345, 193] width 66 height 19
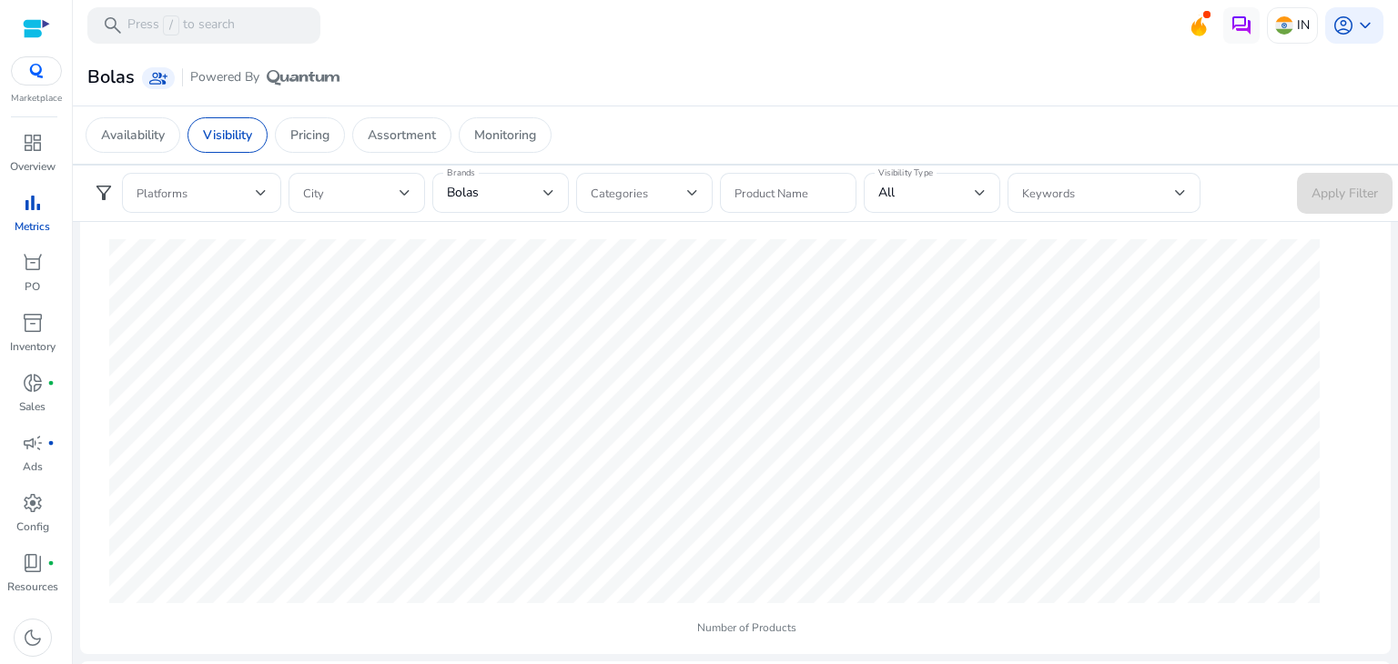
scroll to position [667, 0]
click at [1095, 197] on span at bounding box center [1098, 193] width 153 height 20
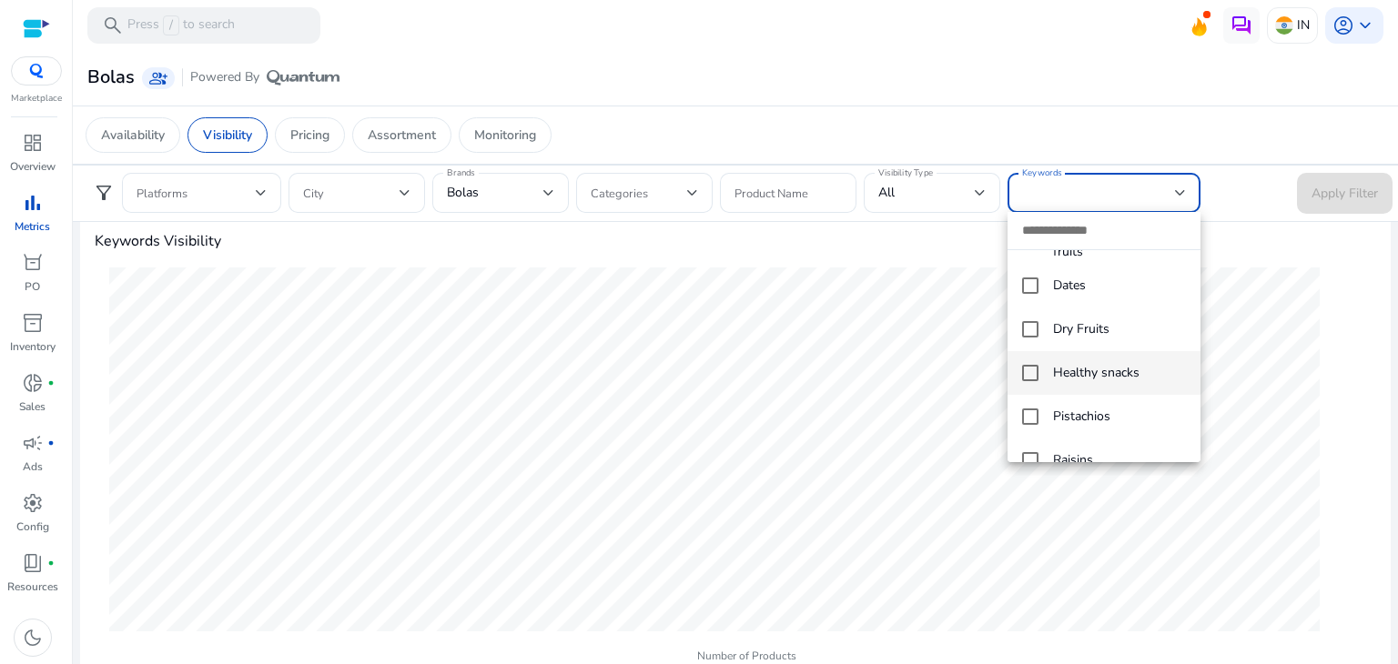
scroll to position [280, 0]
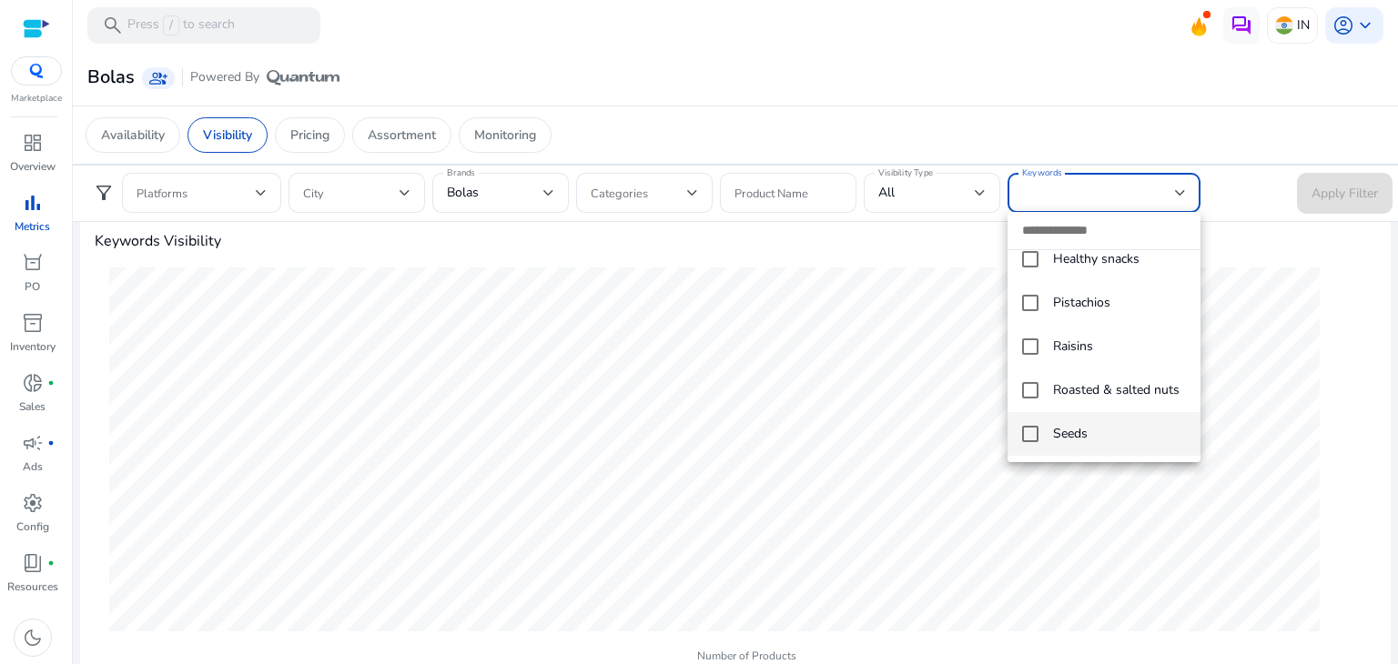
click at [1030, 433] on mat-pseudo-checkbox at bounding box center [1030, 434] width 16 height 16
click at [512, 180] on div at bounding box center [699, 332] width 1398 height 664
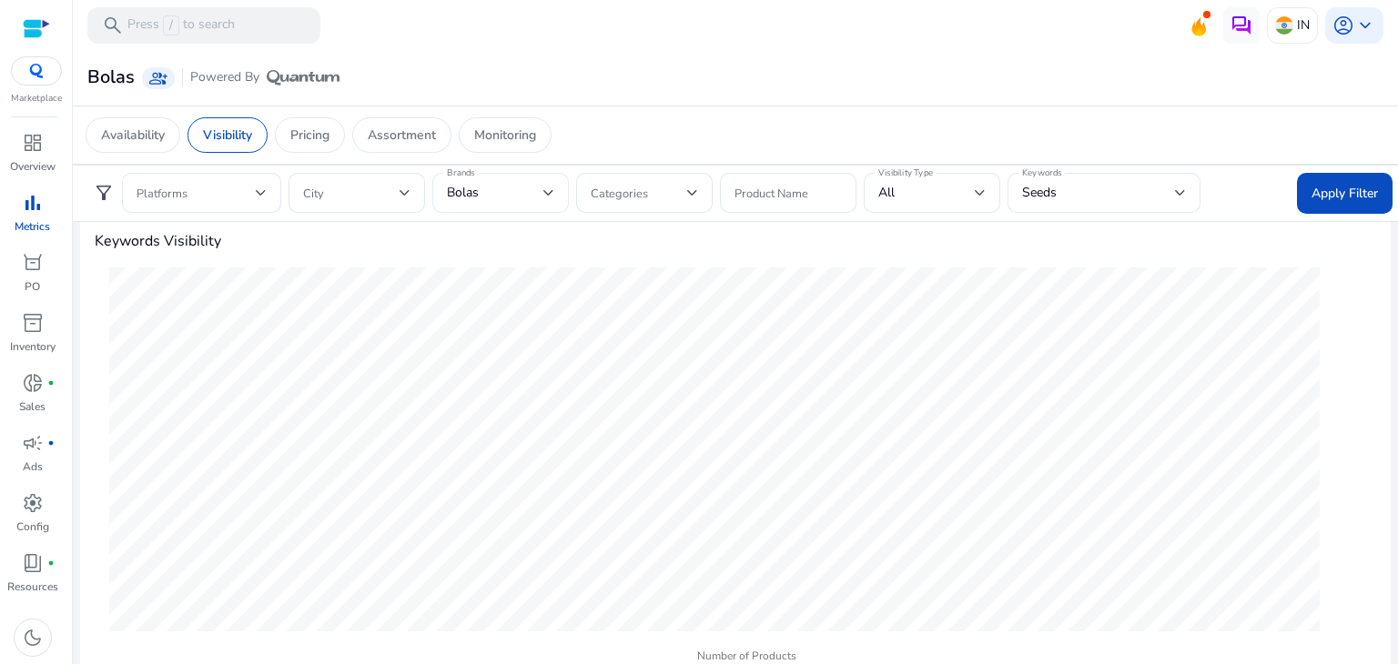
click at [502, 203] on div "Bolas" at bounding box center [500, 193] width 107 height 40
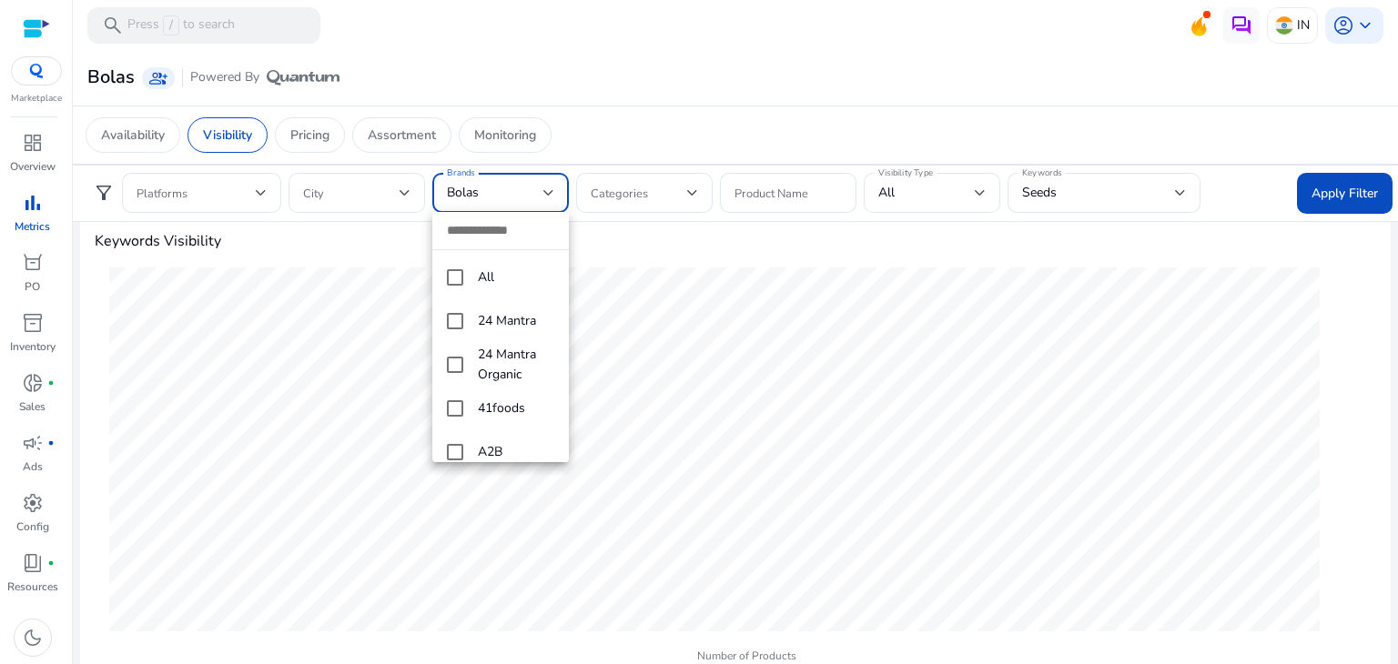
scroll to position [1557, 0]
click at [454, 270] on mat-pseudo-checkbox at bounding box center [455, 272] width 16 height 16
click at [451, 449] on mat-pseudo-checkbox at bounding box center [455, 457] width 16 height 16
click at [1343, 198] on div at bounding box center [699, 332] width 1398 height 664
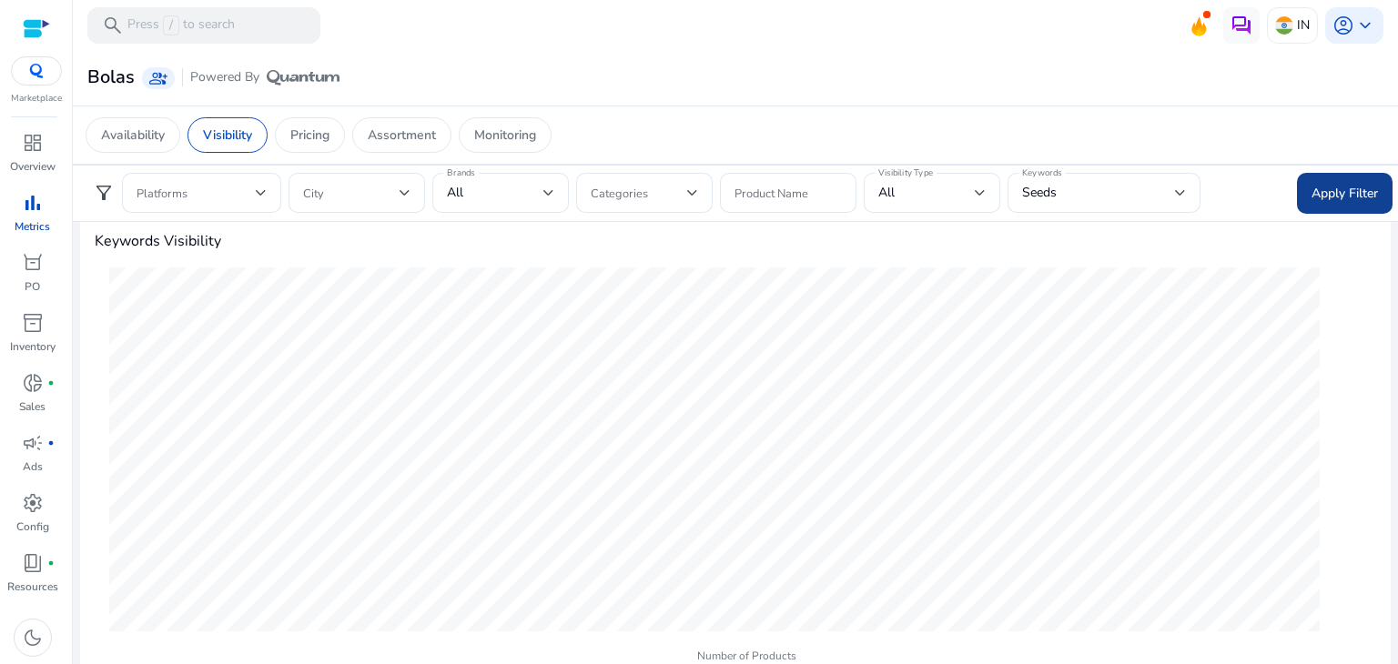
click at [1332, 193] on span "Apply Filter" at bounding box center [1345, 193] width 66 height 19
click at [1318, 190] on div "Apply Filter" at bounding box center [1345, 193] width 96 height 41
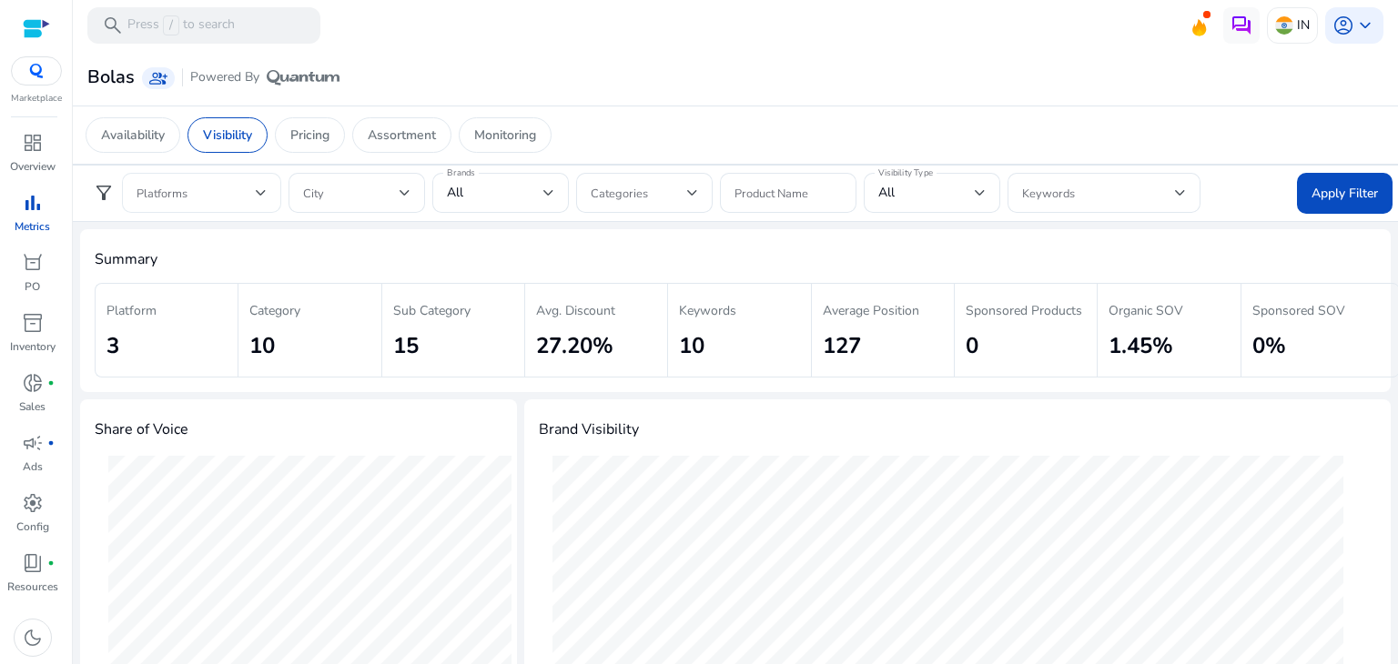
click at [215, 196] on span at bounding box center [196, 193] width 119 height 20
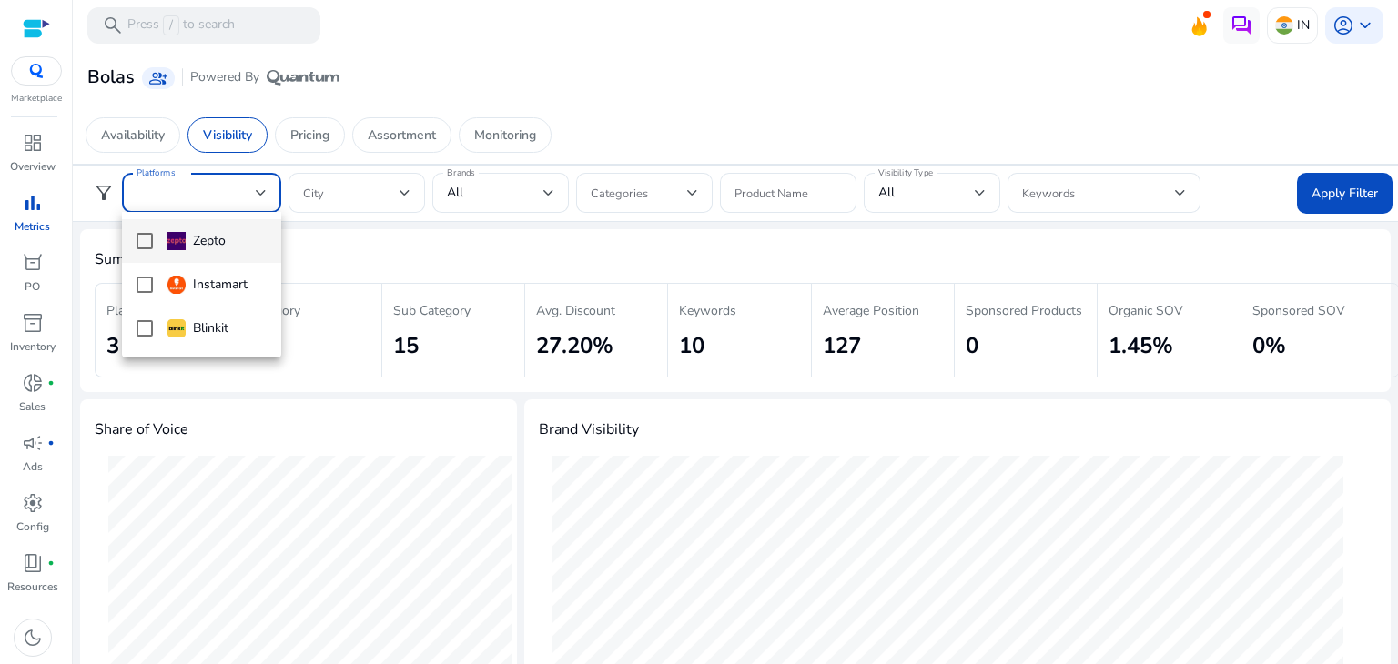
click at [247, 199] on body "We recommend switching to desktop view for the best experience. Marketplace das…" at bounding box center [699, 332] width 1398 height 664
click at [146, 289] on mat-pseudo-checkbox at bounding box center [145, 285] width 16 height 16
click at [435, 275] on div at bounding box center [699, 332] width 1398 height 664
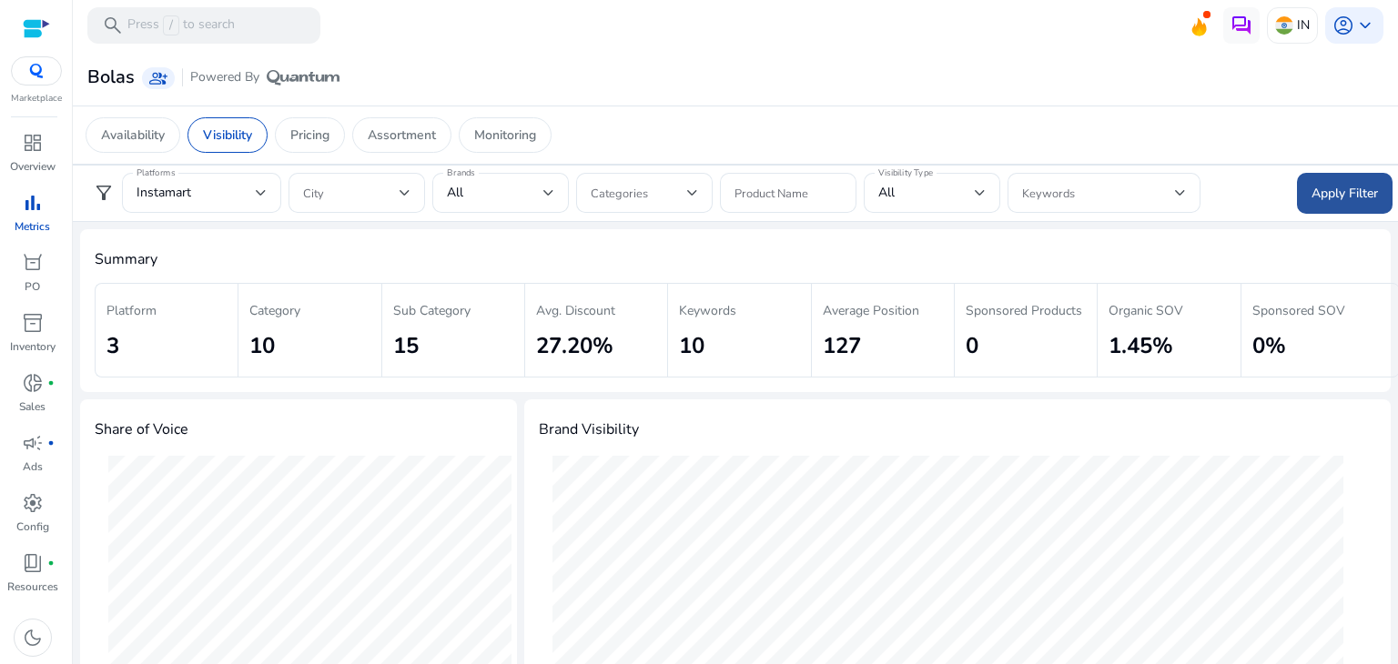
click at [1328, 198] on span "Apply Filter" at bounding box center [1345, 193] width 66 height 19
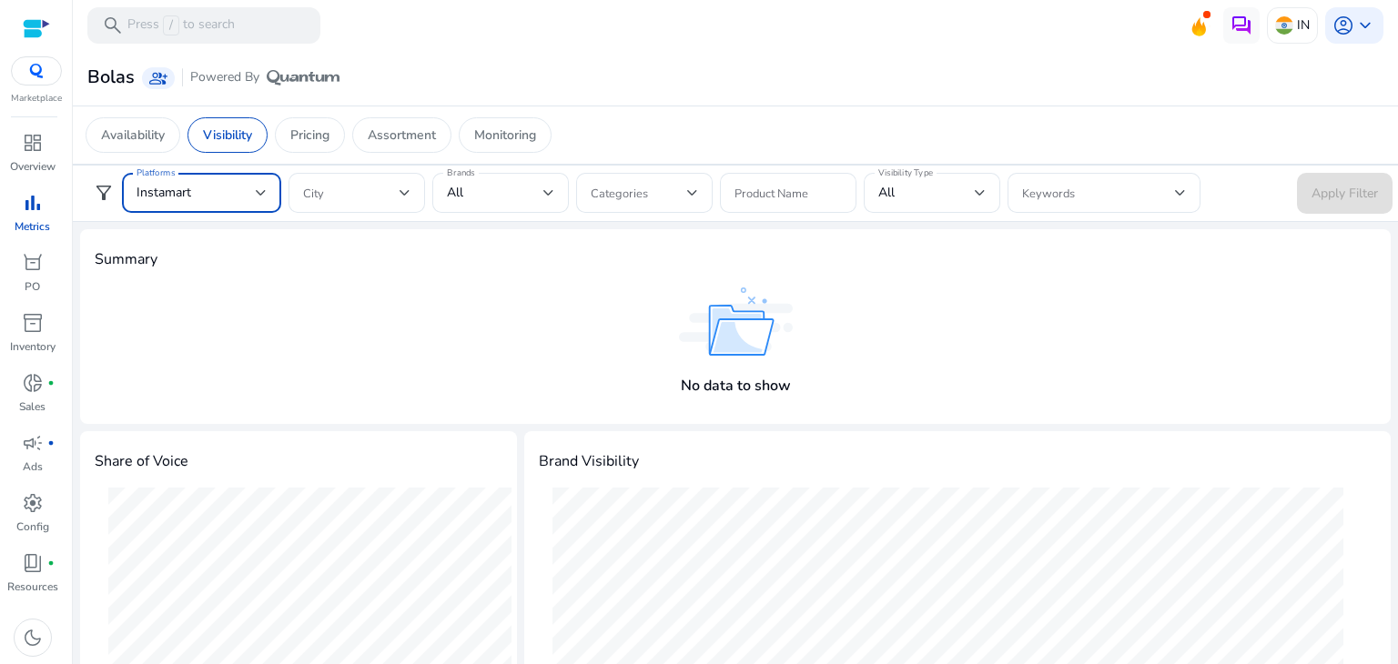
click at [262, 185] on div at bounding box center [261, 193] width 11 height 22
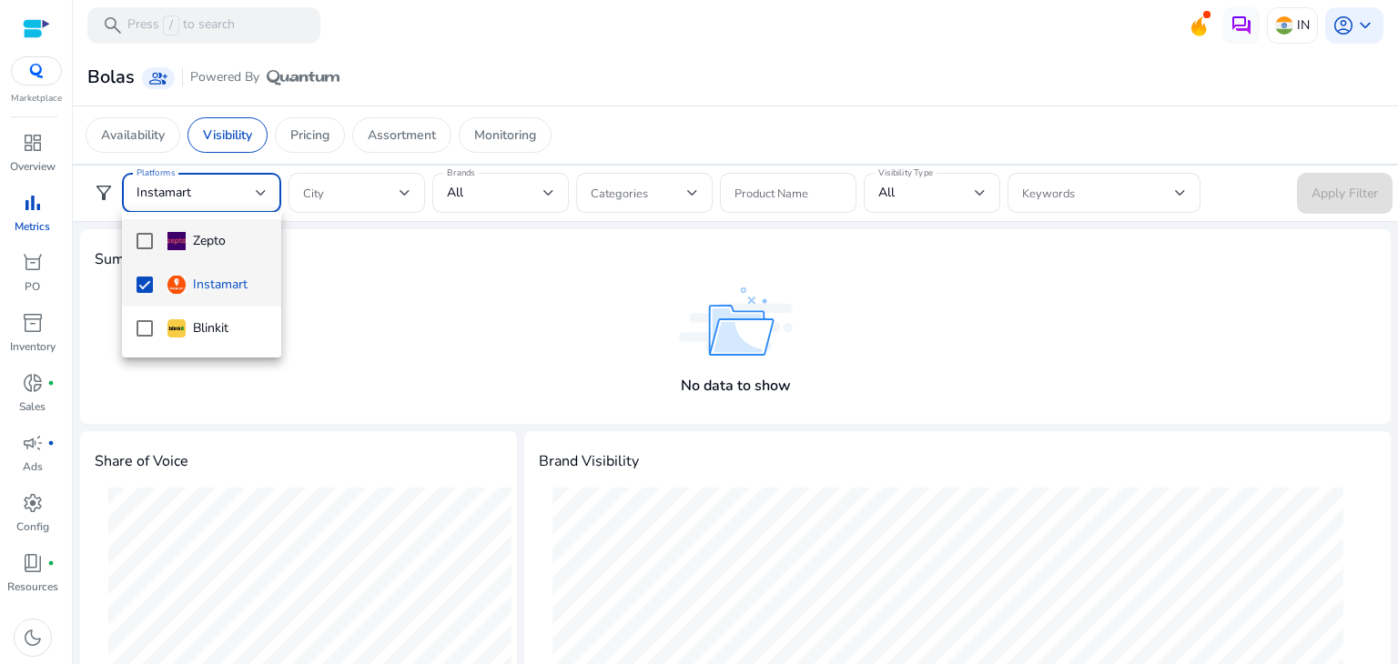
click at [213, 248] on div "Zepto" at bounding box center [196, 241] width 58 height 20
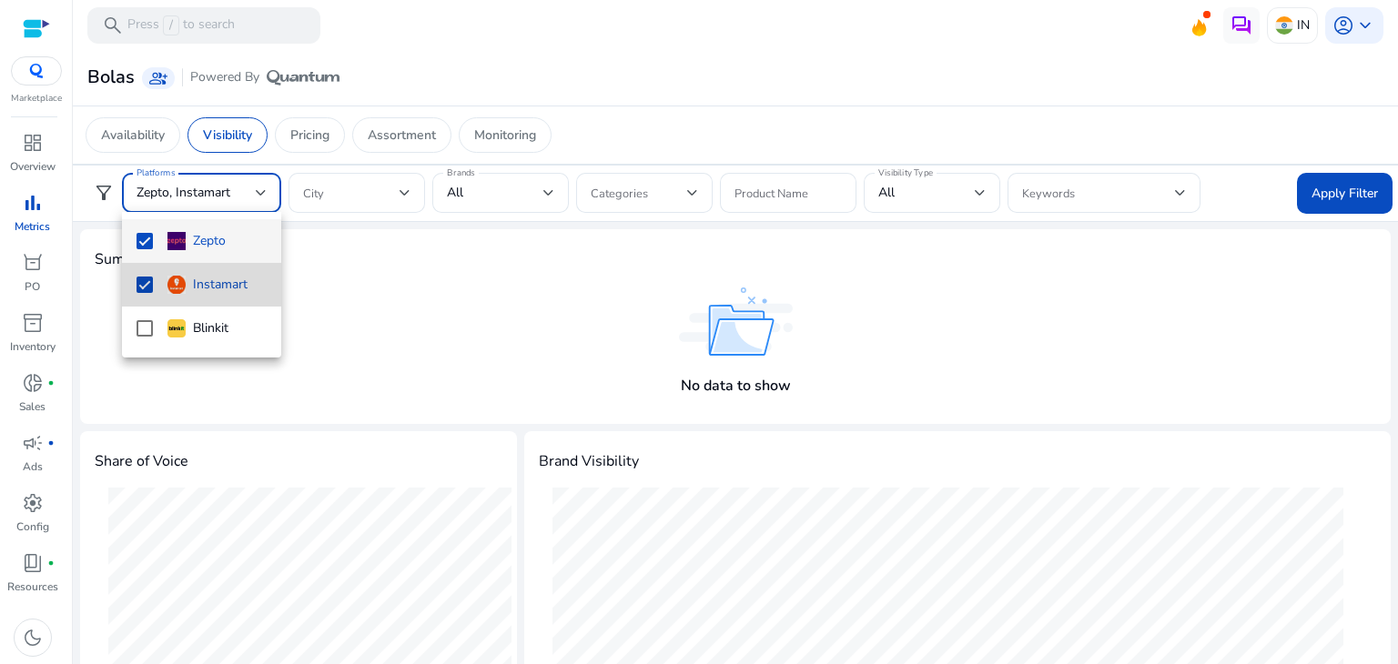
click at [145, 304] on mat-option "Instamart" at bounding box center [201, 285] width 159 height 44
click at [503, 289] on div at bounding box center [699, 332] width 1398 height 664
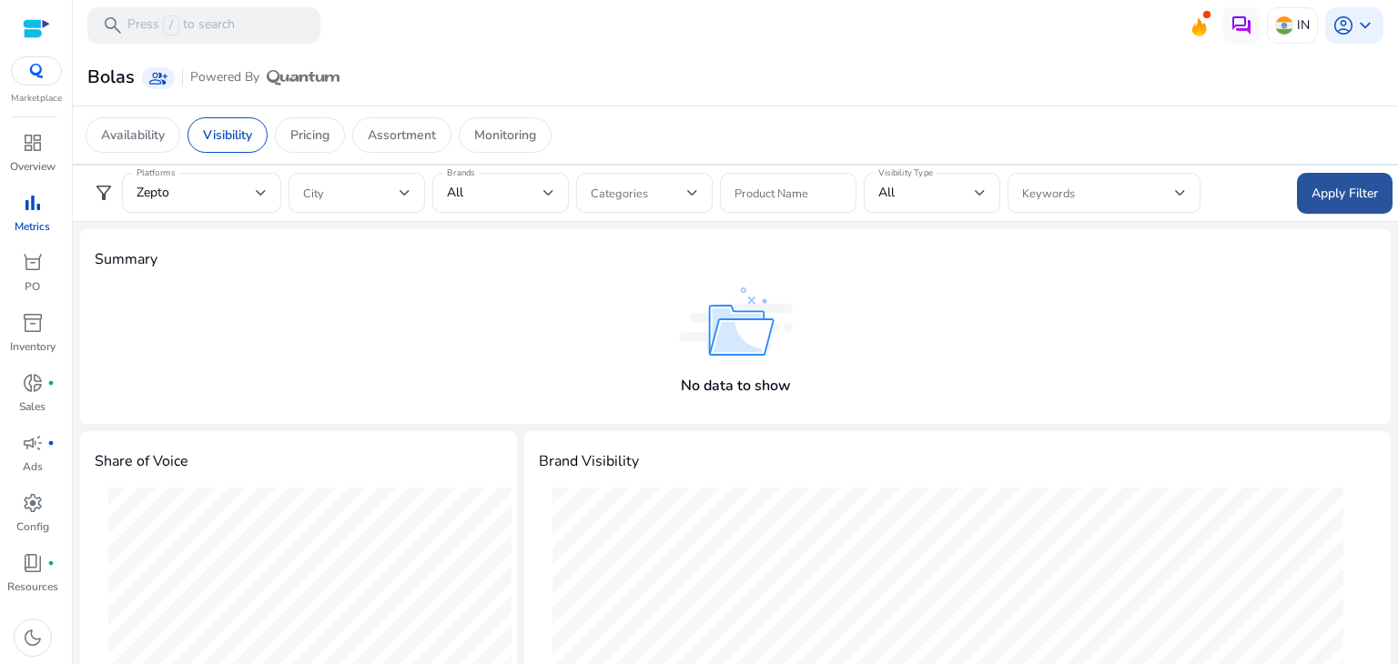
click at [1298, 192] on span at bounding box center [1345, 193] width 96 height 44
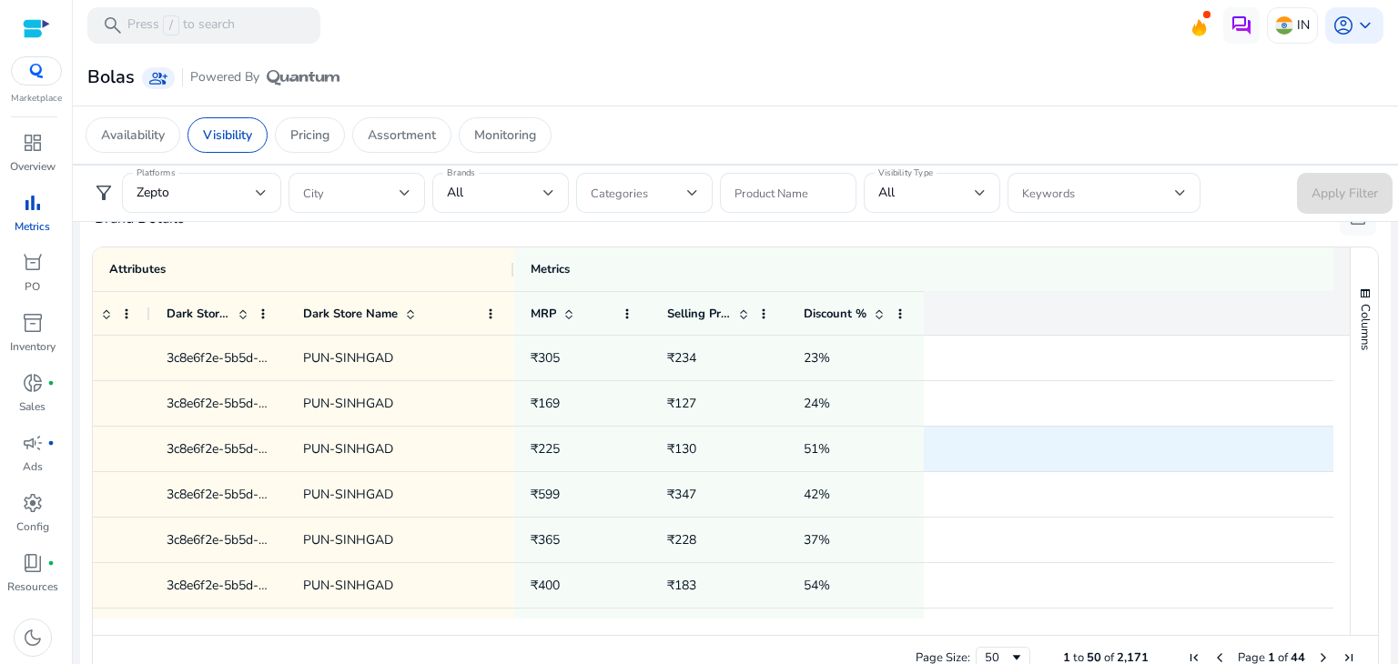
scroll to position [0, 564]
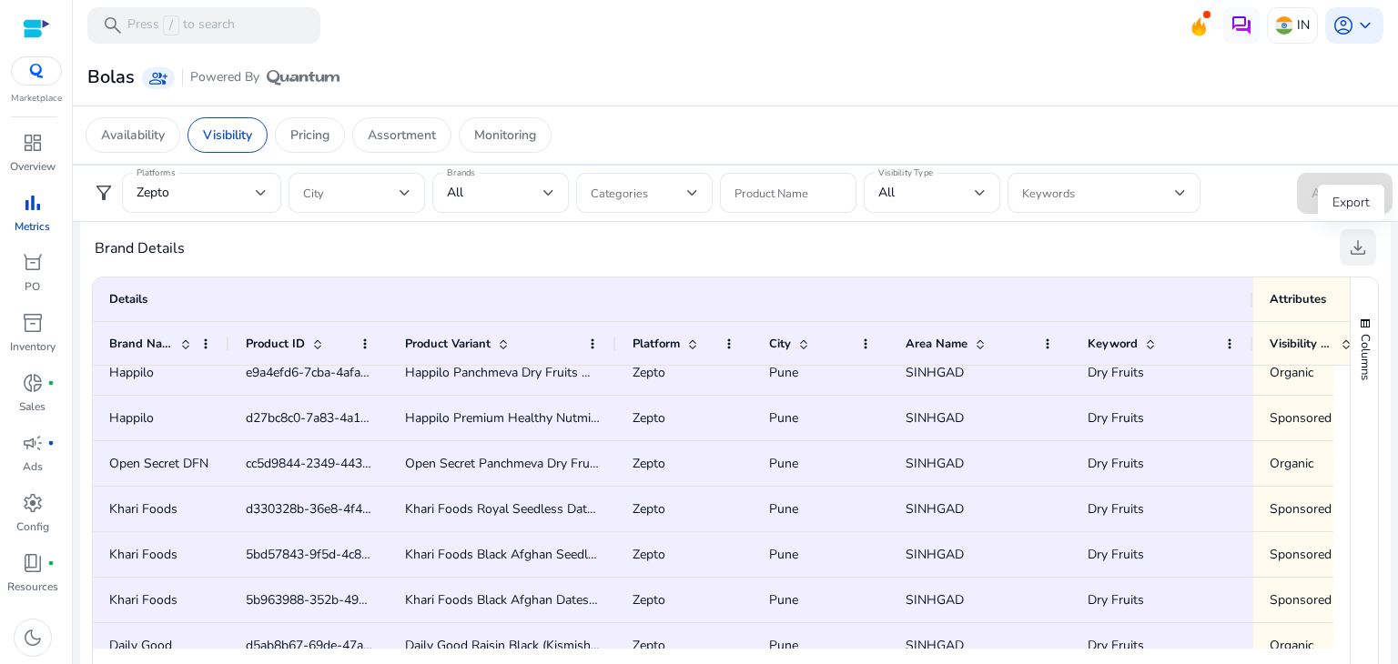
click at [1349, 245] on span "download" at bounding box center [1358, 248] width 22 height 22
click at [1350, 248] on span "download" at bounding box center [1358, 248] width 22 height 22
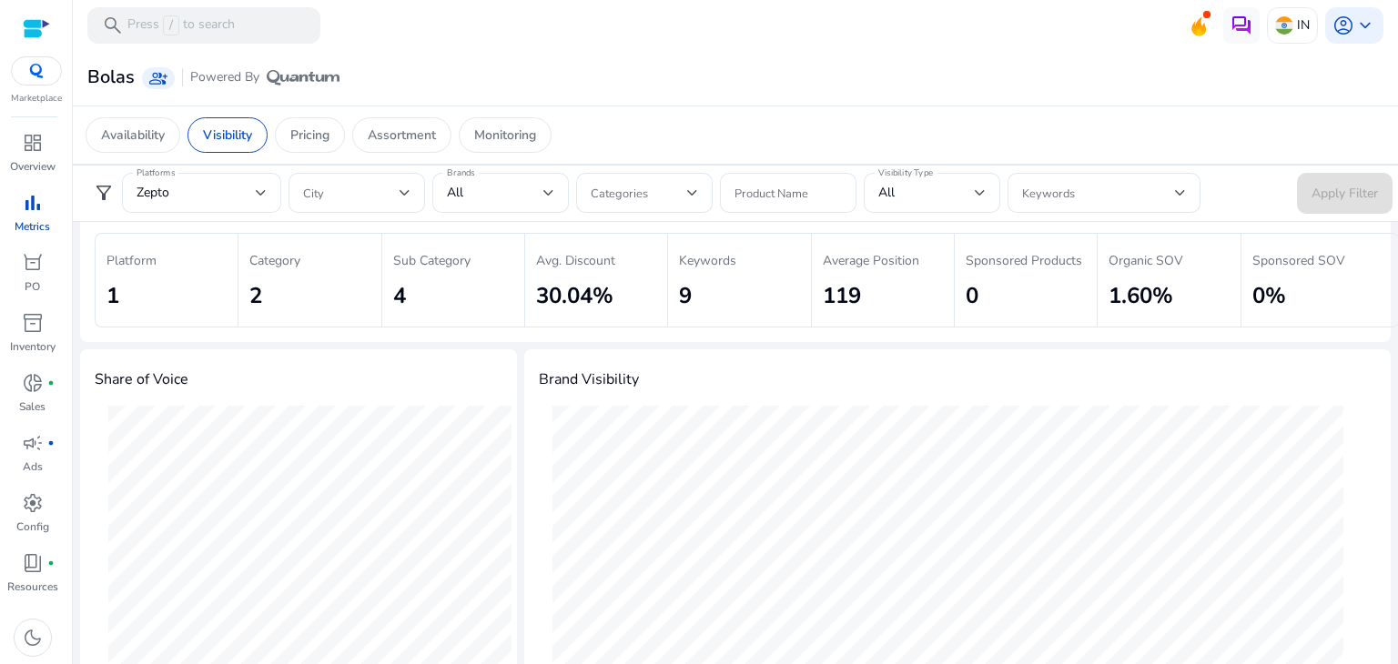
scroll to position [0, 0]
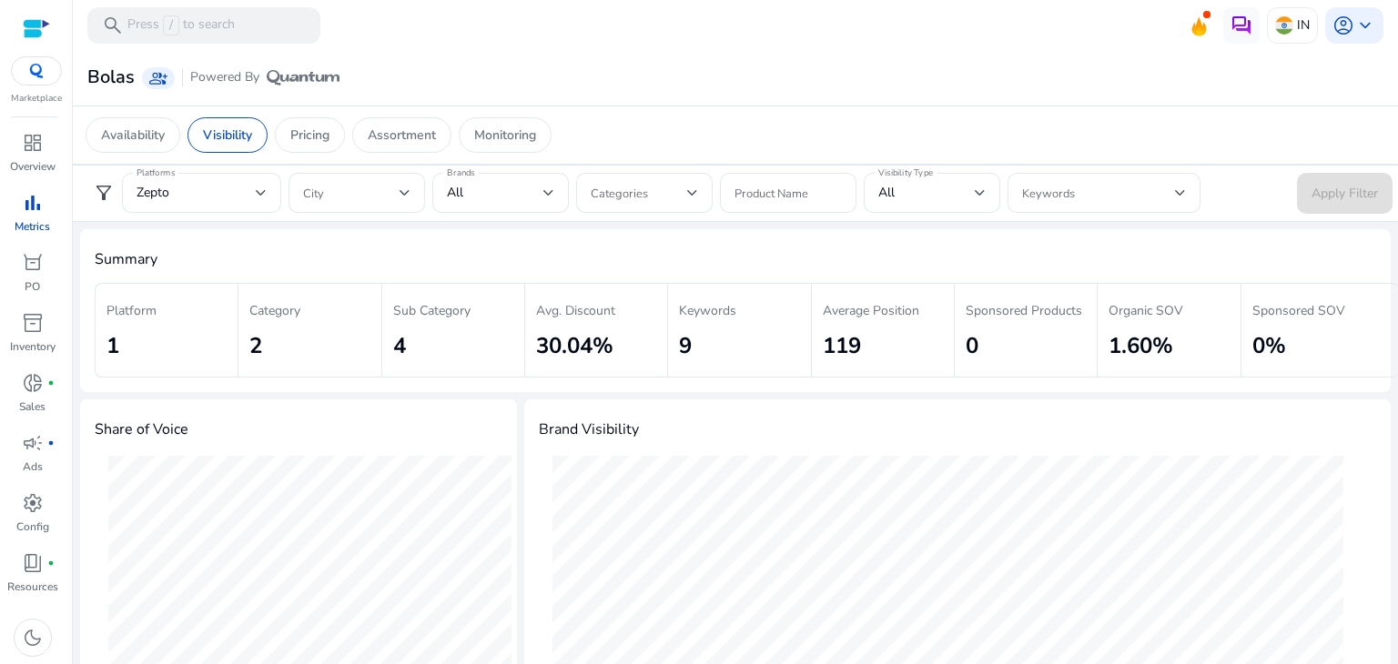
click at [837, 389] on div "Summary Platform 1 Category 2 Sub Category 4 Avg. Discount 30.04% Keywords 9 Av…" at bounding box center [735, 310] width 1311 height 163
click at [567, 261] on h4 "Summary" at bounding box center [735, 259] width 1281 height 17
click at [300, 140] on p "Pricing" at bounding box center [309, 135] width 39 height 19
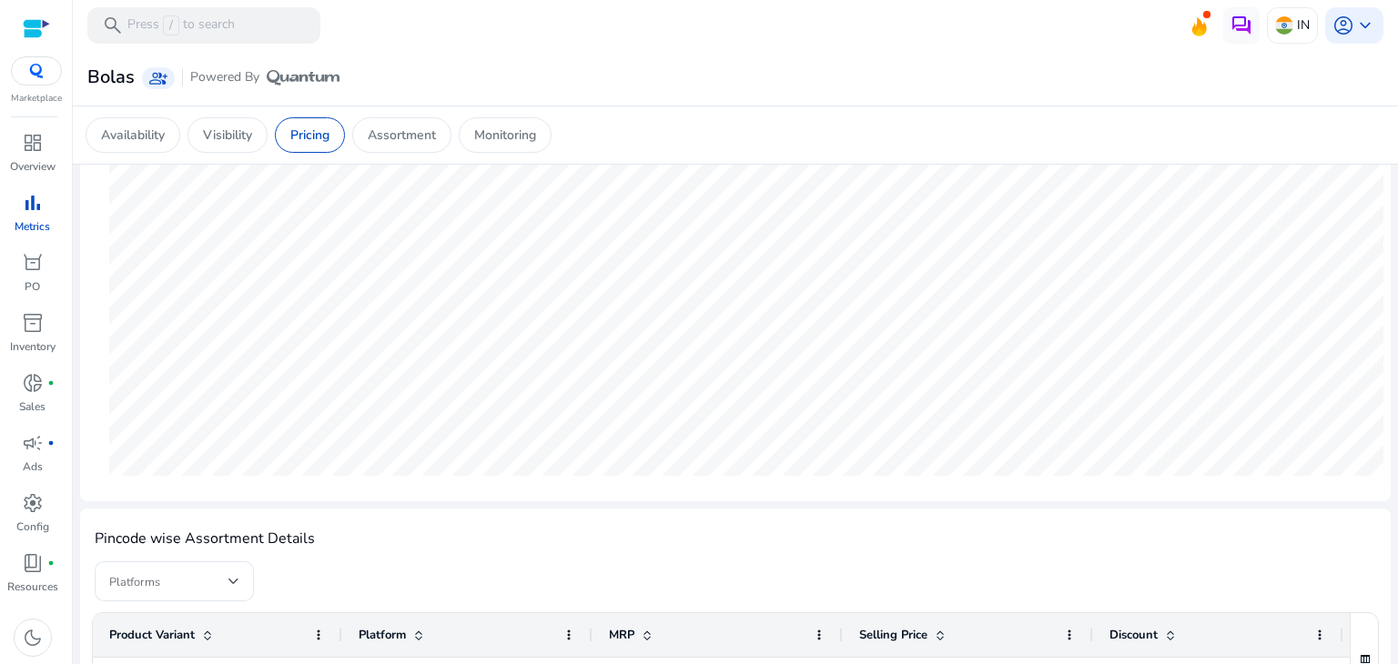
scroll to position [375, 0]
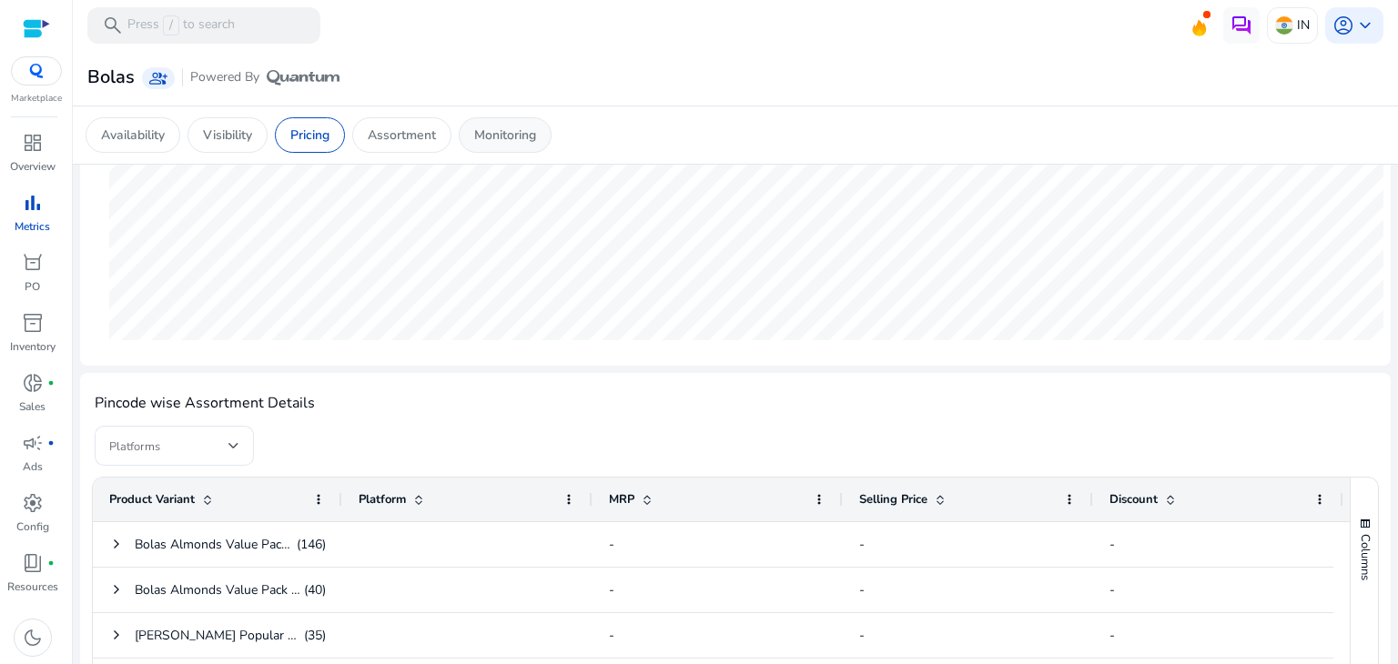
click at [513, 139] on p "Monitoring" at bounding box center [505, 135] width 62 height 19
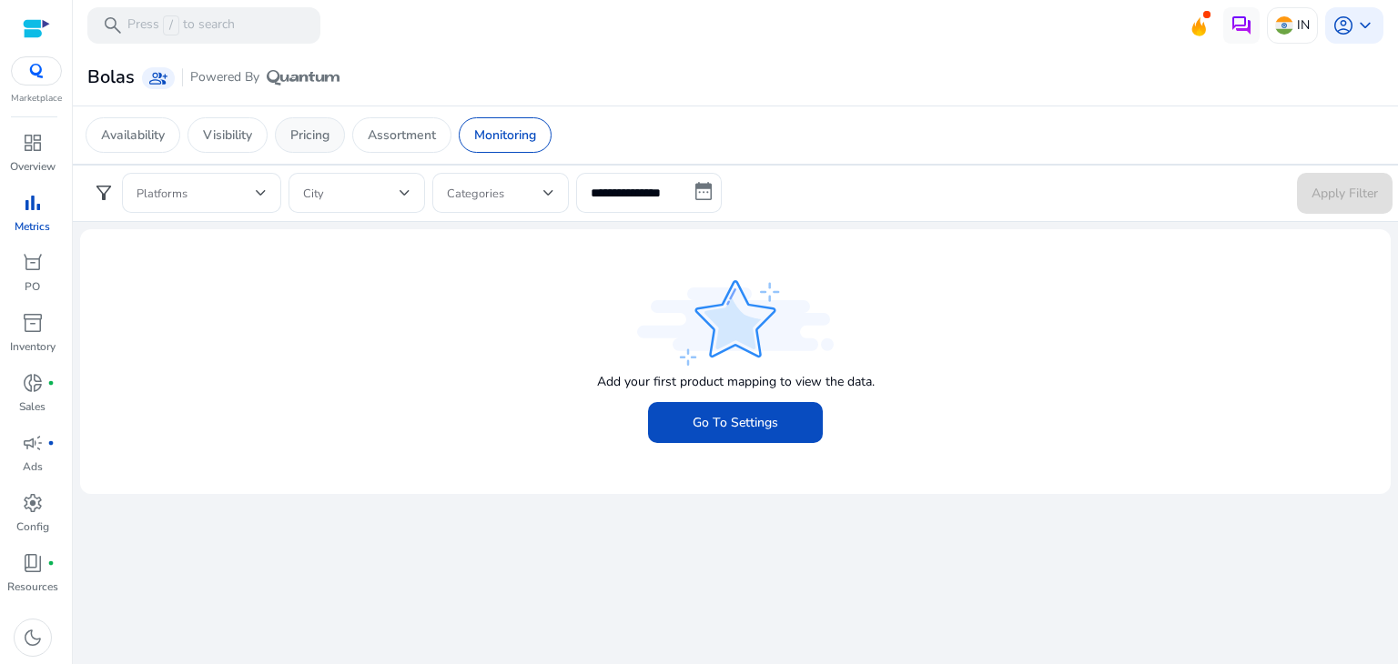
click at [336, 140] on div "Pricing" at bounding box center [310, 134] width 70 height 35
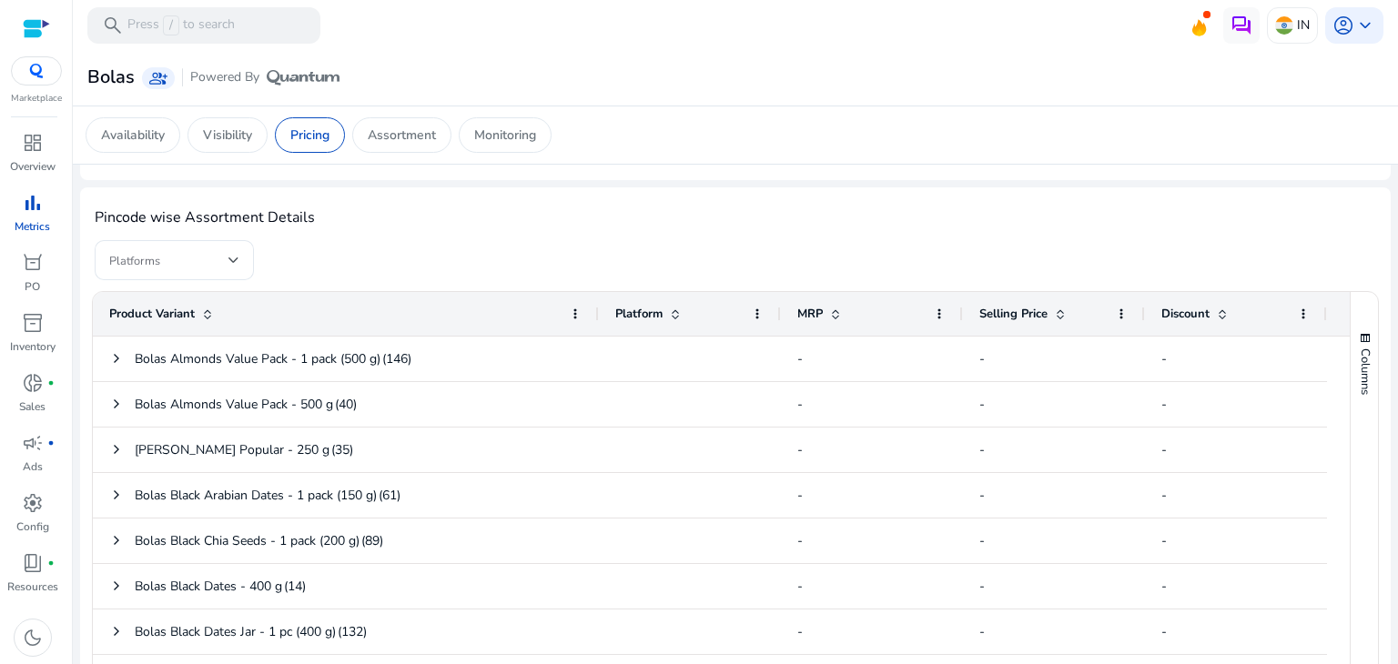
scroll to position [553, 0]
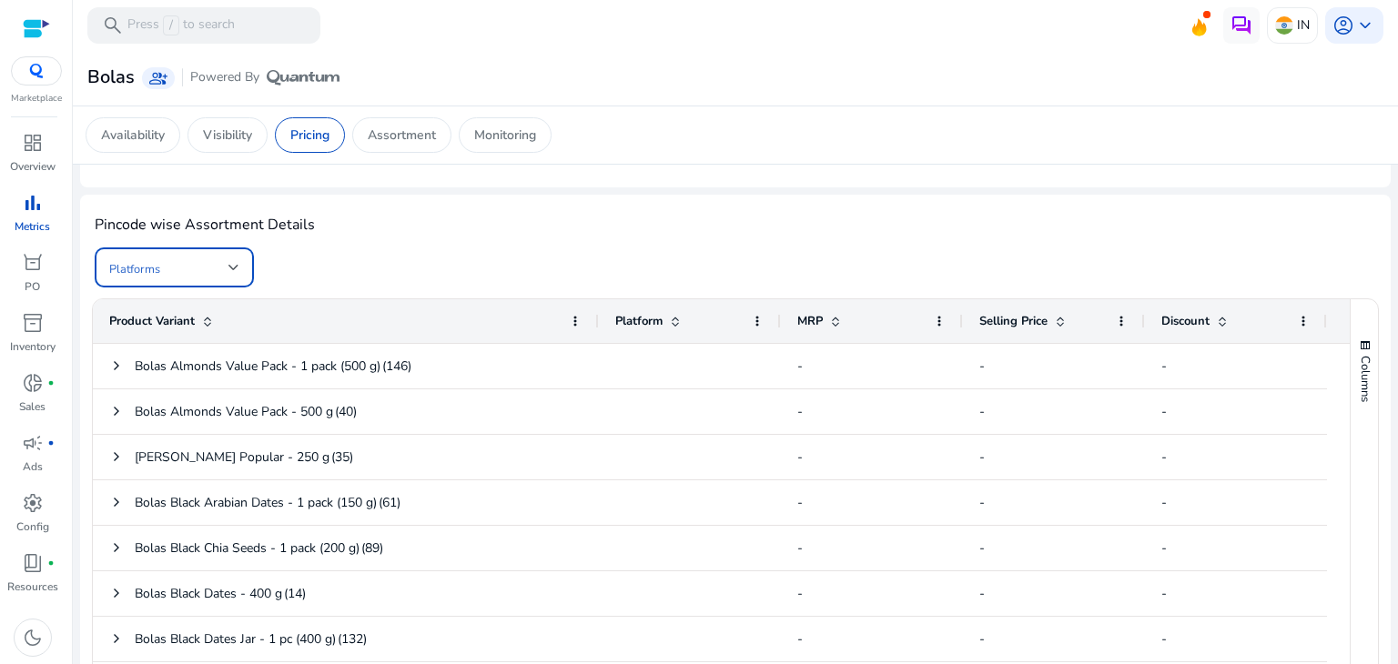
click at [209, 268] on span at bounding box center [168, 268] width 119 height 20
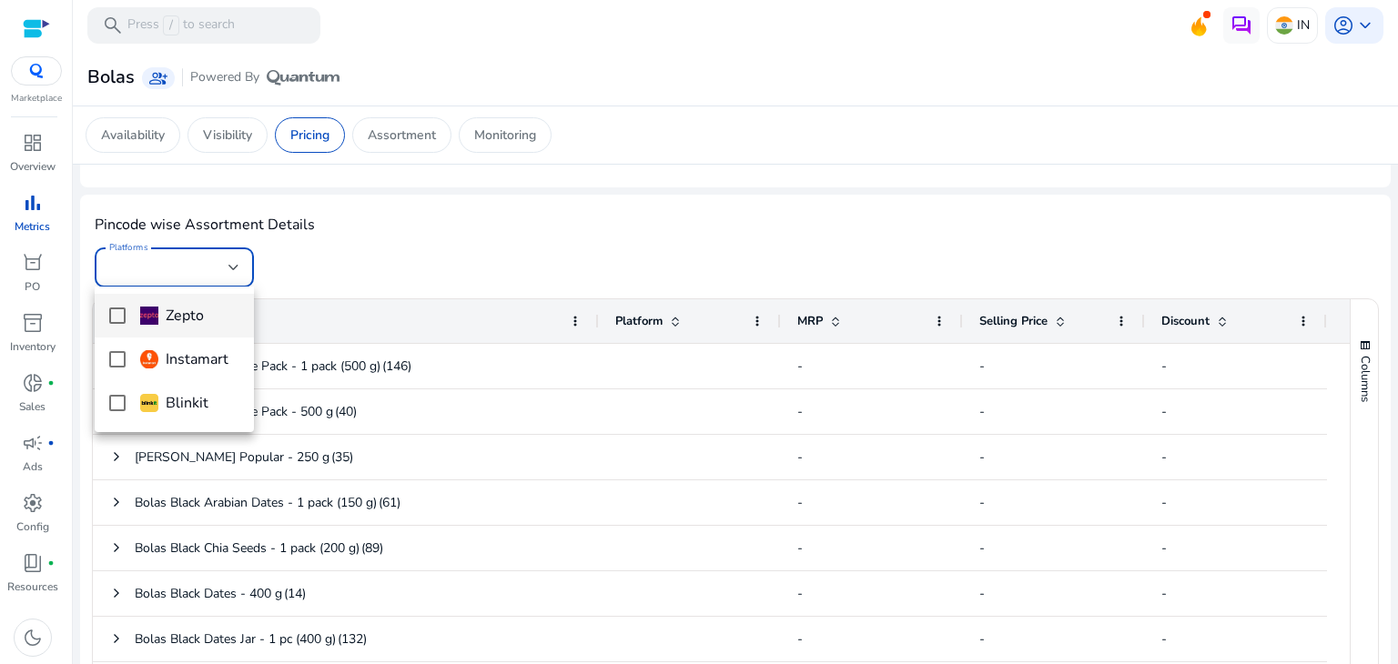
click at [398, 275] on div at bounding box center [699, 332] width 1398 height 664
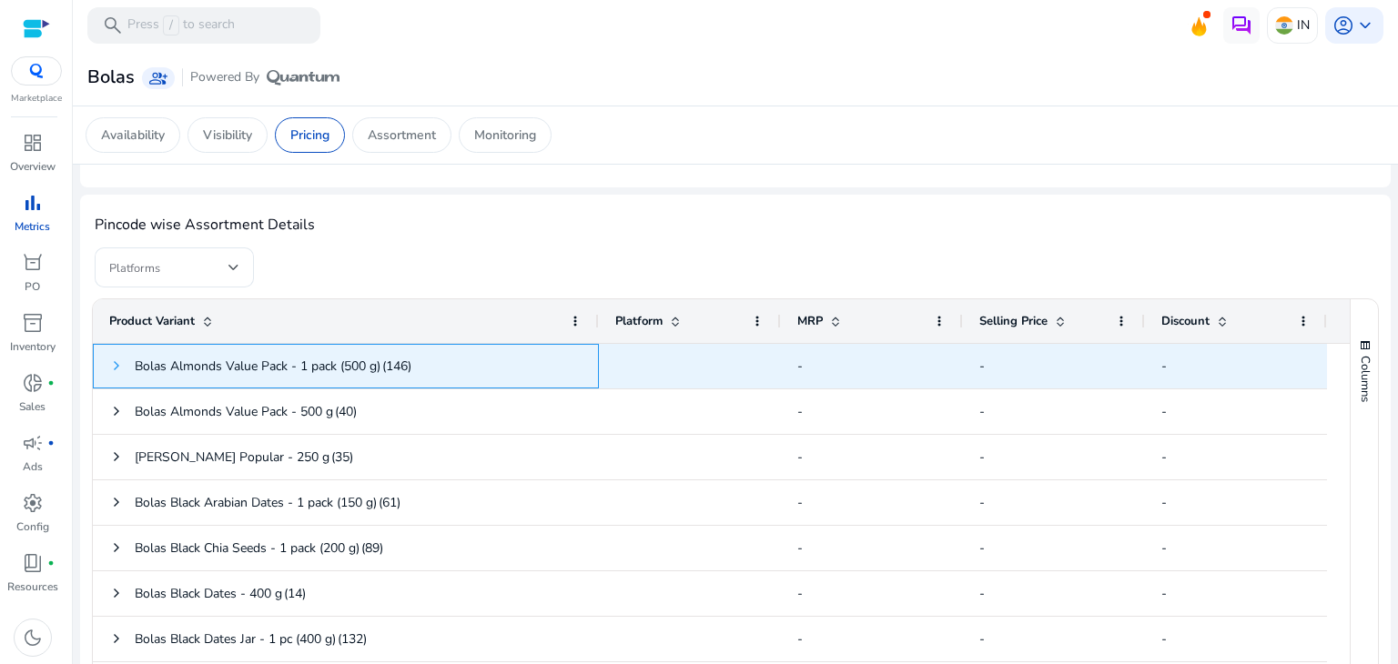
click at [114, 365] on span at bounding box center [116, 366] width 15 height 15
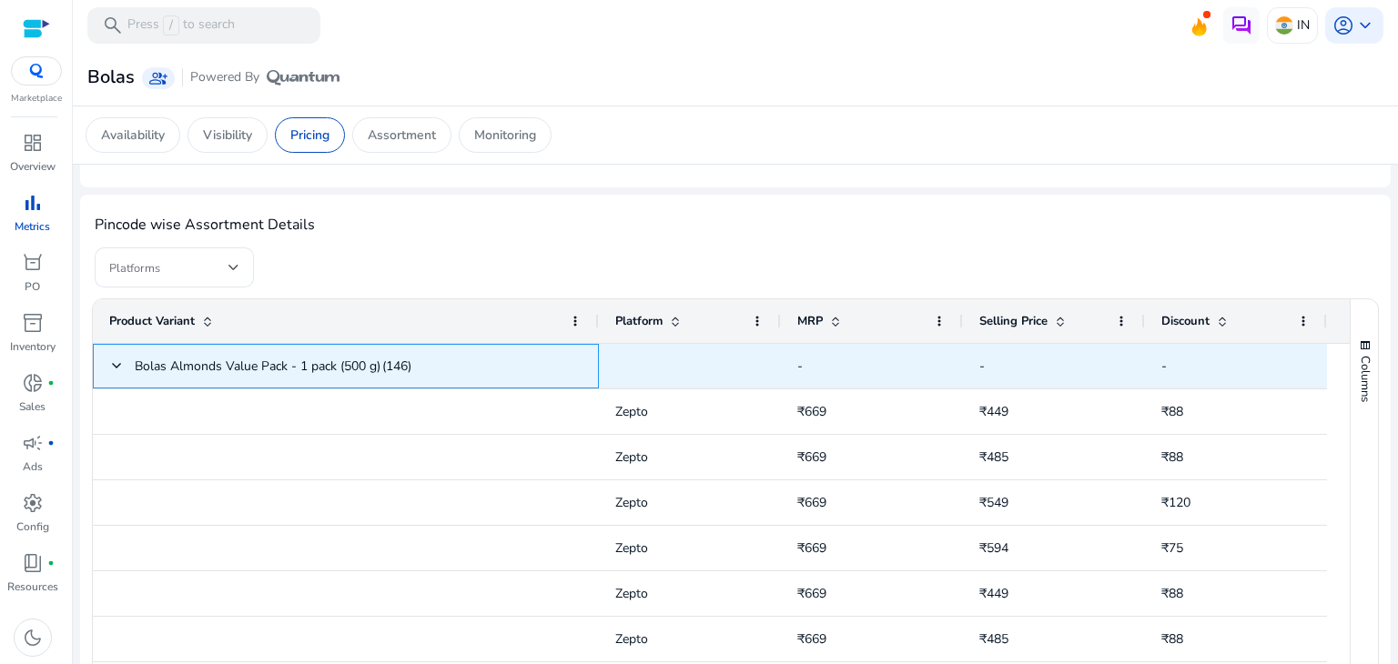
click at [114, 365] on span at bounding box center [116, 366] width 15 height 15
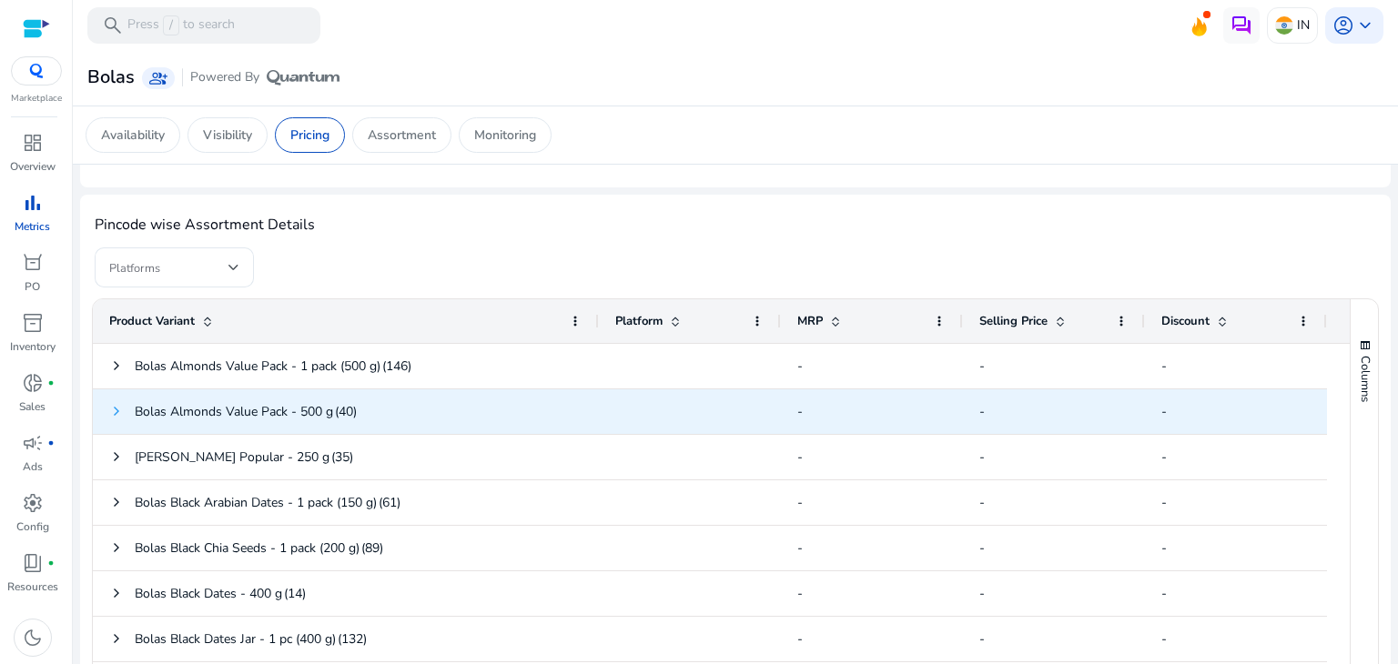
click at [116, 406] on span at bounding box center [116, 411] width 15 height 15
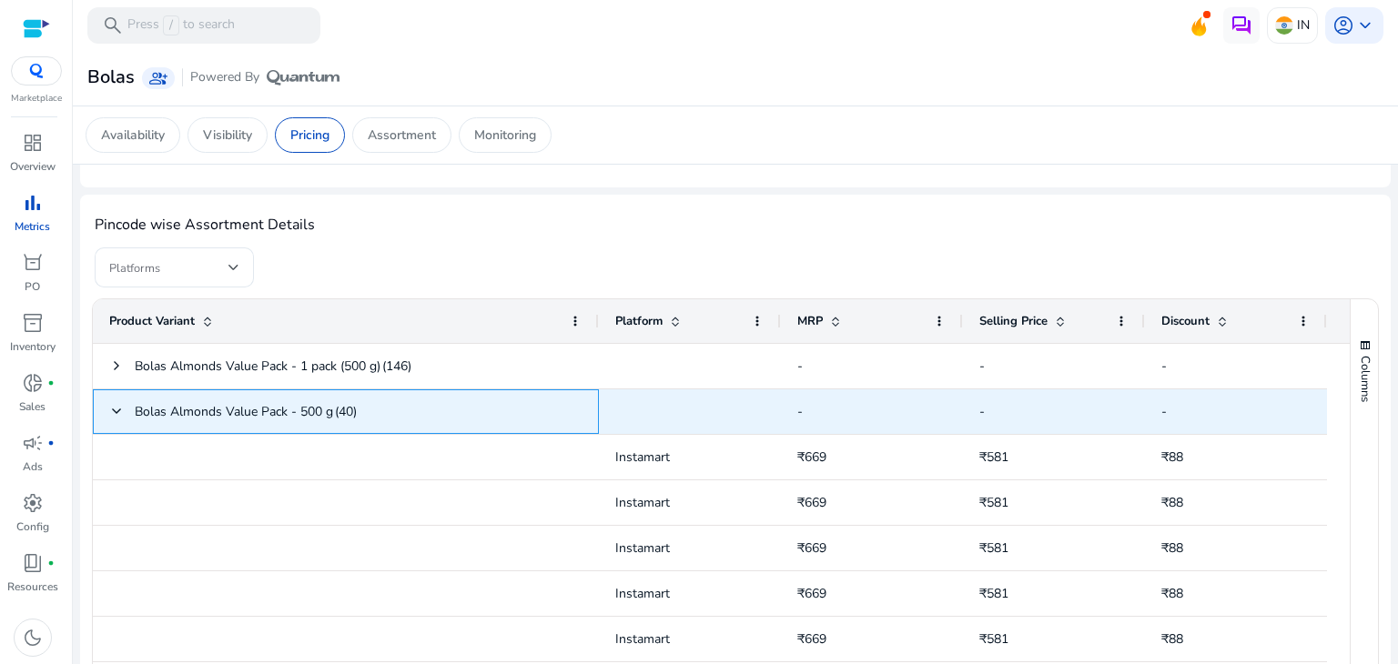
click at [116, 406] on span at bounding box center [116, 411] width 15 height 15
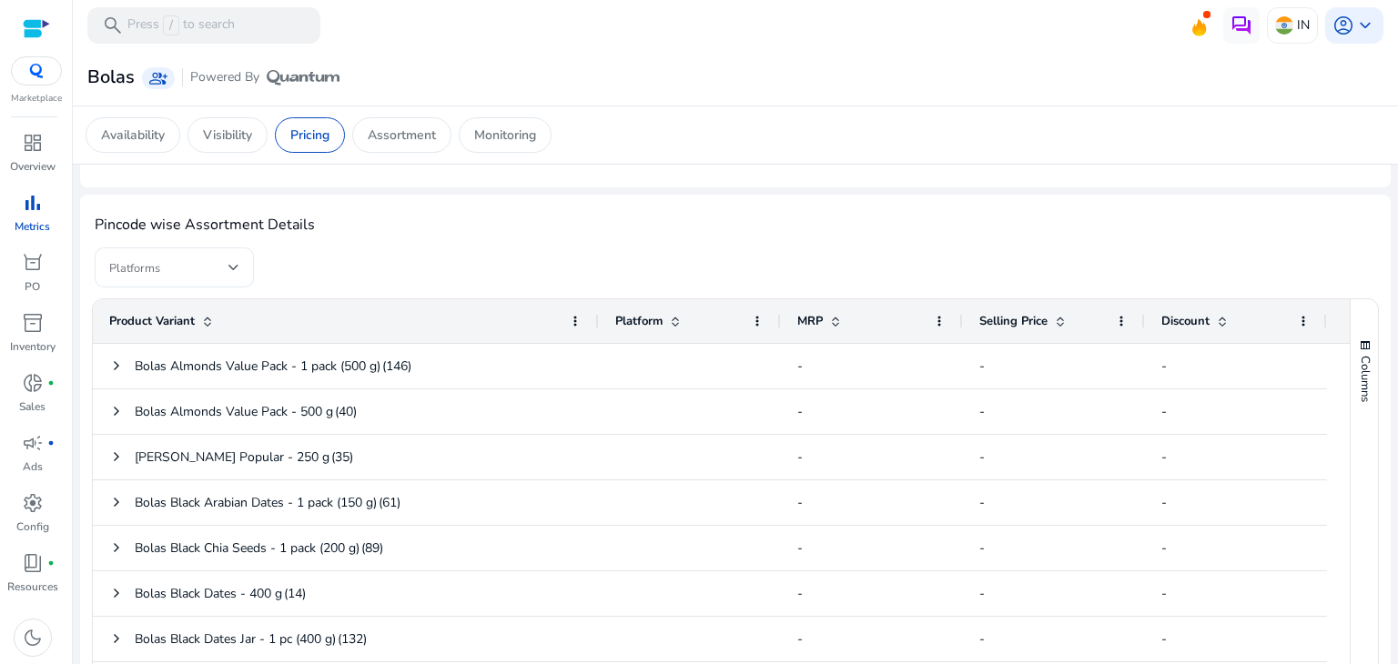
click at [213, 274] on span at bounding box center [168, 268] width 119 height 20
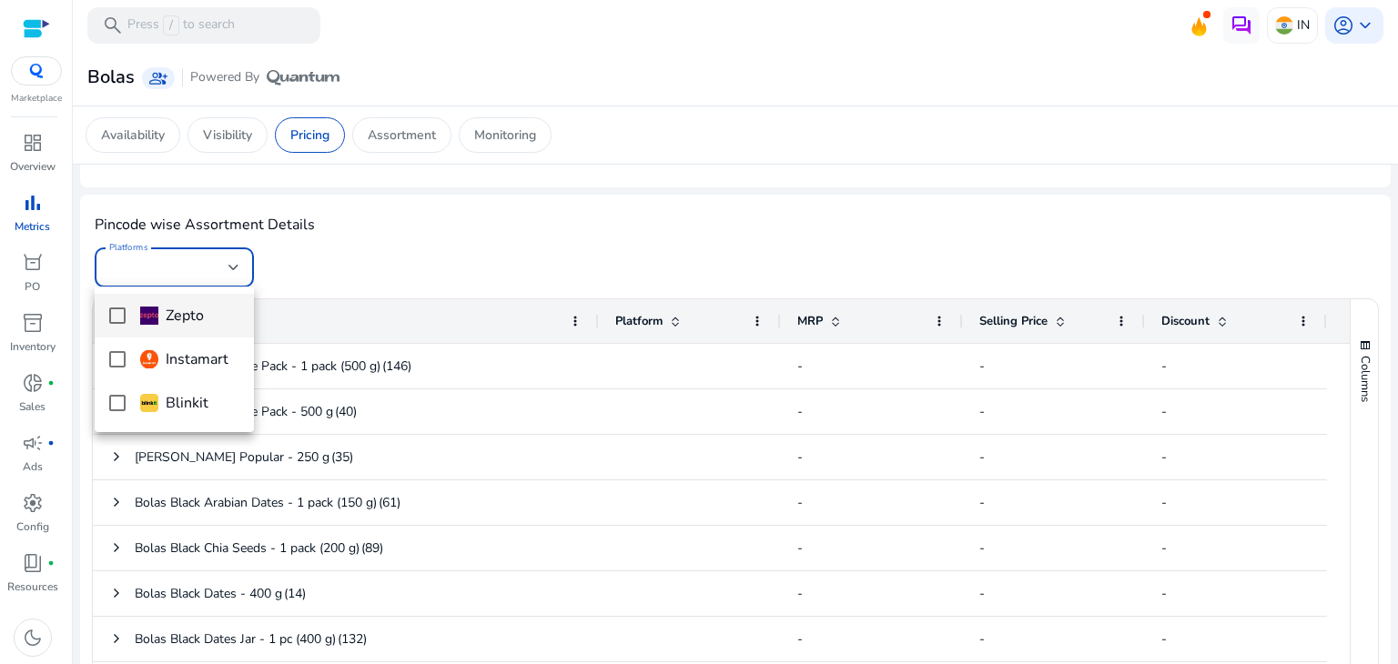
click at [120, 323] on mat-pseudo-checkbox at bounding box center [117, 316] width 16 height 16
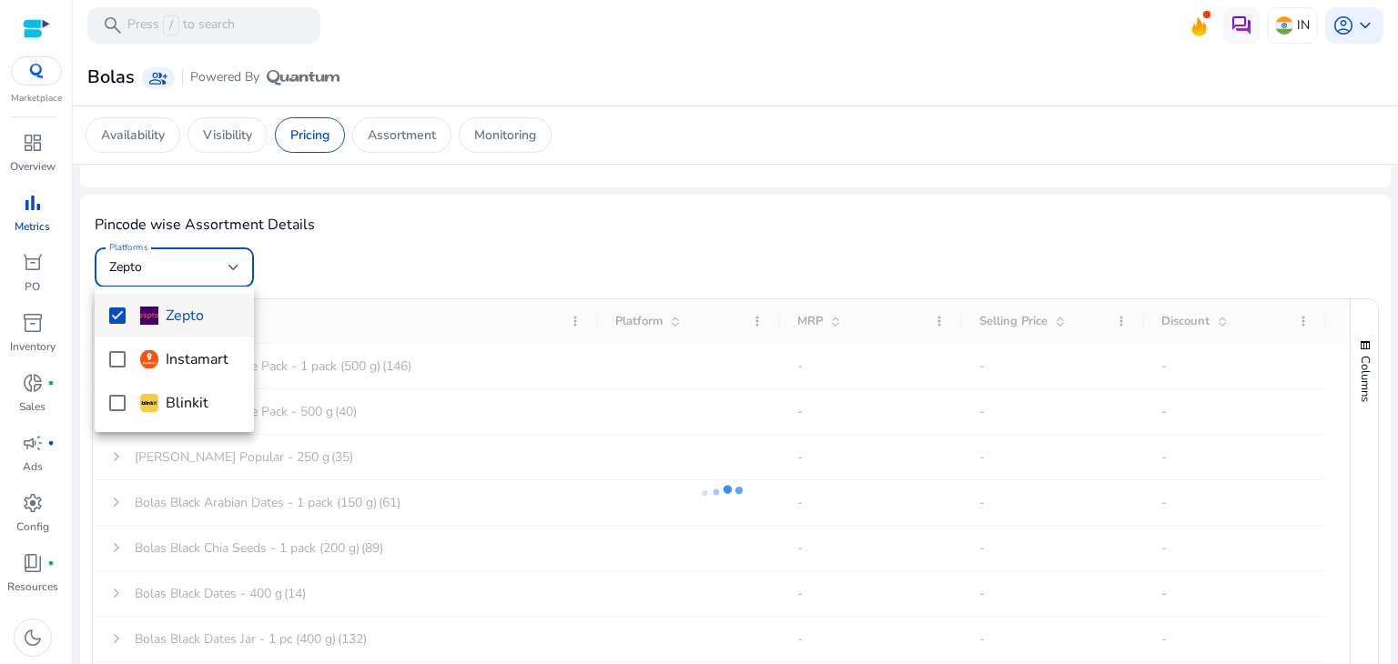
click at [436, 245] on div at bounding box center [699, 332] width 1398 height 664
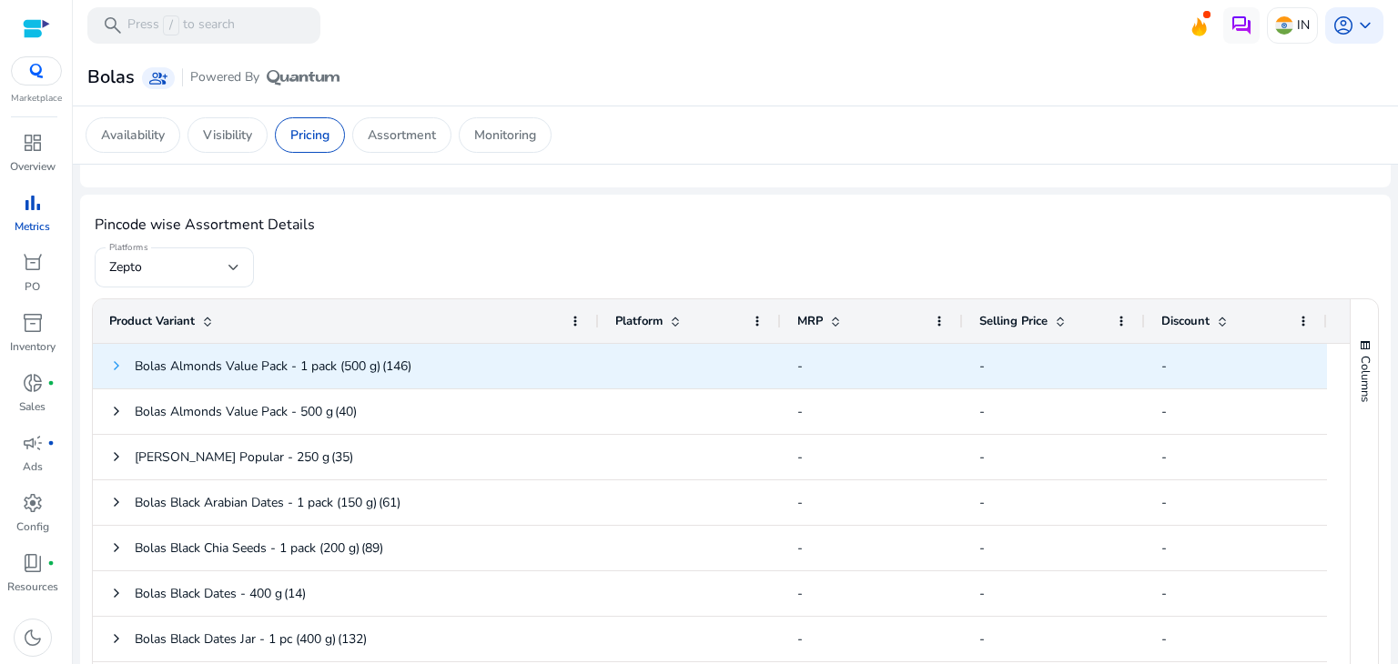
click at [117, 369] on span at bounding box center [116, 366] width 15 height 15
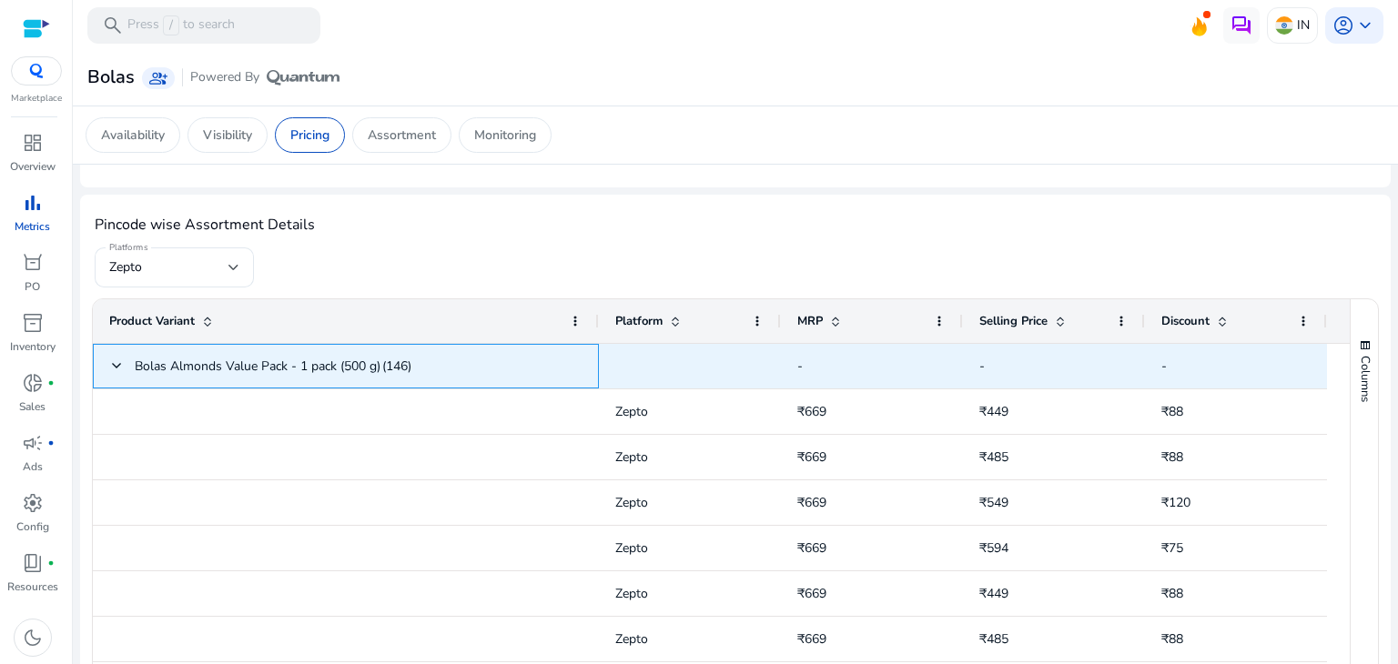
click at [117, 369] on span at bounding box center [116, 366] width 15 height 15
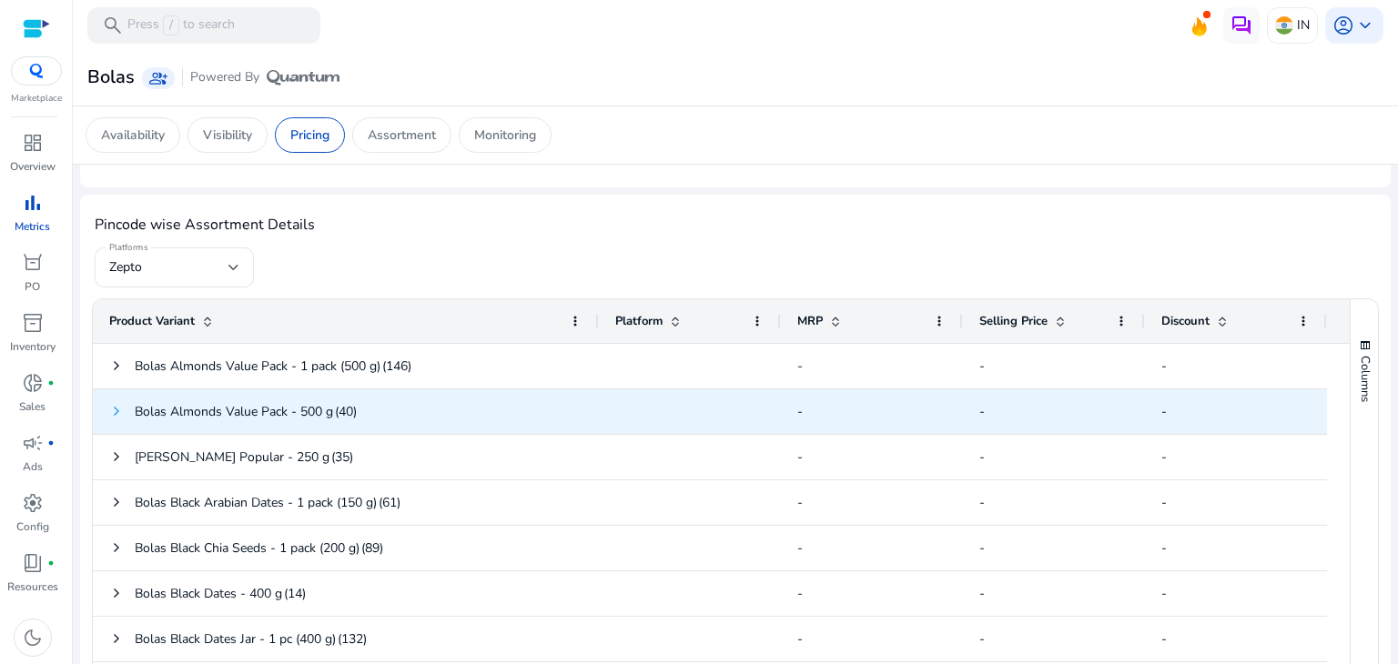
click at [116, 405] on span at bounding box center [116, 411] width 15 height 15
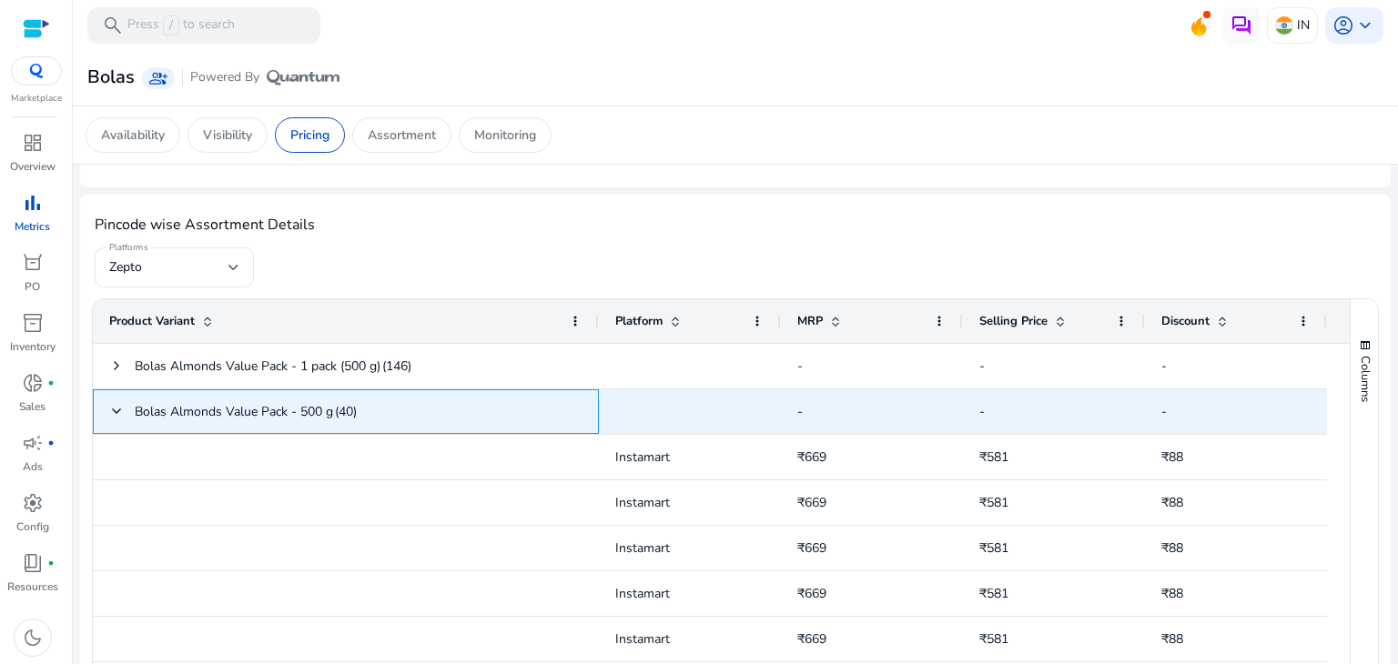
click at [116, 405] on span at bounding box center [116, 411] width 15 height 15
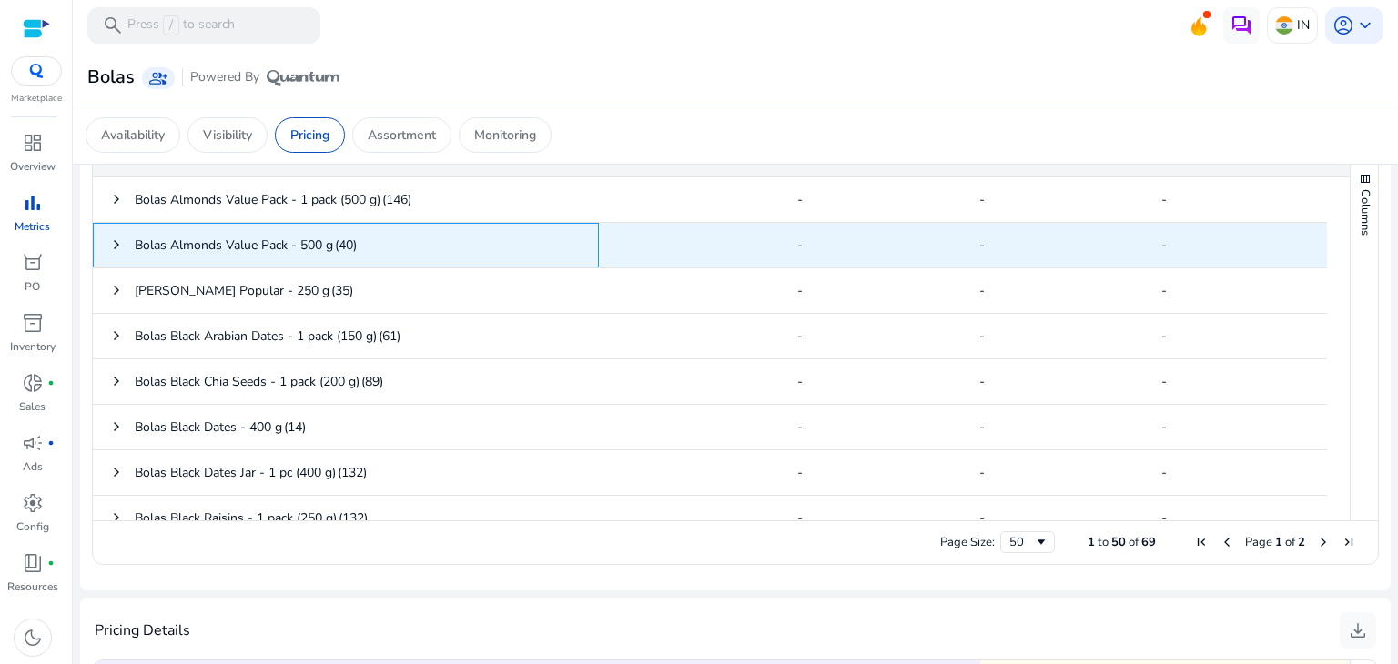
scroll to position [626, 0]
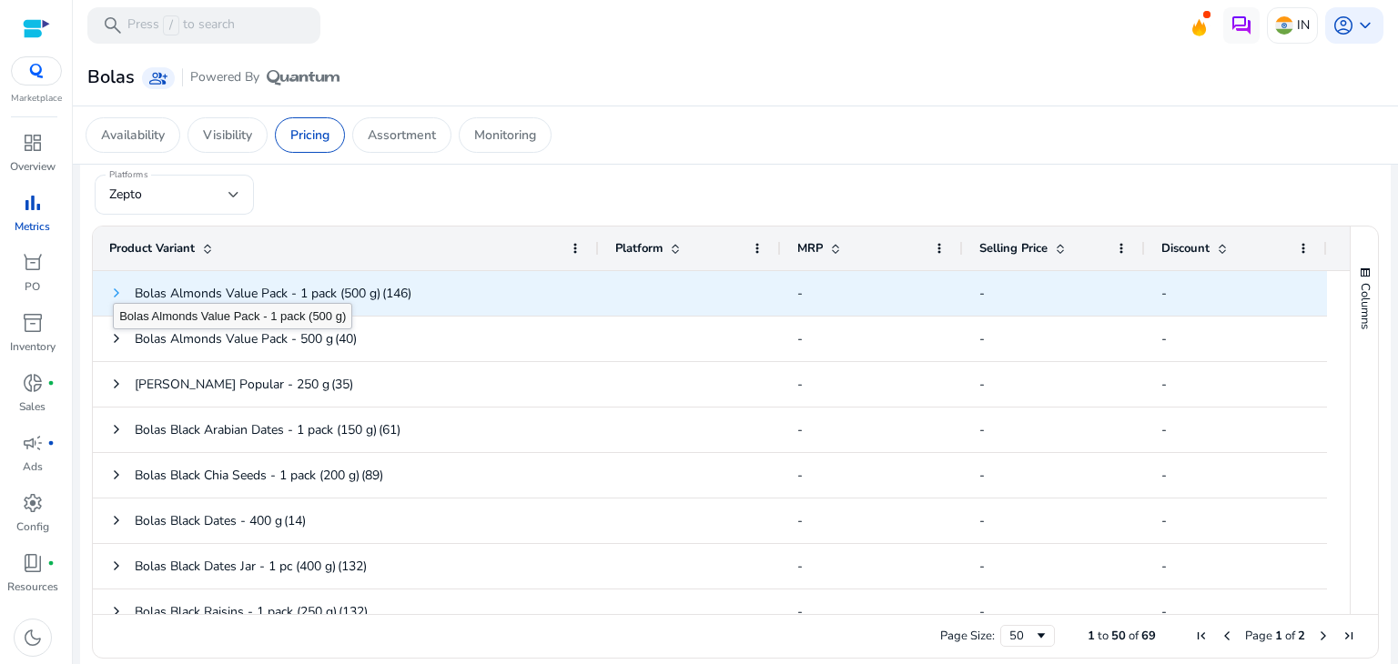
click at [113, 289] on span at bounding box center [116, 293] width 15 height 15
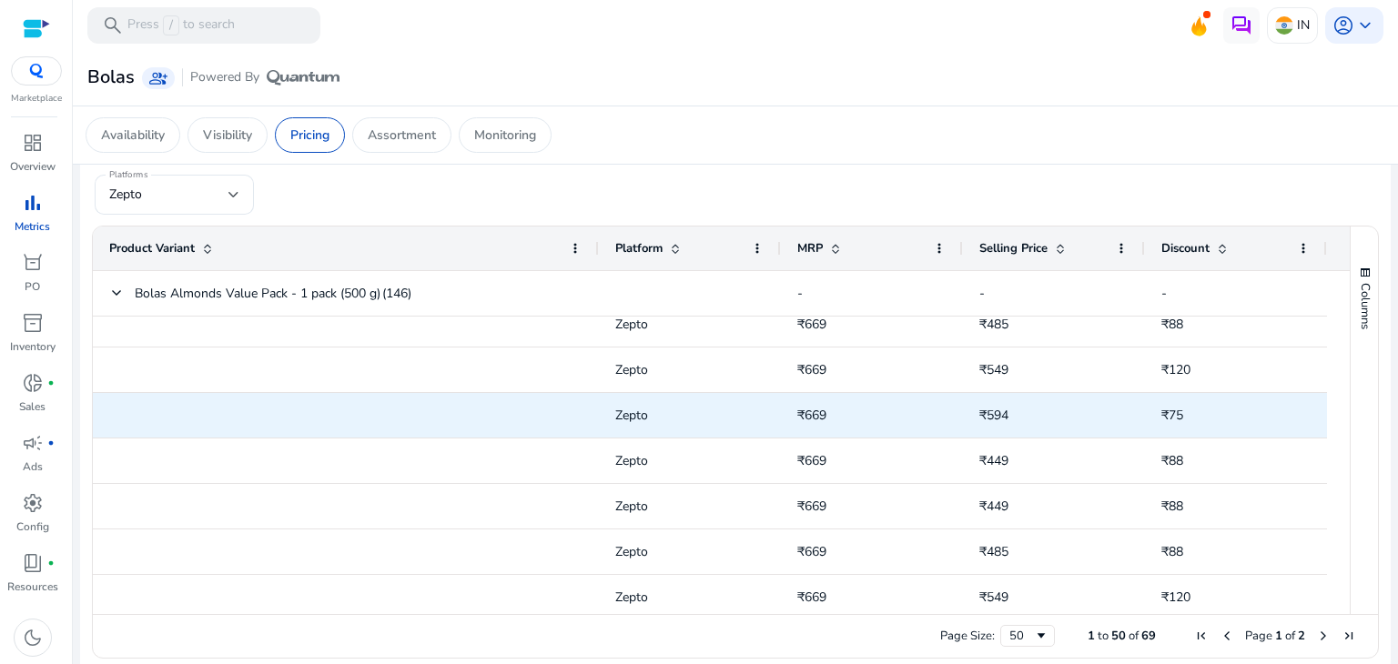
scroll to position [248, 0]
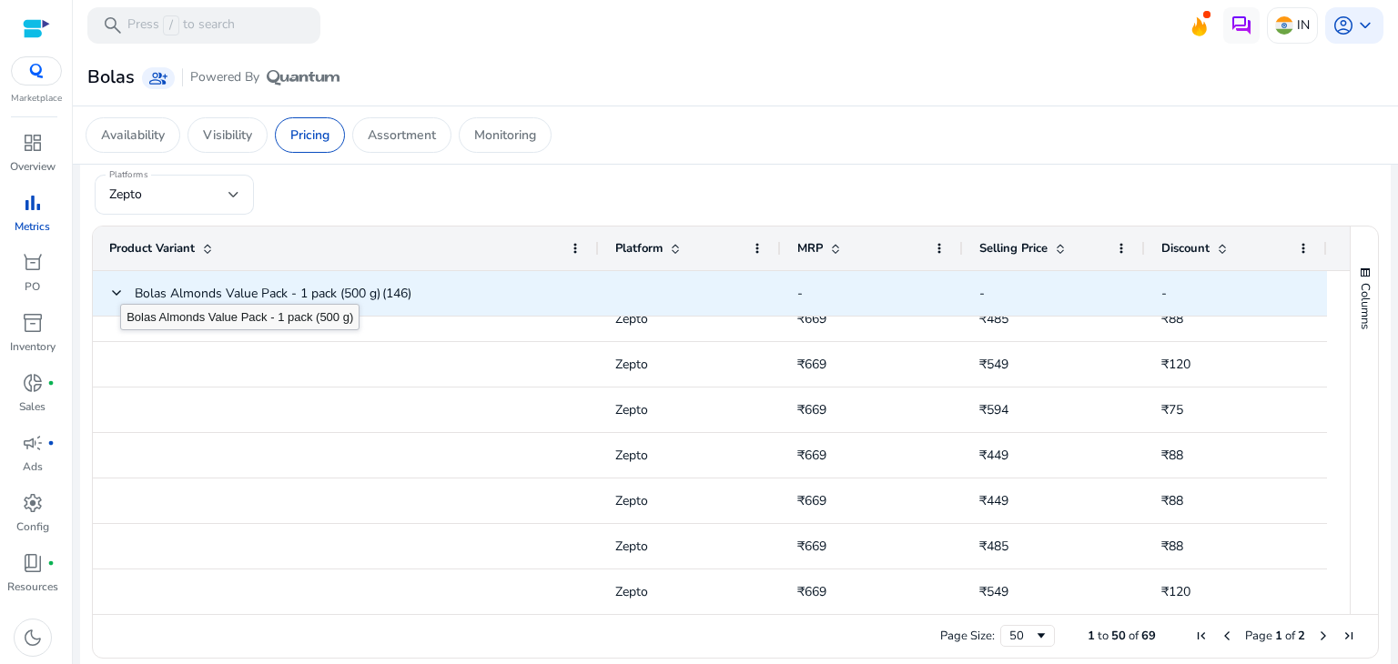
click at [106, 290] on div "Bolas Almonds Value Pack - 1 pack (500 g) (146)" at bounding box center [346, 293] width 506 height 45
click at [111, 290] on span at bounding box center [116, 293] width 15 height 15
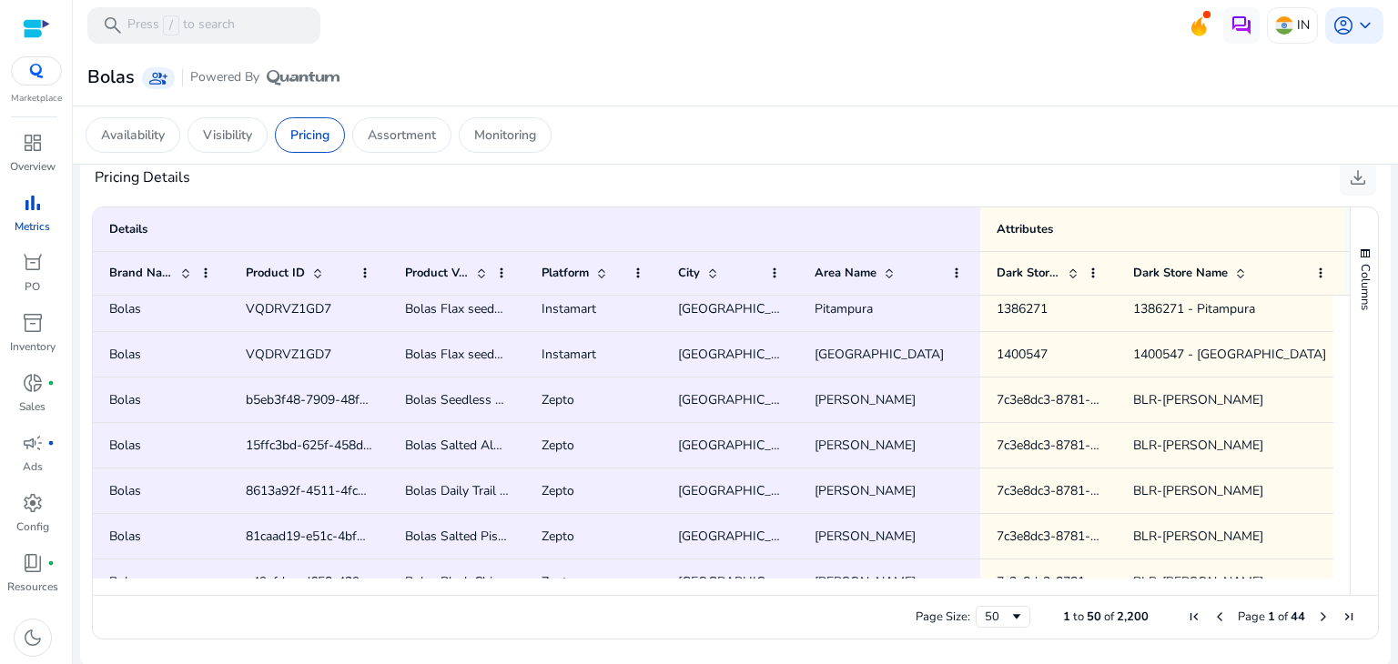
scroll to position [0, 209]
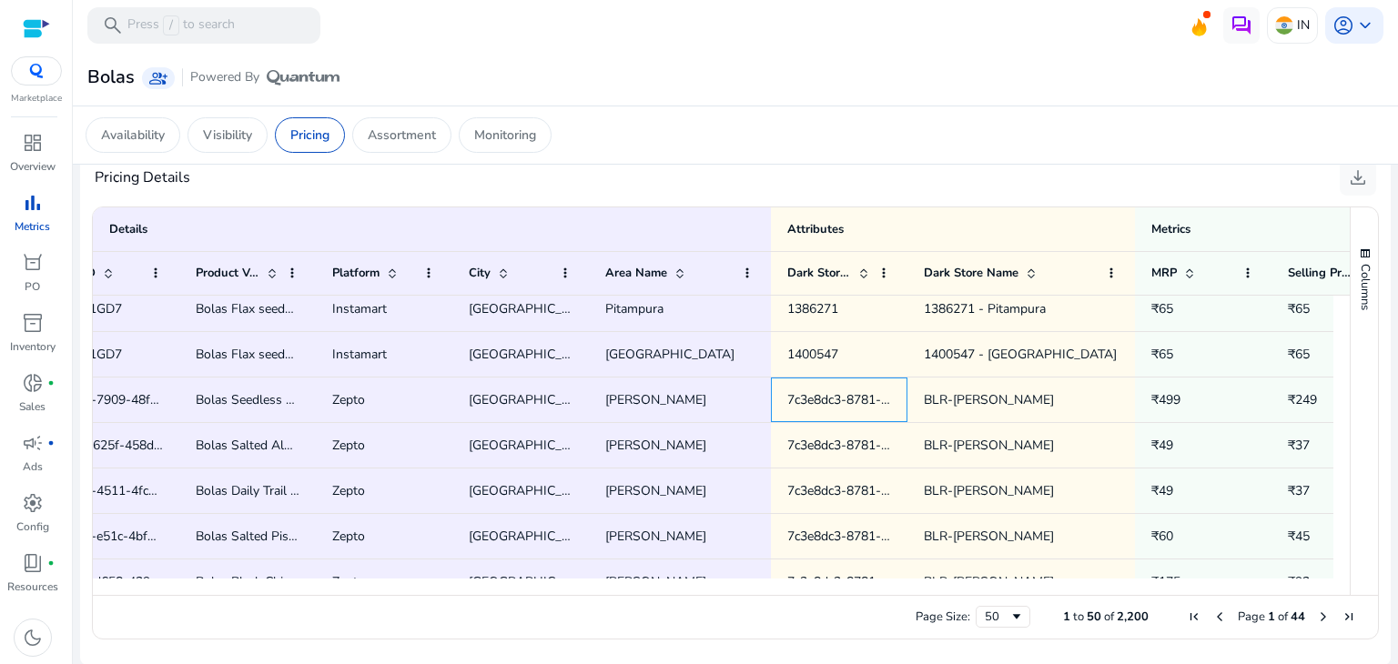
click at [805, 396] on span "7c3e8dc3-8781-489c-a2c7-8f8f67149083" at bounding box center [907, 399] width 240 height 17
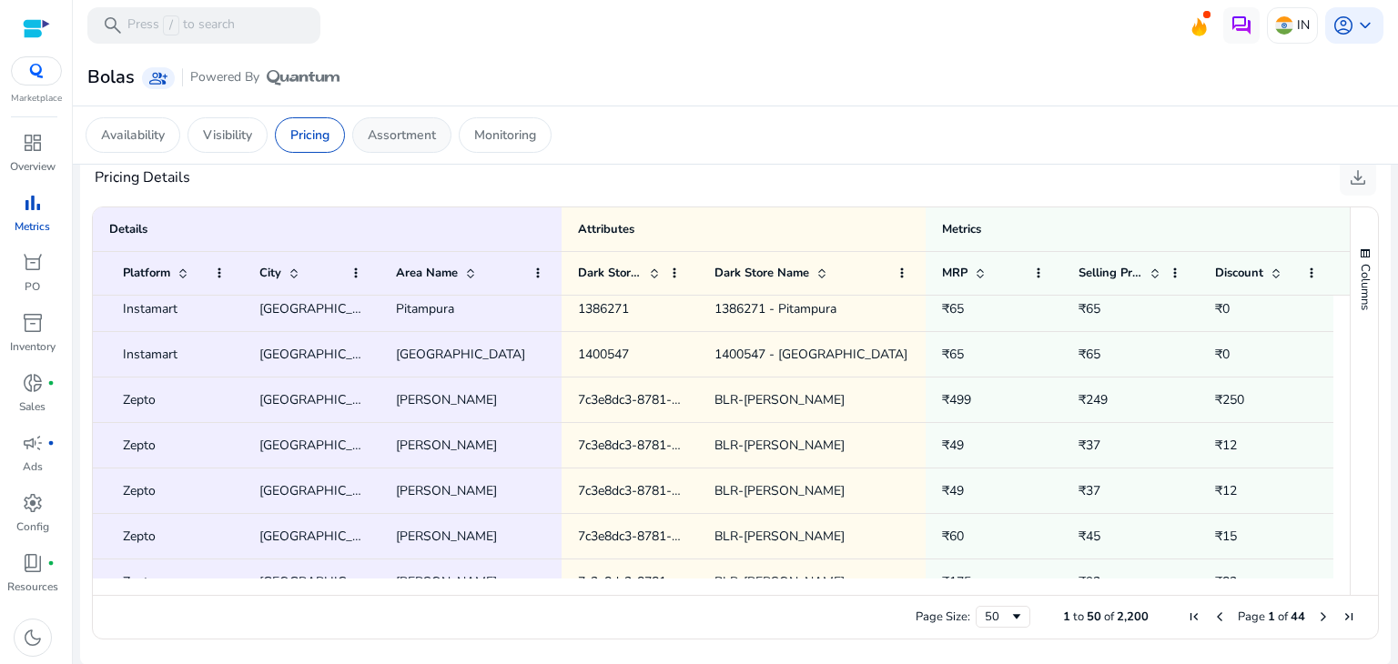
click at [404, 124] on div "Assortment" at bounding box center [401, 134] width 99 height 35
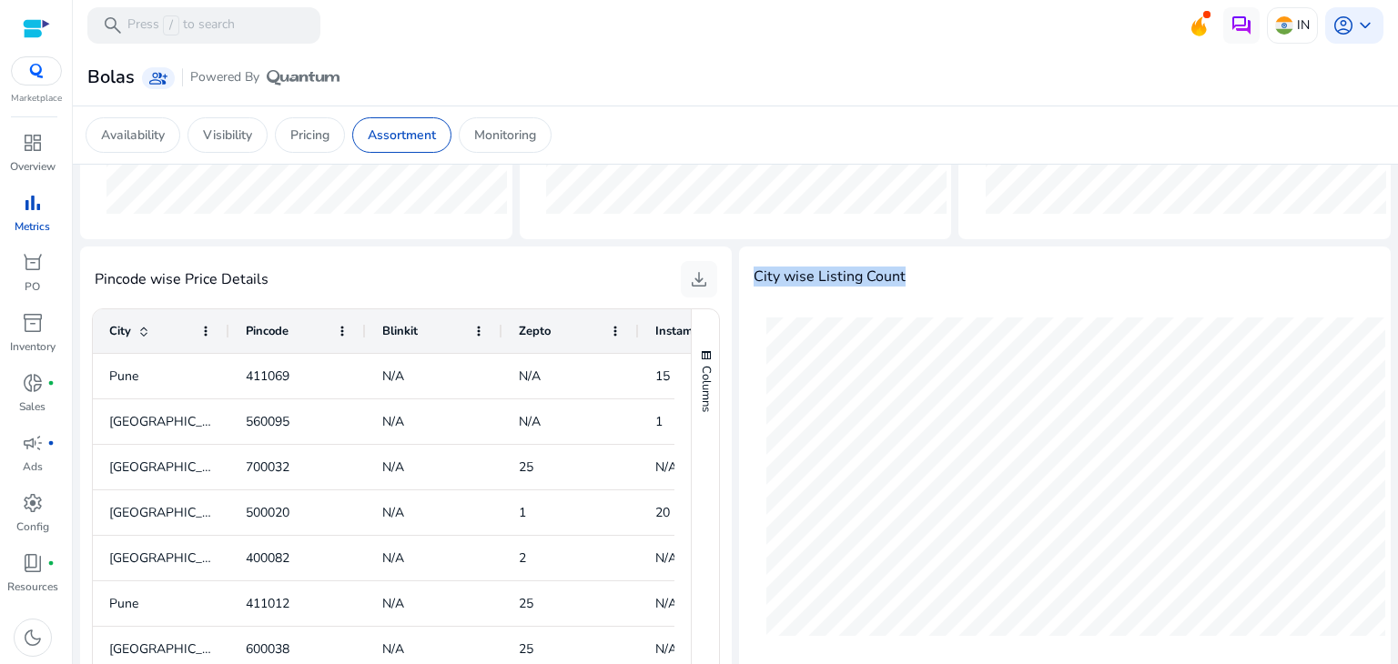
drag, startPoint x: 749, startPoint y: 275, endPoint x: 904, endPoint y: 274, distance: 154.7
click at [904, 274] on div "City wise Listing Count City: Pune Listing Count: 51" at bounding box center [1065, 507] width 652 height 521
click at [934, 310] on div "City: [GEOGRAPHIC_DATA] Listing Count: 58" at bounding box center [1076, 477] width 644 height 340
click at [886, 268] on h4 "City wise Listing Count" at bounding box center [830, 276] width 152 height 17
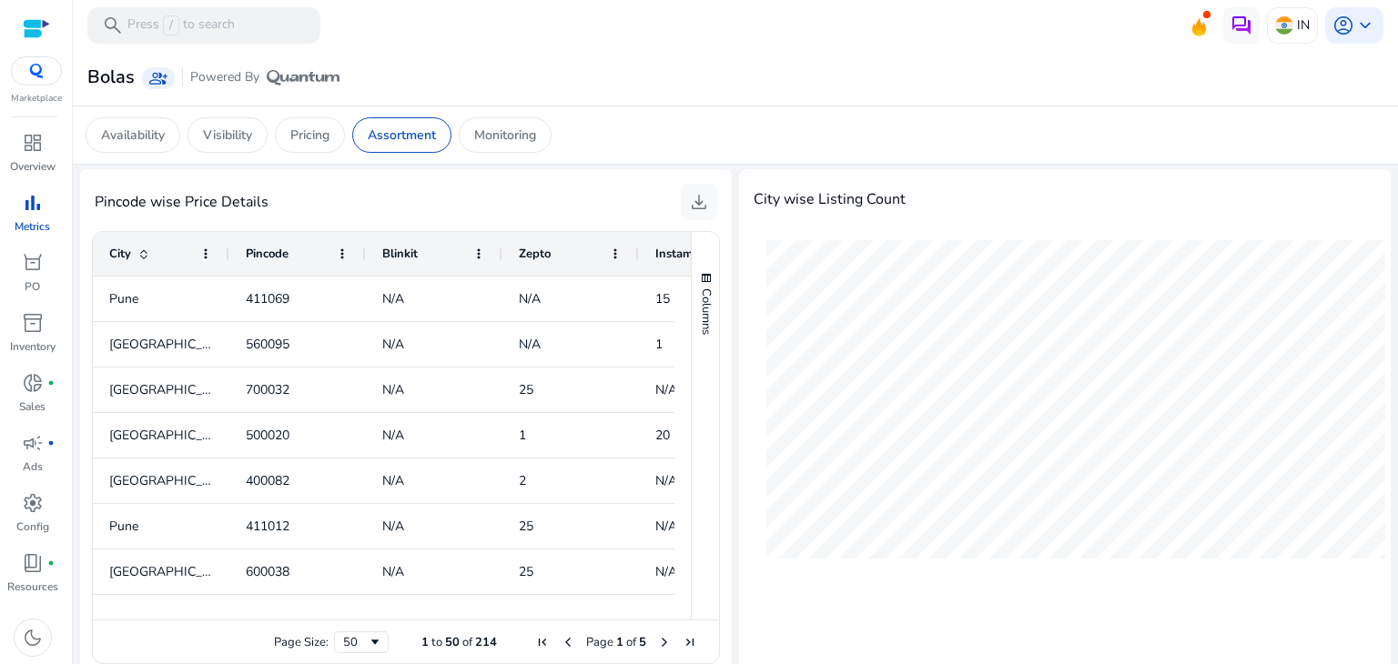
scroll to position [444, 0]
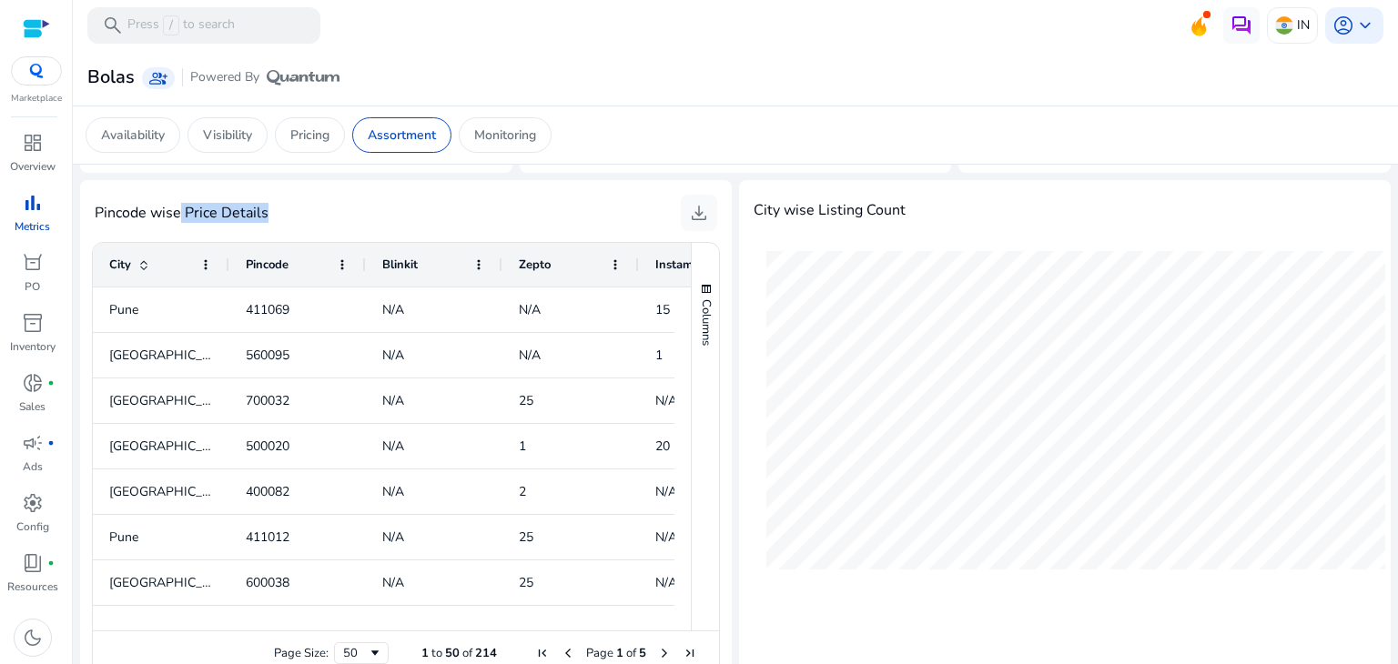
drag, startPoint x: 180, startPoint y: 208, endPoint x: 273, endPoint y: 208, distance: 92.8
click at [273, 208] on div "Pincode wise Price Details download" at bounding box center [406, 213] width 623 height 36
click at [499, 205] on div "Pincode wise Price Details download" at bounding box center [406, 213] width 623 height 36
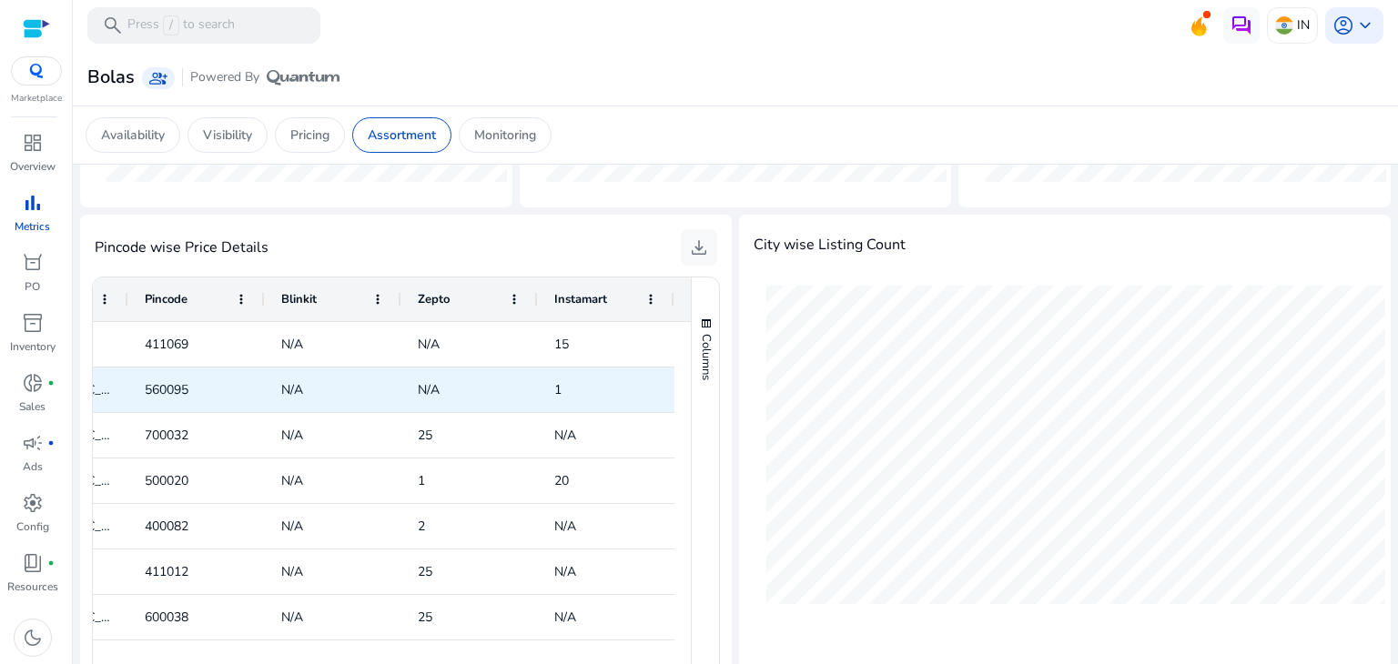
scroll to position [0, 0]
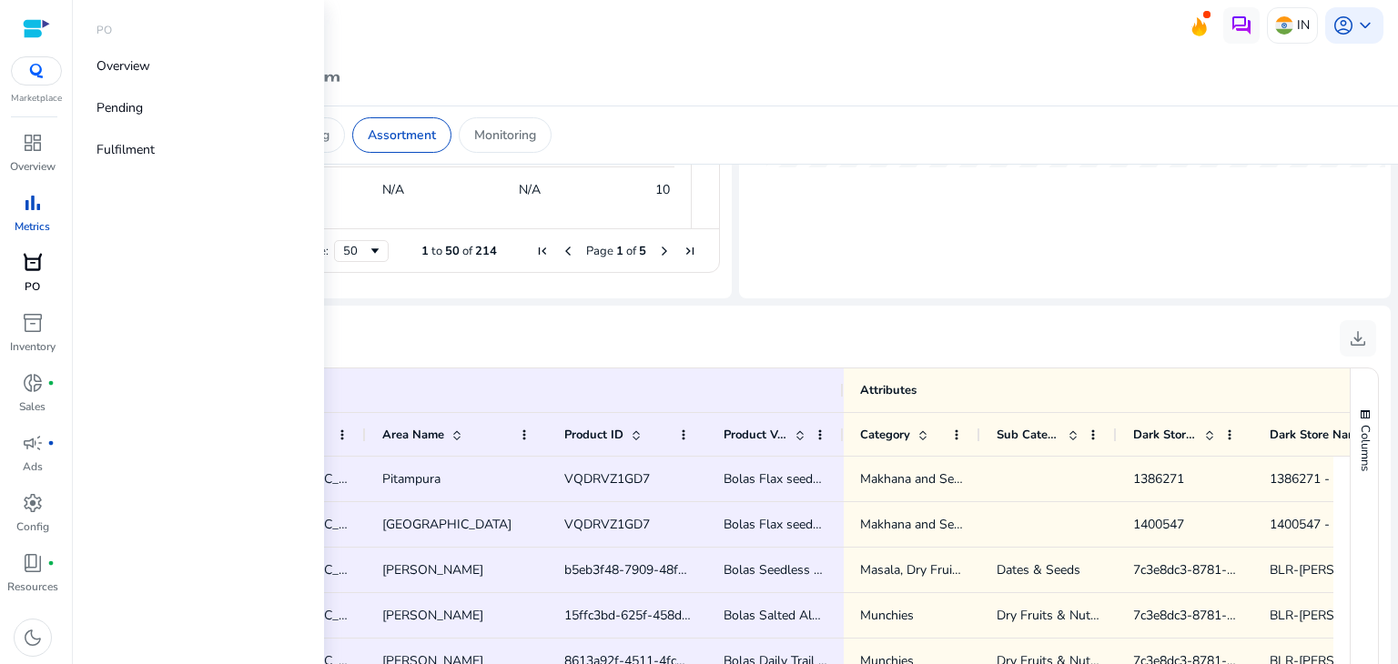
click at [37, 279] on p "PO" at bounding box center [32, 287] width 15 height 16
click at [35, 350] on p "Inventory" at bounding box center [33, 347] width 46 height 16
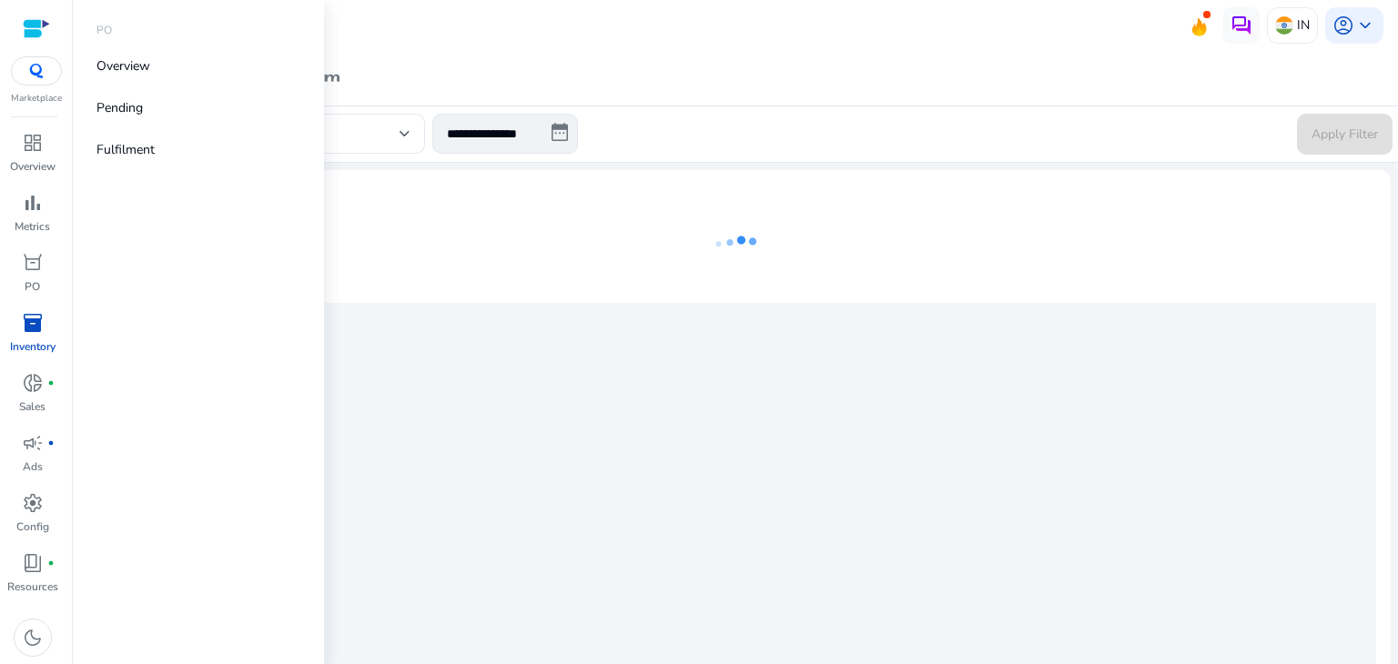
click at [38, 339] on p "Inventory" at bounding box center [33, 347] width 46 height 16
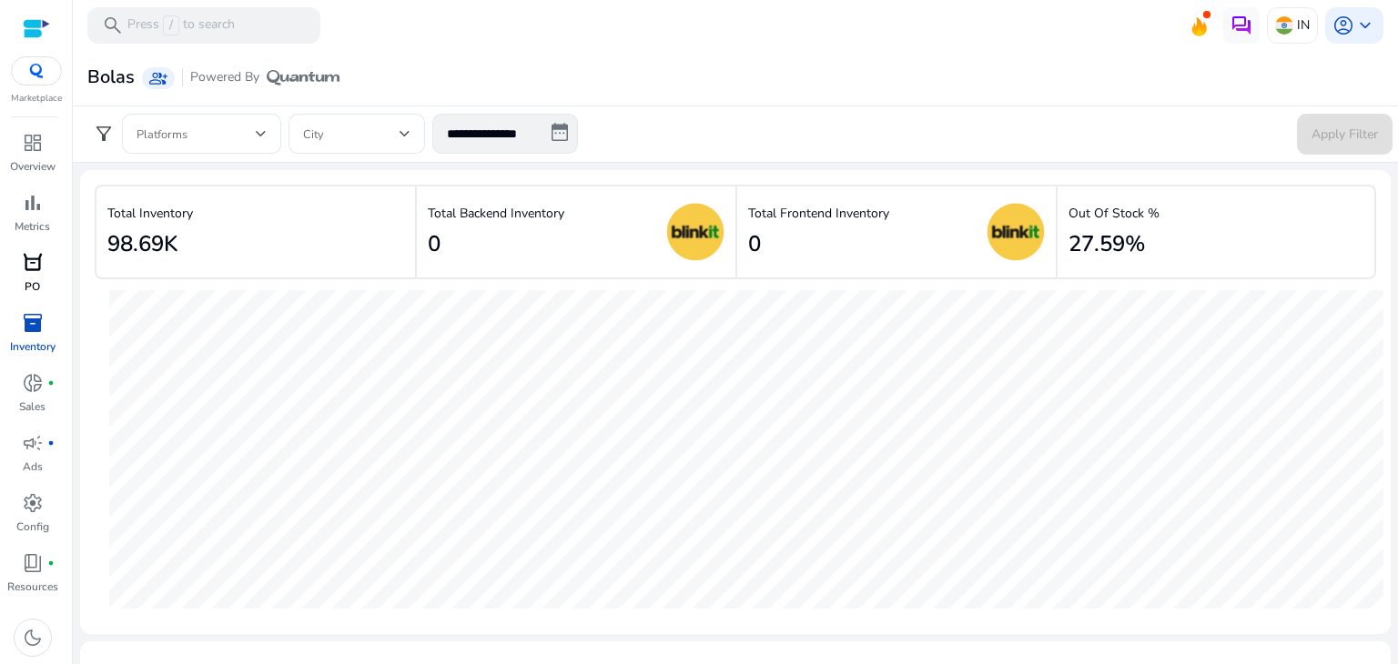
click at [30, 267] on span "orders" at bounding box center [33, 263] width 22 height 22
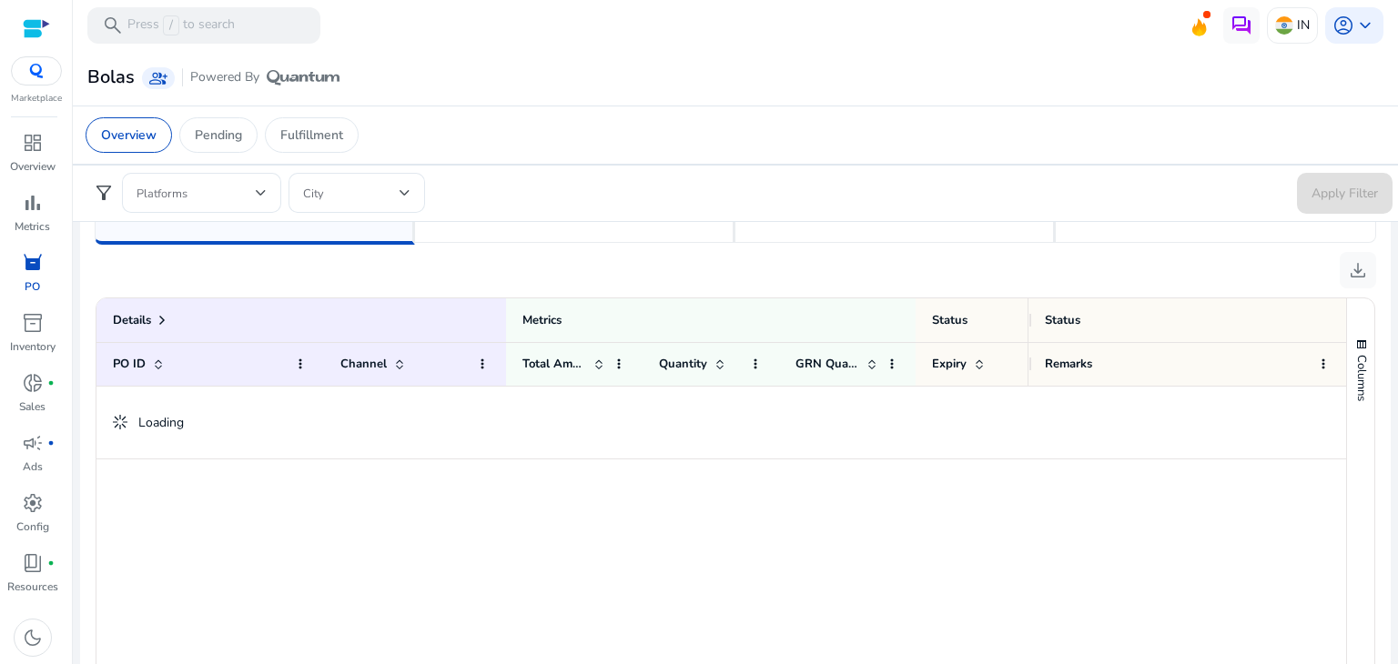
scroll to position [430, 0]
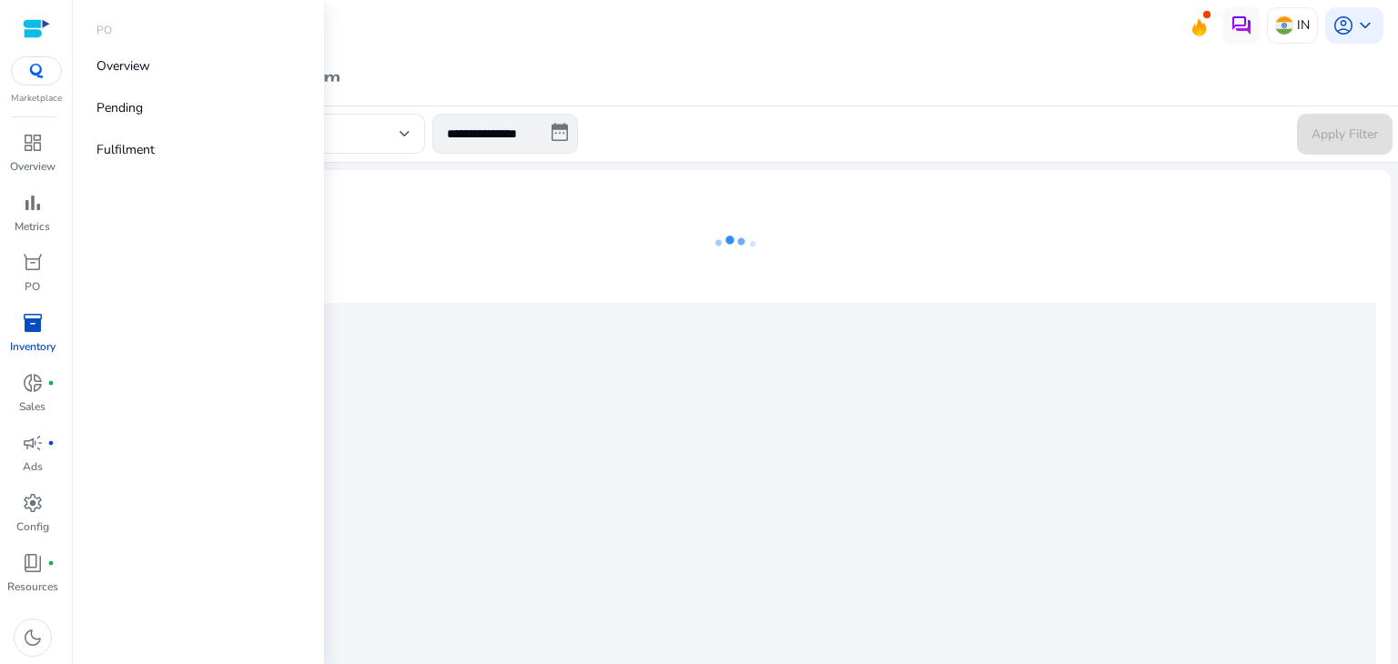
click at [35, 322] on span "inventory_2" at bounding box center [33, 323] width 22 height 22
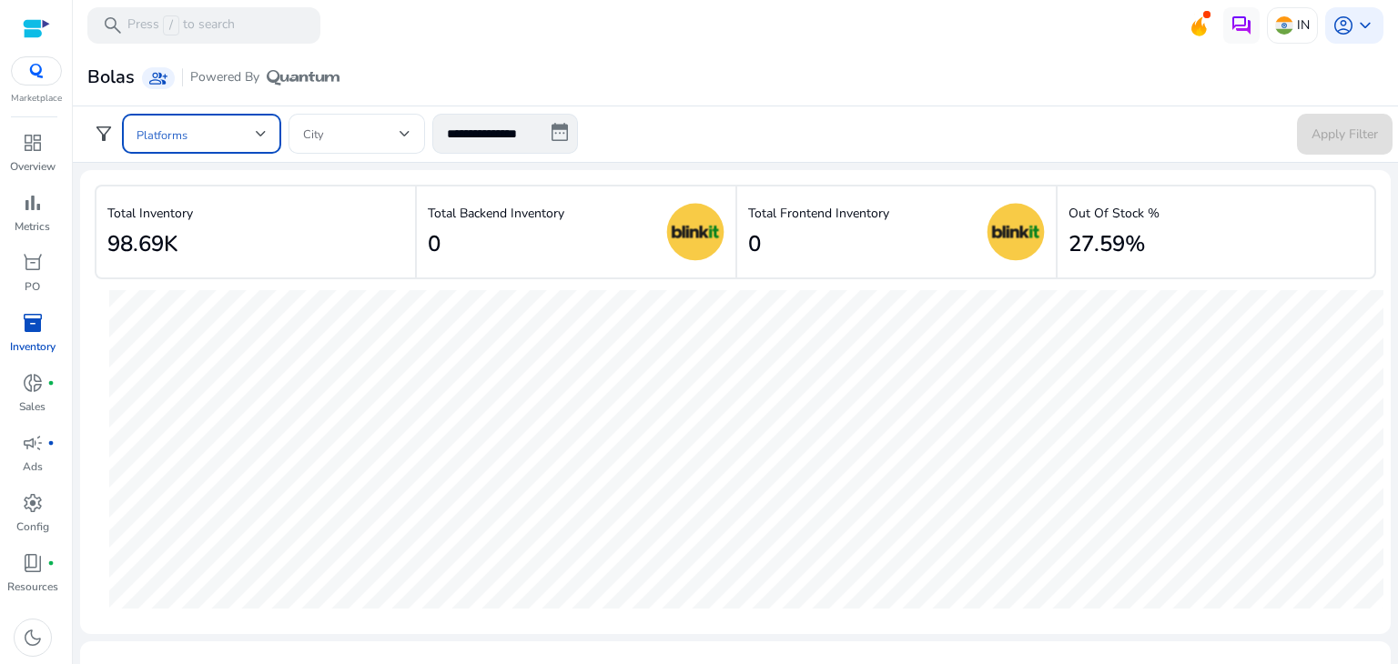
click at [250, 143] on span at bounding box center [196, 134] width 119 height 20
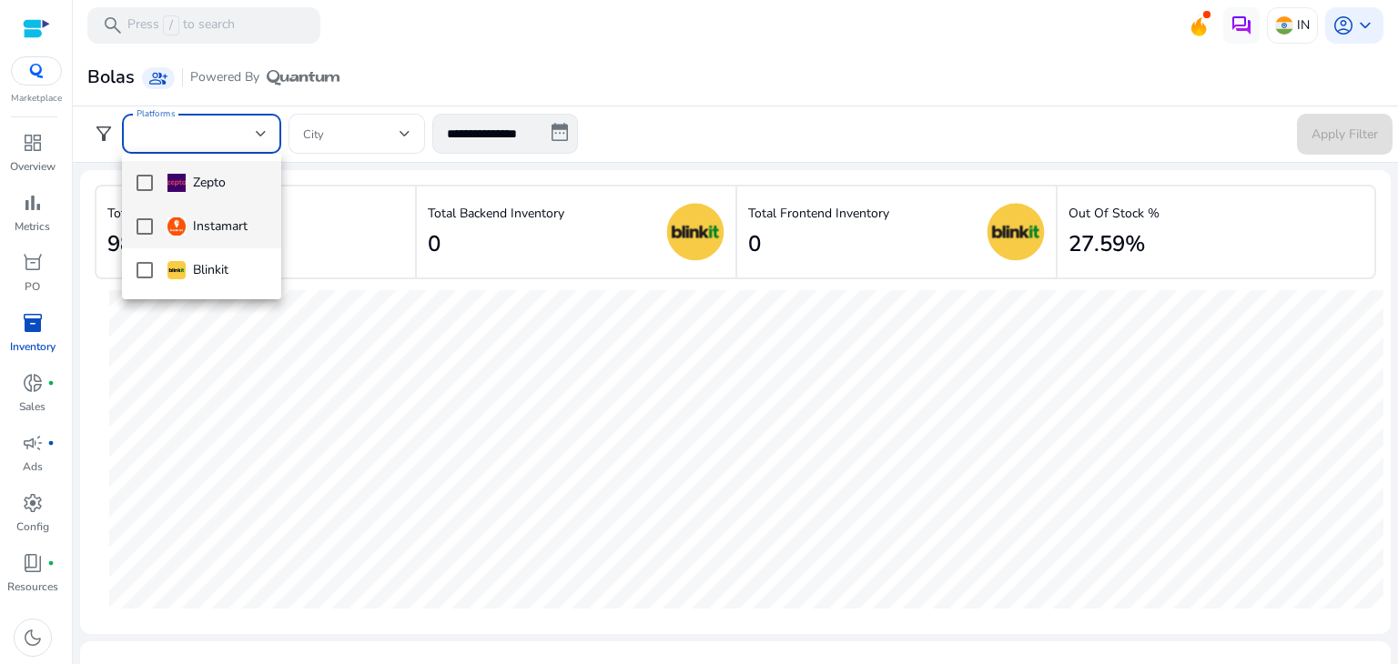
click at [134, 235] on mat-option "Instamart" at bounding box center [201, 227] width 159 height 44
click at [368, 185] on div at bounding box center [699, 332] width 1398 height 664
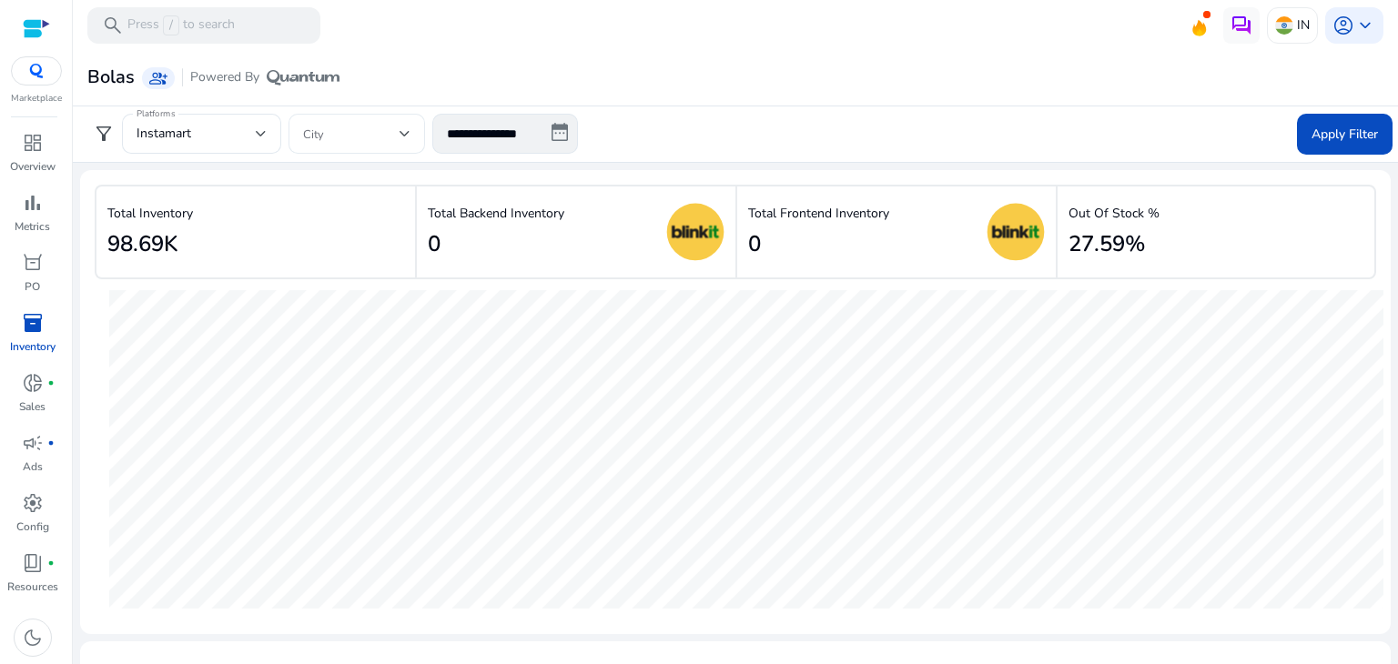
click at [373, 136] on span at bounding box center [351, 134] width 96 height 20
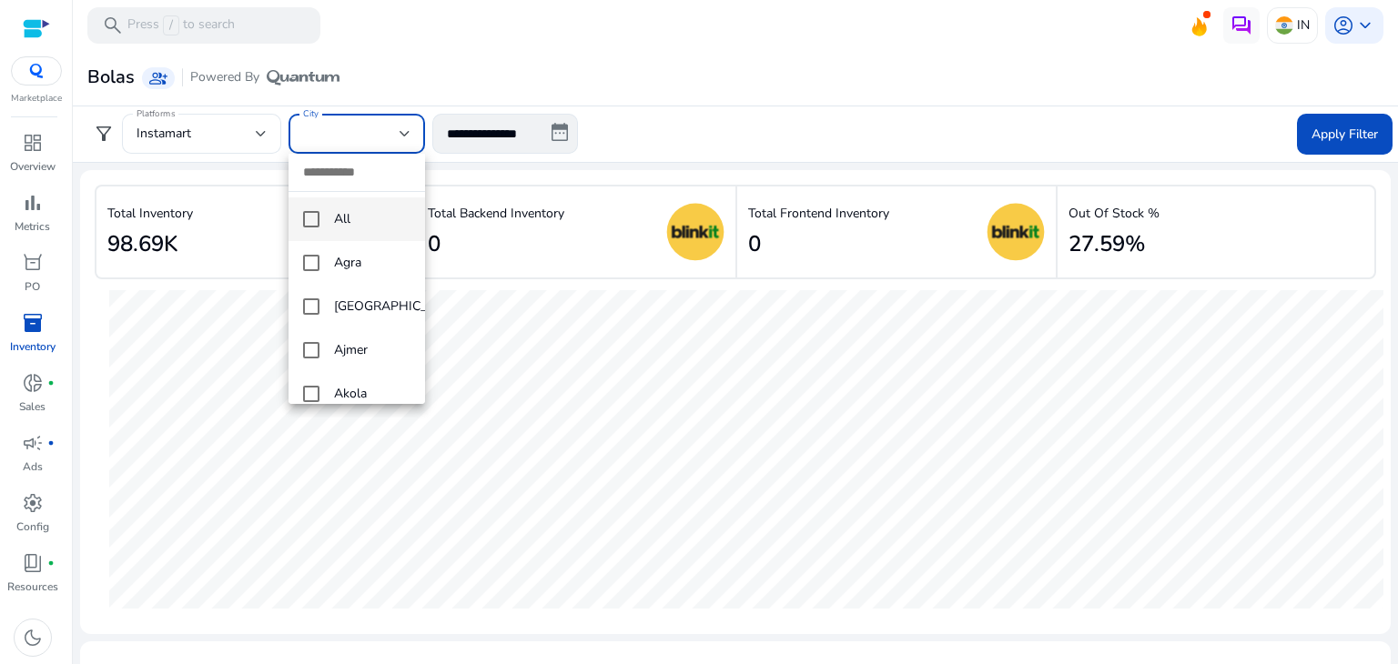
click at [331, 176] on input "dropdown search" at bounding box center [357, 172] width 137 height 37
click at [331, 165] on input "dropdown search" at bounding box center [357, 172] width 137 height 37
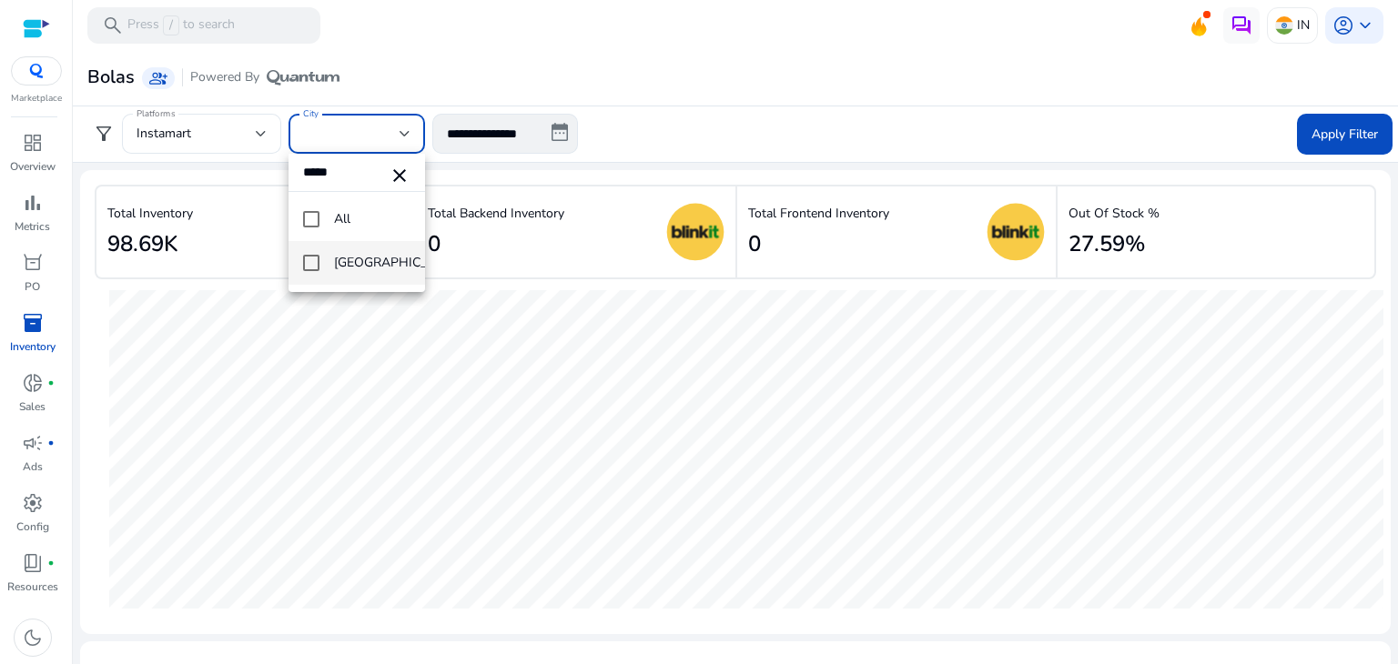
type input "*****"
click at [313, 257] on mat-pseudo-checkbox at bounding box center [311, 263] width 16 height 16
click at [1307, 133] on div at bounding box center [699, 332] width 1398 height 664
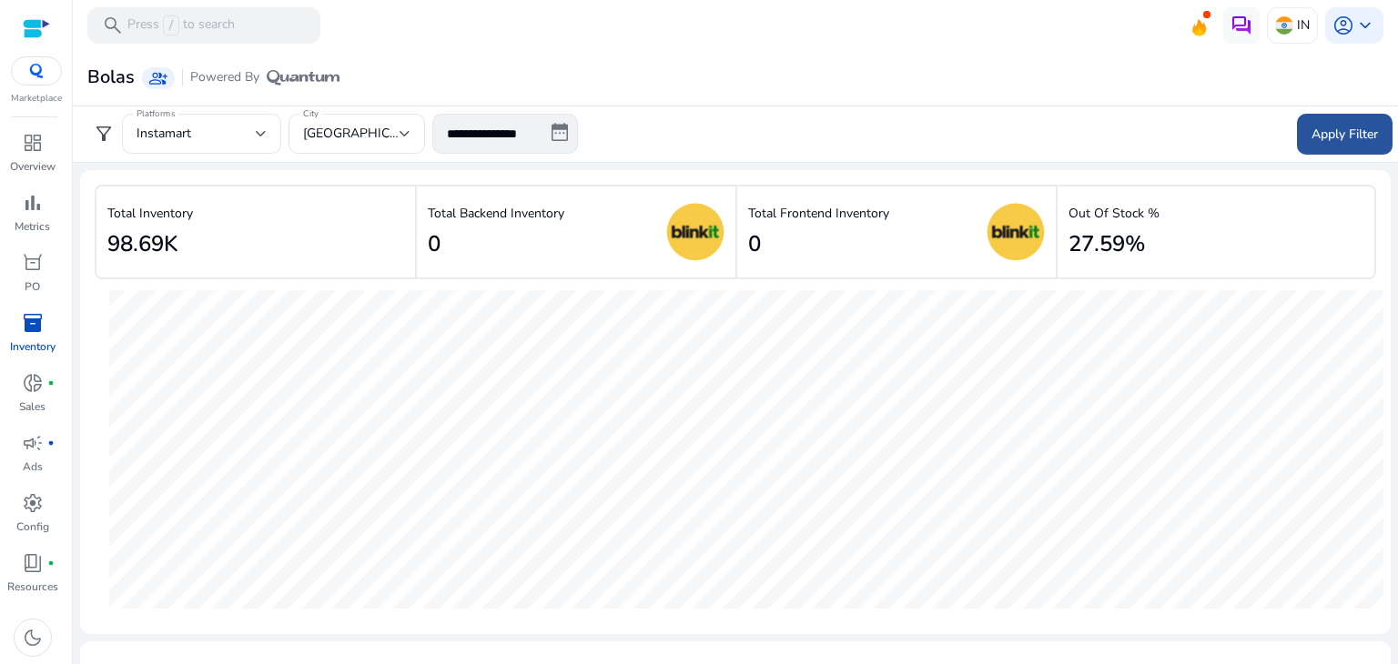
click at [1320, 134] on span "Apply Filter" at bounding box center [1345, 134] width 66 height 19
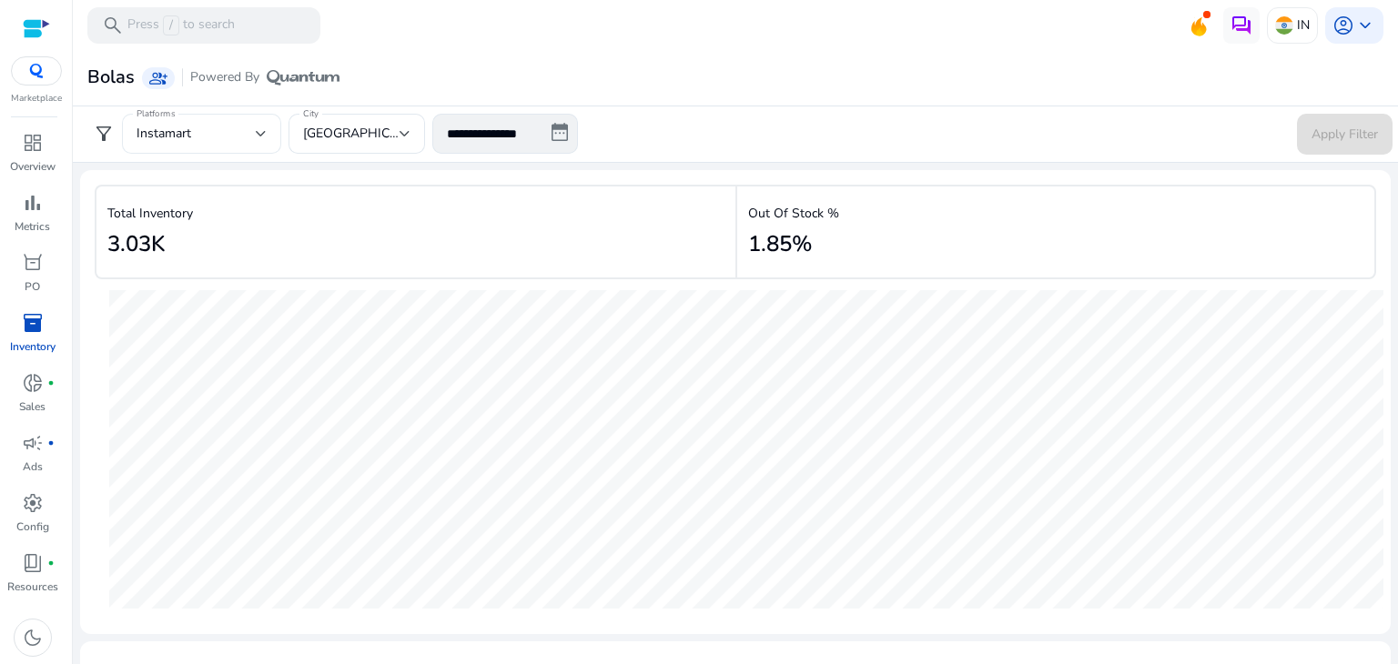
click at [266, 132] on div at bounding box center [261, 133] width 11 height 7
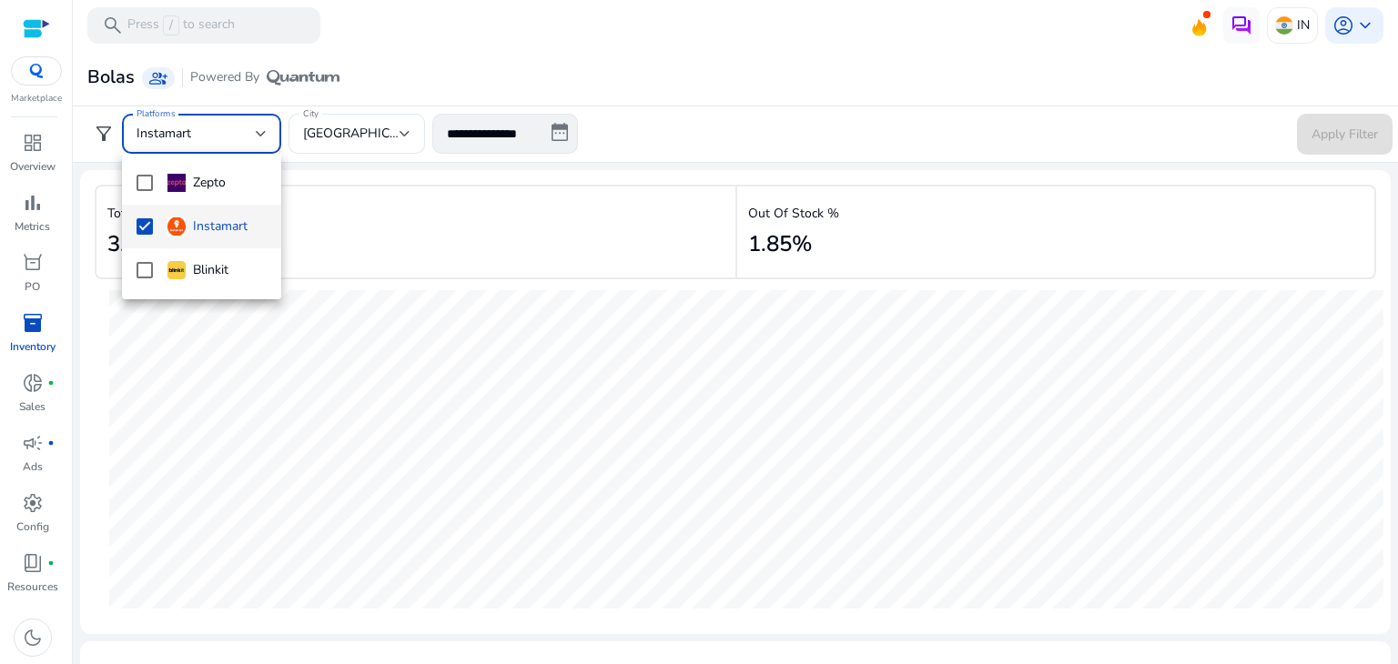
click at [510, 205] on div at bounding box center [699, 332] width 1398 height 664
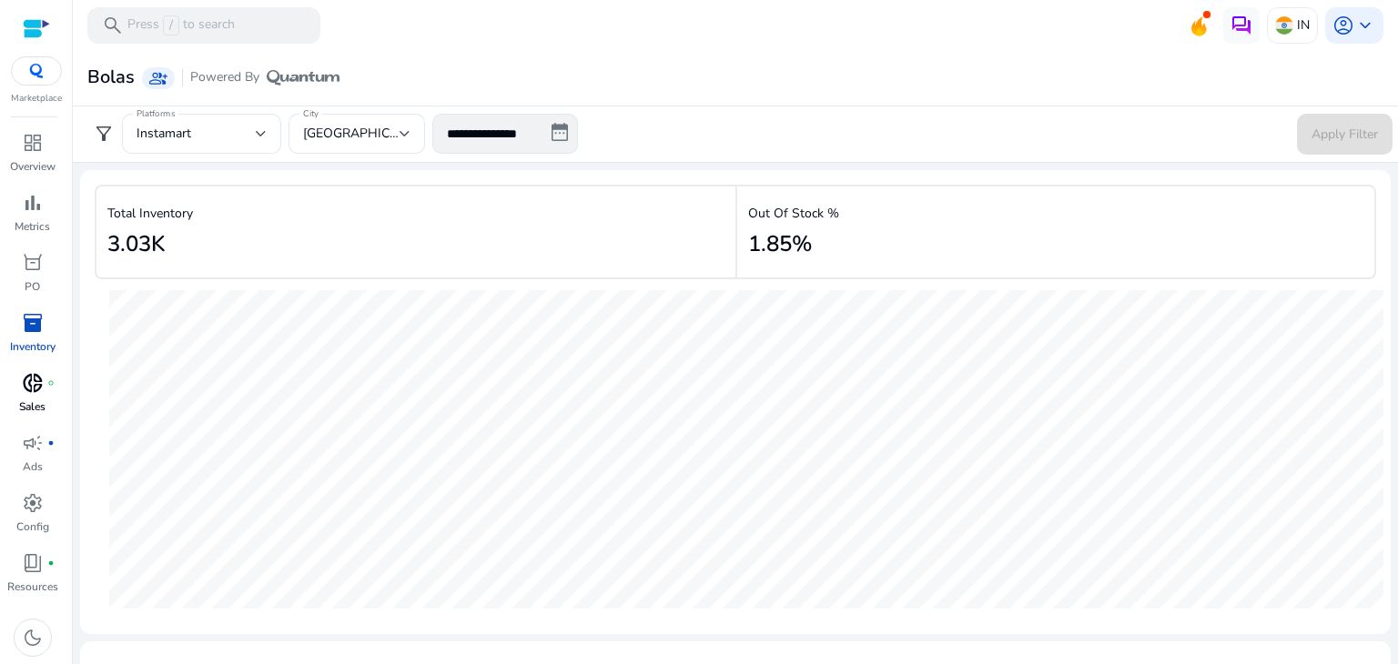
click at [35, 387] on span "donut_small" at bounding box center [33, 383] width 22 height 22
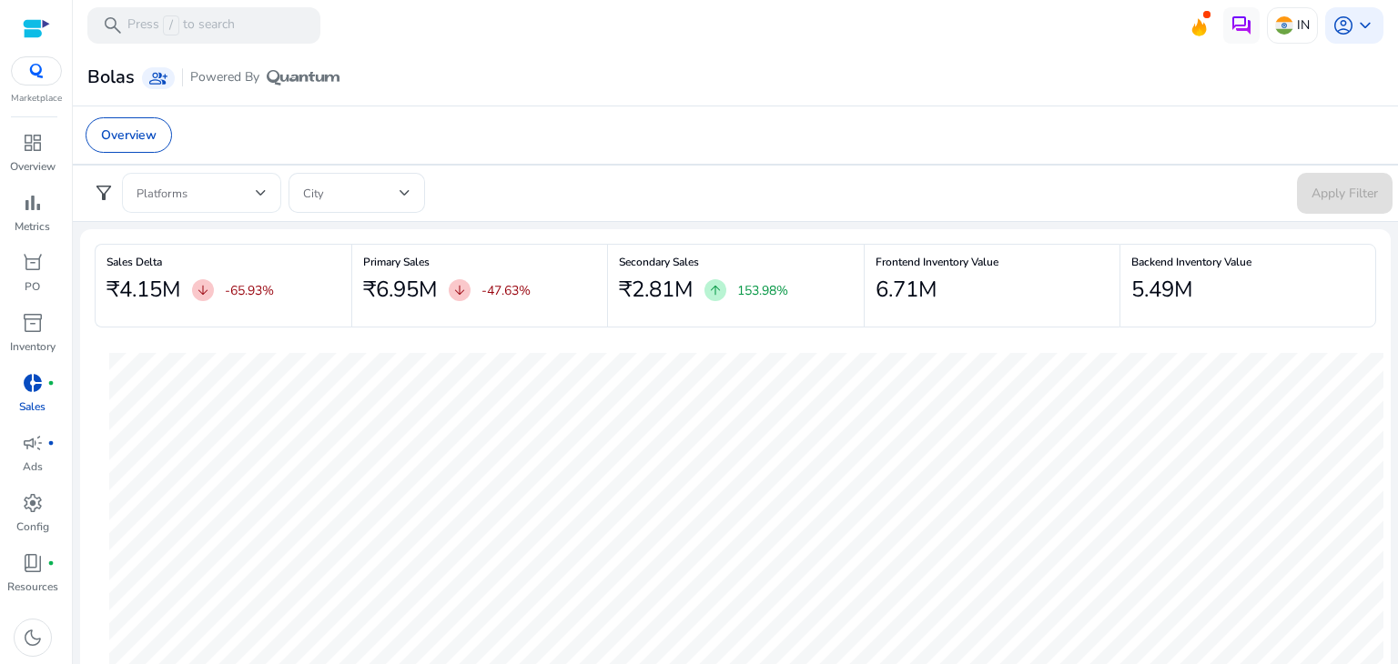
click at [233, 191] on span at bounding box center [196, 193] width 119 height 20
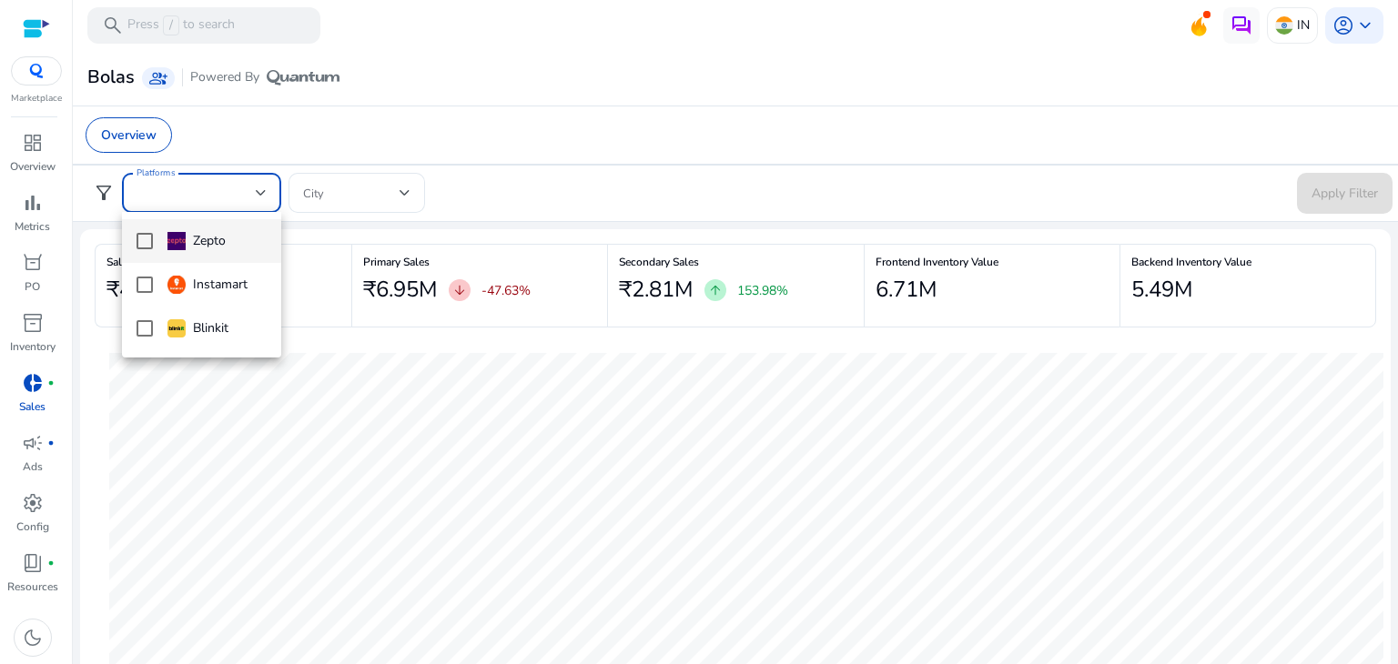
click at [538, 175] on div at bounding box center [699, 332] width 1398 height 664
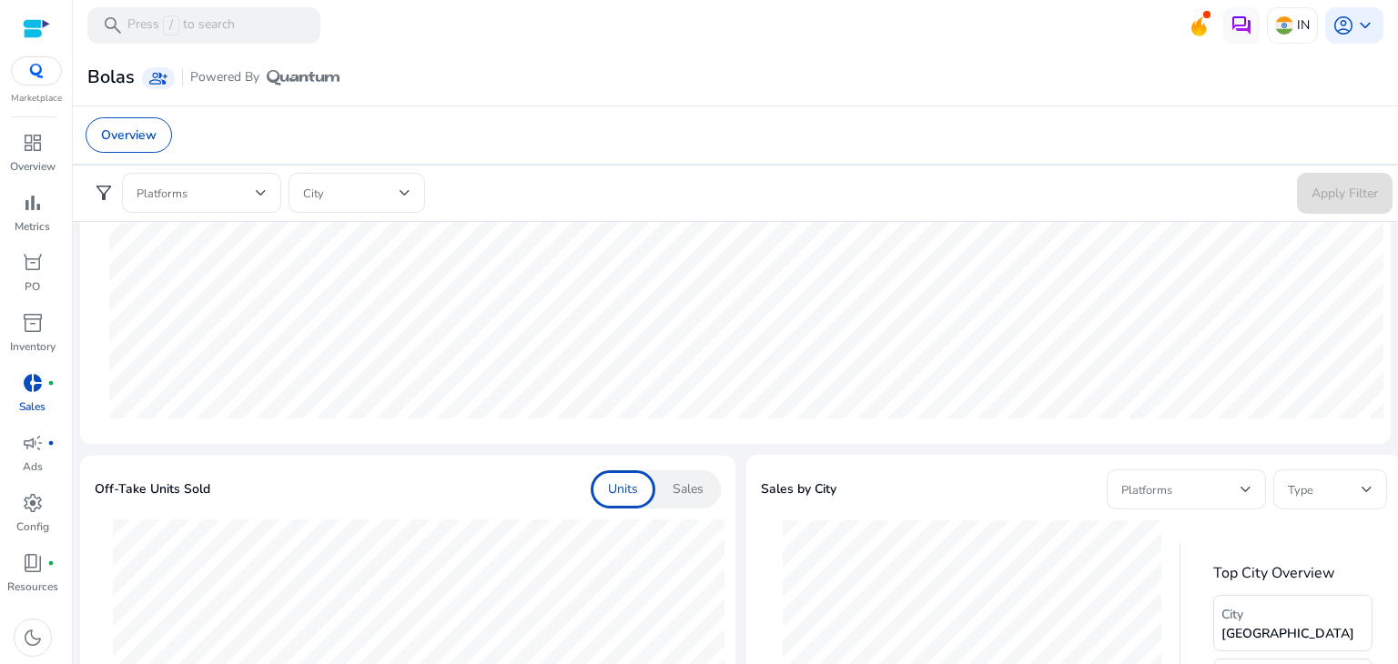
scroll to position [295, 0]
click at [42, 454] on span "campaign" at bounding box center [33, 443] width 22 height 22
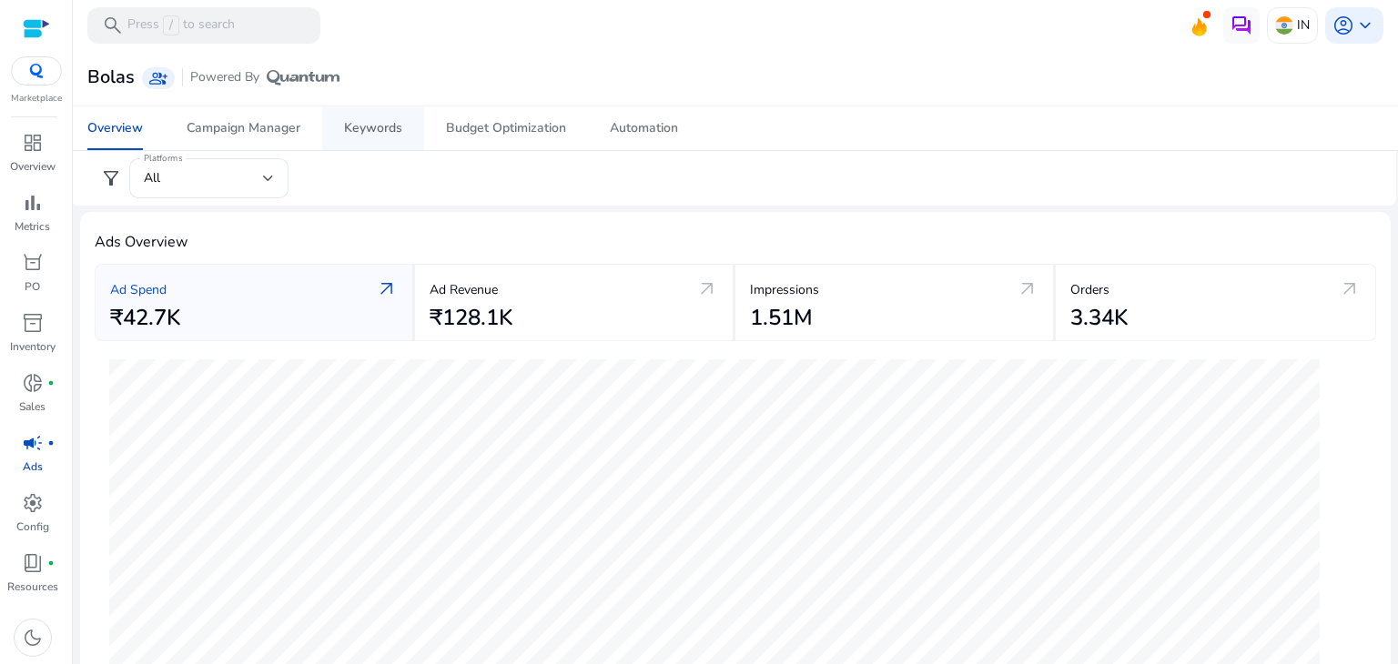
click at [367, 126] on div "Keywords" at bounding box center [373, 128] width 58 height 13
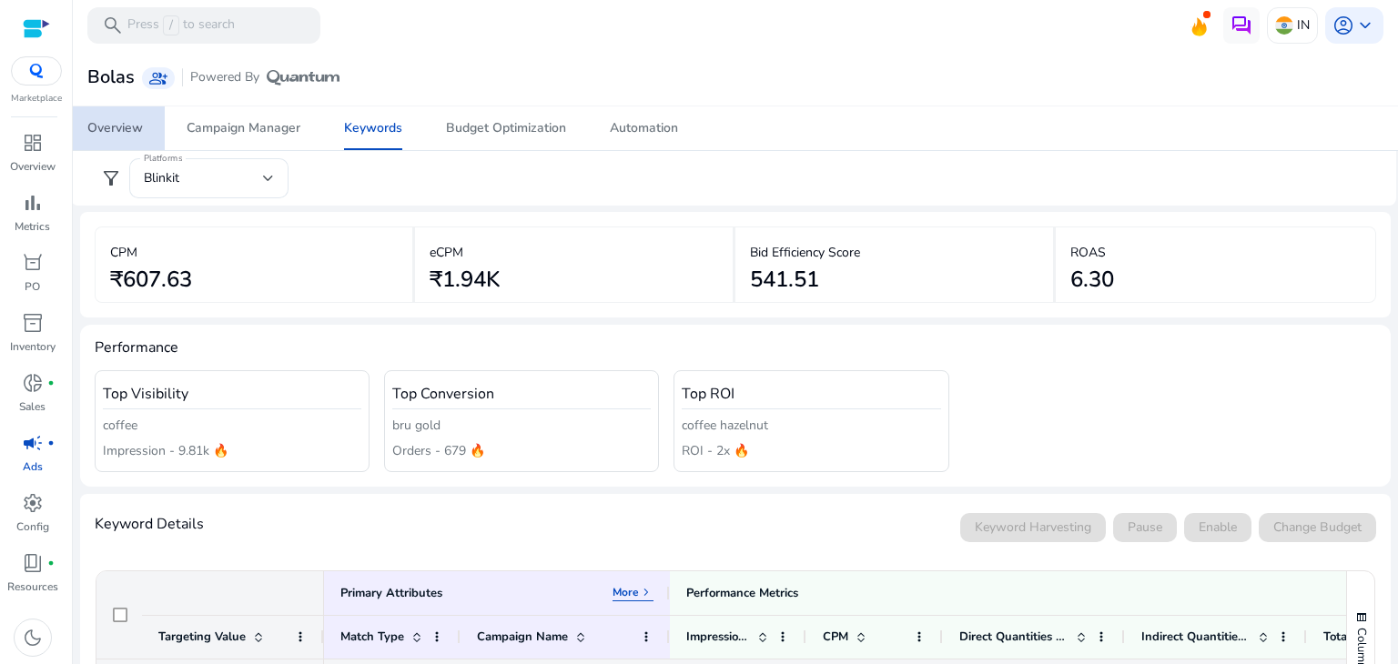
click at [130, 133] on div "Overview" at bounding box center [115, 128] width 56 height 13
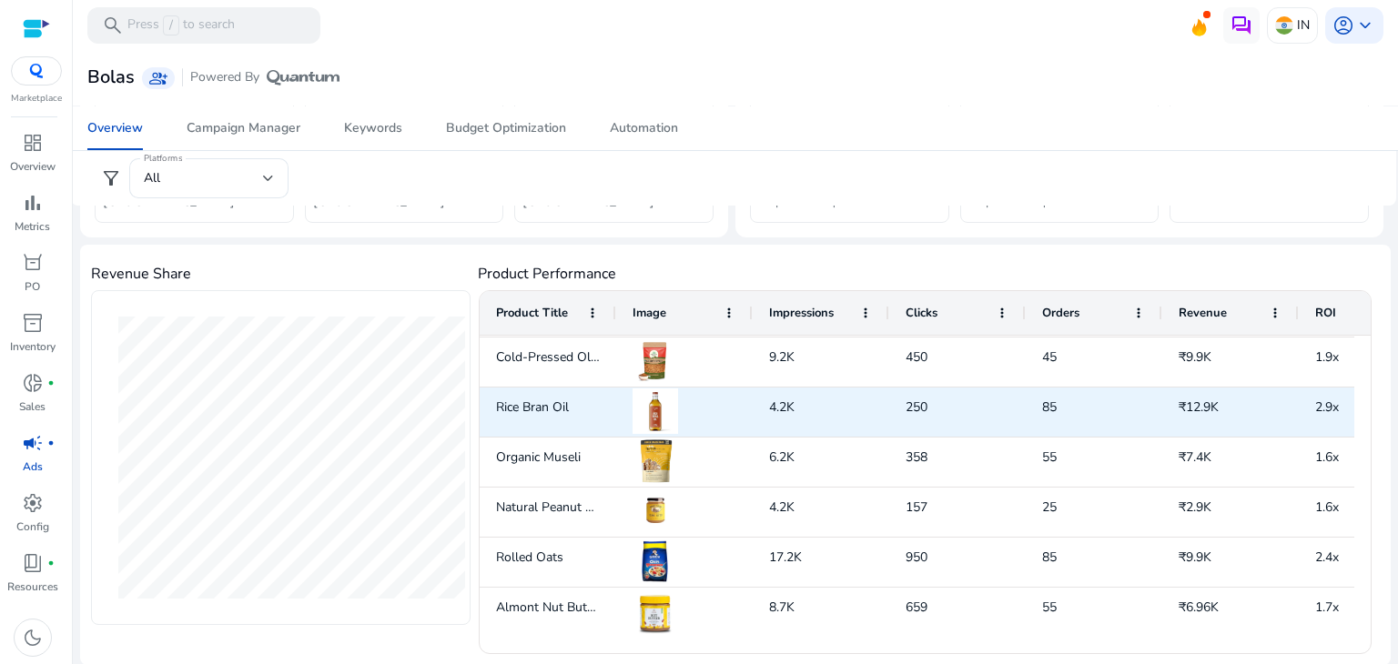
scroll to position [198, 0]
